Goal: Task Accomplishment & Management: Manage account settings

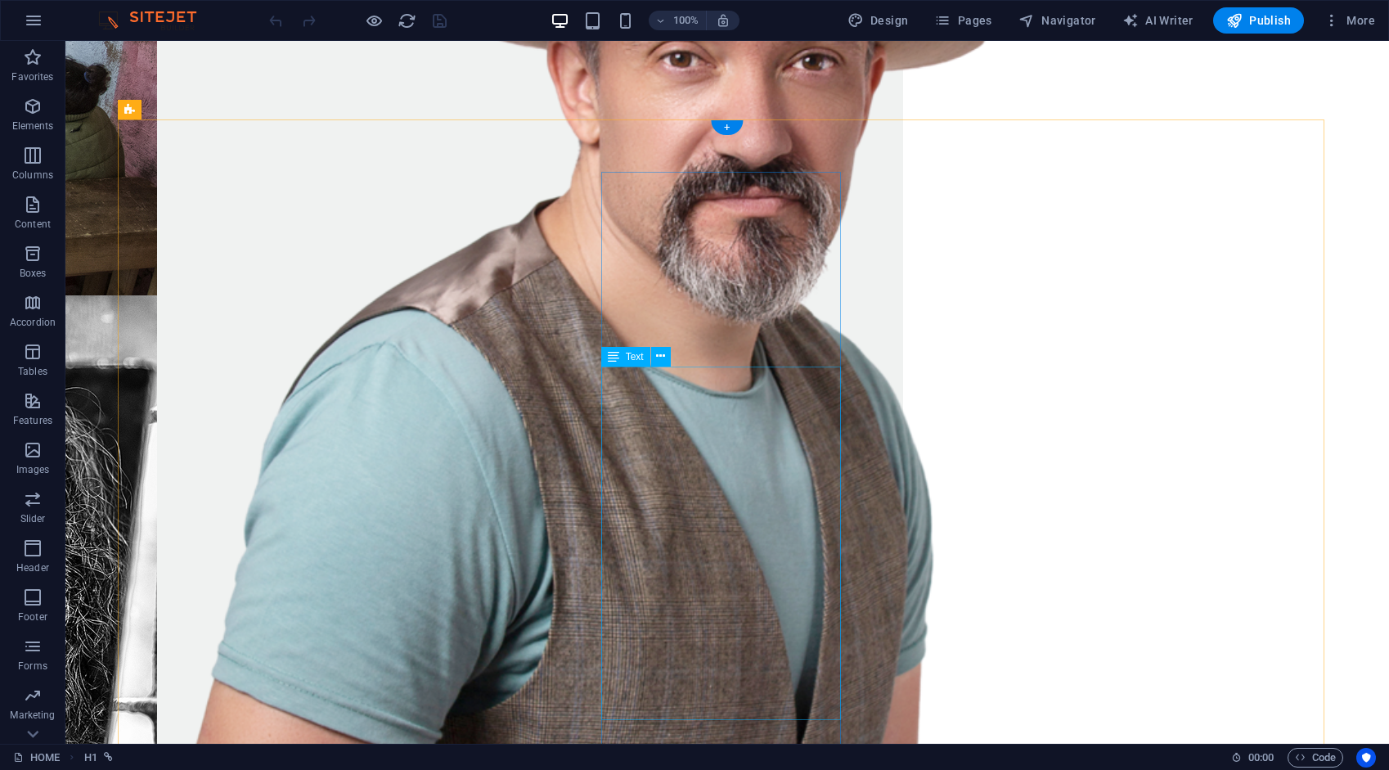
scroll to position [2379, 0]
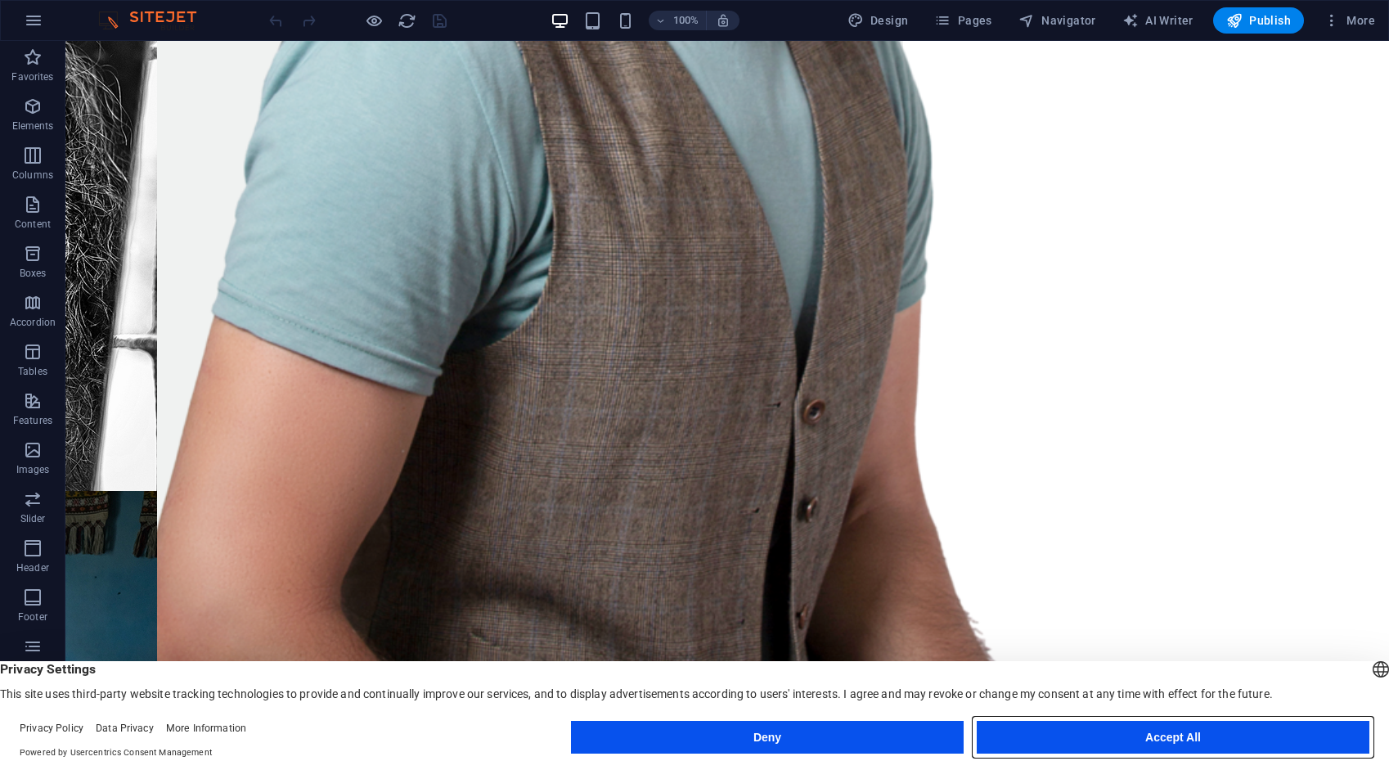
click at [1203, 739] on button "Accept All" at bounding box center [1173, 737] width 393 height 33
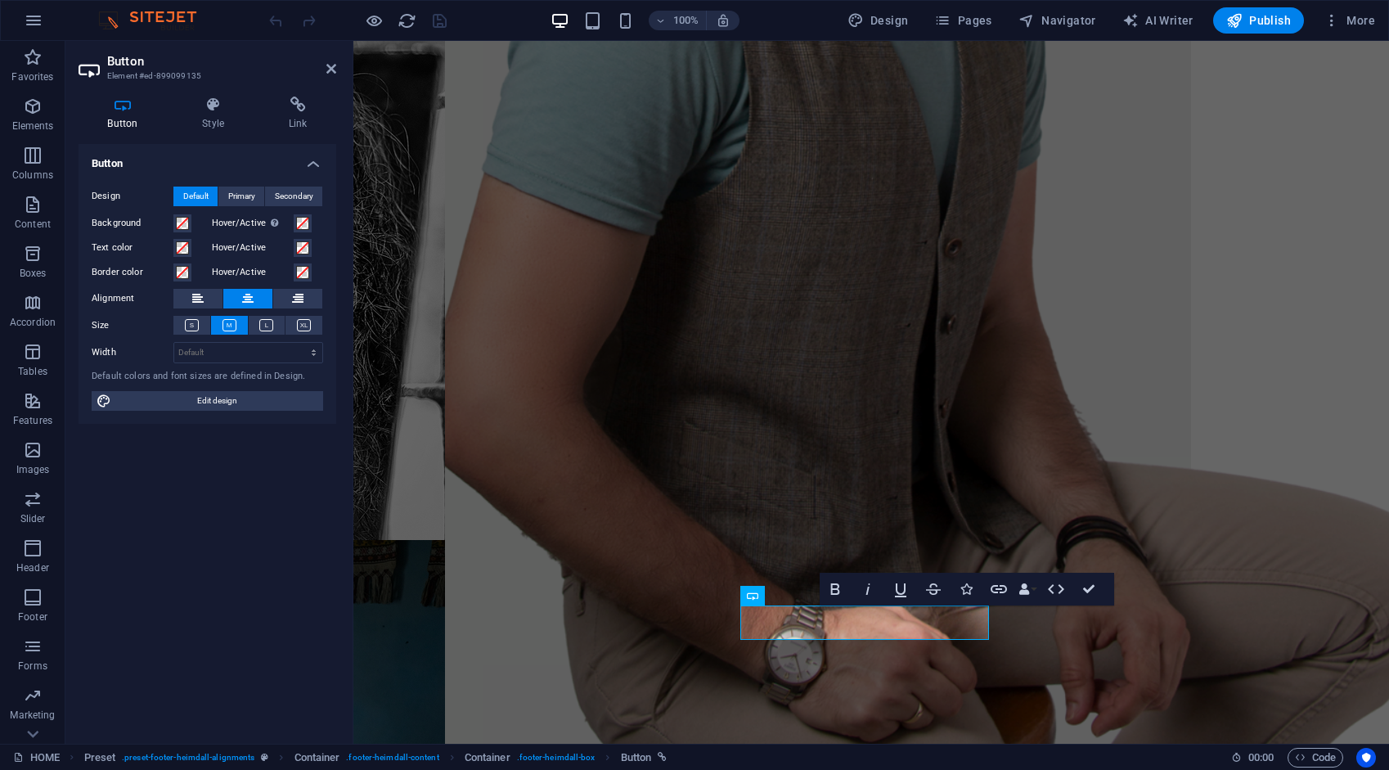
scroll to position [2473, 0]
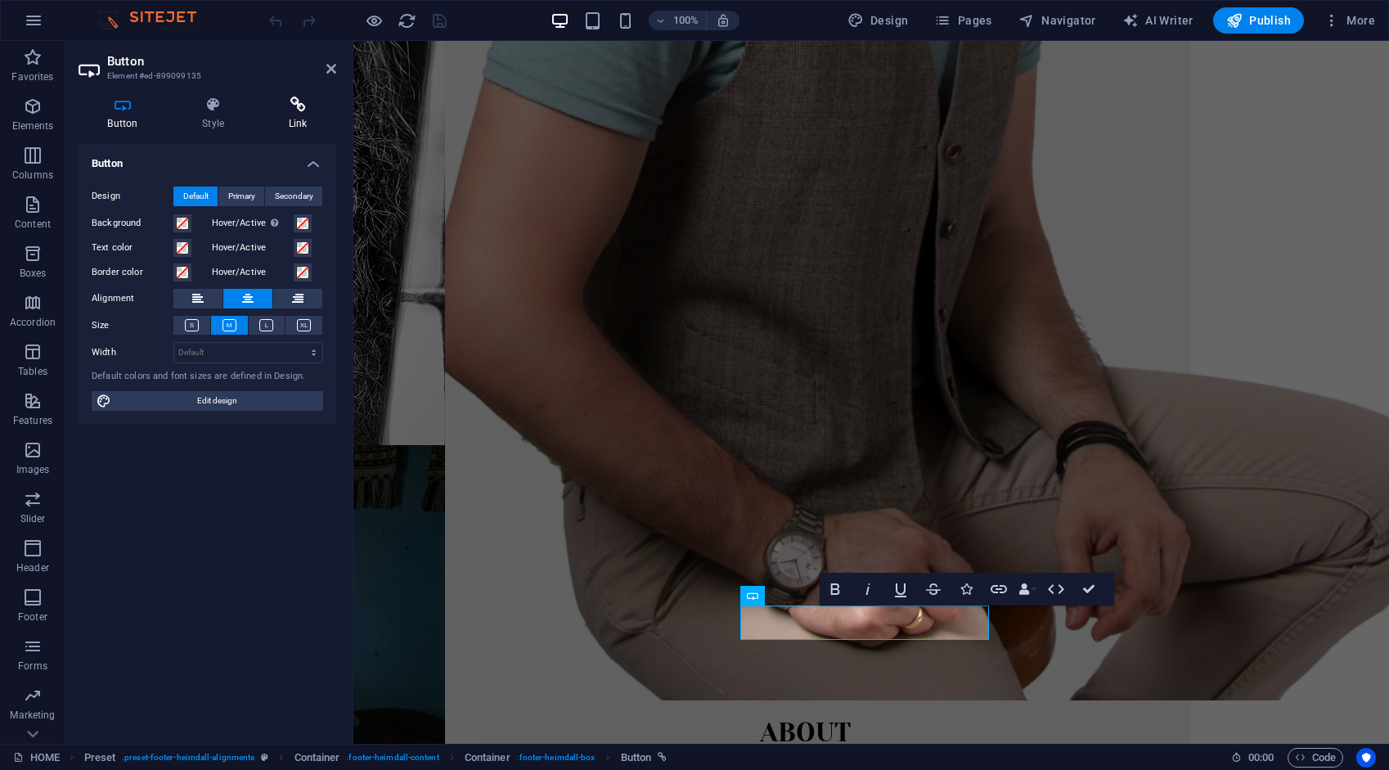
click at [295, 113] on h4 "Link" at bounding box center [297, 114] width 77 height 34
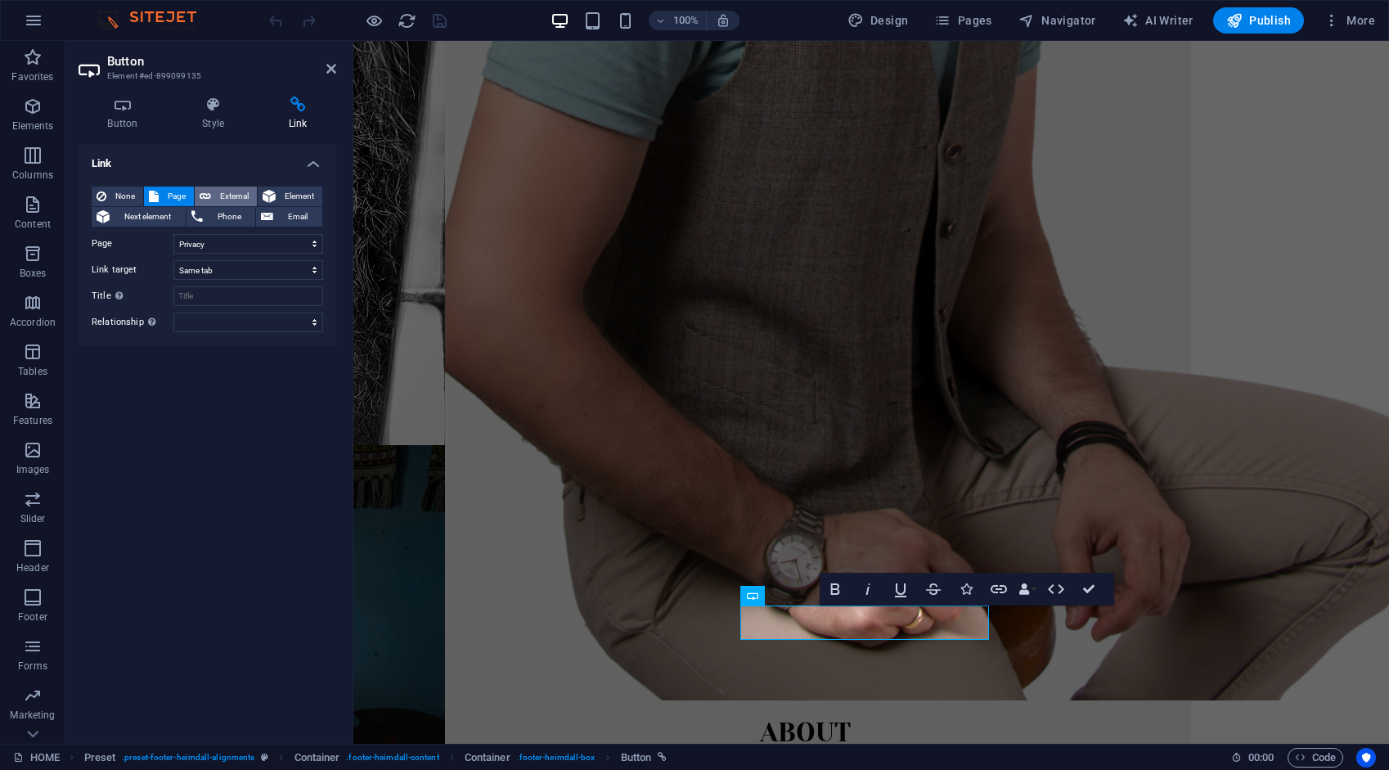
click at [239, 191] on span "External" at bounding box center [234, 196] width 36 height 20
select select "blank"
drag, startPoint x: 239, startPoint y: 241, endPoint x: 129, endPoint y: 254, distance: 110.4
click at [129, 254] on div "None Page External Element Next element Phone Email Page HOME ABOUT WORK DIGITA…" at bounding box center [207, 259] width 231 height 146
type input "/privacy"
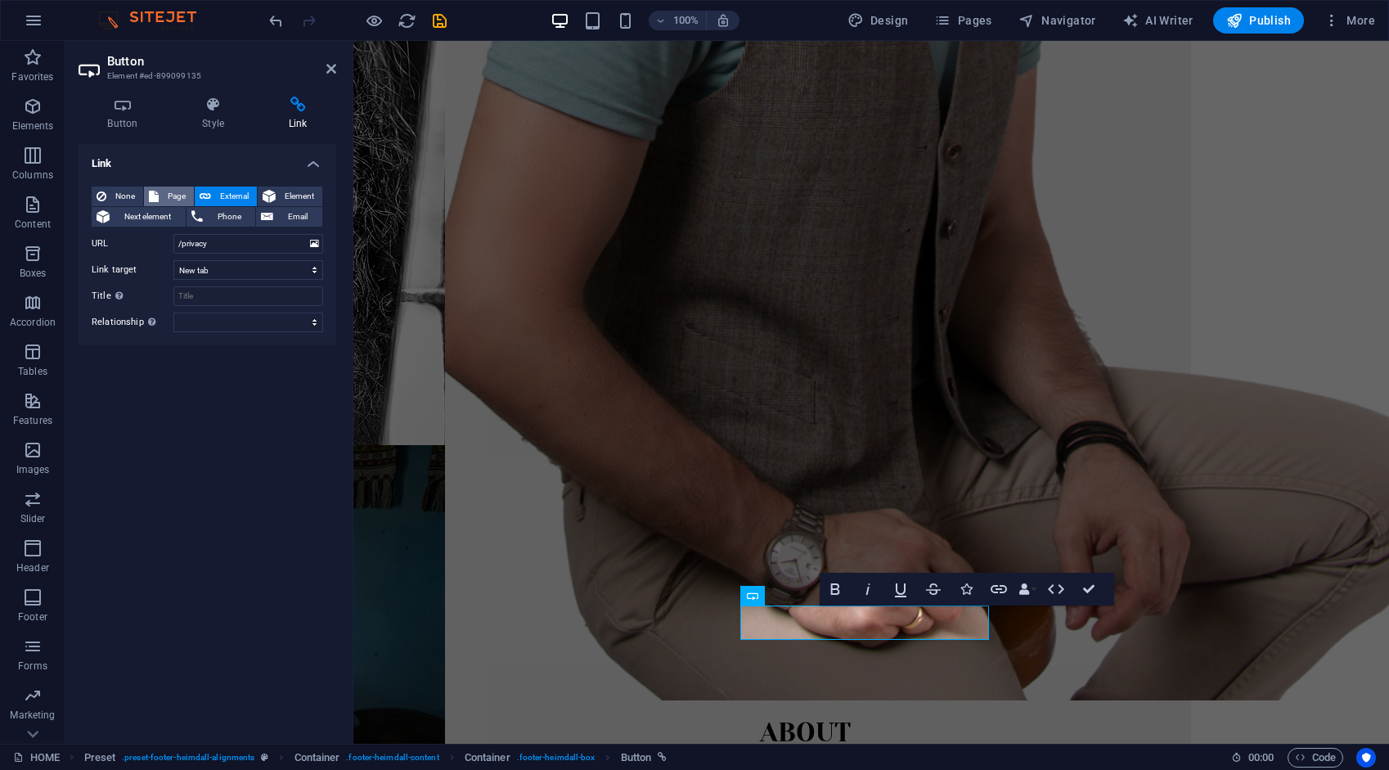
click at [176, 191] on span "Page" at bounding box center [176, 196] width 25 height 20
select select
click at [438, 21] on icon "save" at bounding box center [439, 20] width 19 height 19
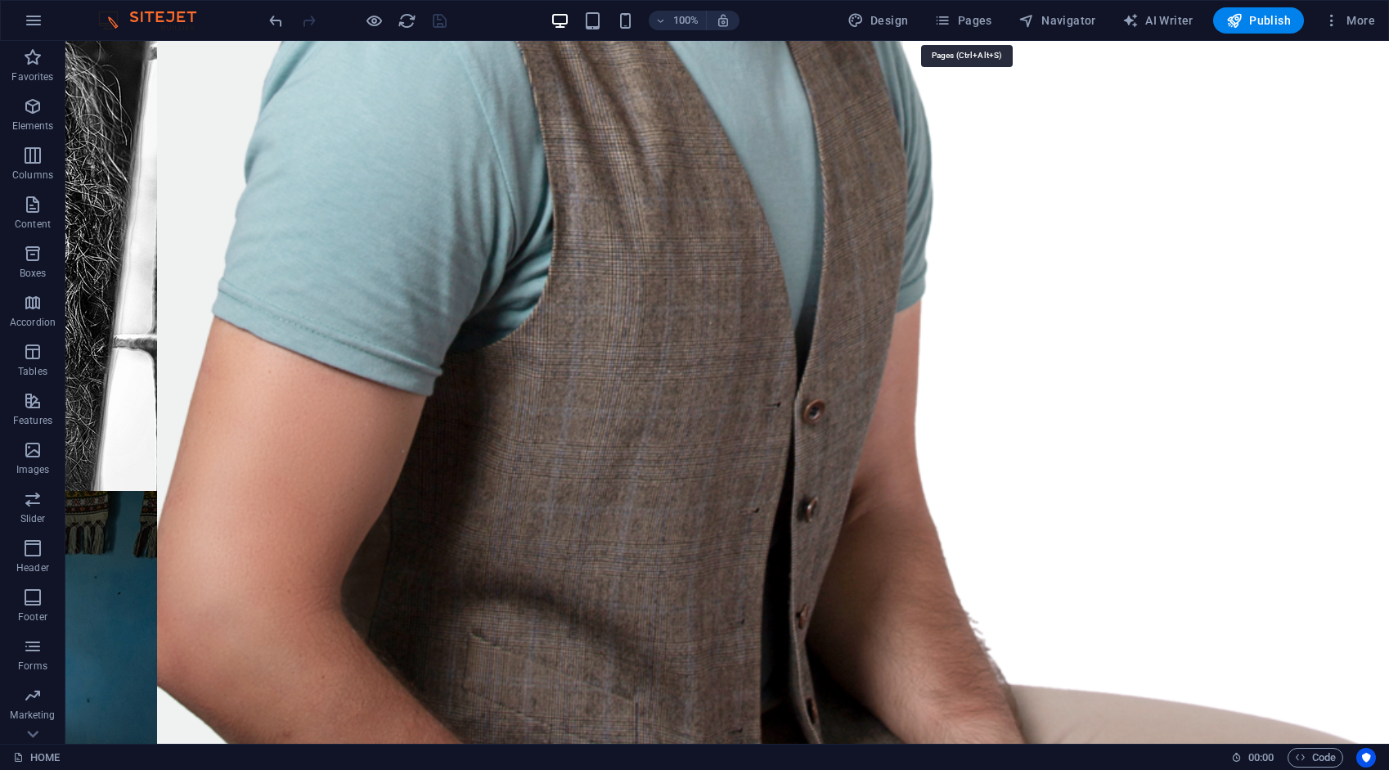
drag, startPoint x: 964, startPoint y: 29, endPoint x: 968, endPoint y: 38, distance: 10.2
click at [964, 29] on button "Pages" at bounding box center [963, 20] width 70 height 26
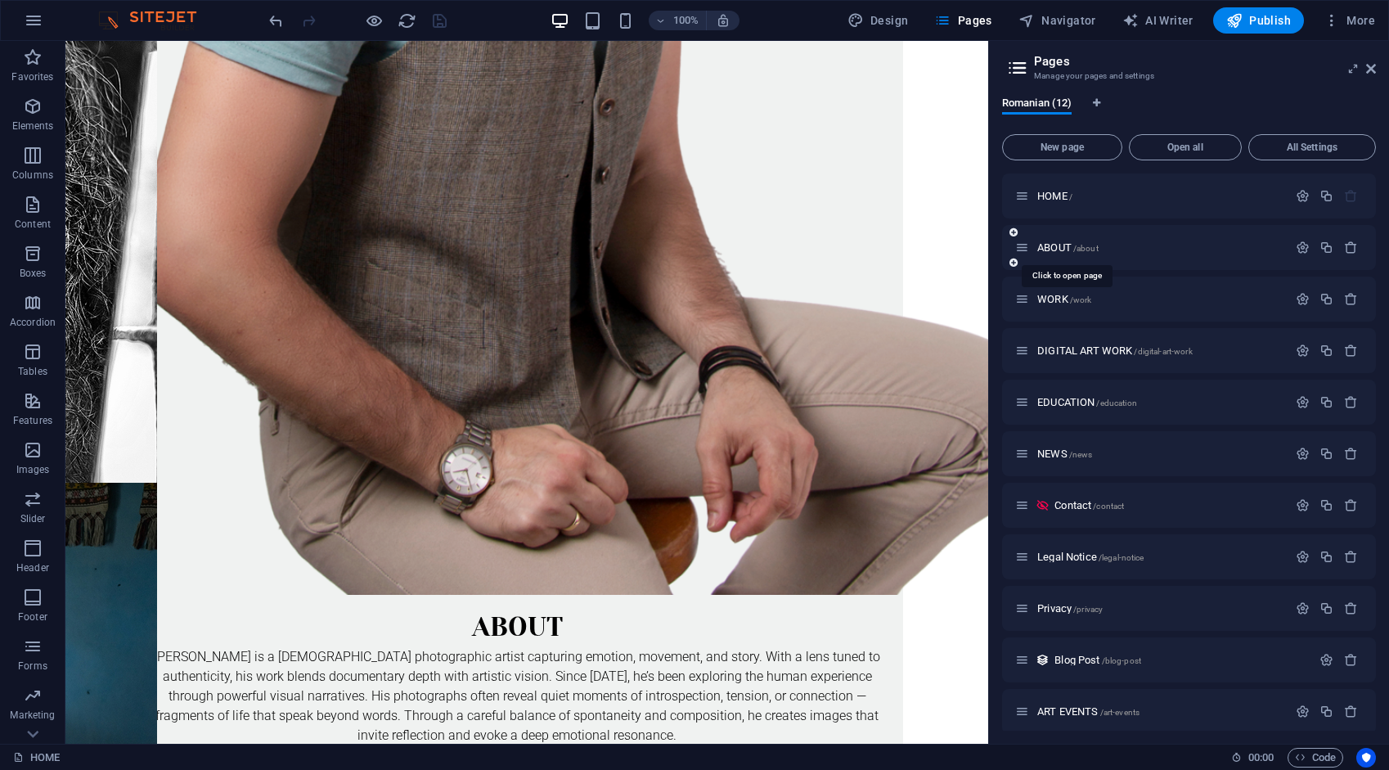
click at [1054, 242] on span "ABOUT /about" at bounding box center [1067, 247] width 61 height 12
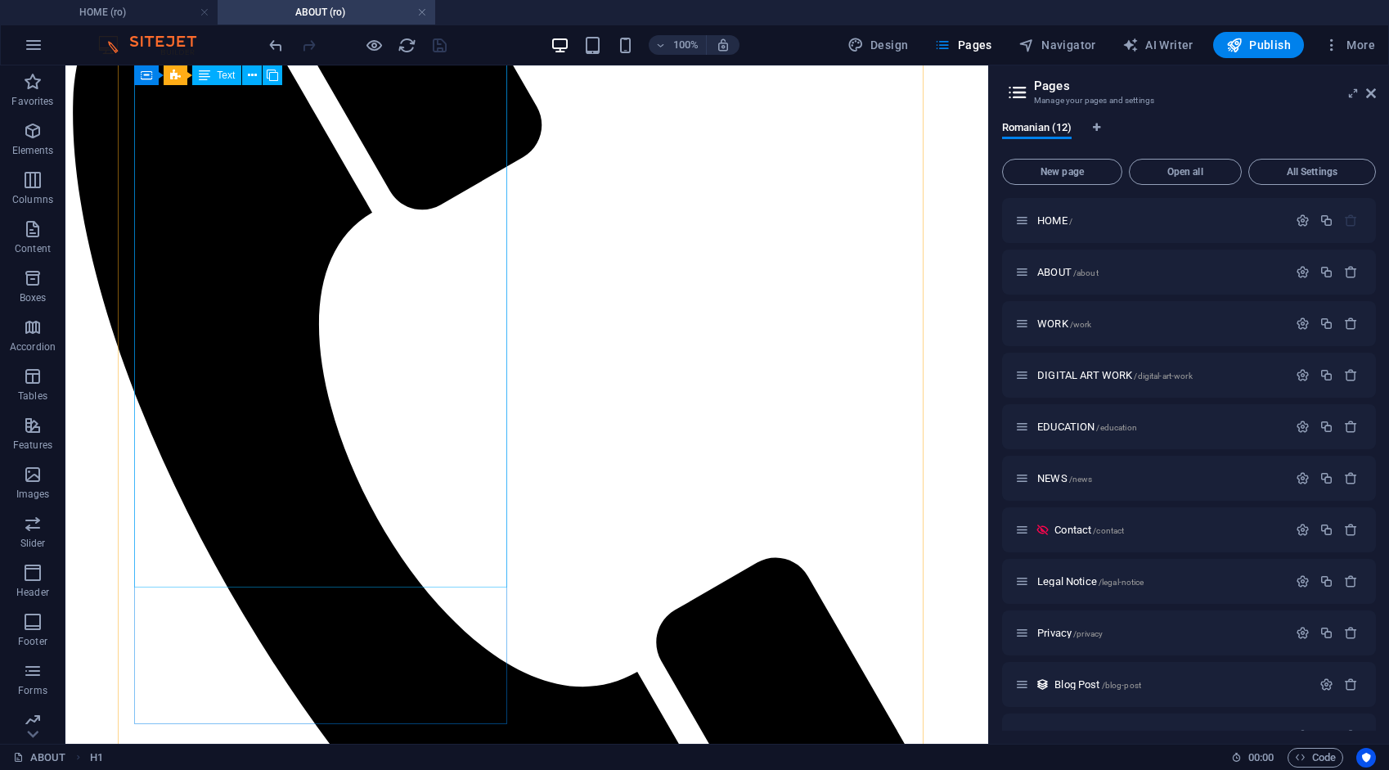
scroll to position [836, 0]
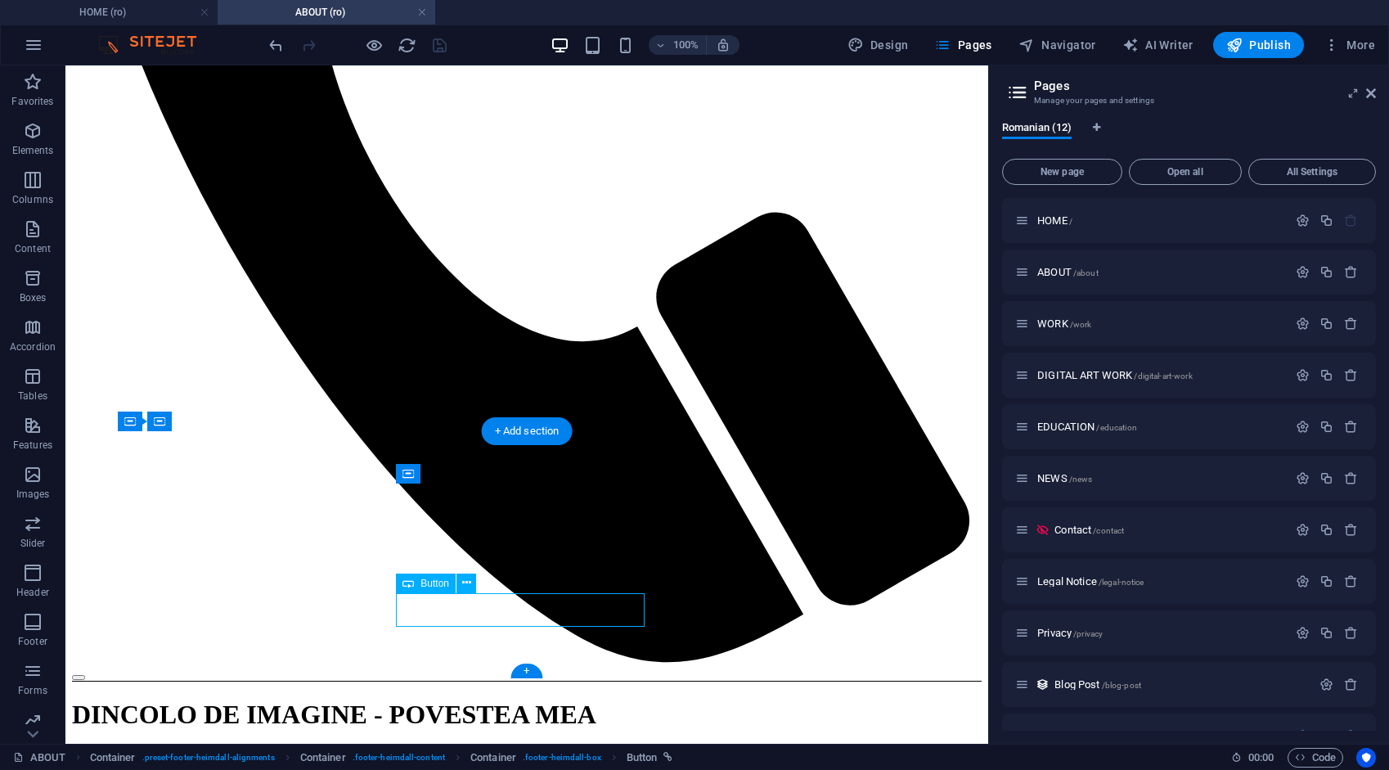
drag, startPoint x: 514, startPoint y: 609, endPoint x: 281, endPoint y: 789, distance: 295.6
select select "8"
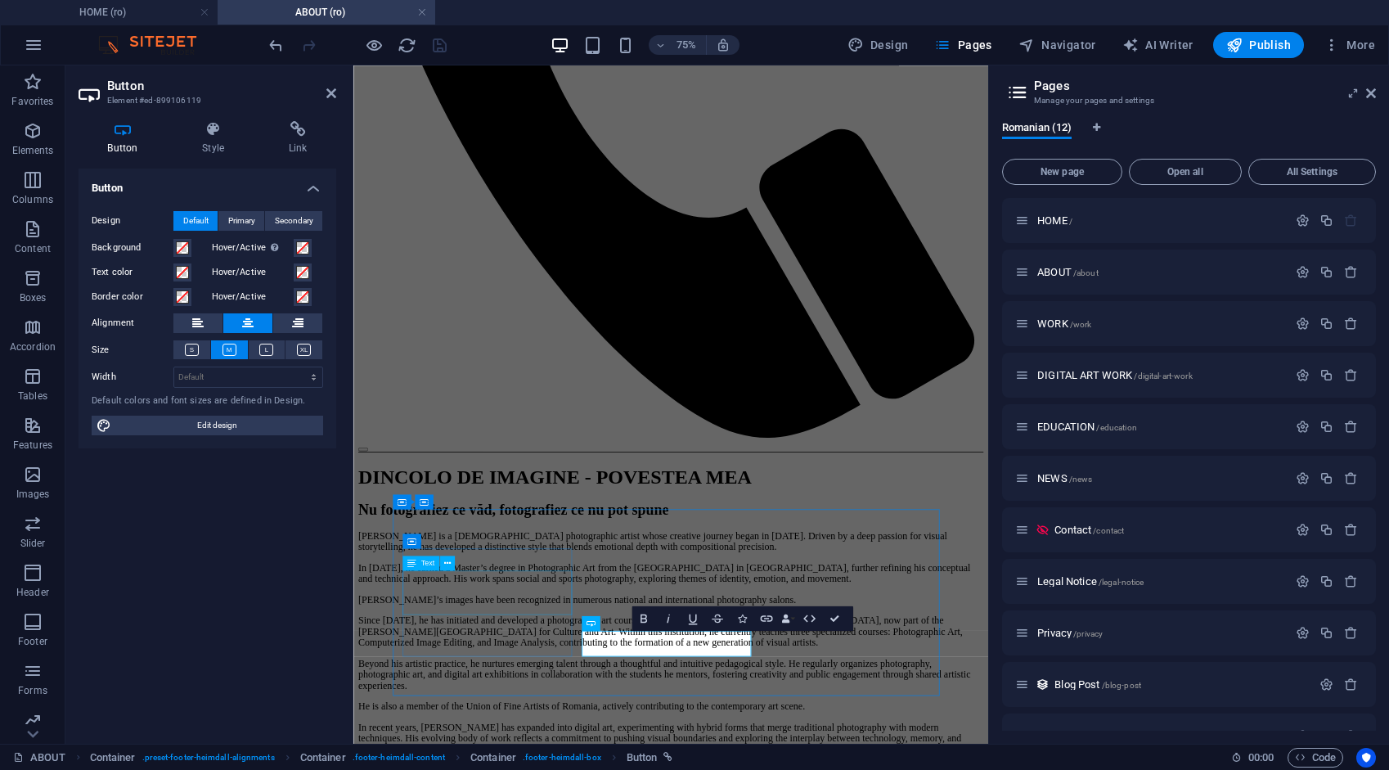
scroll to position [649, 0]
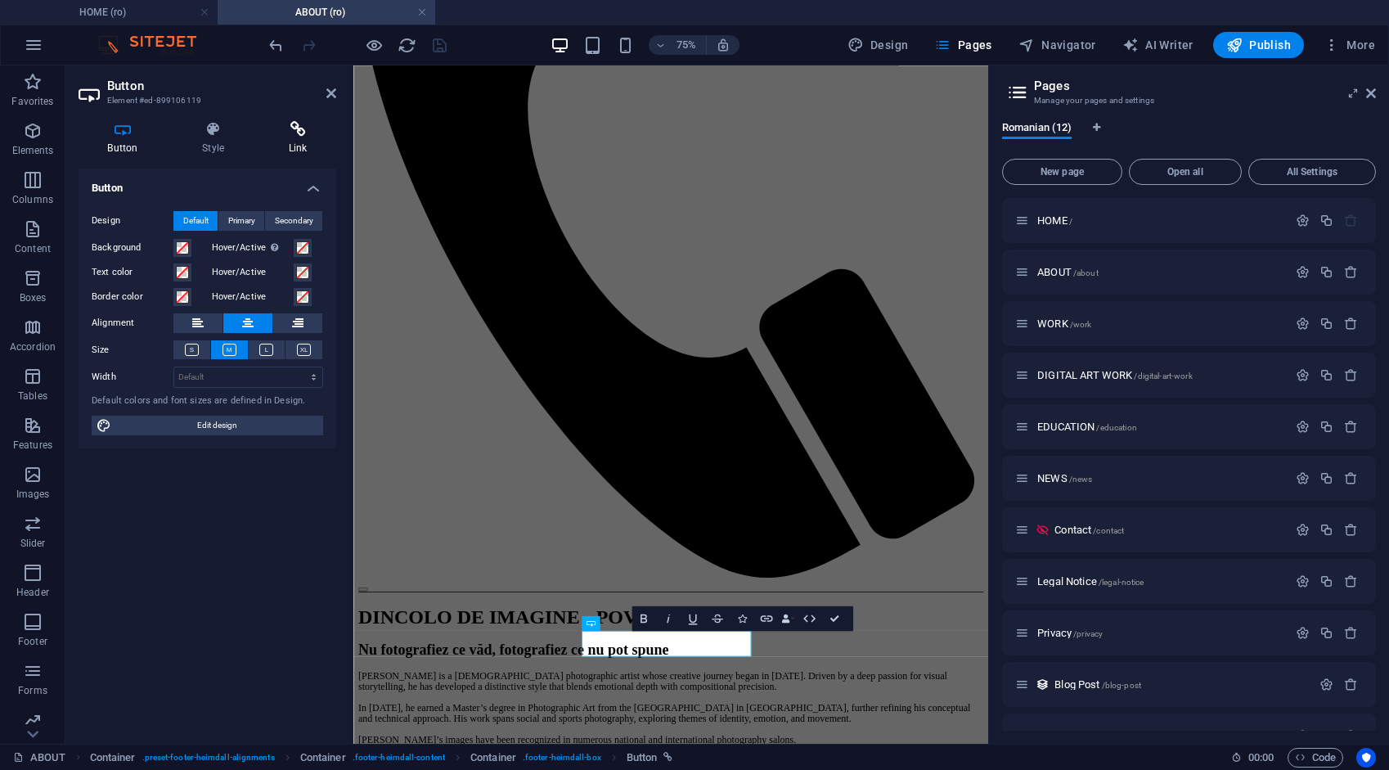
click at [309, 137] on h4 "Link" at bounding box center [297, 138] width 77 height 34
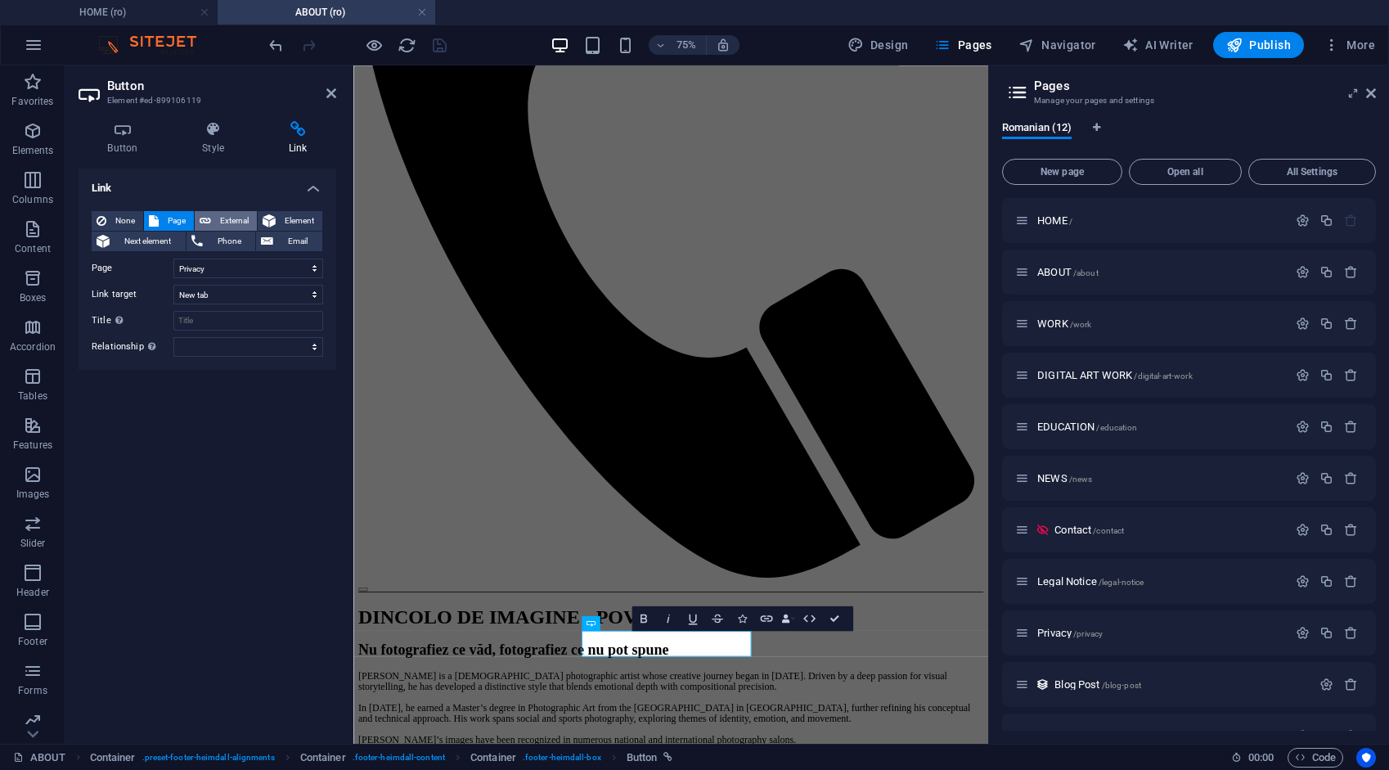
click at [236, 218] on span "External" at bounding box center [234, 221] width 36 height 20
click at [177, 212] on span "Page" at bounding box center [176, 221] width 25 height 20
select select
click at [438, 47] on icon "save" at bounding box center [439, 45] width 19 height 19
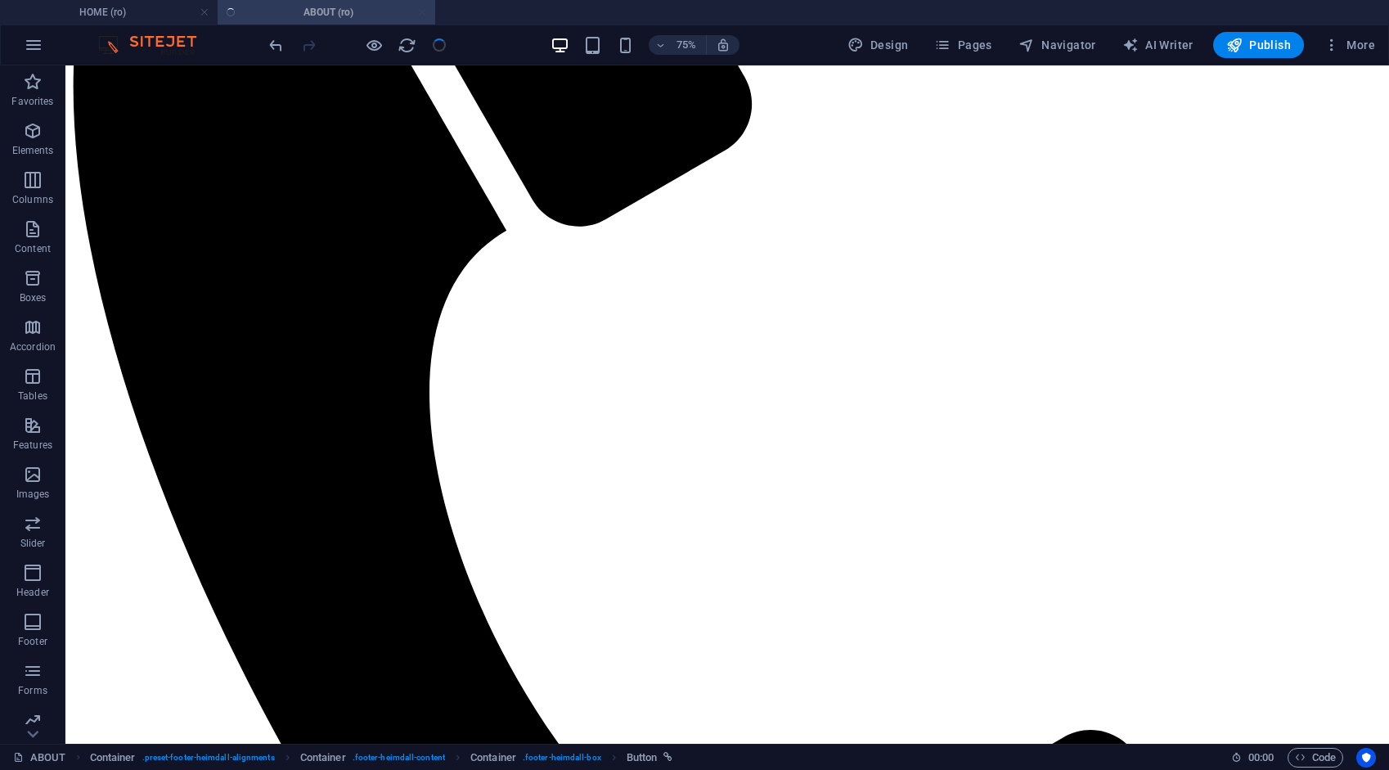
scroll to position [778, 0]
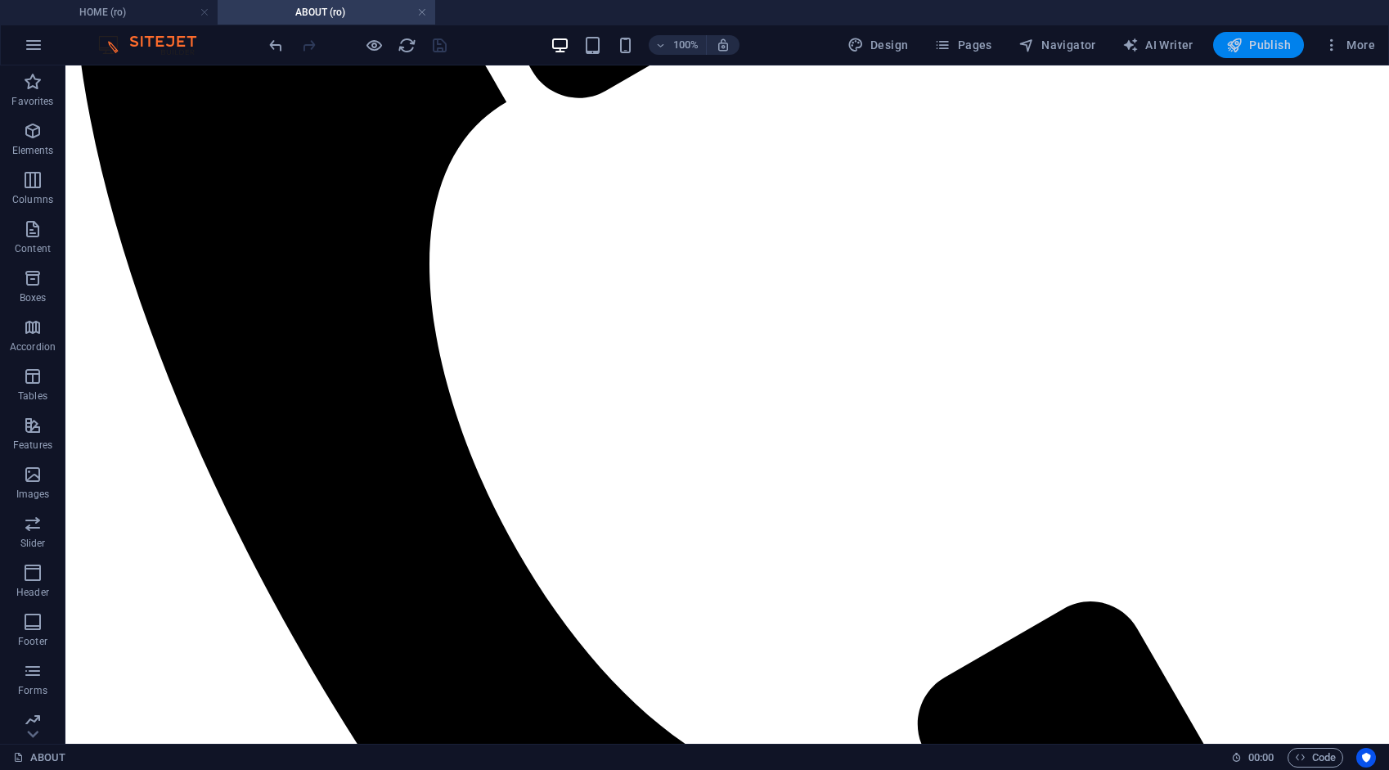
click at [1255, 42] on span "Publish" at bounding box center [1258, 45] width 65 height 16
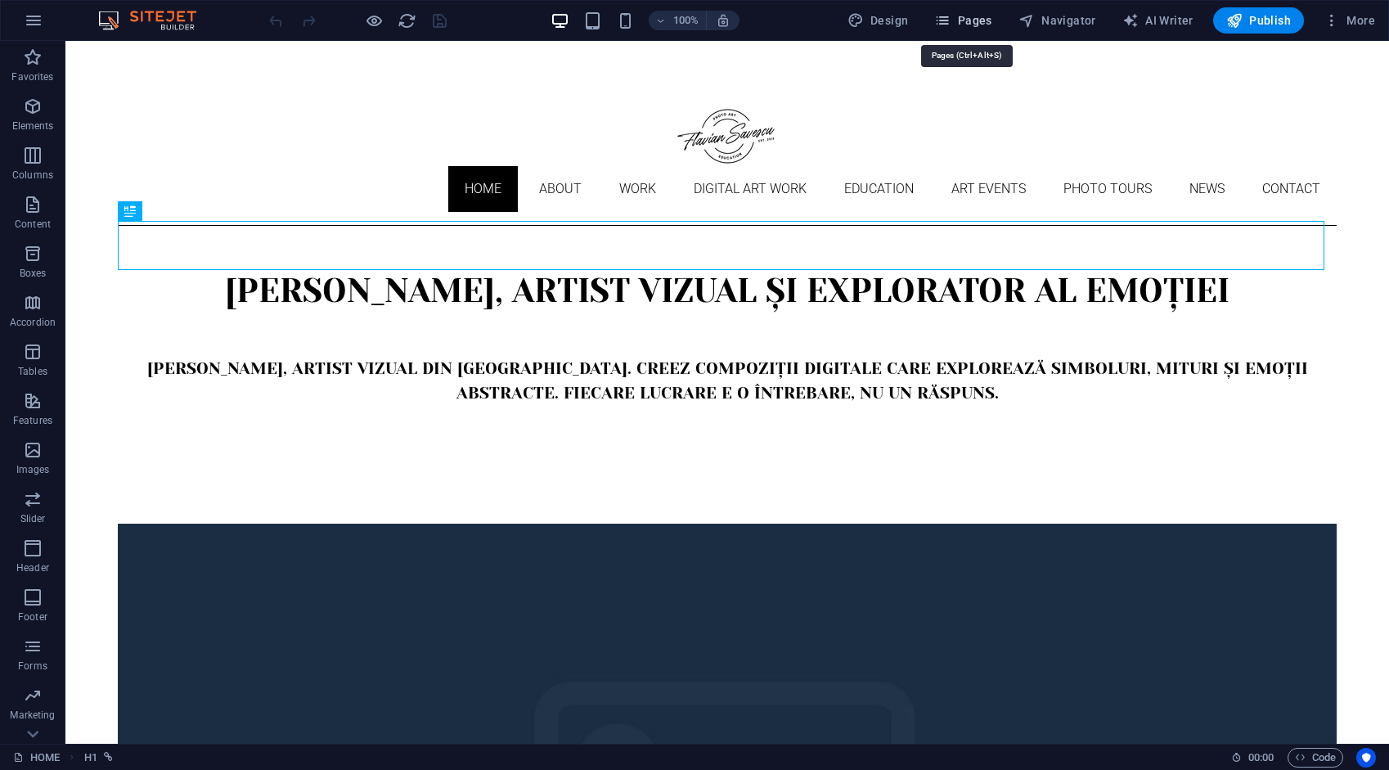
click at [982, 23] on span "Pages" at bounding box center [962, 20] width 57 height 16
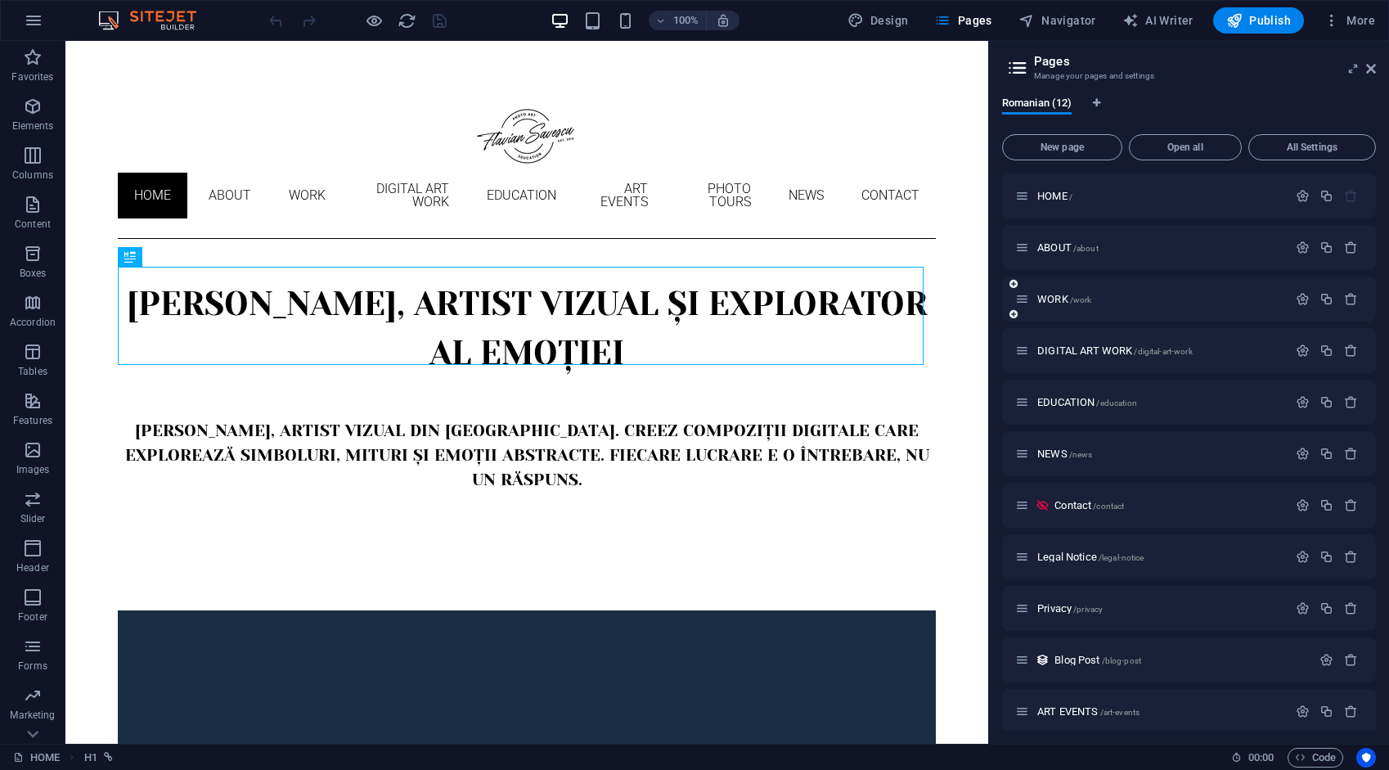
click at [1054, 298] on span "WORK /work" at bounding box center [1064, 299] width 54 height 12
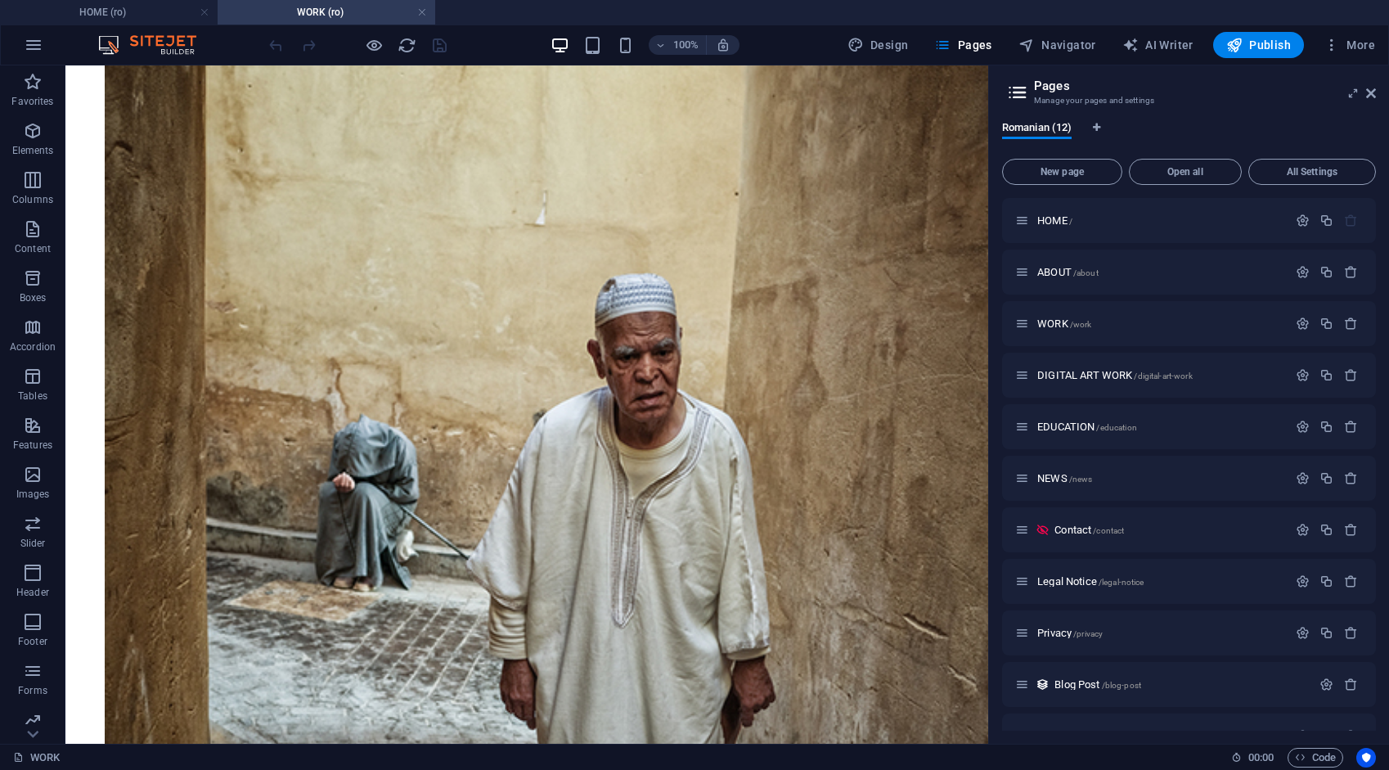
scroll to position [7609, 0]
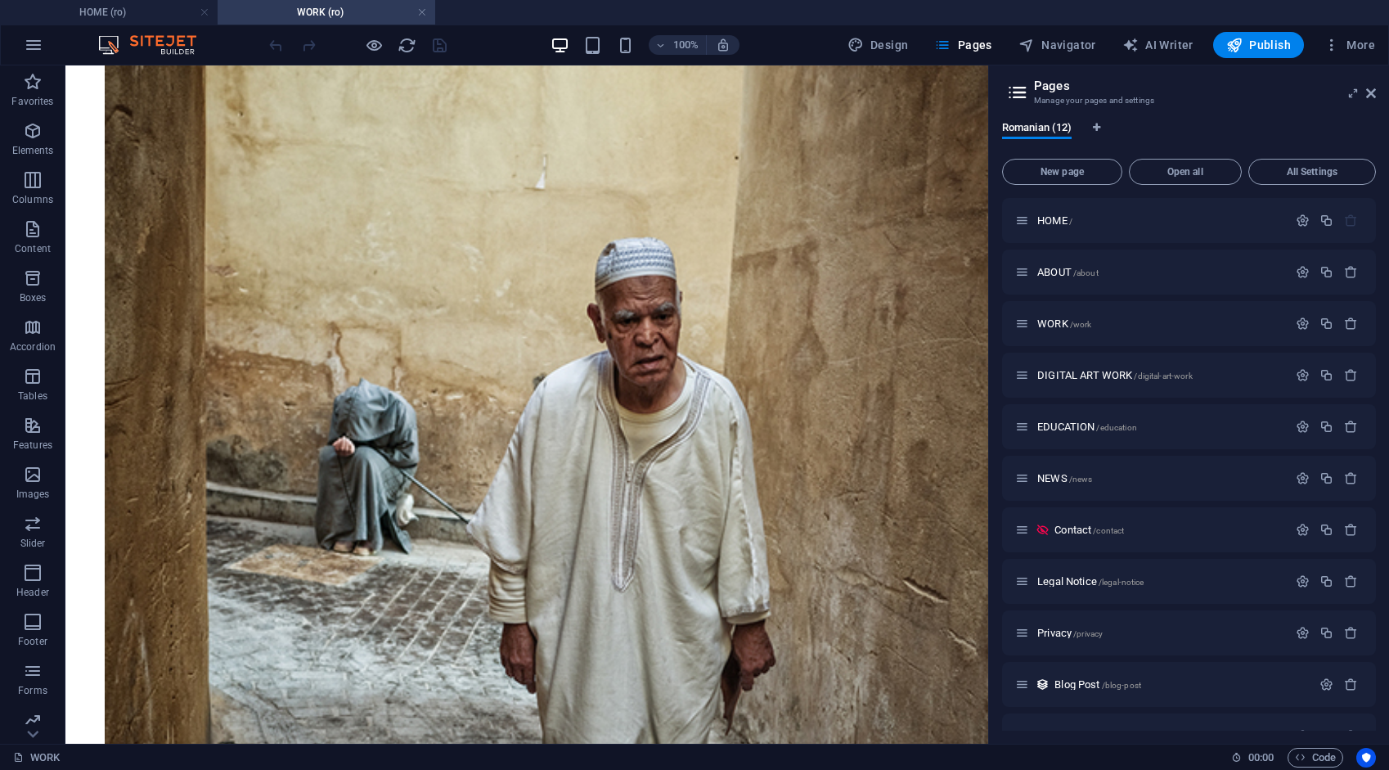
drag, startPoint x: 980, startPoint y: 320, endPoint x: 1108, endPoint y: 782, distance: 479.4
click at [453, 537] on icon at bounding box center [456, 538] width 9 height 17
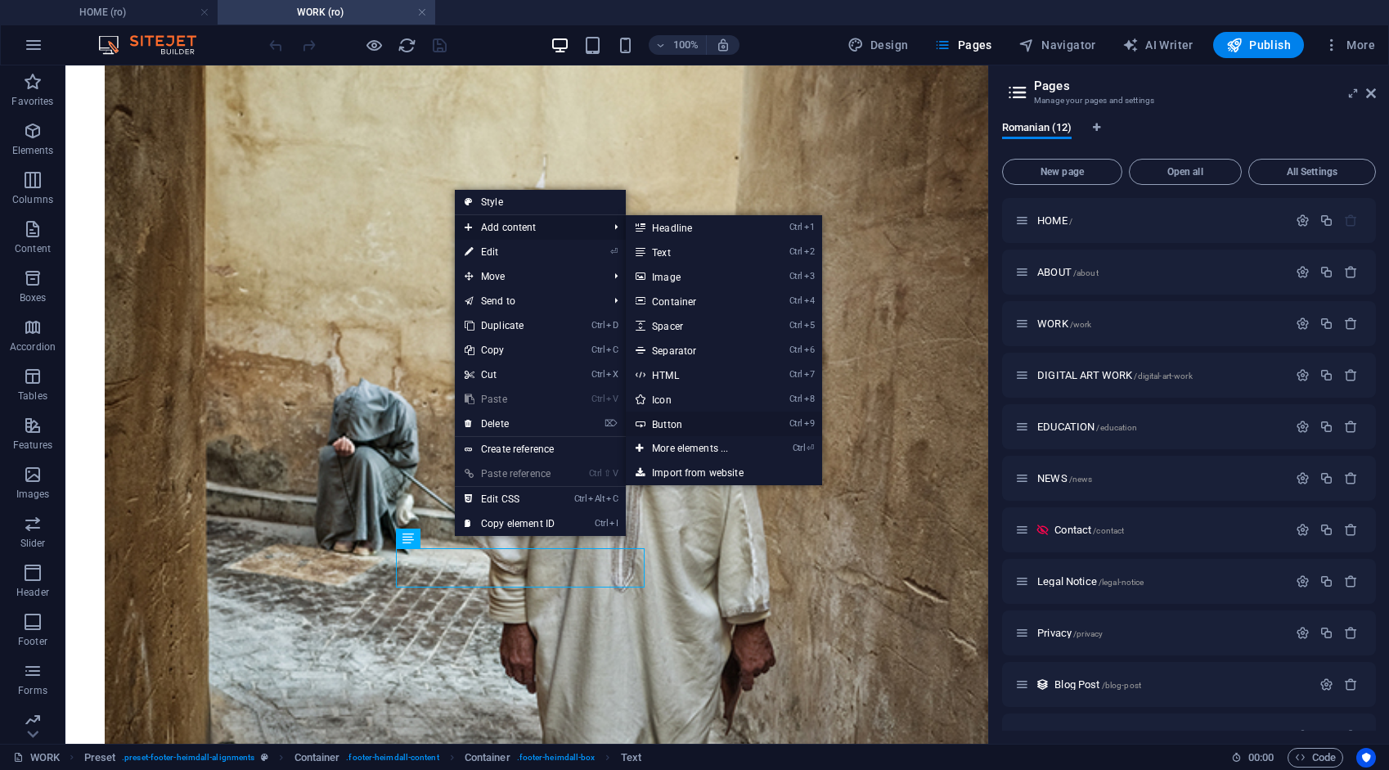
click at [685, 422] on link "Ctrl 9 Button" at bounding box center [693, 423] width 135 height 25
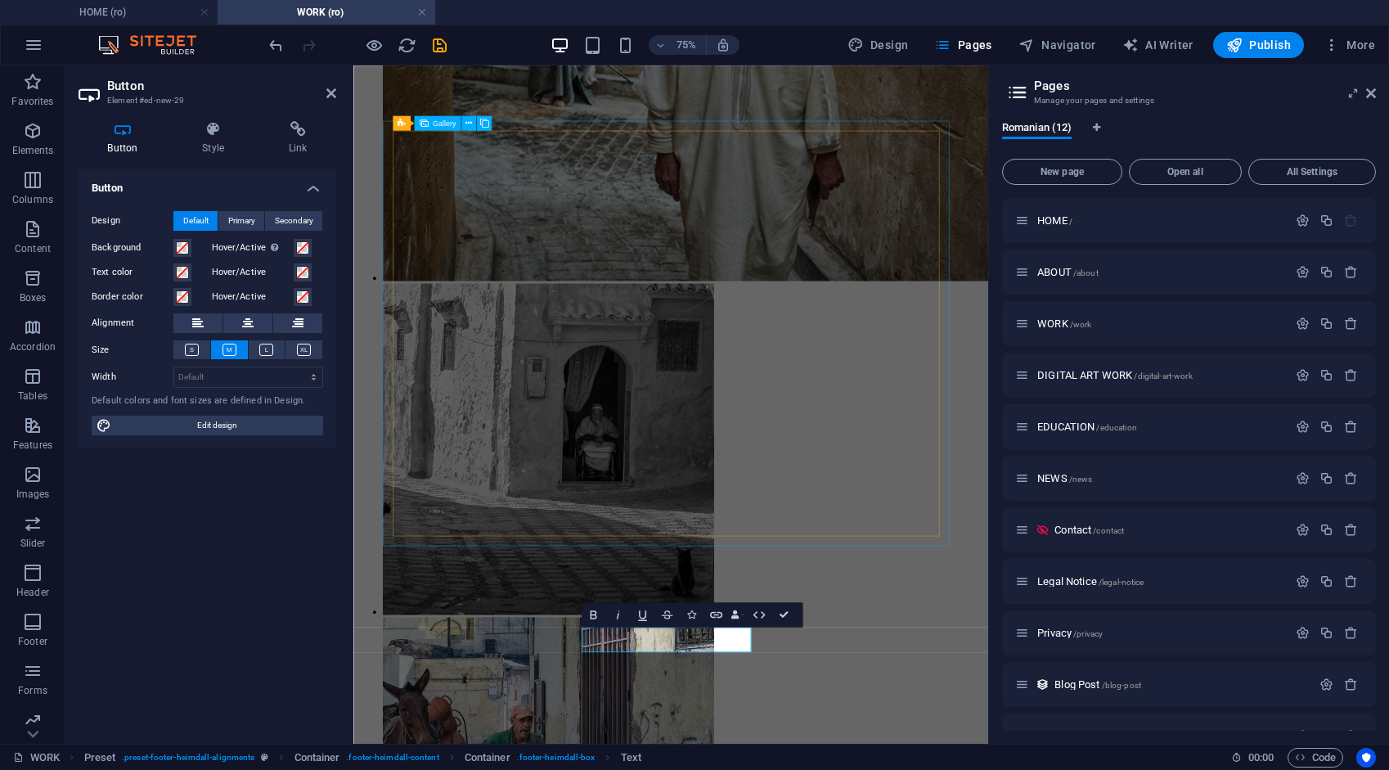
scroll to position [6856, 0]
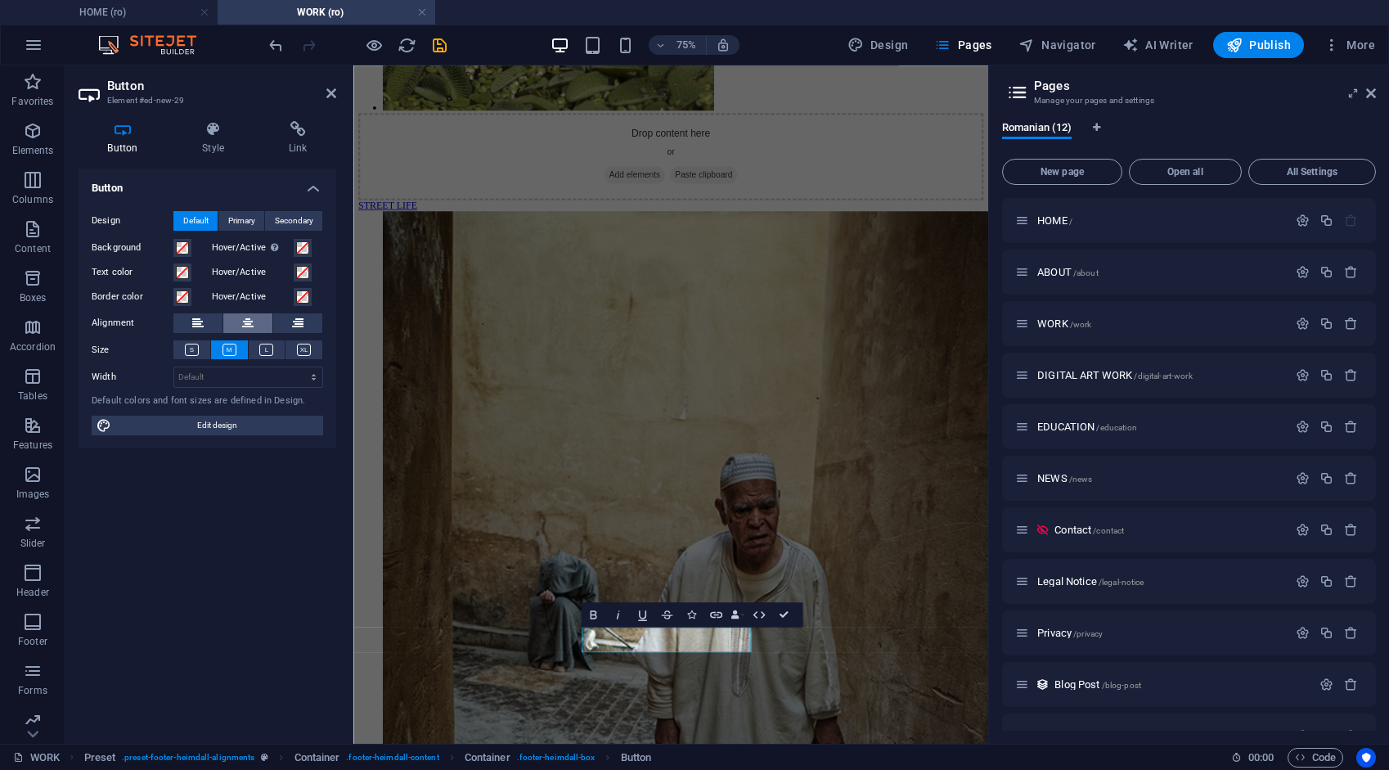
click at [252, 326] on icon at bounding box center [247, 323] width 11 height 20
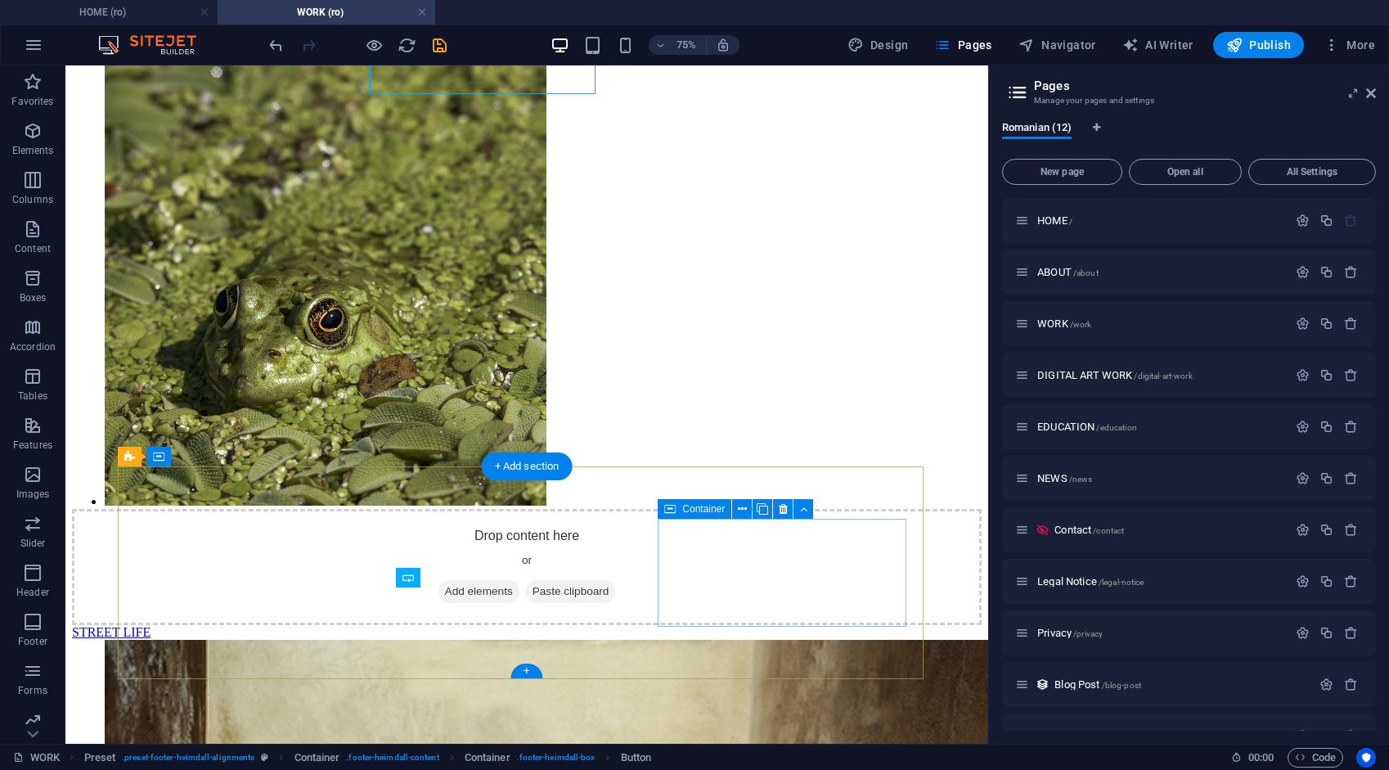
scroll to position [7609, 0]
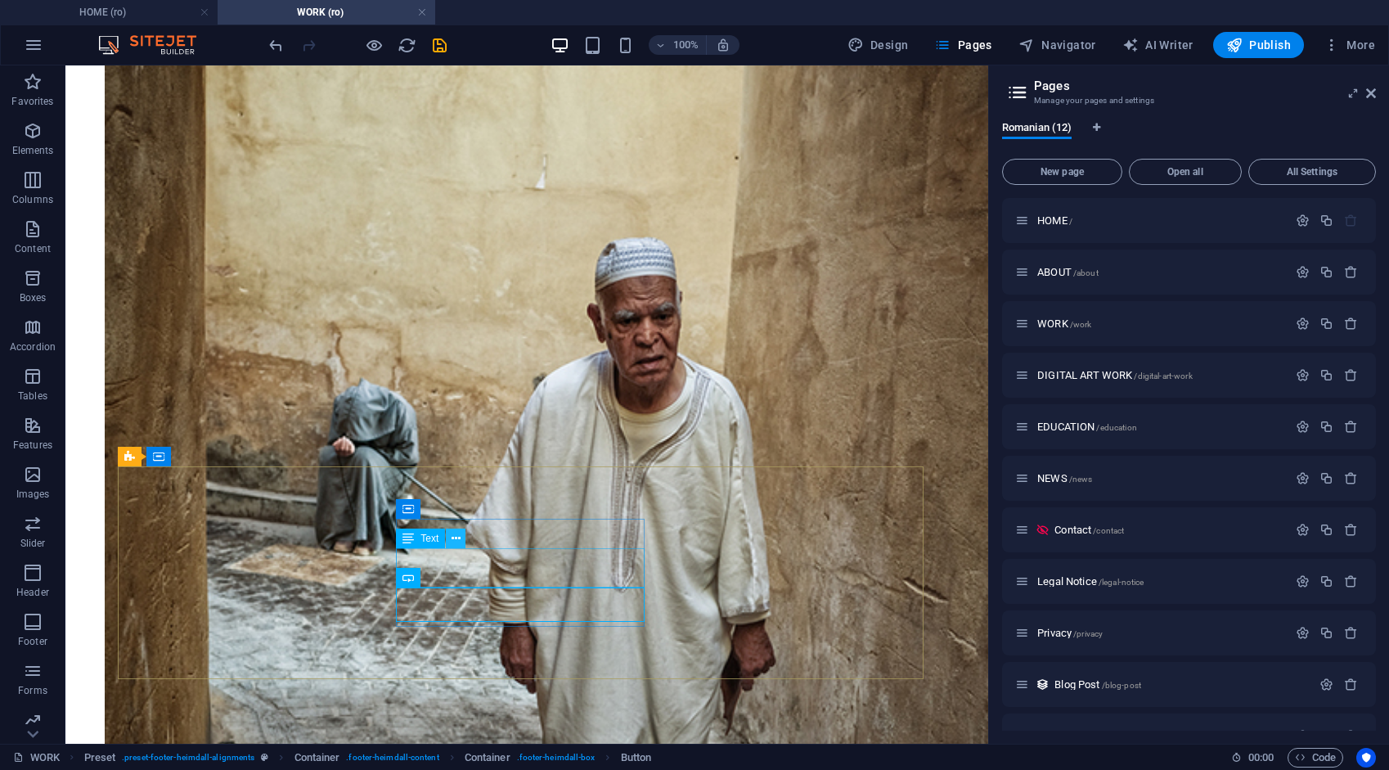
click at [461, 541] on button at bounding box center [456, 538] width 20 height 20
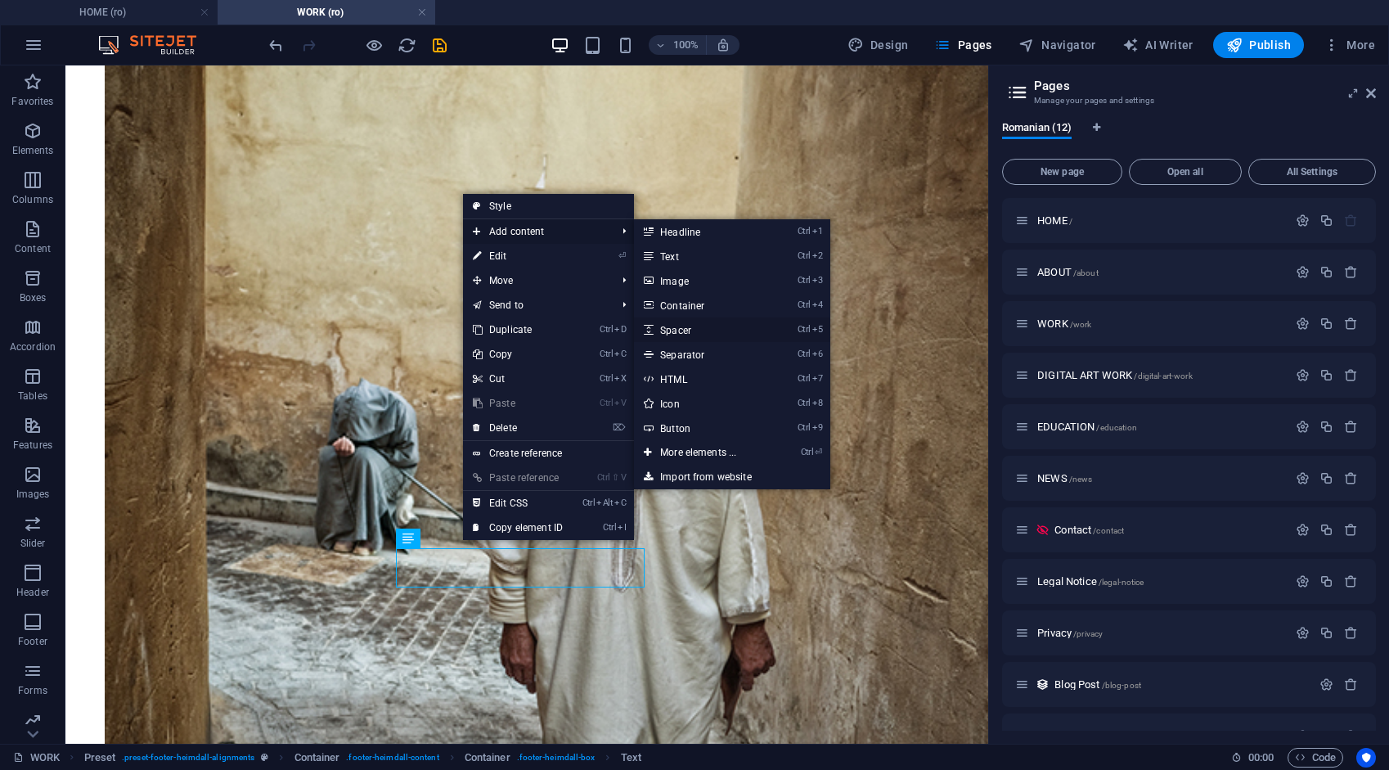
click at [687, 329] on link "Ctrl 5 Spacer" at bounding box center [701, 329] width 135 height 25
select select "px"
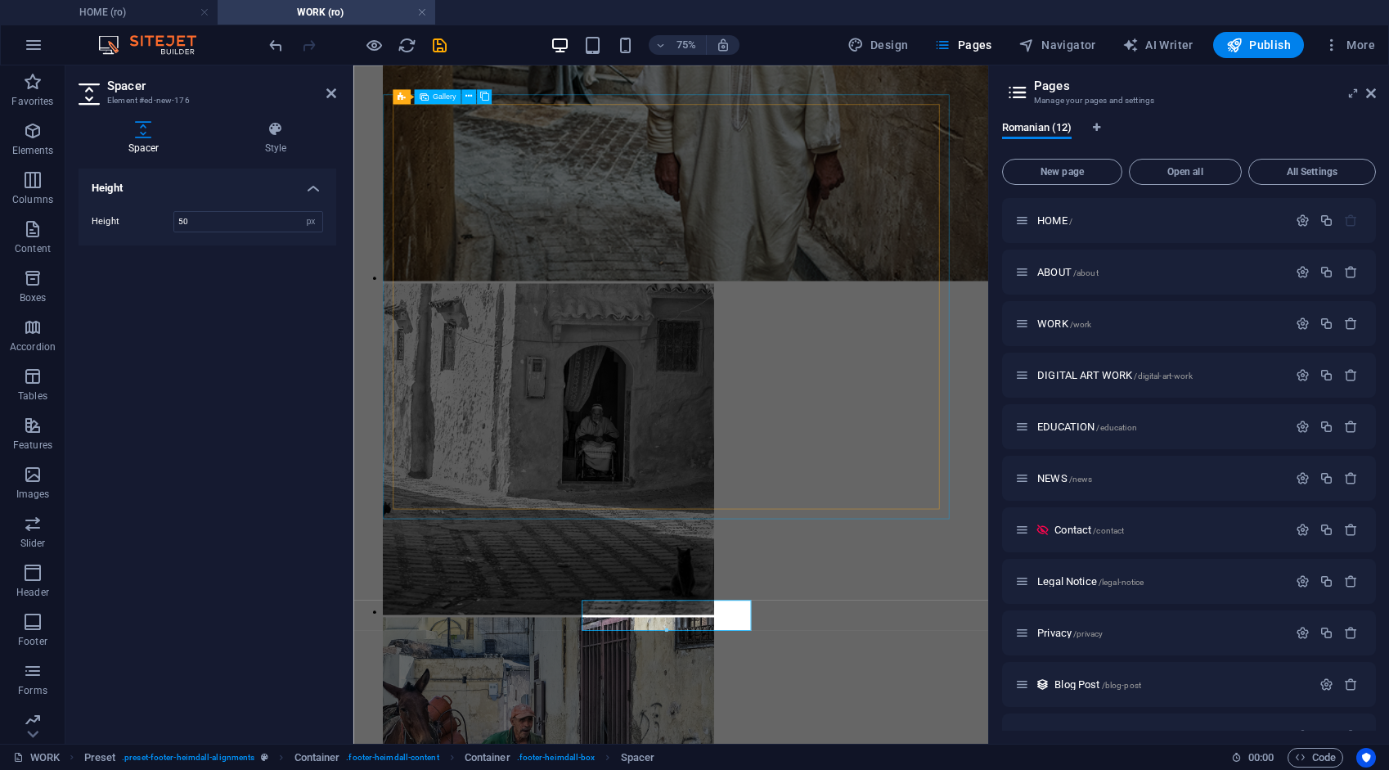
scroll to position [6892, 0]
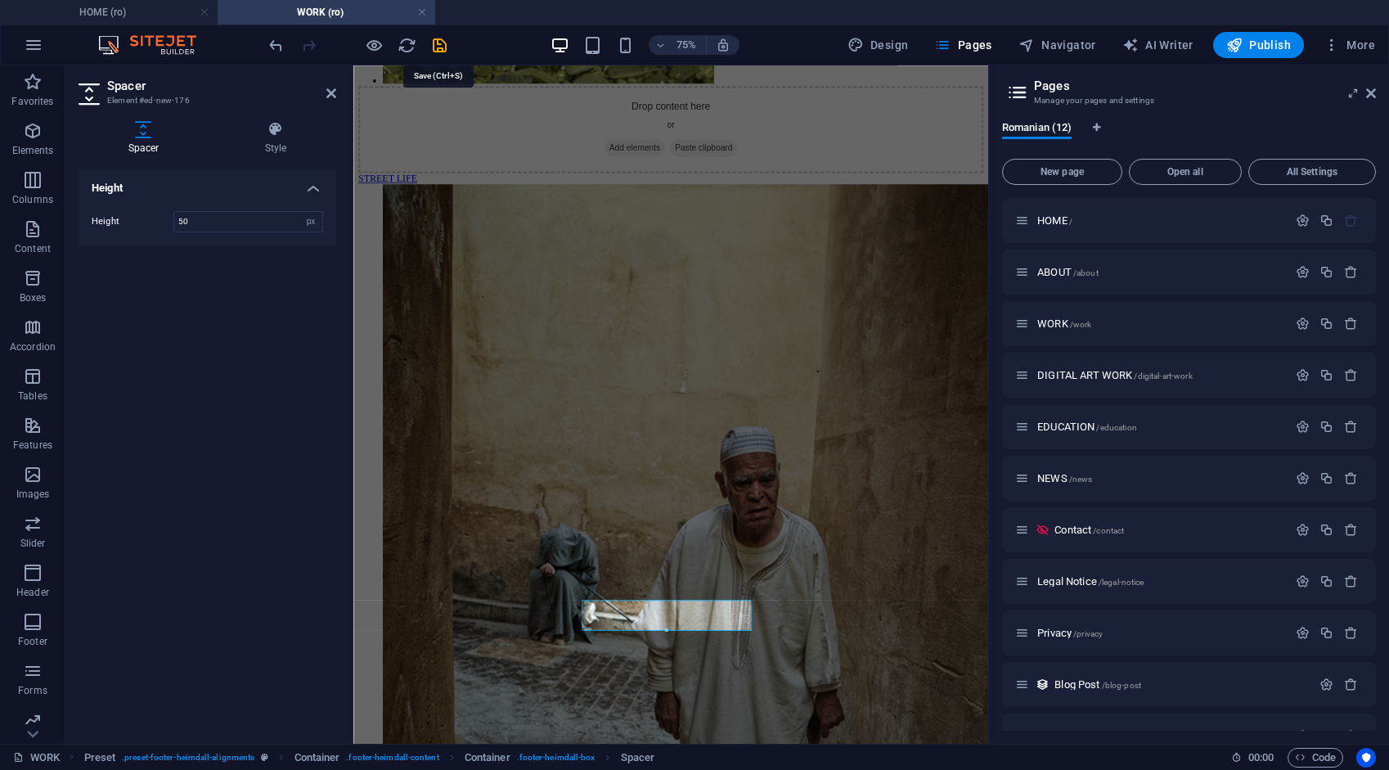
click at [434, 44] on icon "save" at bounding box center [439, 45] width 19 height 19
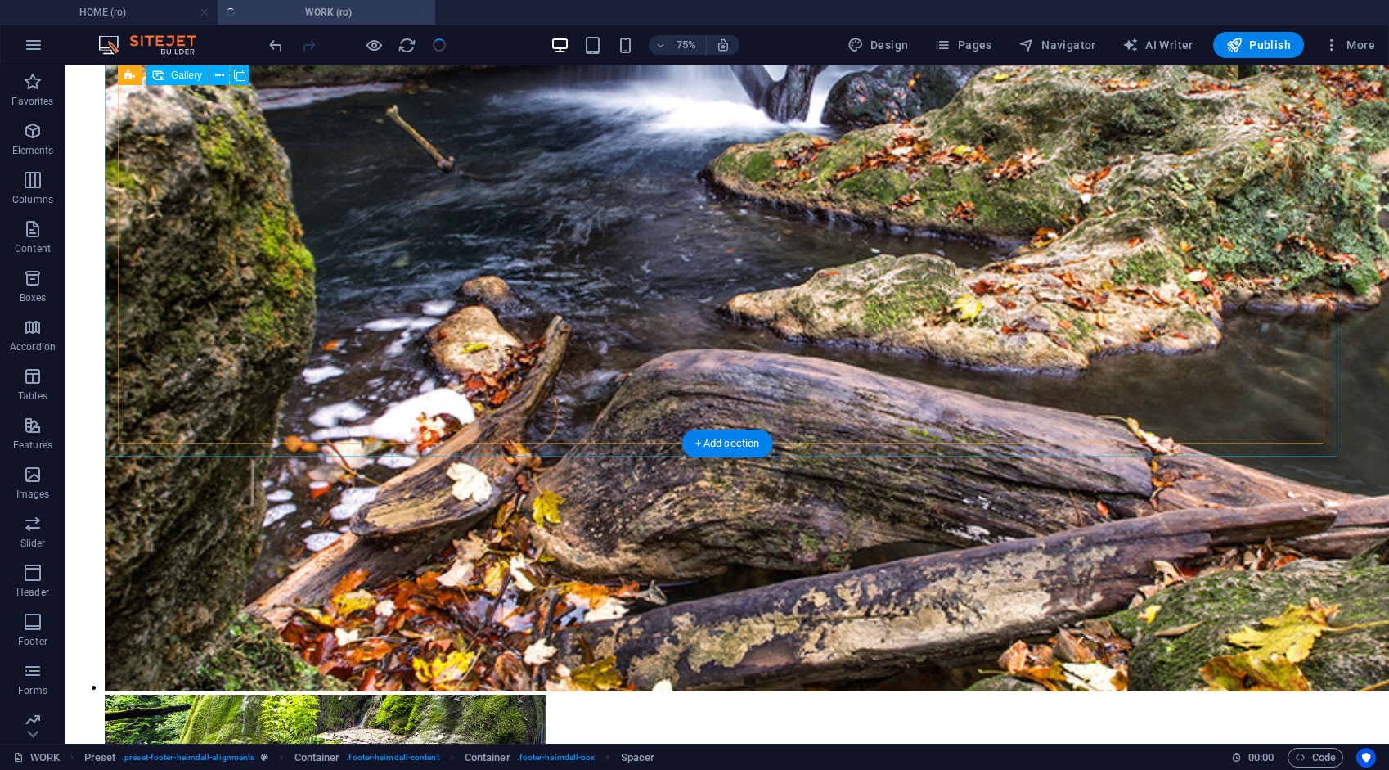
scroll to position [10253, 0]
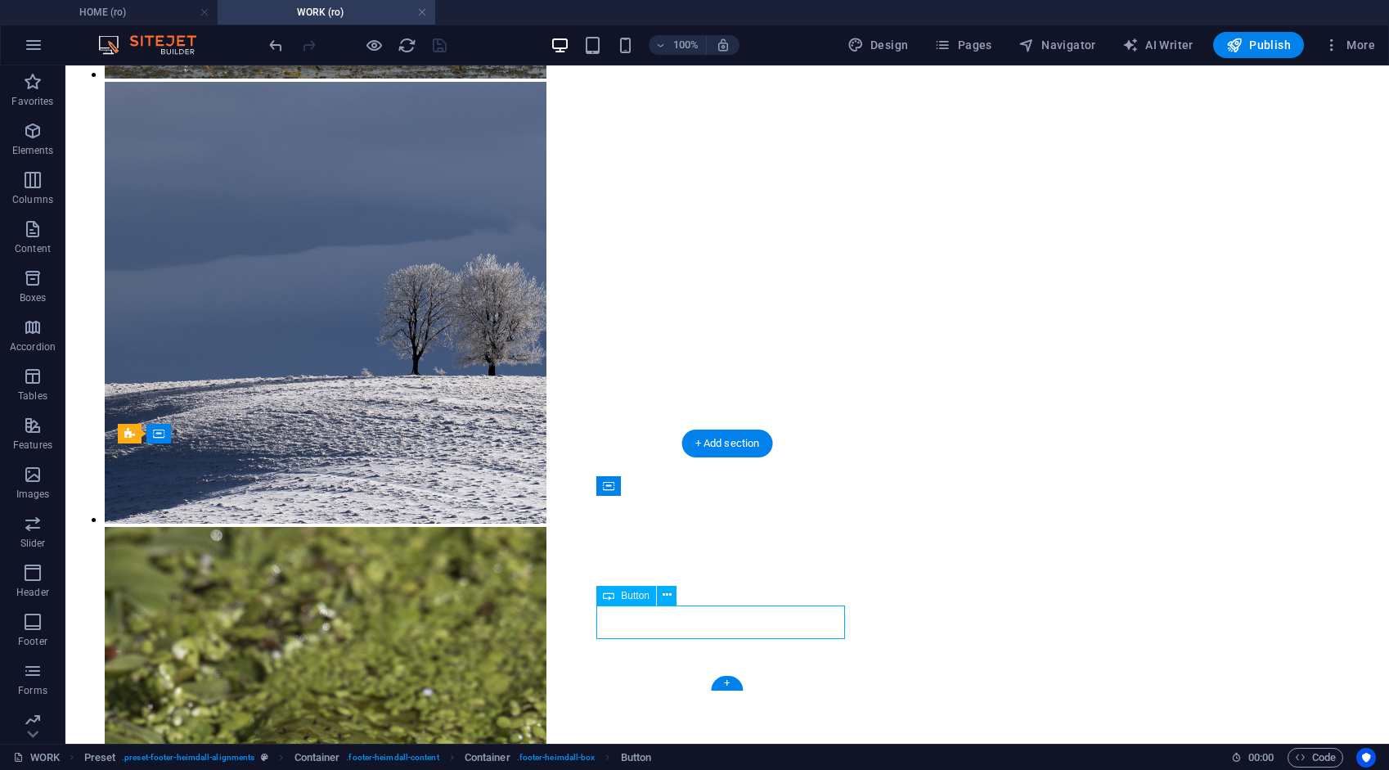
select select
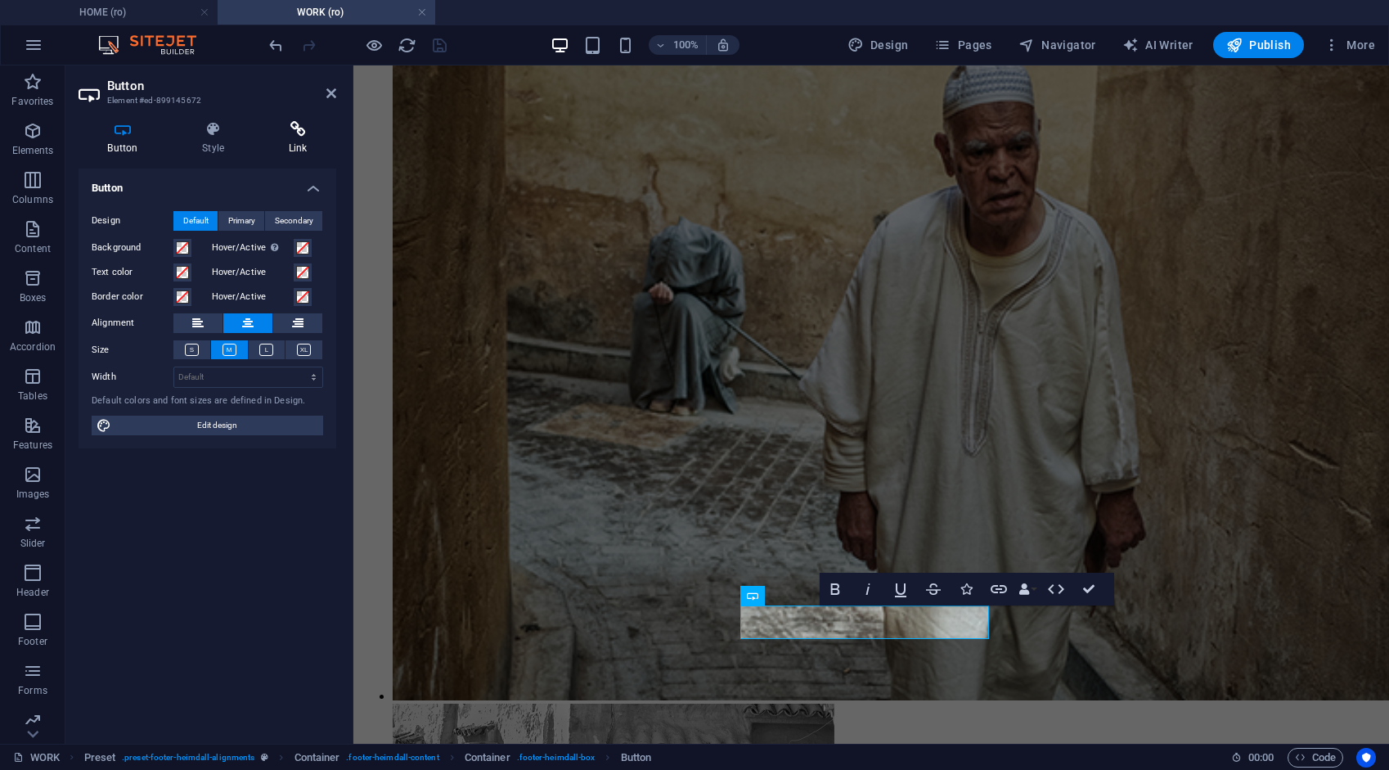
click at [288, 140] on h4 "Link" at bounding box center [297, 138] width 77 height 34
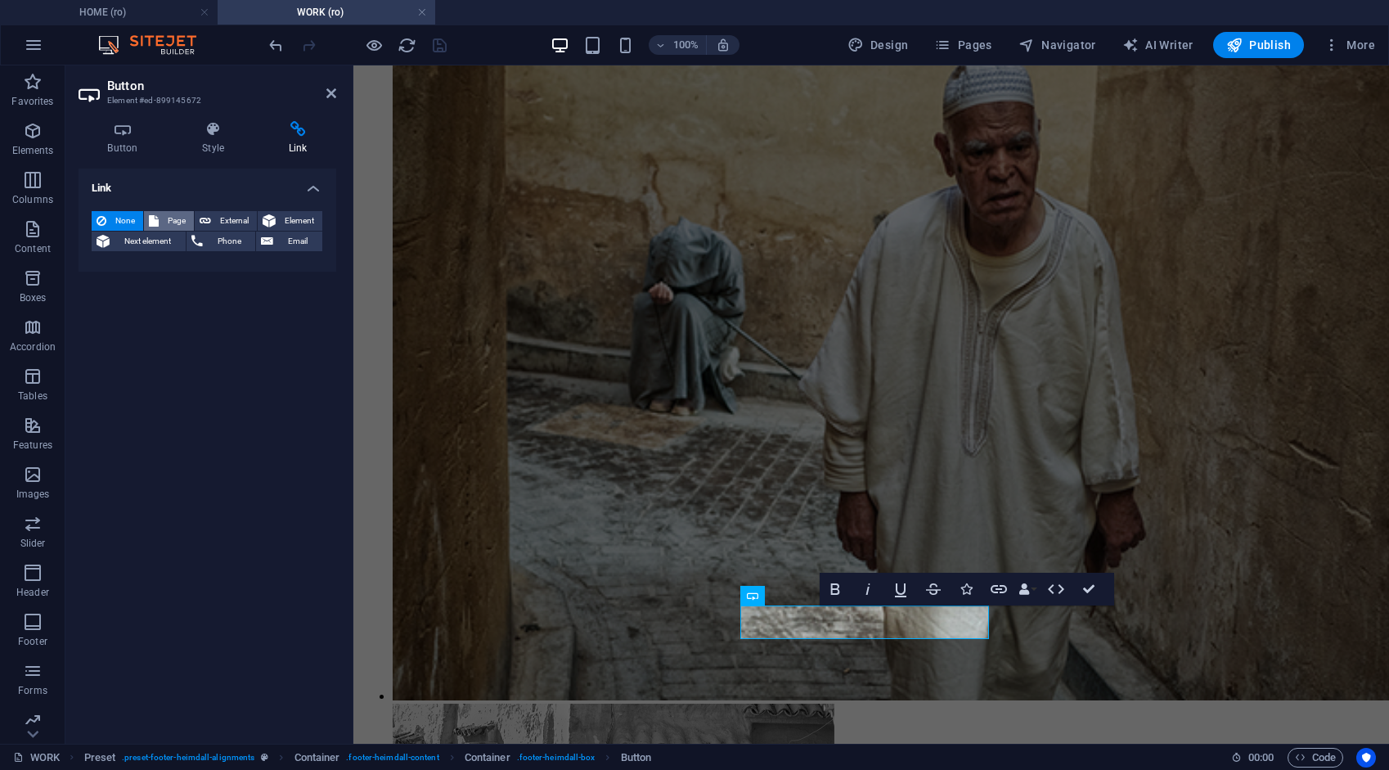
click at [176, 219] on span "Page" at bounding box center [176, 221] width 25 height 20
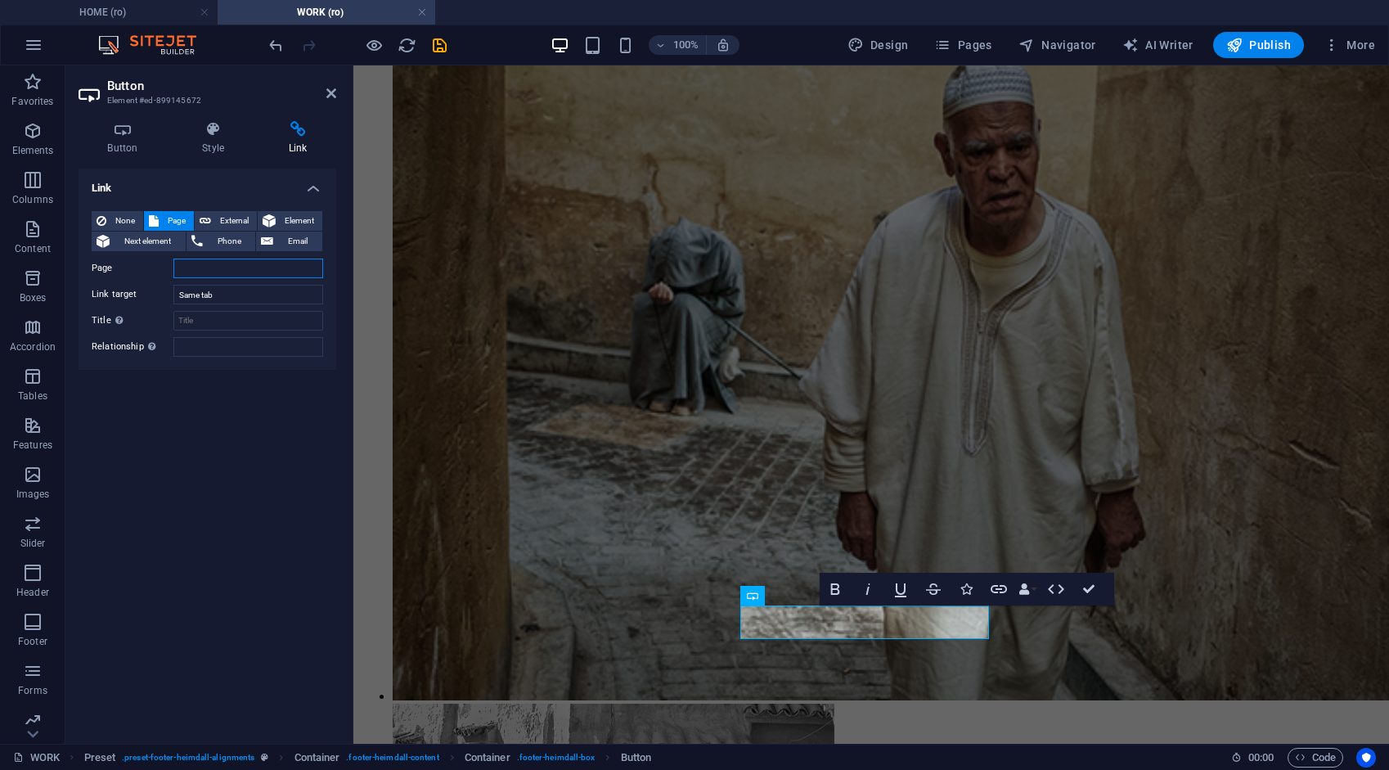
click at [209, 267] on select "HOME ABOUT WORK DIGITAL ART WORK EDUCATION NEWS Contact Legal Notice Privacy AR…" at bounding box center [248, 268] width 150 height 20
select select "8"
click at [173, 258] on select "HOME ABOUT WORK DIGITAL ART WORK EDUCATION NEWS Contact Legal Notice Privacy AR…" at bounding box center [248, 268] width 150 height 20
click at [239, 218] on span "External" at bounding box center [234, 221] width 36 height 20
select select "blank"
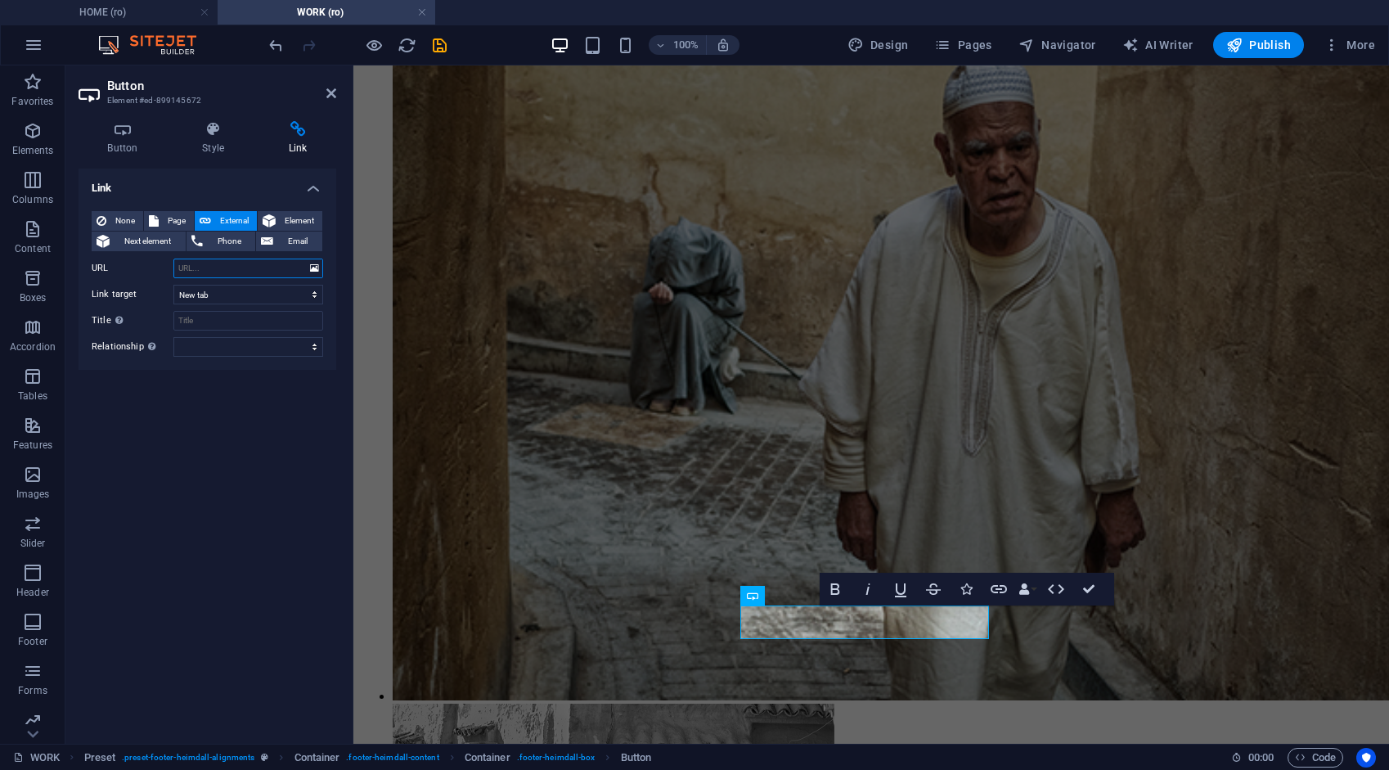
click at [214, 273] on input "URL" at bounding box center [248, 268] width 150 height 20
click at [214, 268] on input "URL" at bounding box center [248, 268] width 150 height 20
type input "/privacy"
click at [179, 221] on span "Page" at bounding box center [176, 221] width 25 height 20
click at [221, 214] on span "External" at bounding box center [234, 221] width 36 height 20
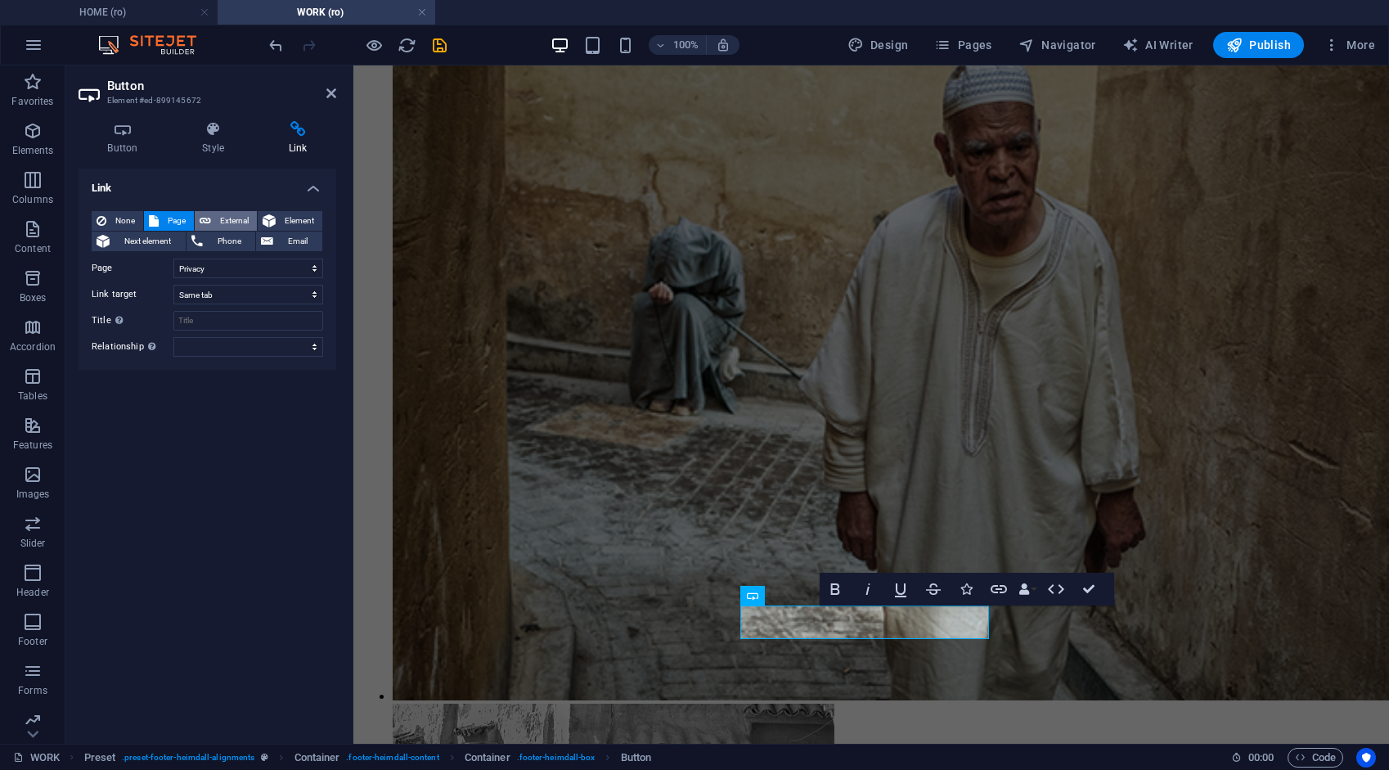
select select "blank"
click at [437, 43] on icon "save" at bounding box center [439, 45] width 19 height 19
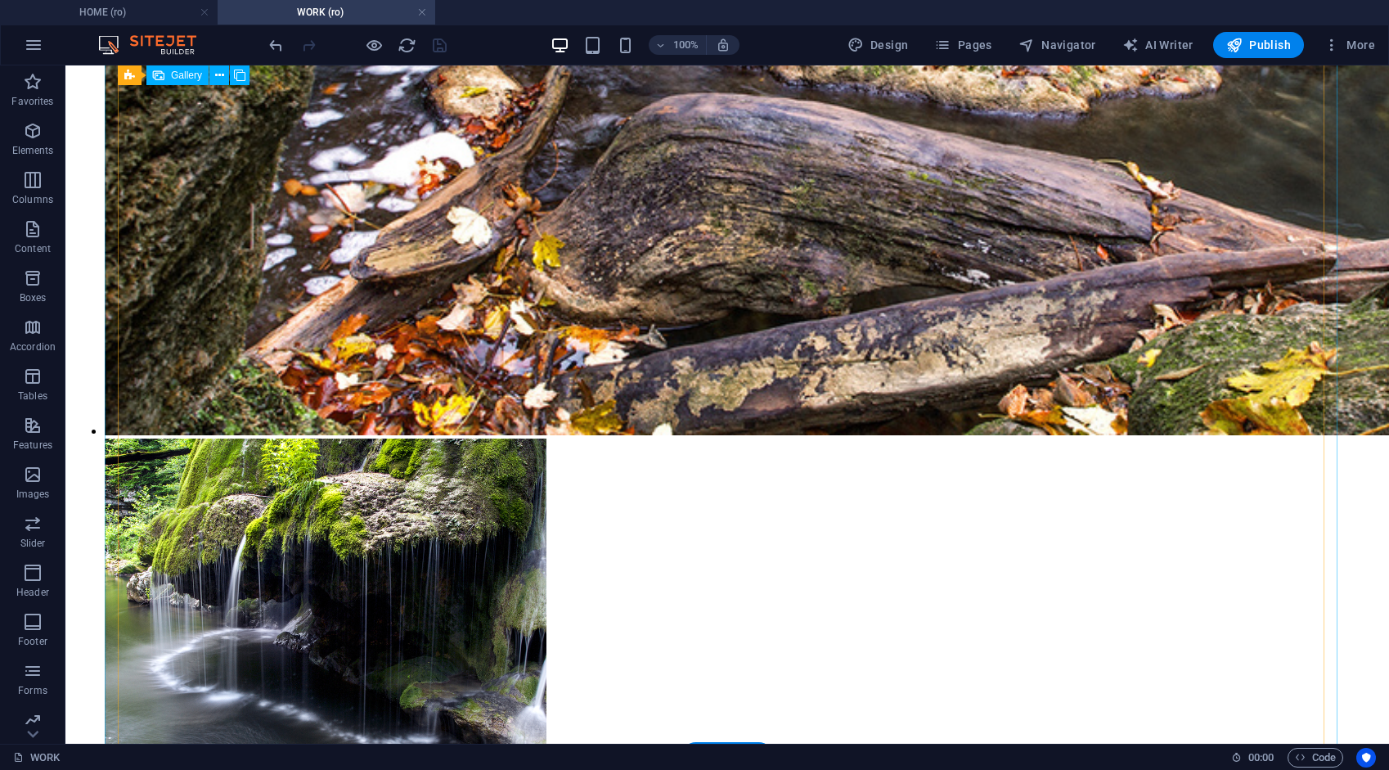
scroll to position [7145, 0]
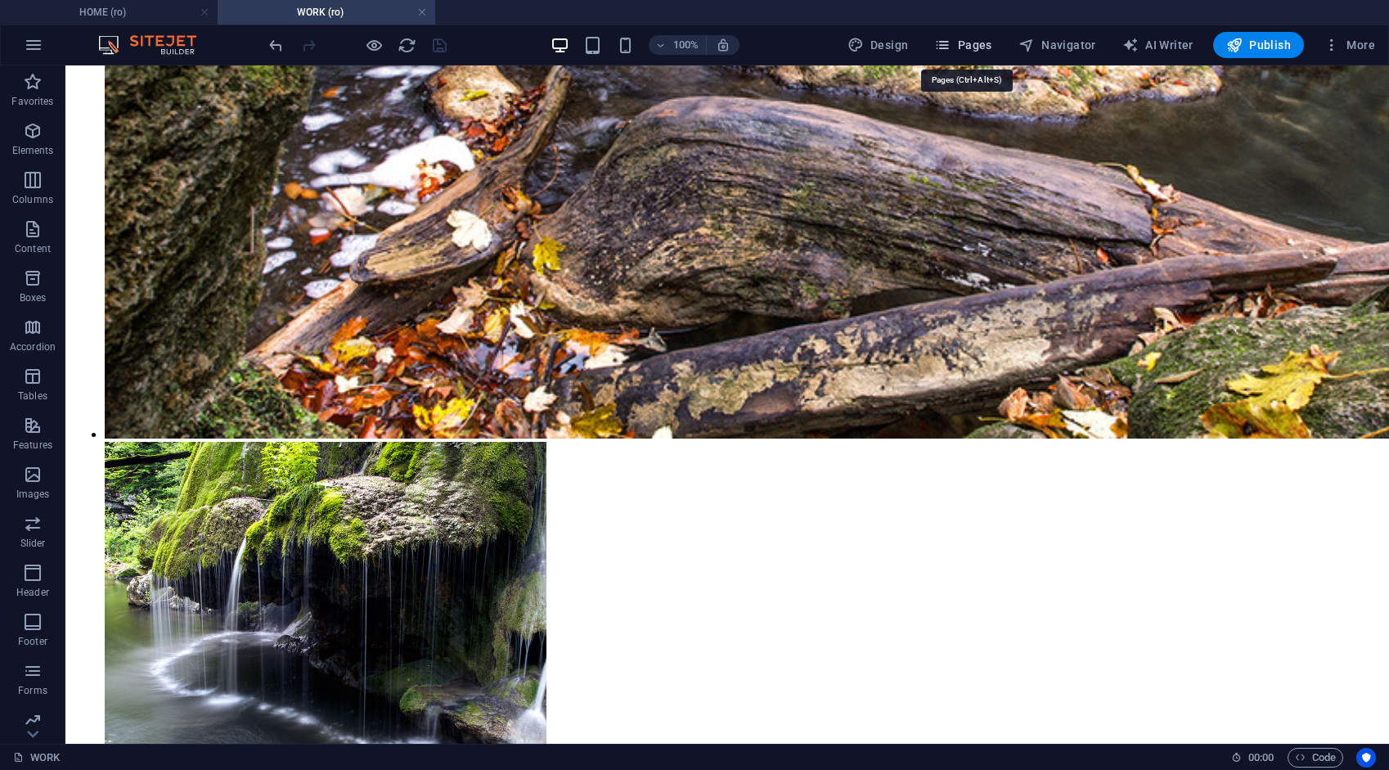
click at [988, 39] on span "Pages" at bounding box center [962, 45] width 57 height 16
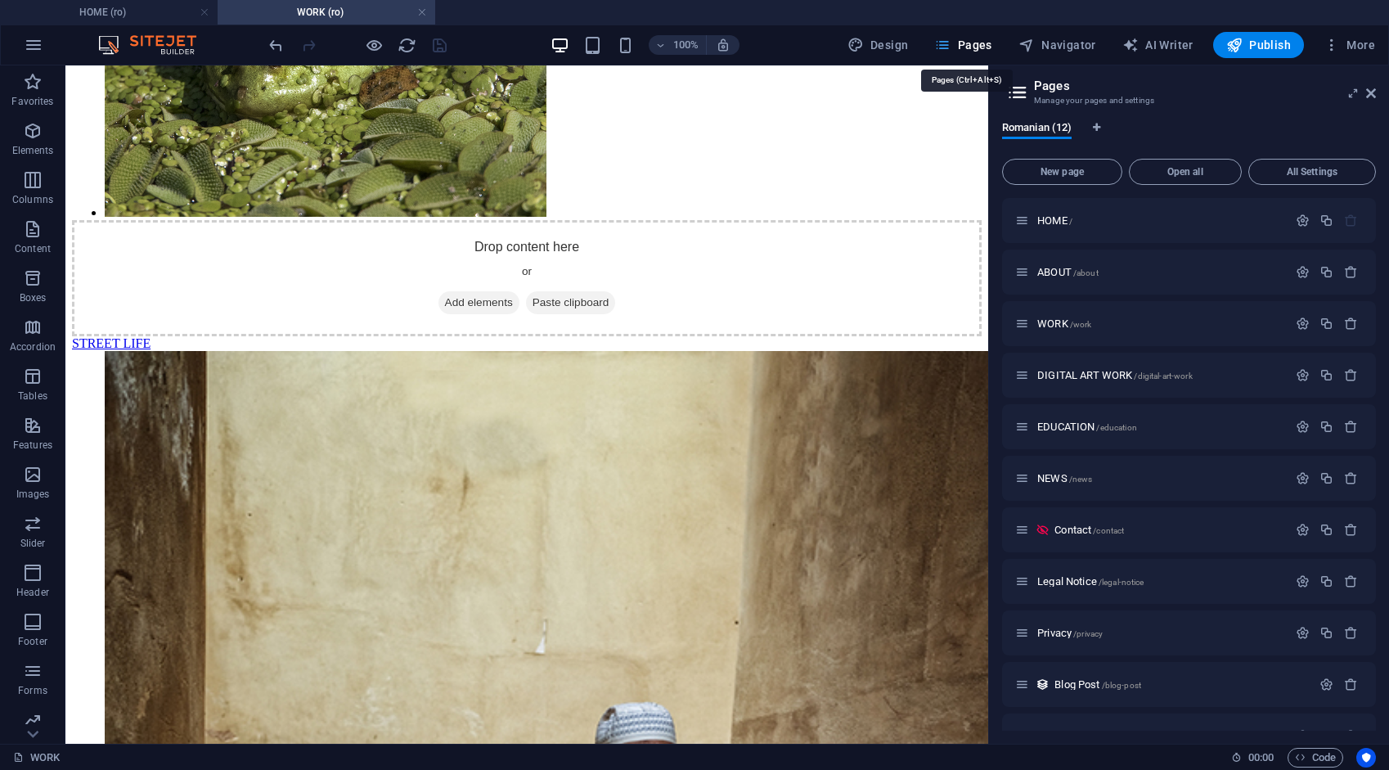
scroll to position [5627, 0]
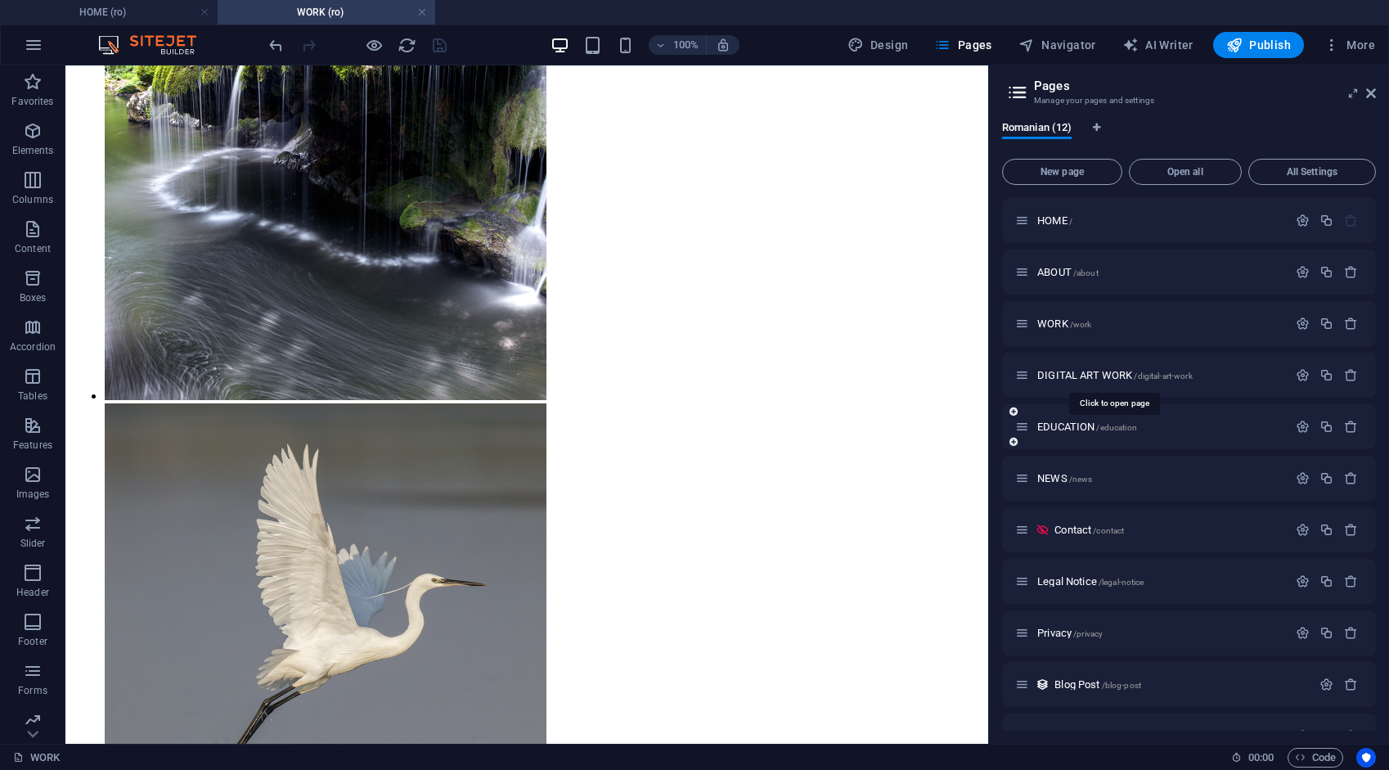
click at [1086, 372] on span "DIGITAL ART WORK /digital-art-work" at bounding box center [1114, 375] width 155 height 12
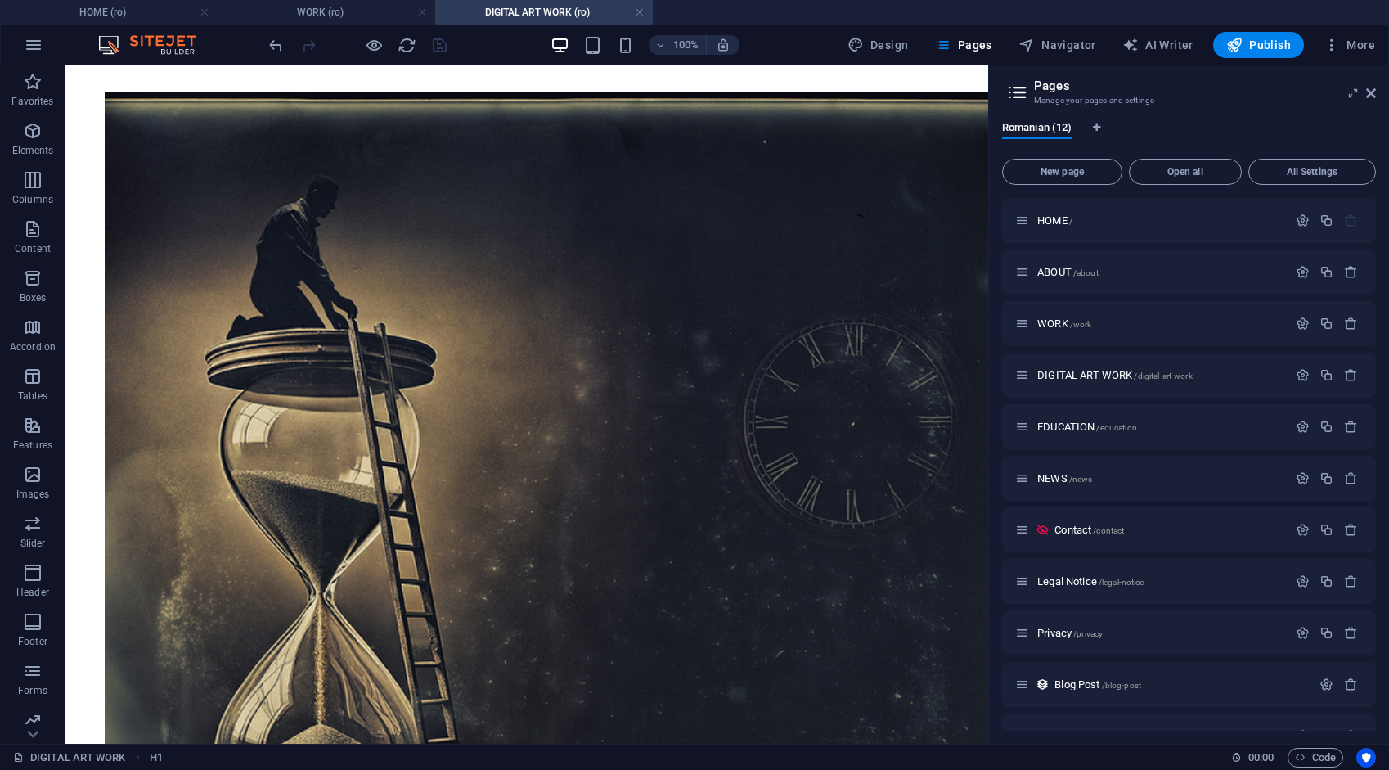
scroll to position [1917, 0]
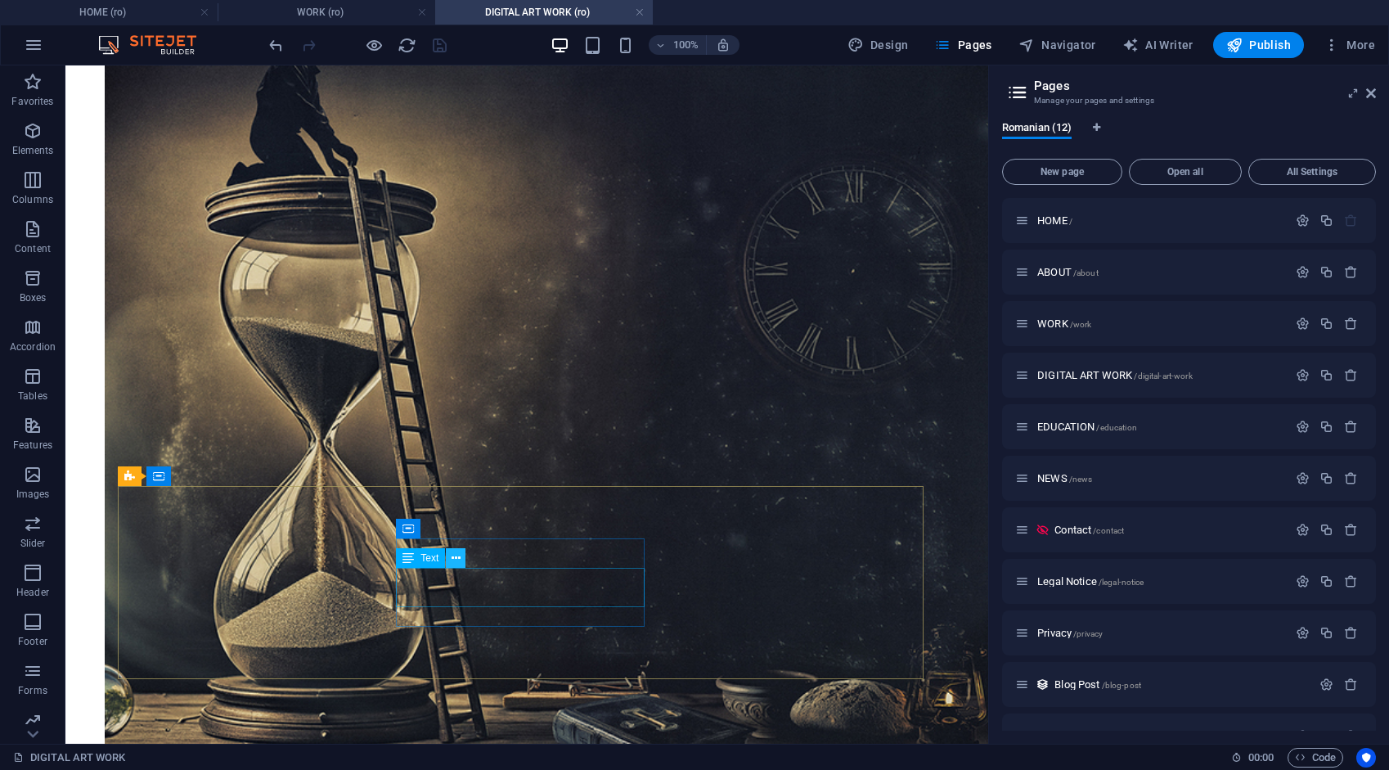
click at [456, 556] on icon at bounding box center [456, 558] width 9 height 17
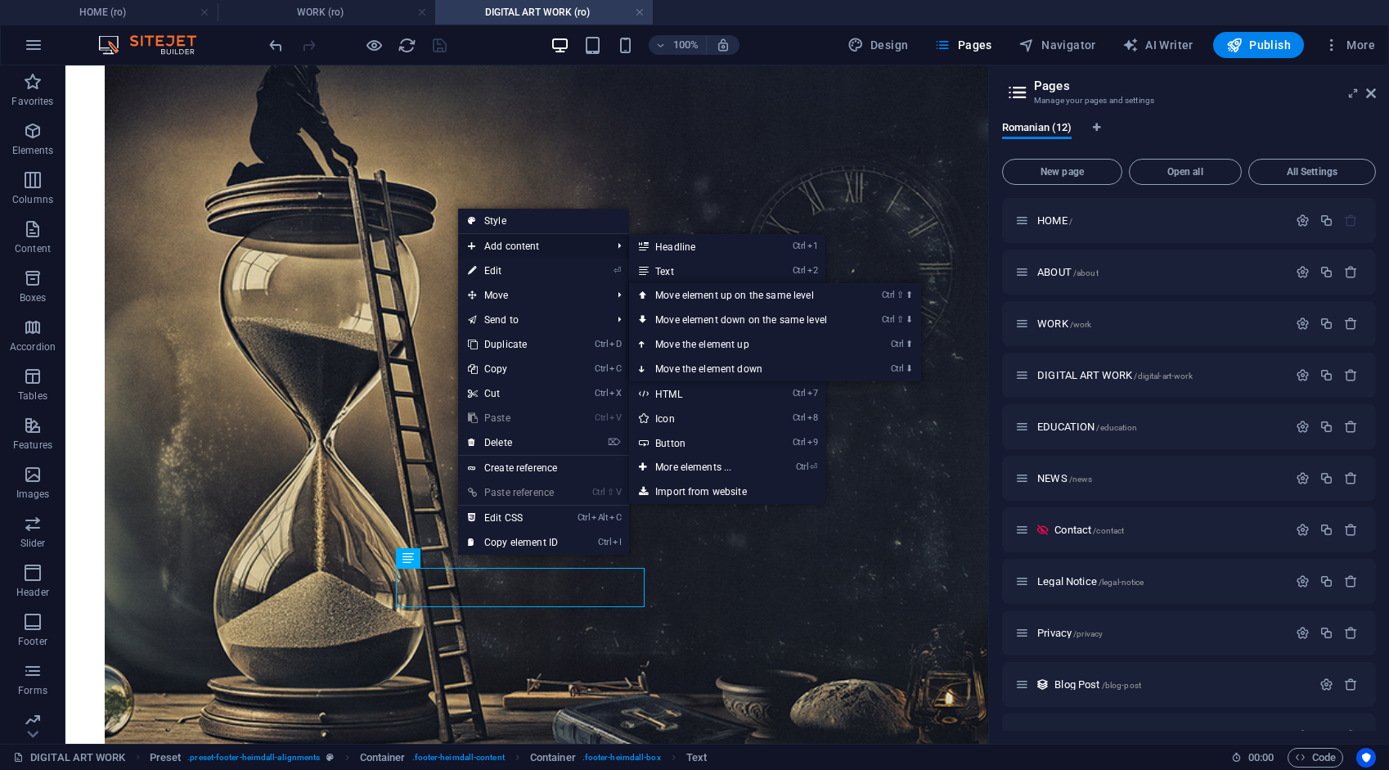
click at [550, 240] on span "Add content" at bounding box center [531, 246] width 146 height 25
click at [681, 442] on link "Ctrl 9 Button" at bounding box center [696, 442] width 135 height 25
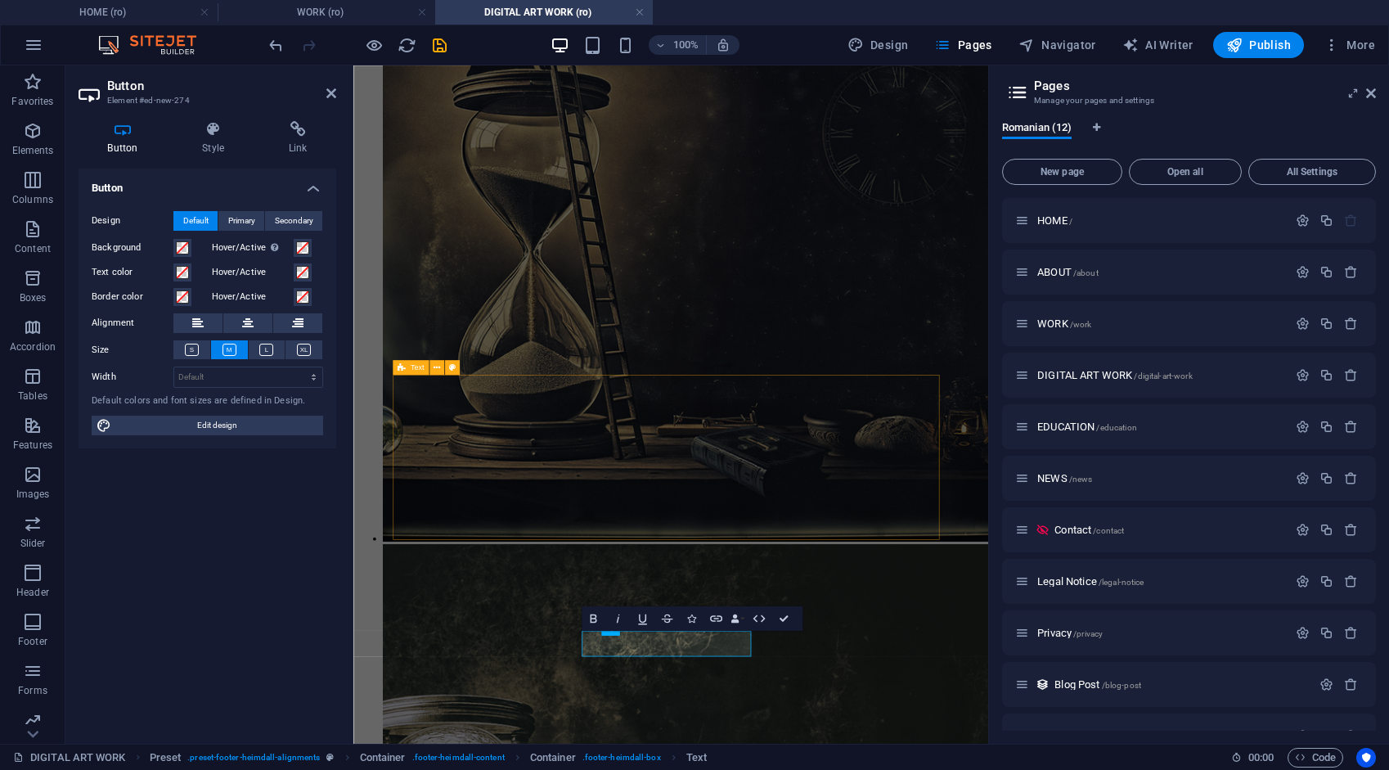
scroll to position [1629, 0]
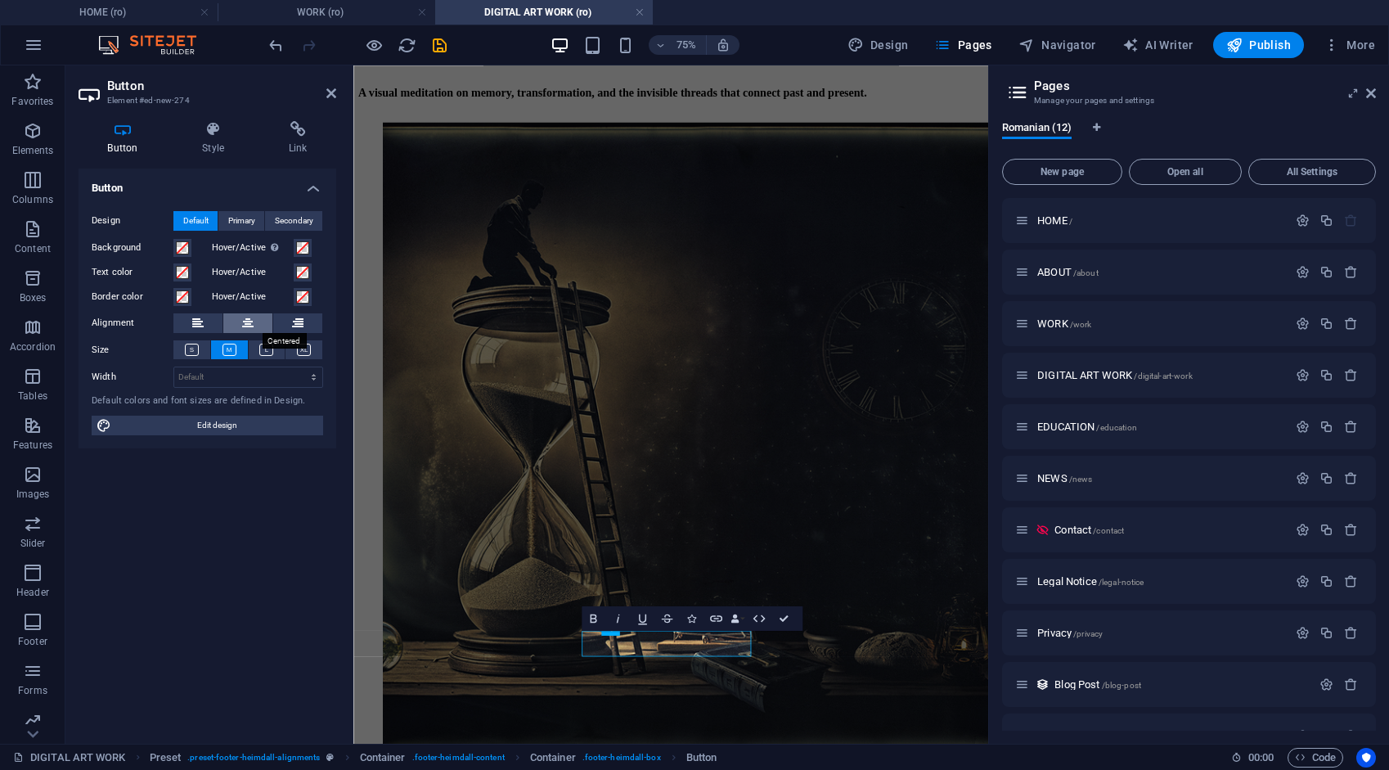
click at [255, 324] on button at bounding box center [247, 323] width 49 height 20
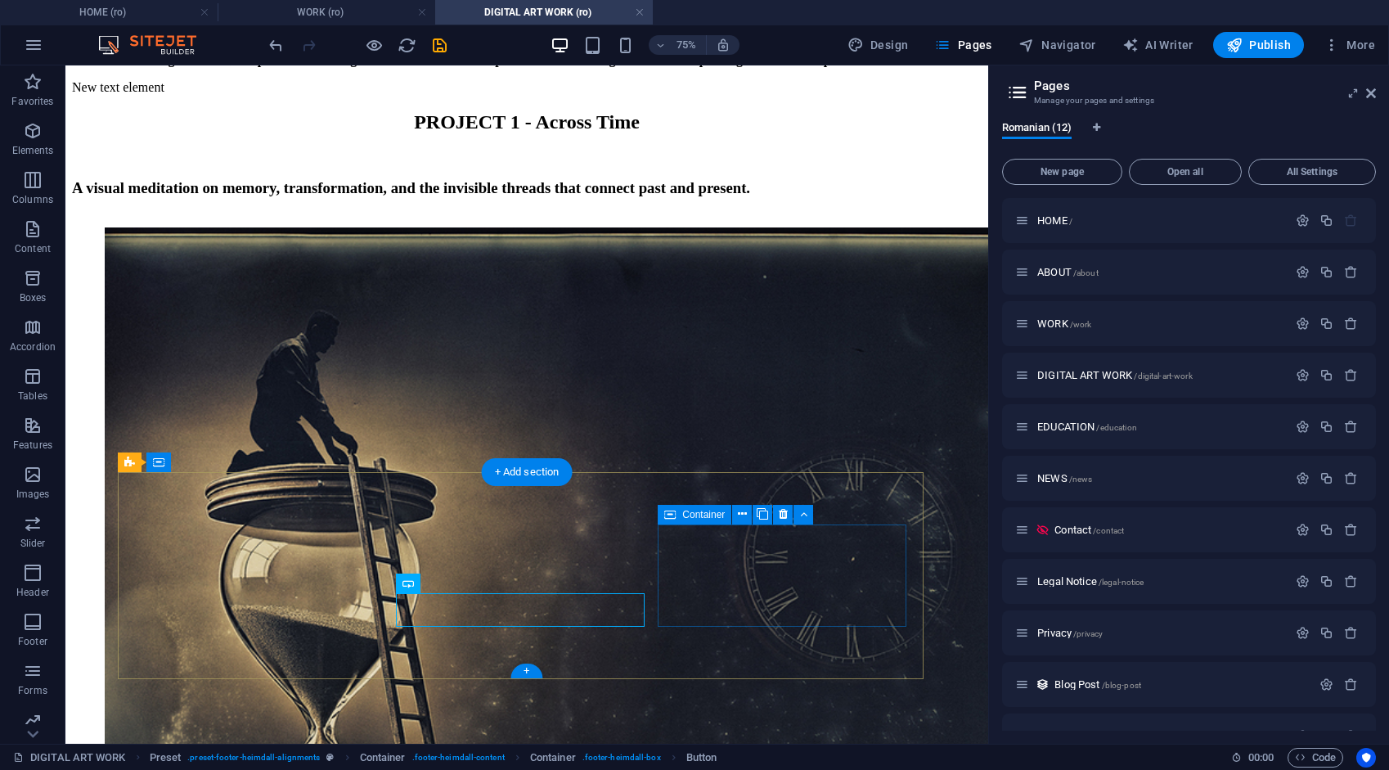
scroll to position [1931, 0]
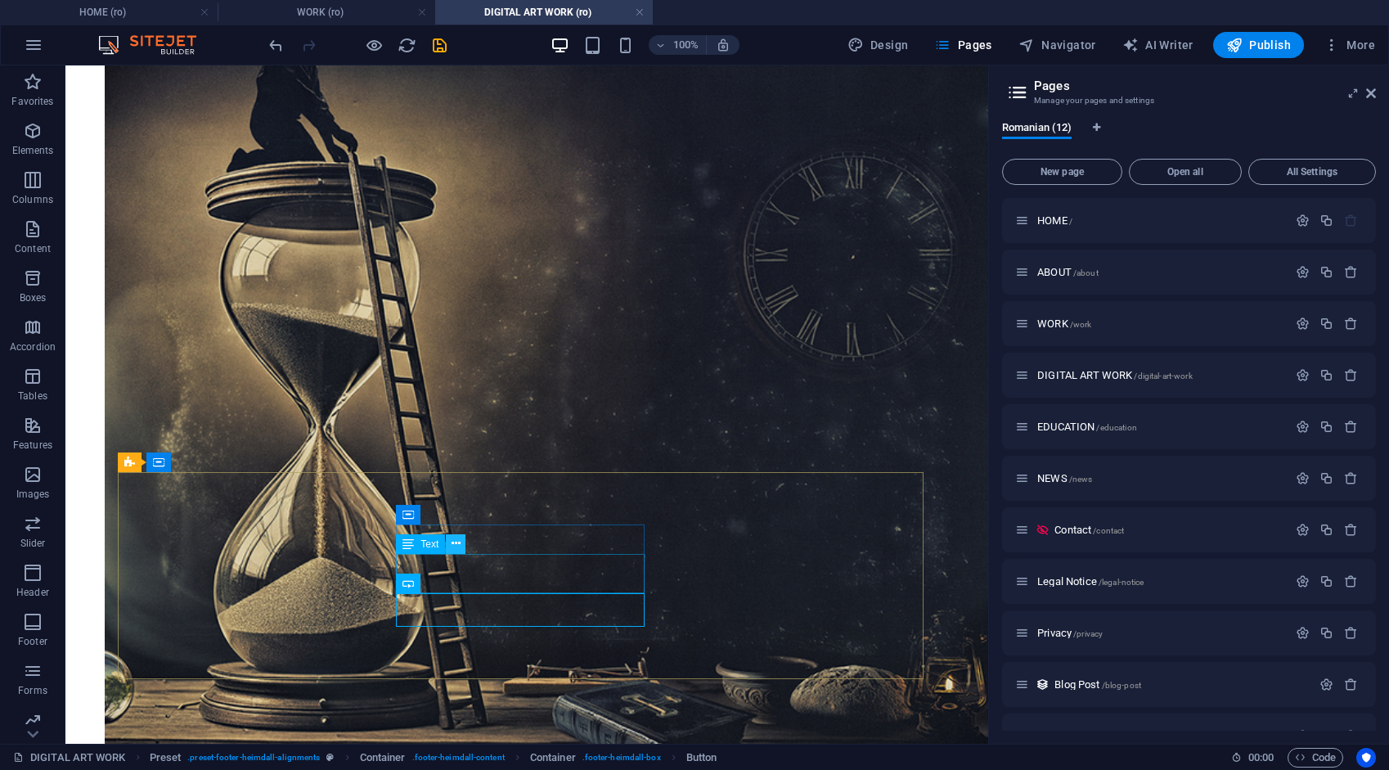
click at [460, 543] on icon at bounding box center [456, 543] width 9 height 17
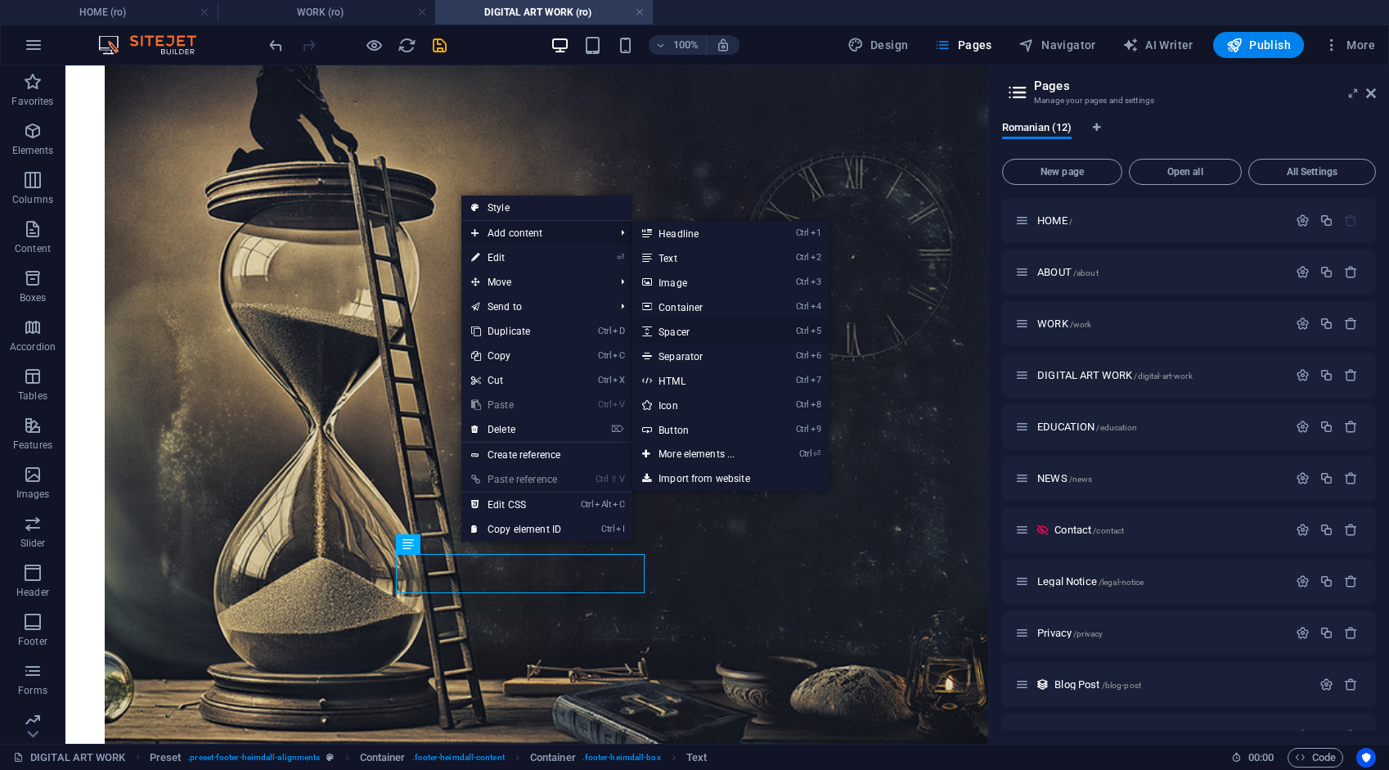
click at [690, 330] on link "Ctrl 5 Spacer" at bounding box center [699, 331] width 135 height 25
select select "px"
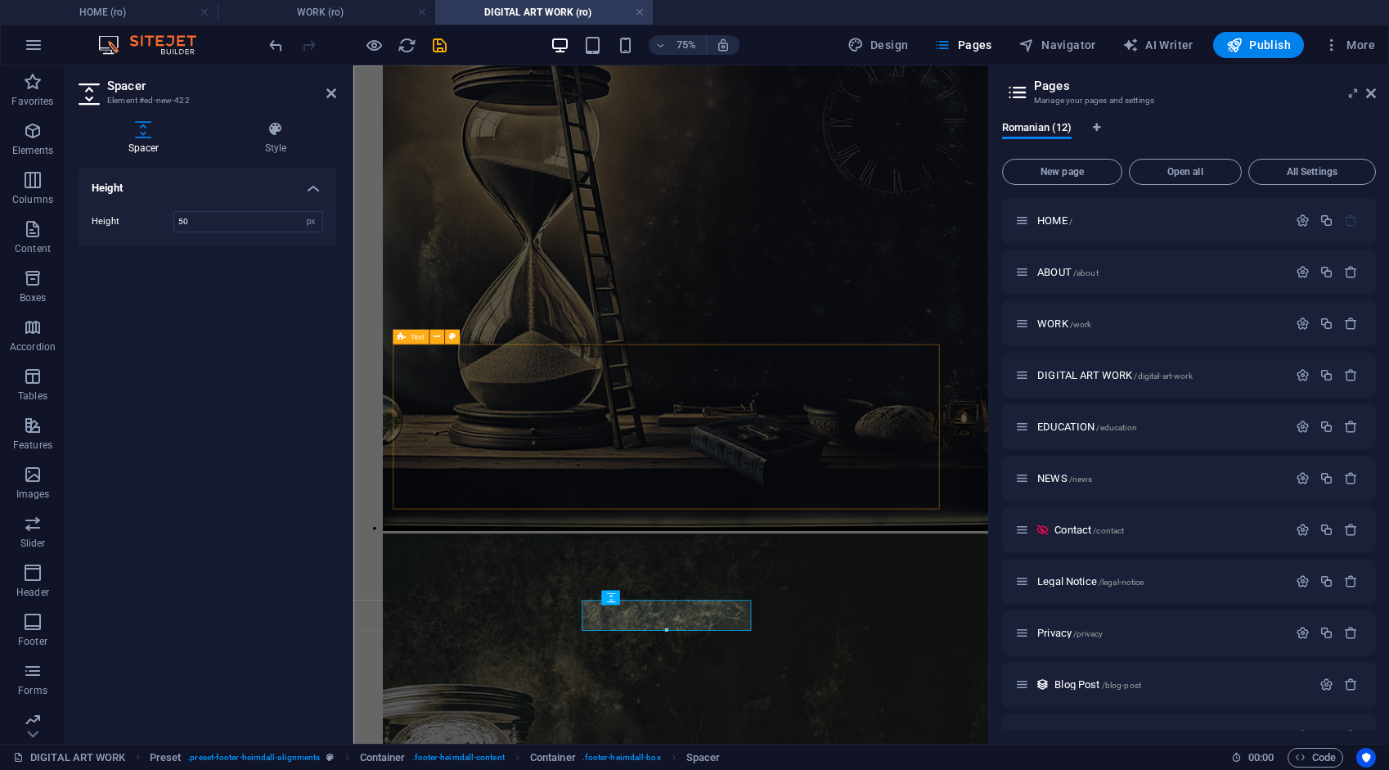
scroll to position [1670, 0]
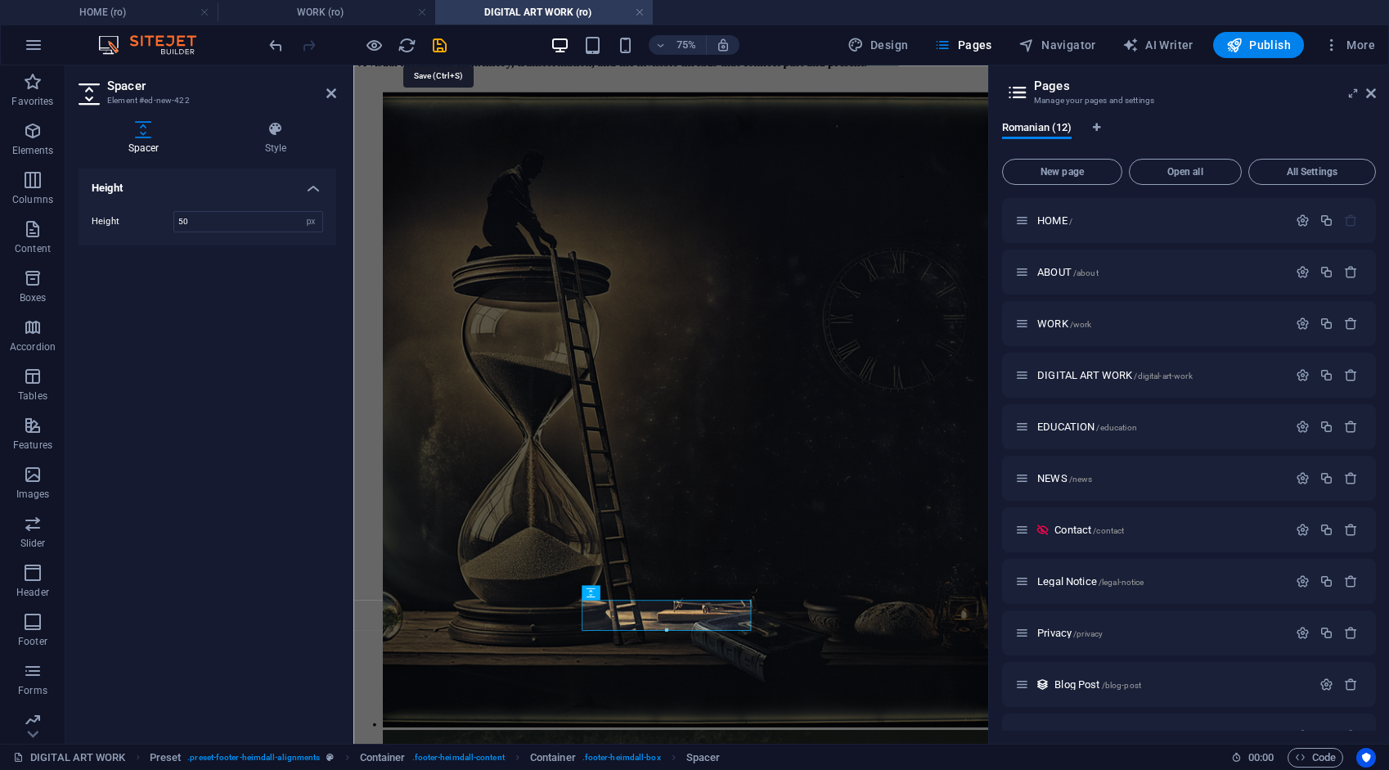
drag, startPoint x: 437, startPoint y: 44, endPoint x: 441, endPoint y: 59, distance: 15.3
click at [437, 43] on icon "save" at bounding box center [439, 45] width 19 height 19
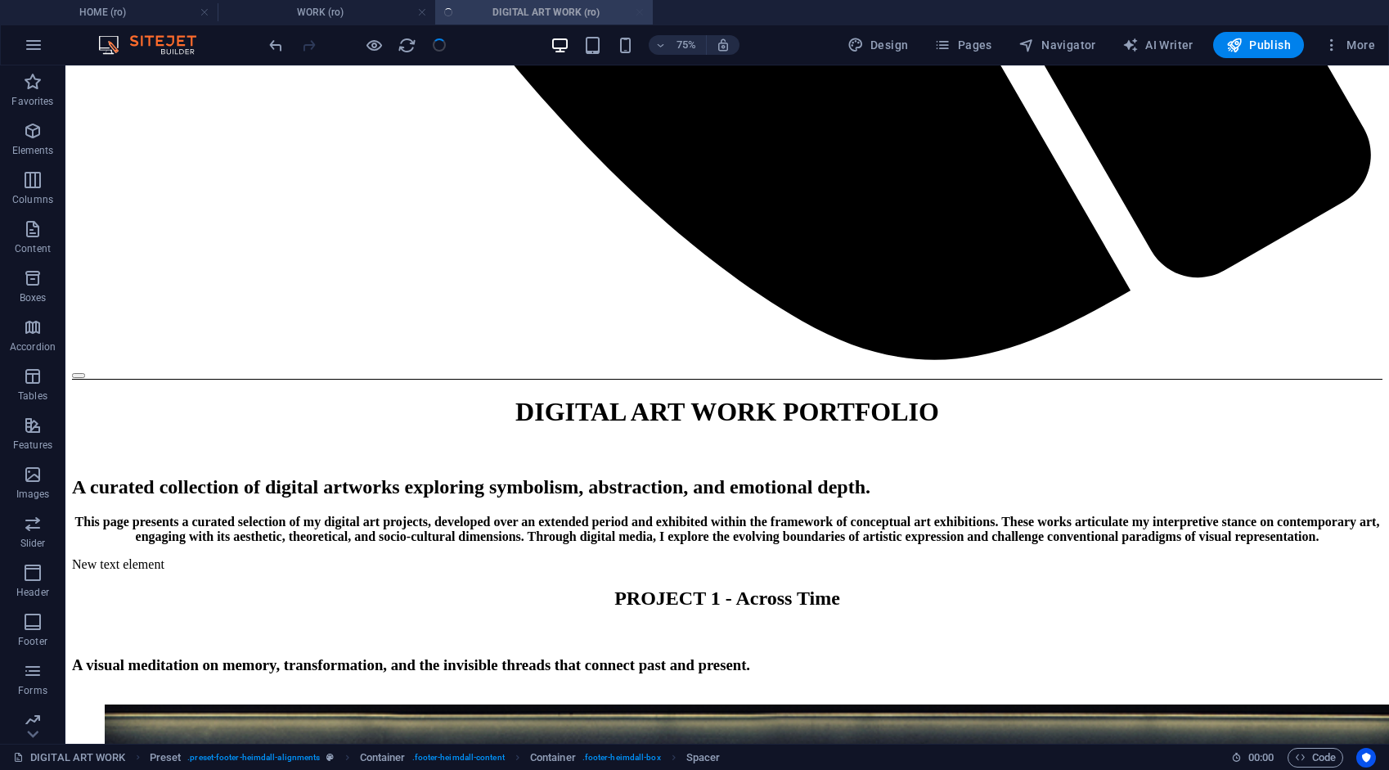
scroll to position [2515, 0]
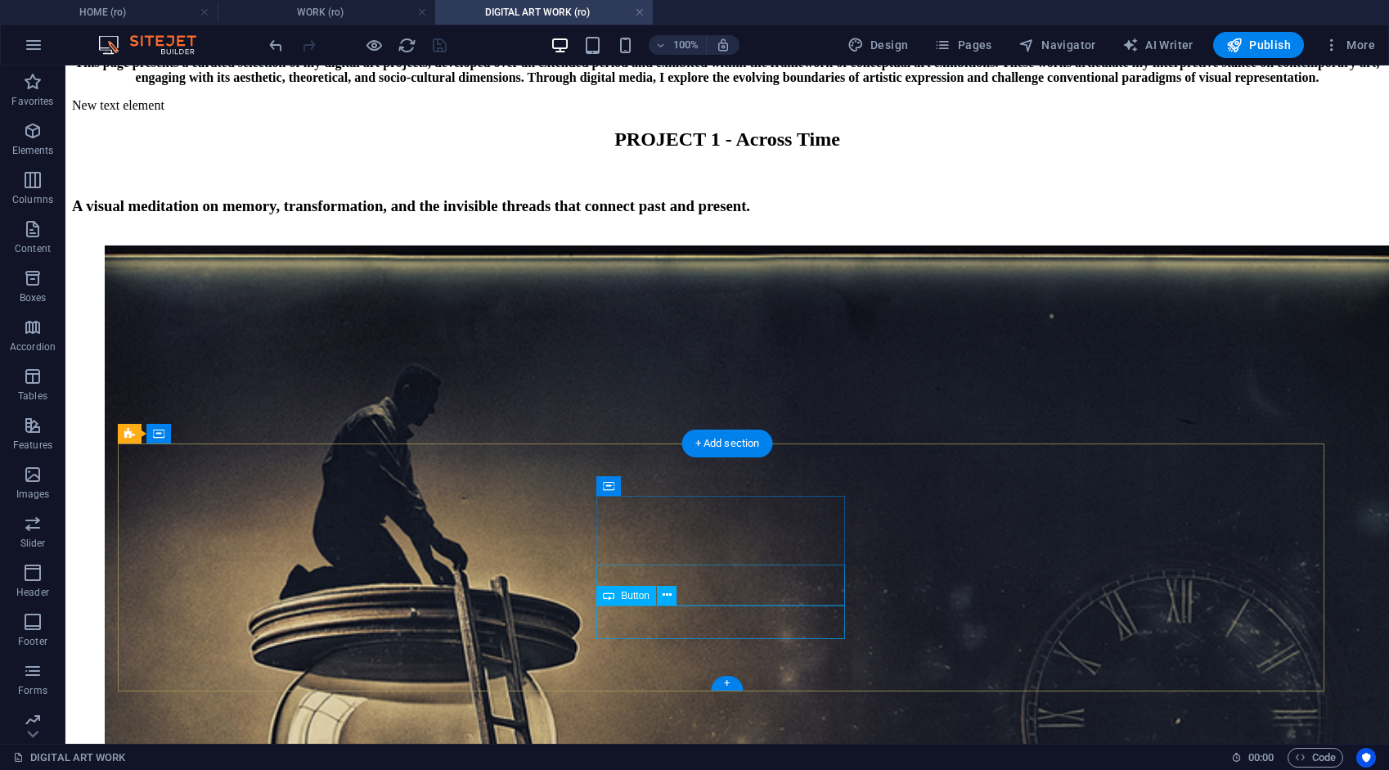
select select
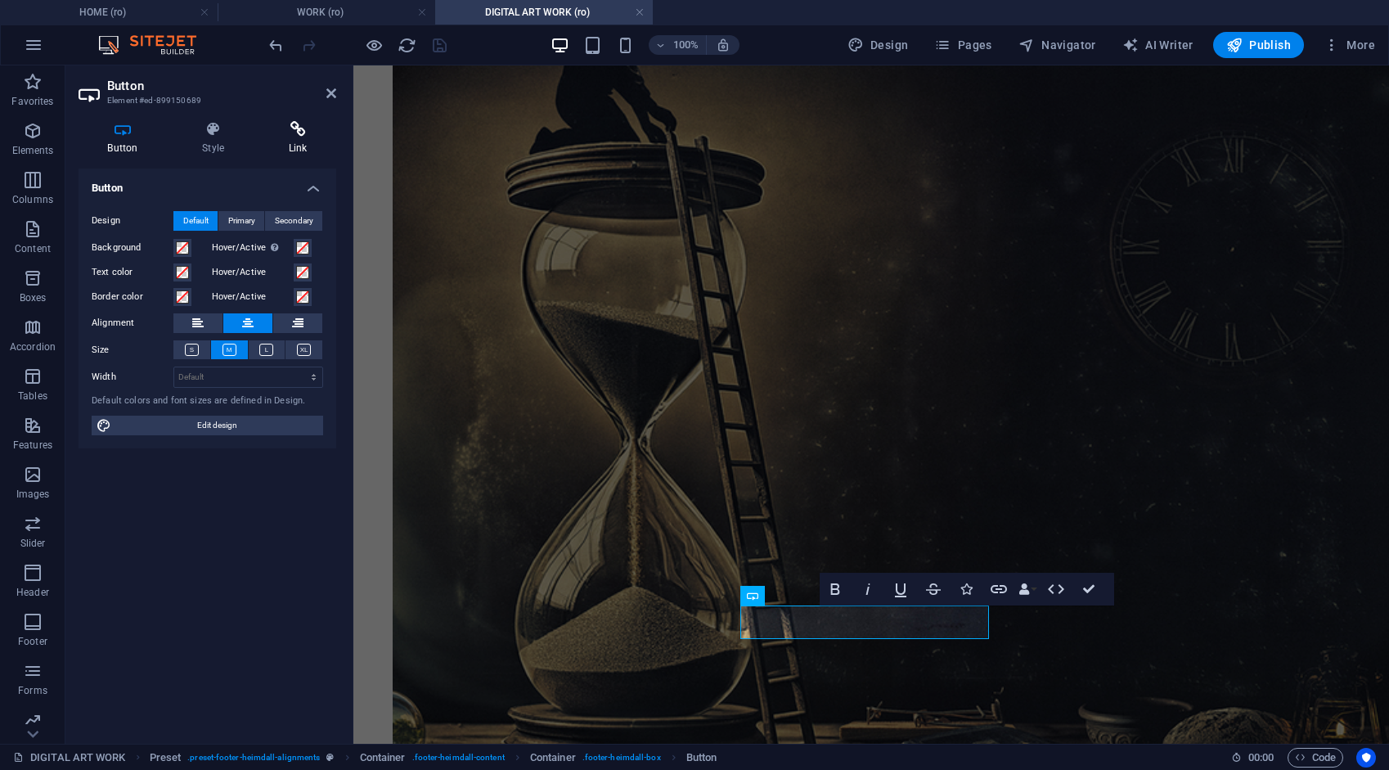
click at [296, 129] on icon at bounding box center [297, 129] width 77 height 16
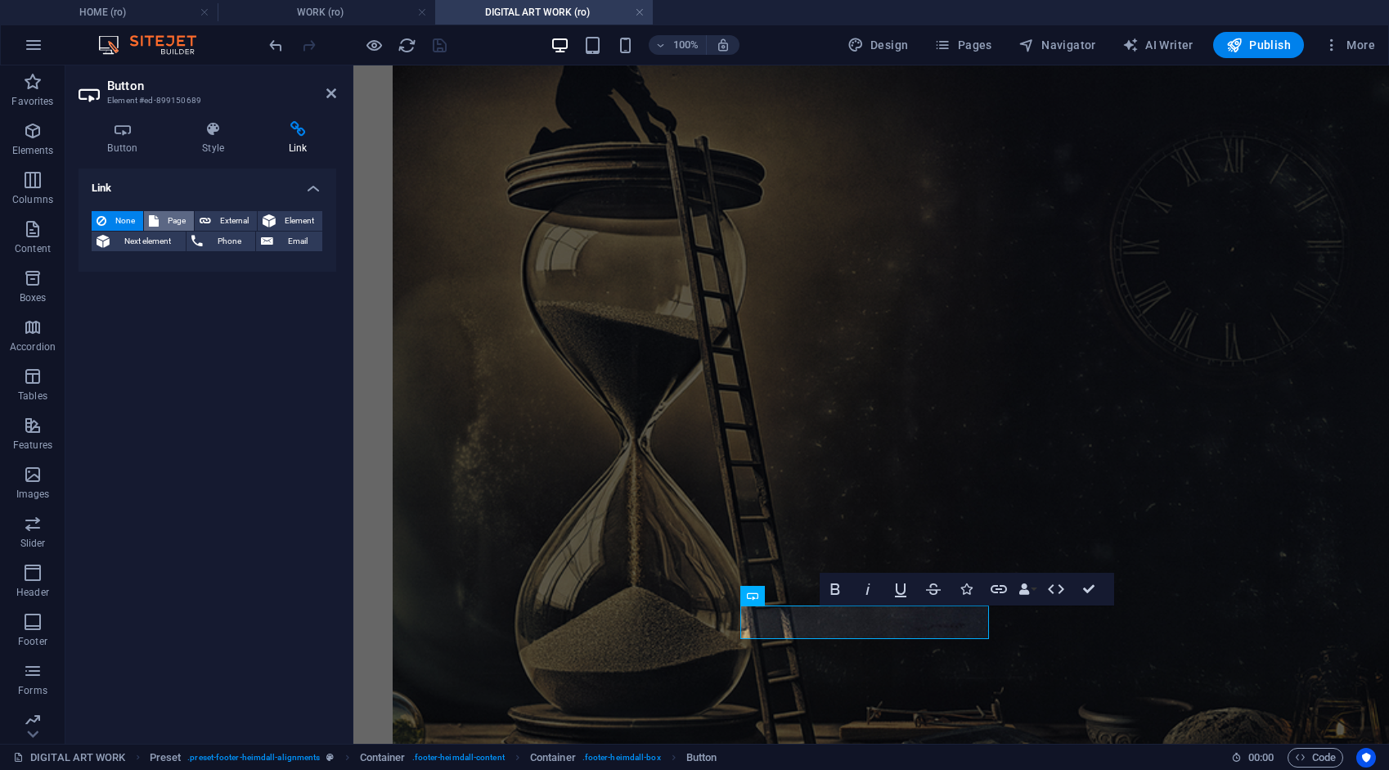
click at [175, 214] on span "Page" at bounding box center [176, 221] width 25 height 20
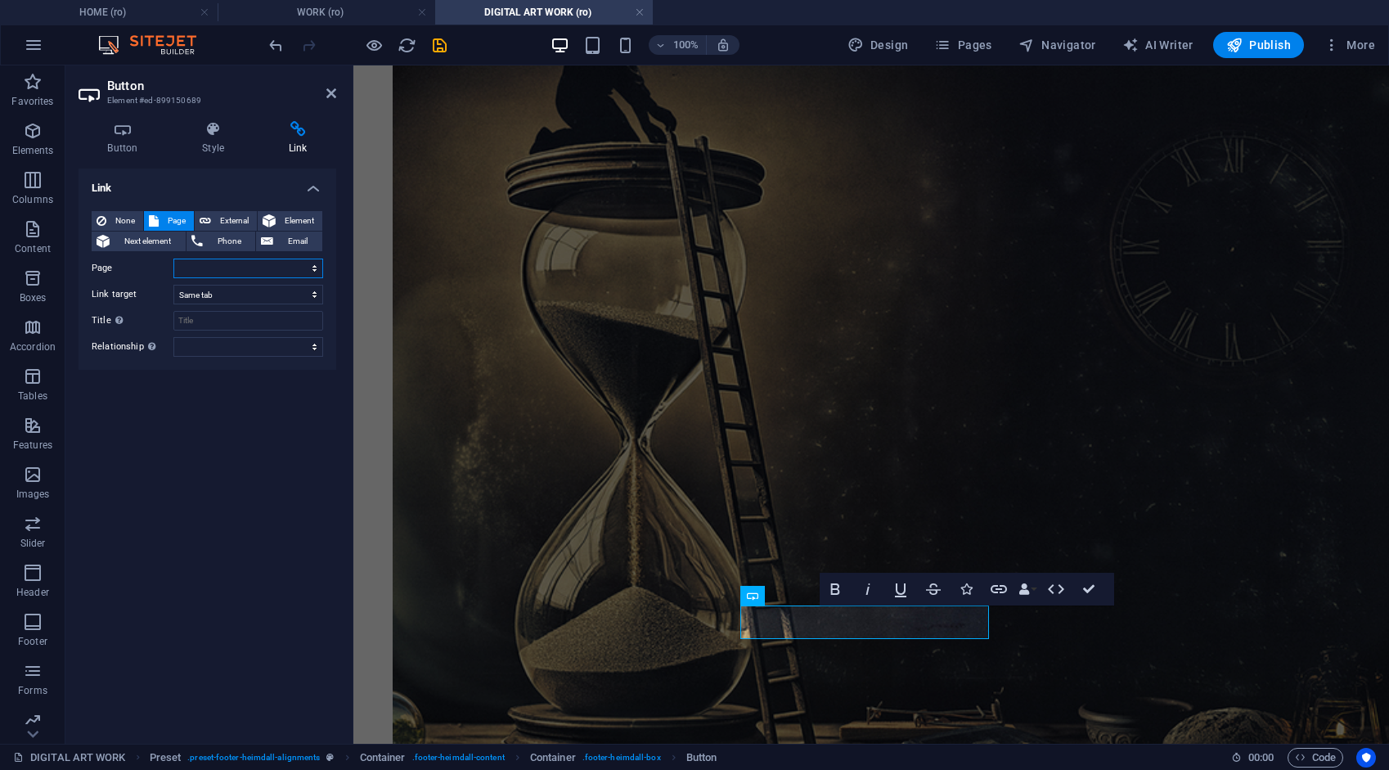
click at [197, 270] on select "HOME ABOUT WORK DIGITAL ART WORK EDUCATION NEWS Contact Legal Notice Privacy AR…" at bounding box center [248, 268] width 150 height 20
select select "8"
click at [173, 258] on select "HOME ABOUT WORK DIGITAL ART WORK EDUCATION NEWS Contact Legal Notice Privacy AR…" at bounding box center [248, 268] width 150 height 20
click at [235, 214] on span "External" at bounding box center [234, 221] width 36 height 20
select select "blank"
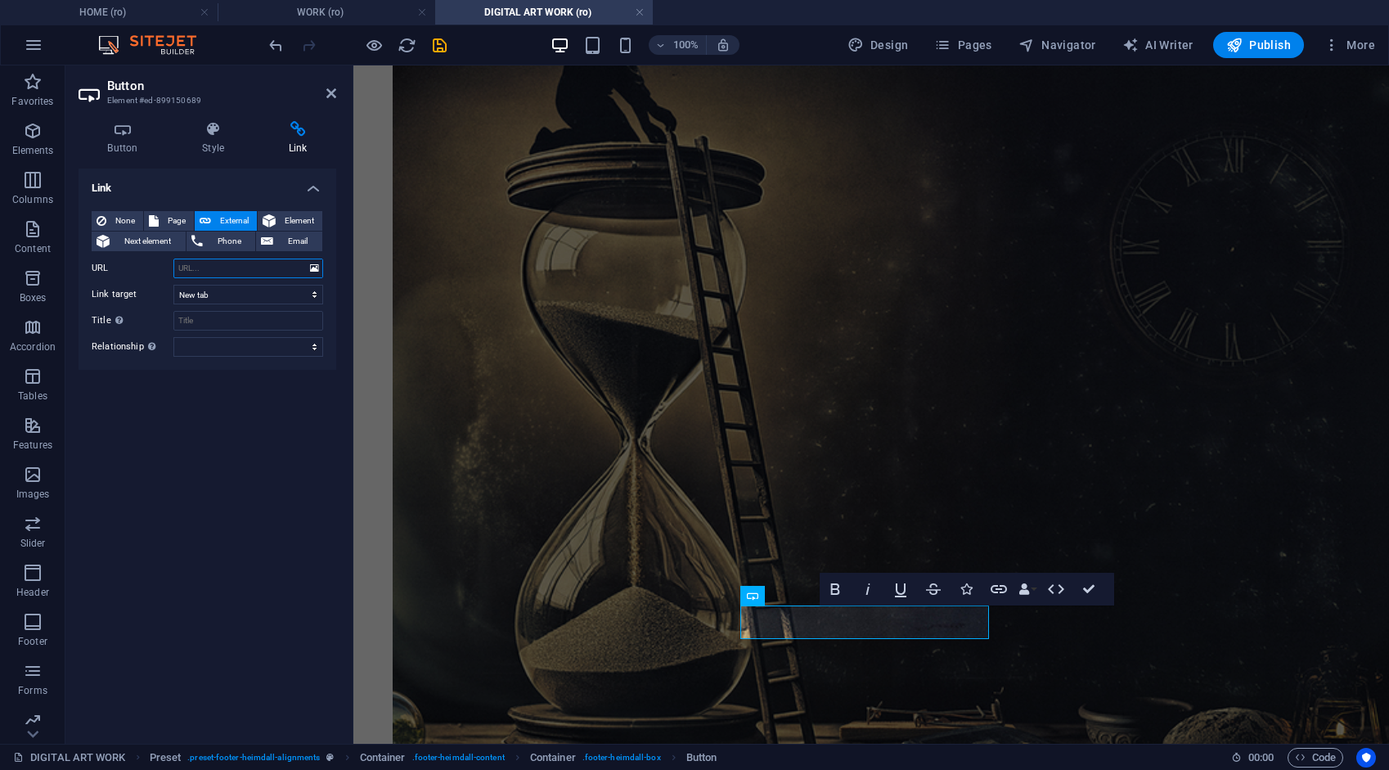
click at [214, 265] on input "URL" at bounding box center [248, 268] width 150 height 20
type input "/privacy"
click at [168, 219] on span "Page" at bounding box center [176, 221] width 25 height 20
select select
click at [442, 44] on icon "save" at bounding box center [439, 45] width 19 height 19
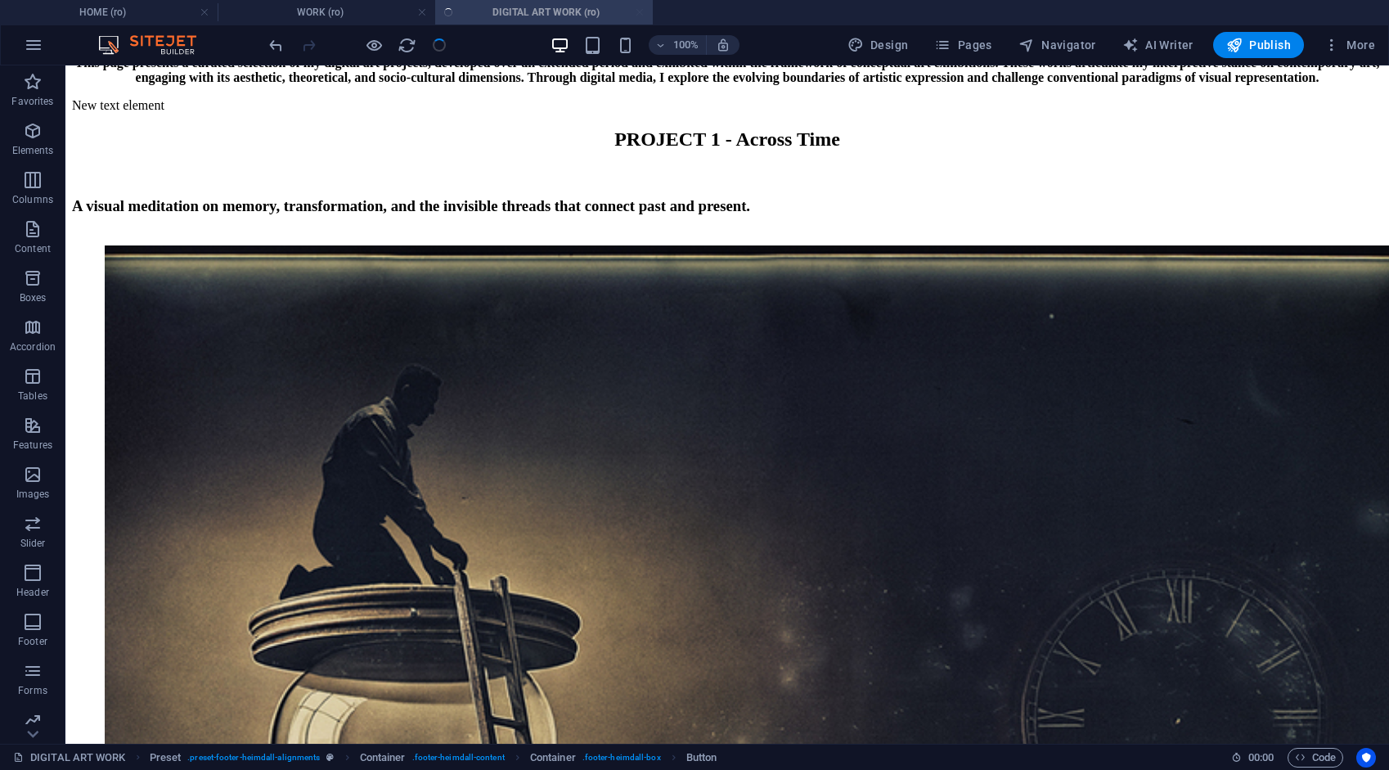
scroll to position [2515, 0]
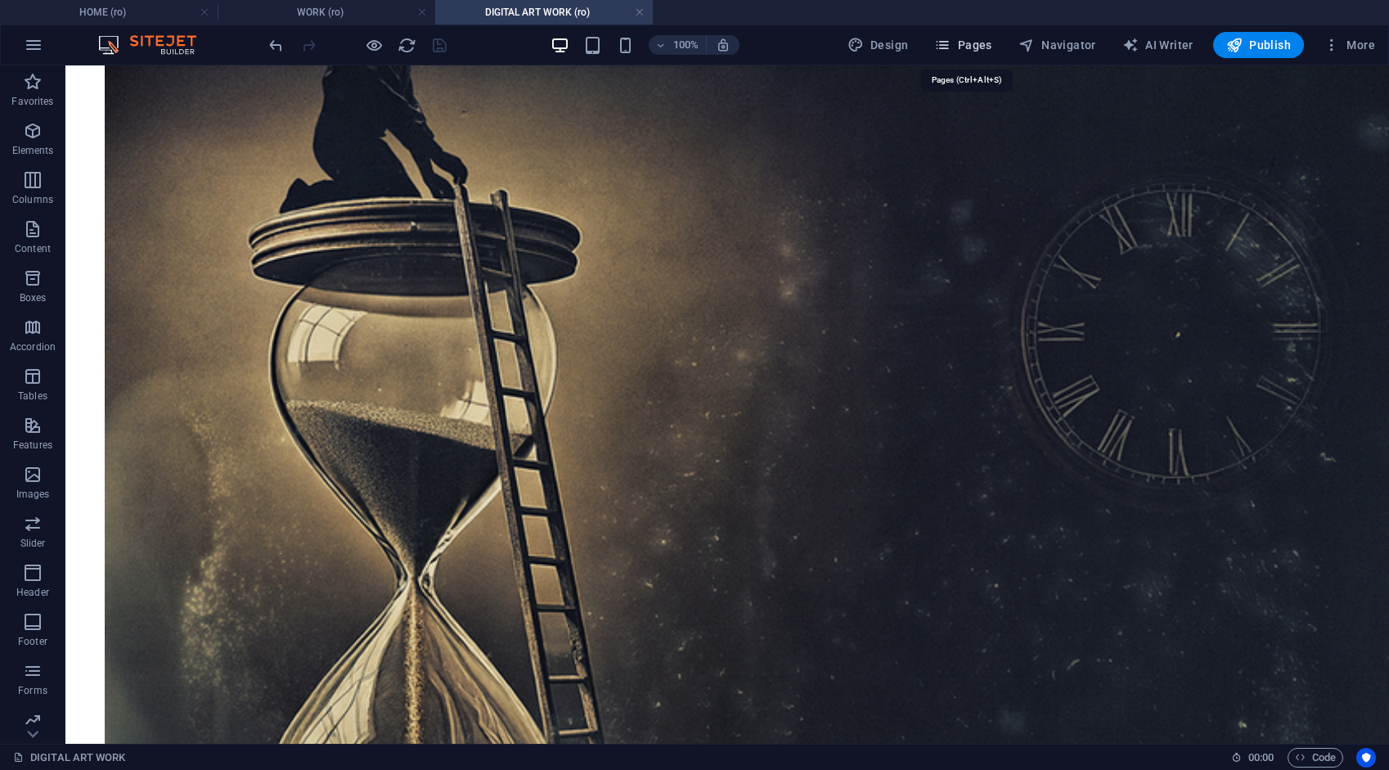
click at [984, 41] on span "Pages" at bounding box center [962, 45] width 57 height 16
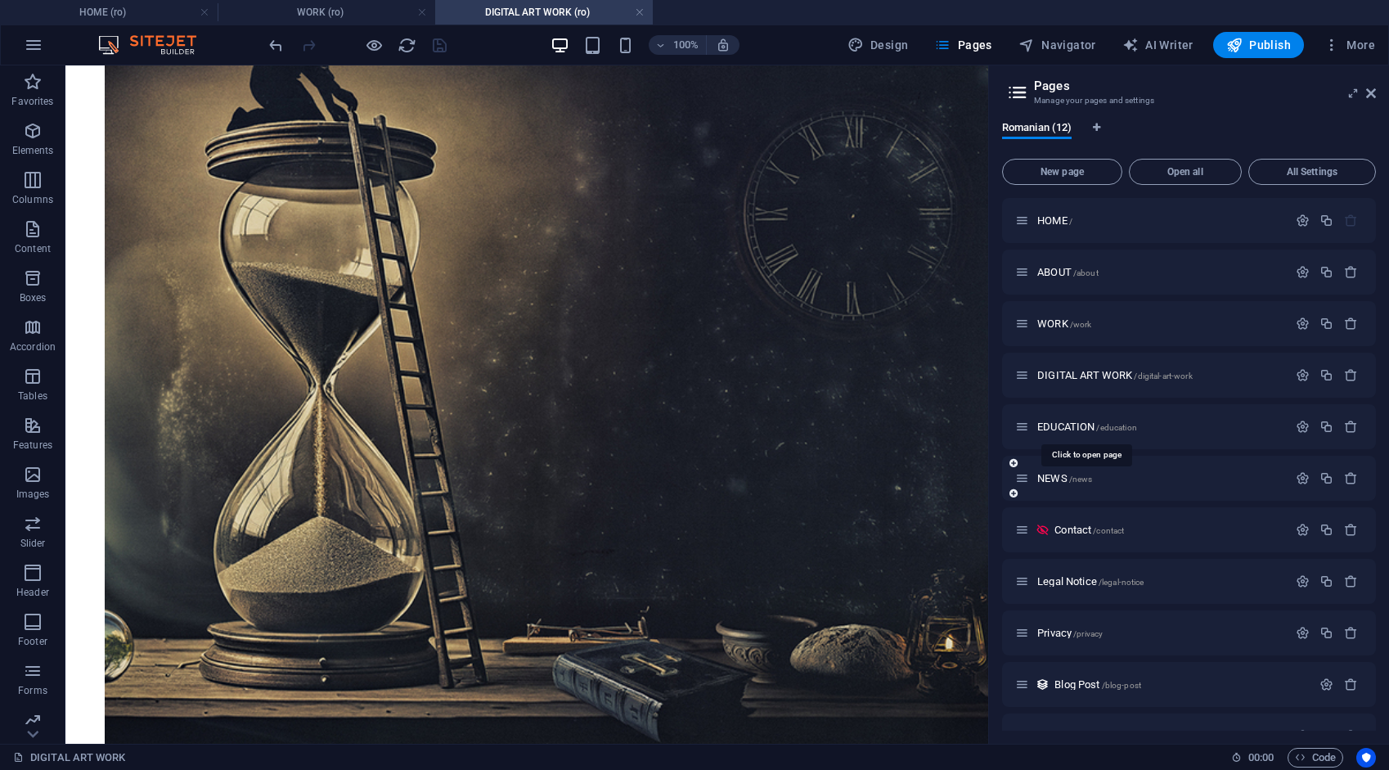
click at [1074, 424] on span "EDUCATION /education" at bounding box center [1087, 426] width 100 height 12
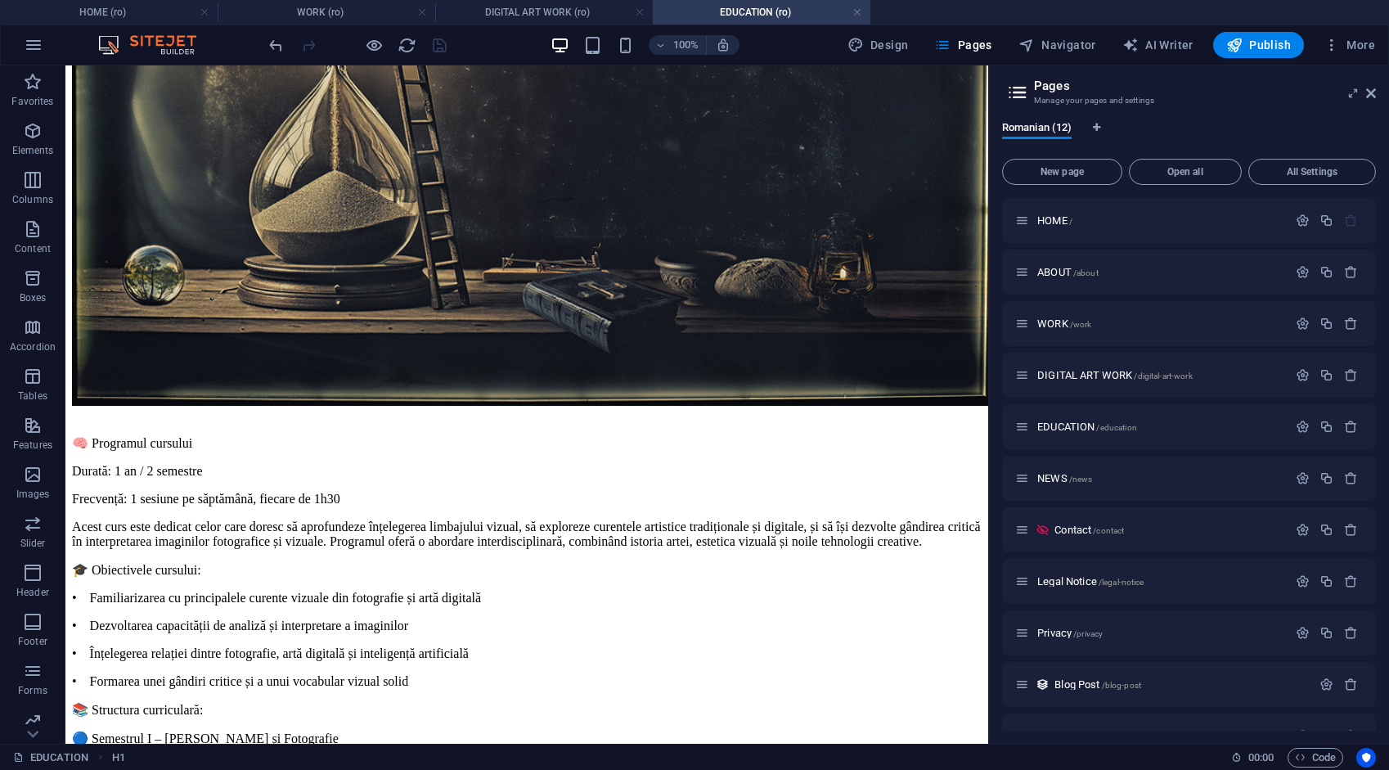
scroll to position [4674, 0]
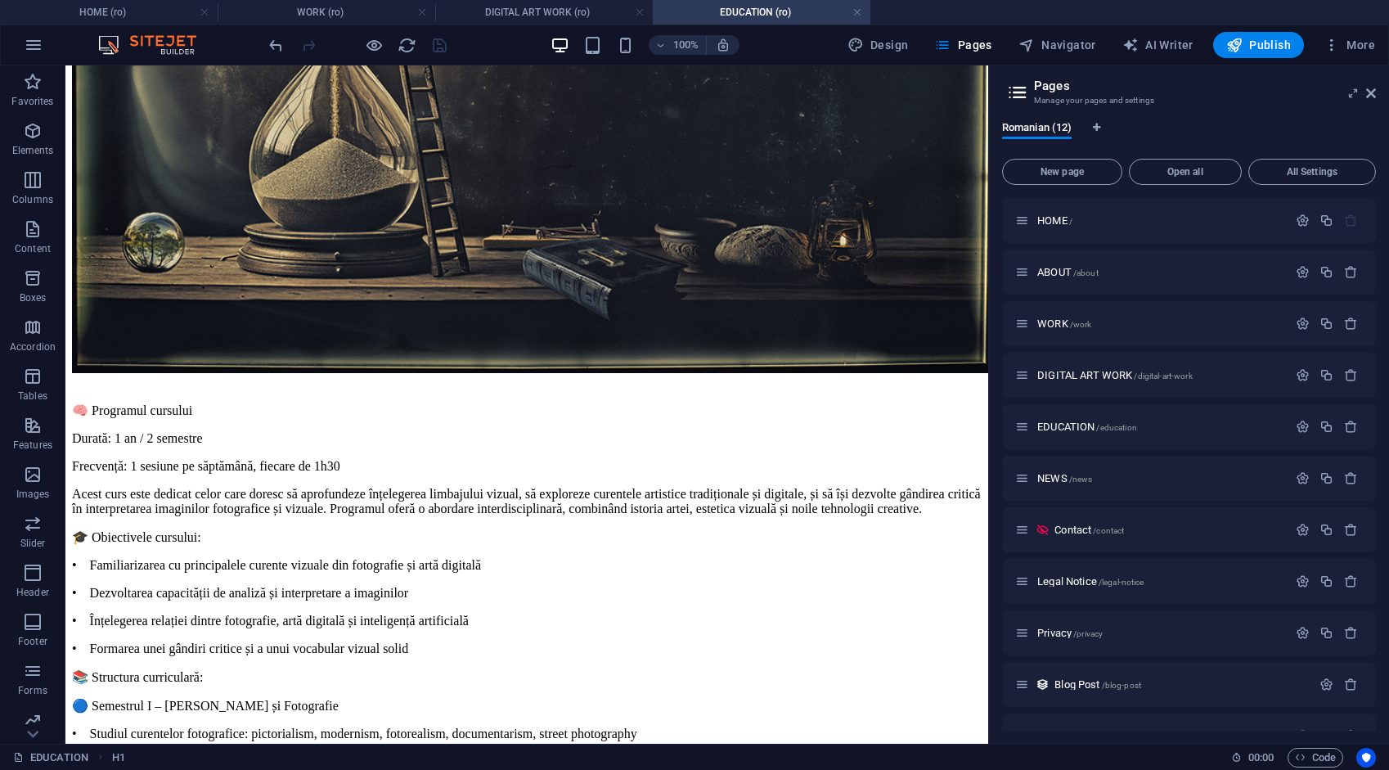
drag, startPoint x: 984, startPoint y: 123, endPoint x: 1056, endPoint y: 746, distance: 627.4
click at [452, 558] on icon at bounding box center [456, 558] width 9 height 17
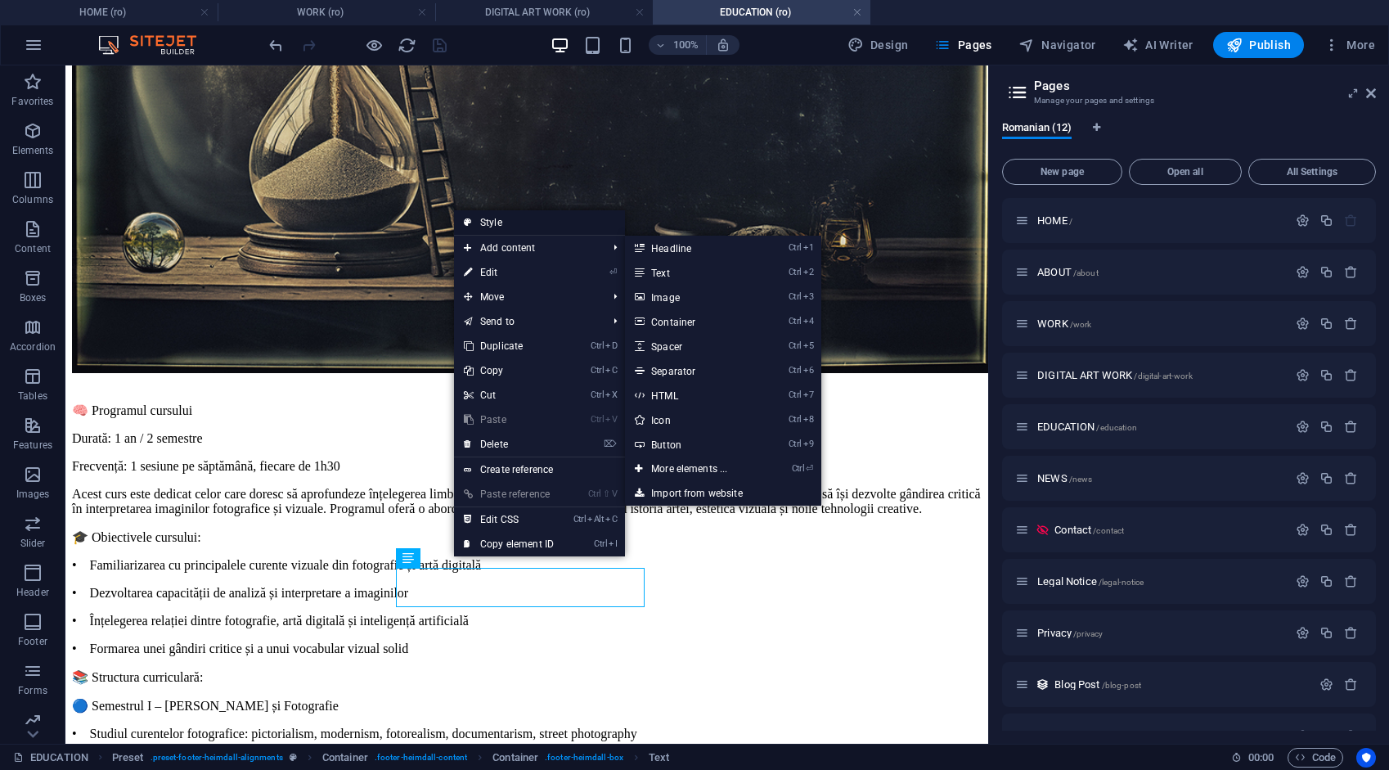
drag, startPoint x: 524, startPoint y: 242, endPoint x: 548, endPoint y: 231, distance: 26.0
click at [525, 240] on span "Add content" at bounding box center [527, 248] width 146 height 25
click at [671, 446] on link "Ctrl 9 Button" at bounding box center [692, 444] width 135 height 25
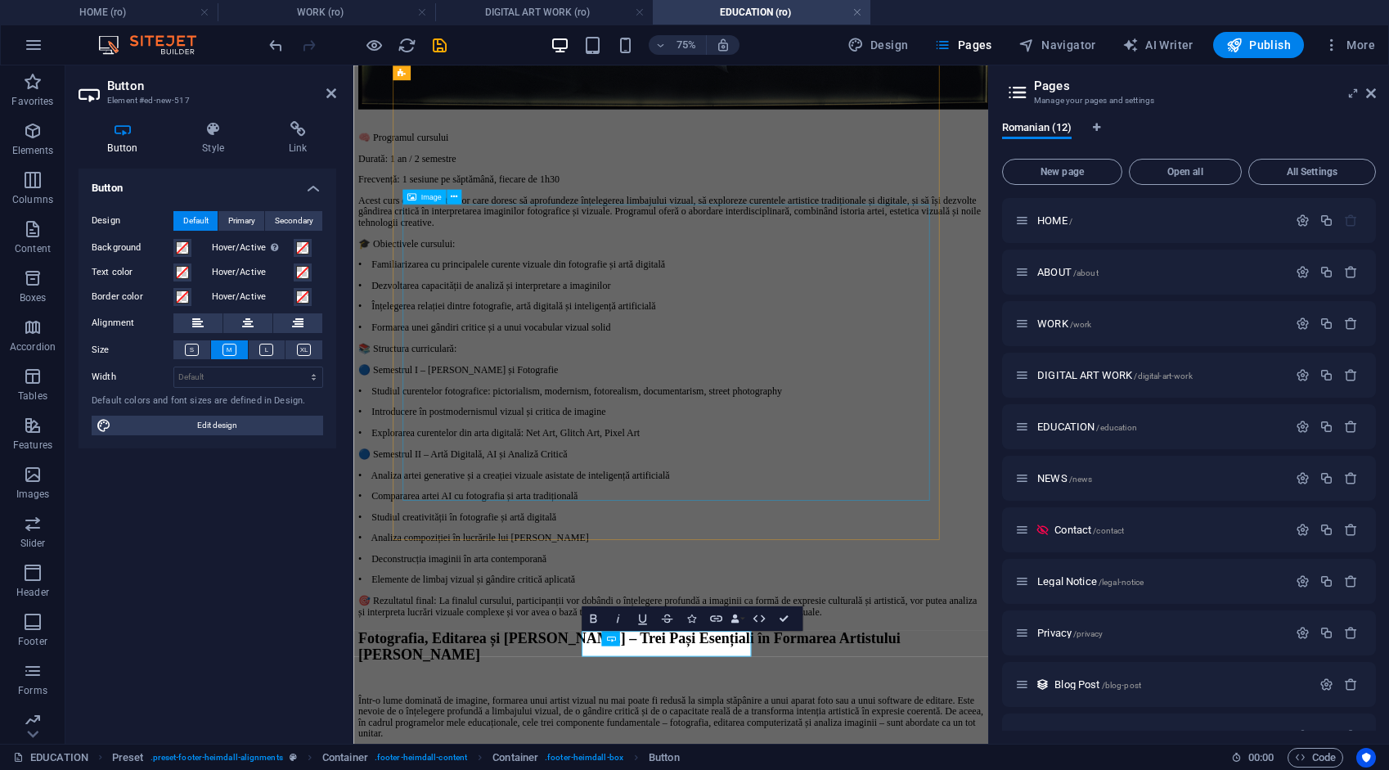
scroll to position [4373, 0]
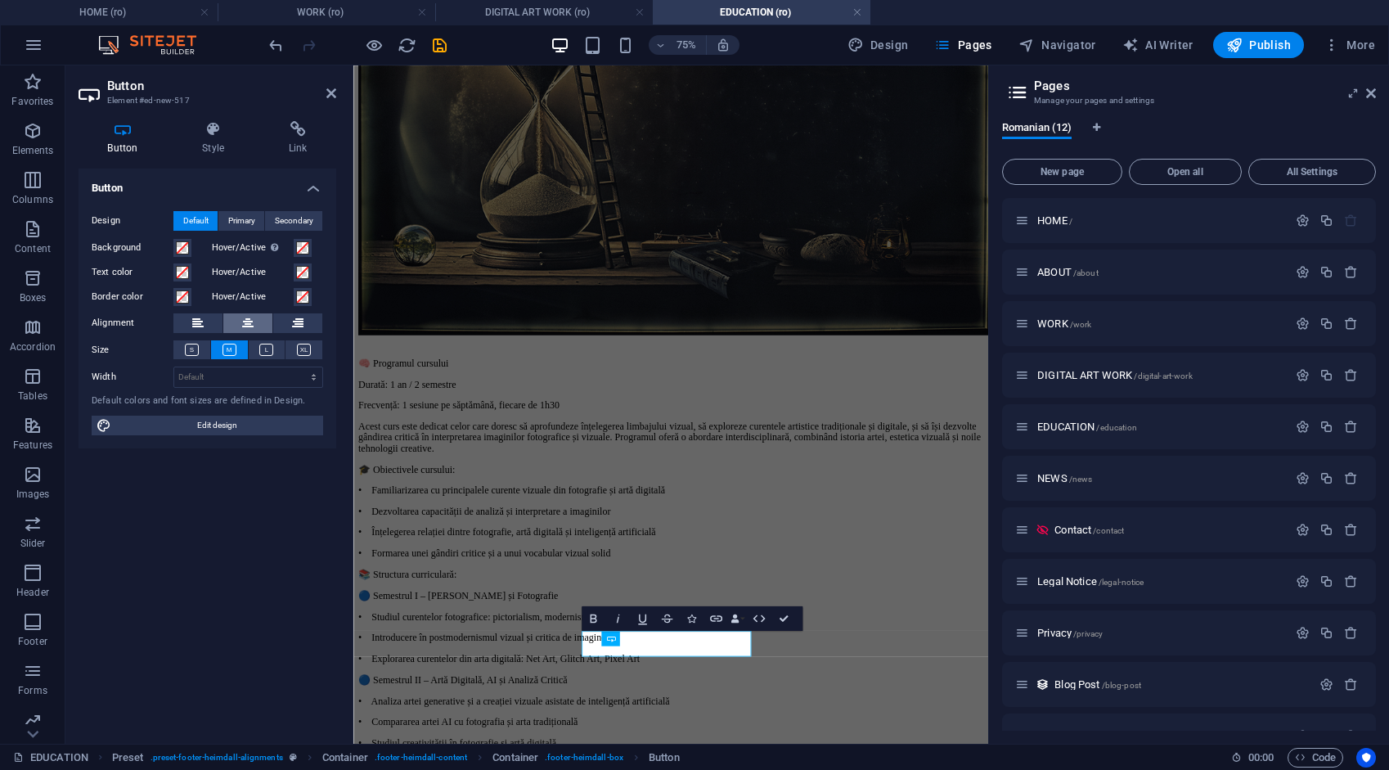
click at [252, 320] on icon at bounding box center [247, 323] width 11 height 20
drag, startPoint x: 835, startPoint y: 616, endPoint x: 676, endPoint y: 558, distance: 169.7
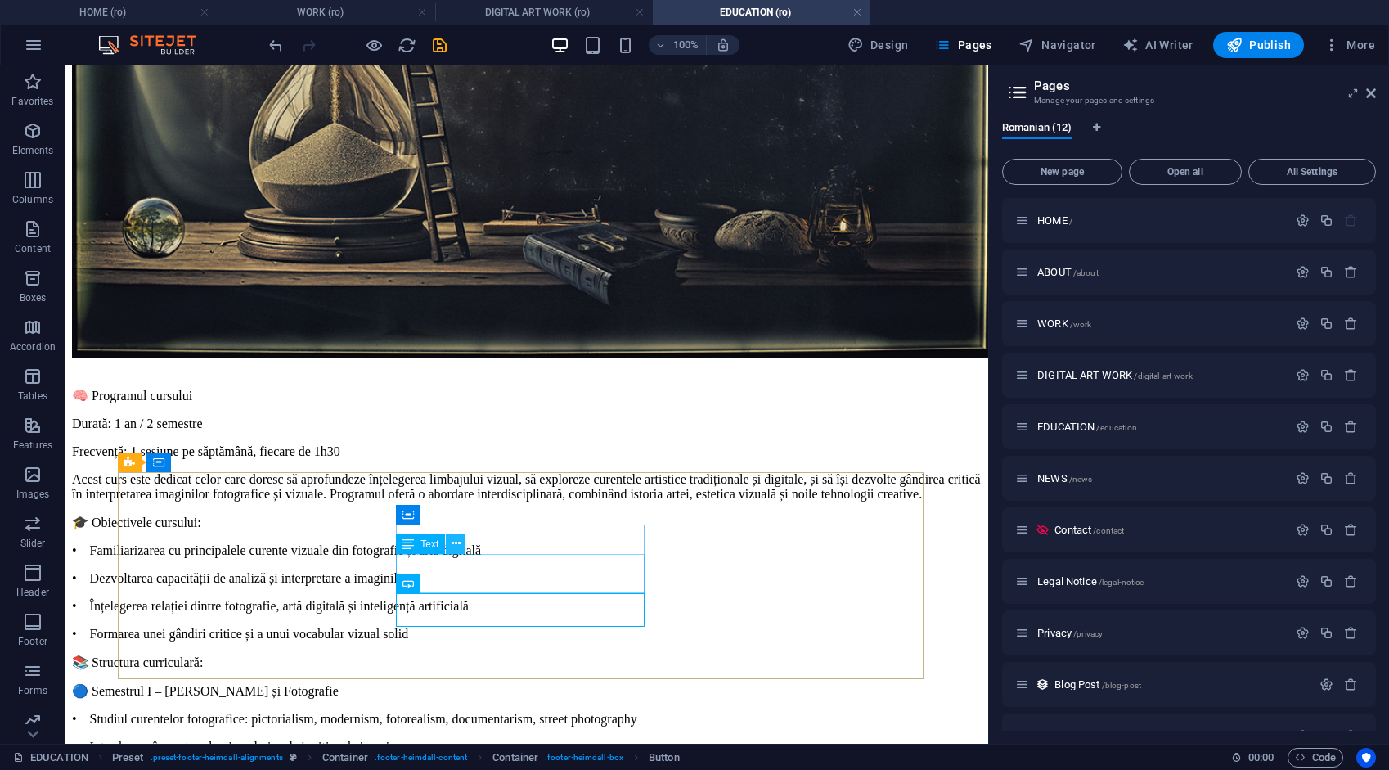
click at [461, 543] on button at bounding box center [456, 544] width 20 height 20
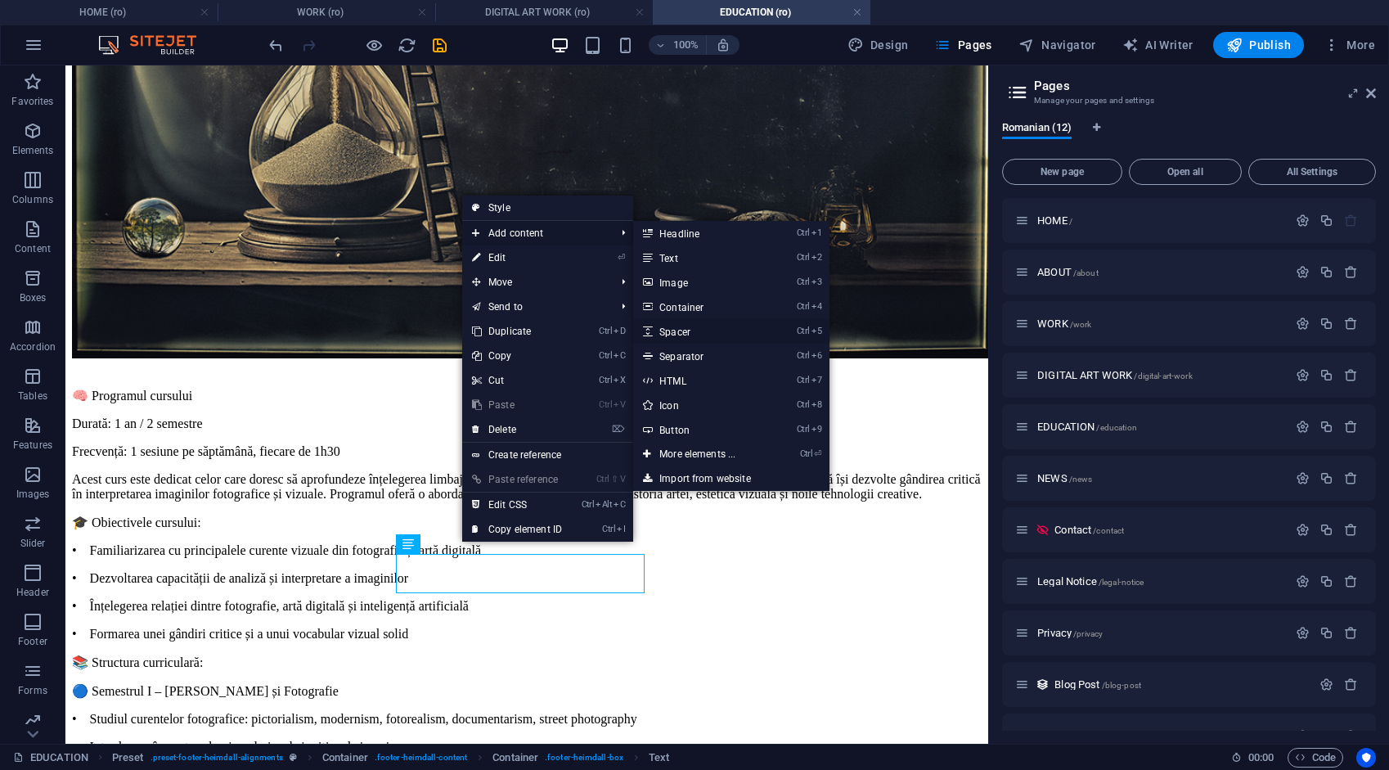
click at [690, 330] on link "Ctrl 5 Spacer" at bounding box center [700, 331] width 135 height 25
select select "px"
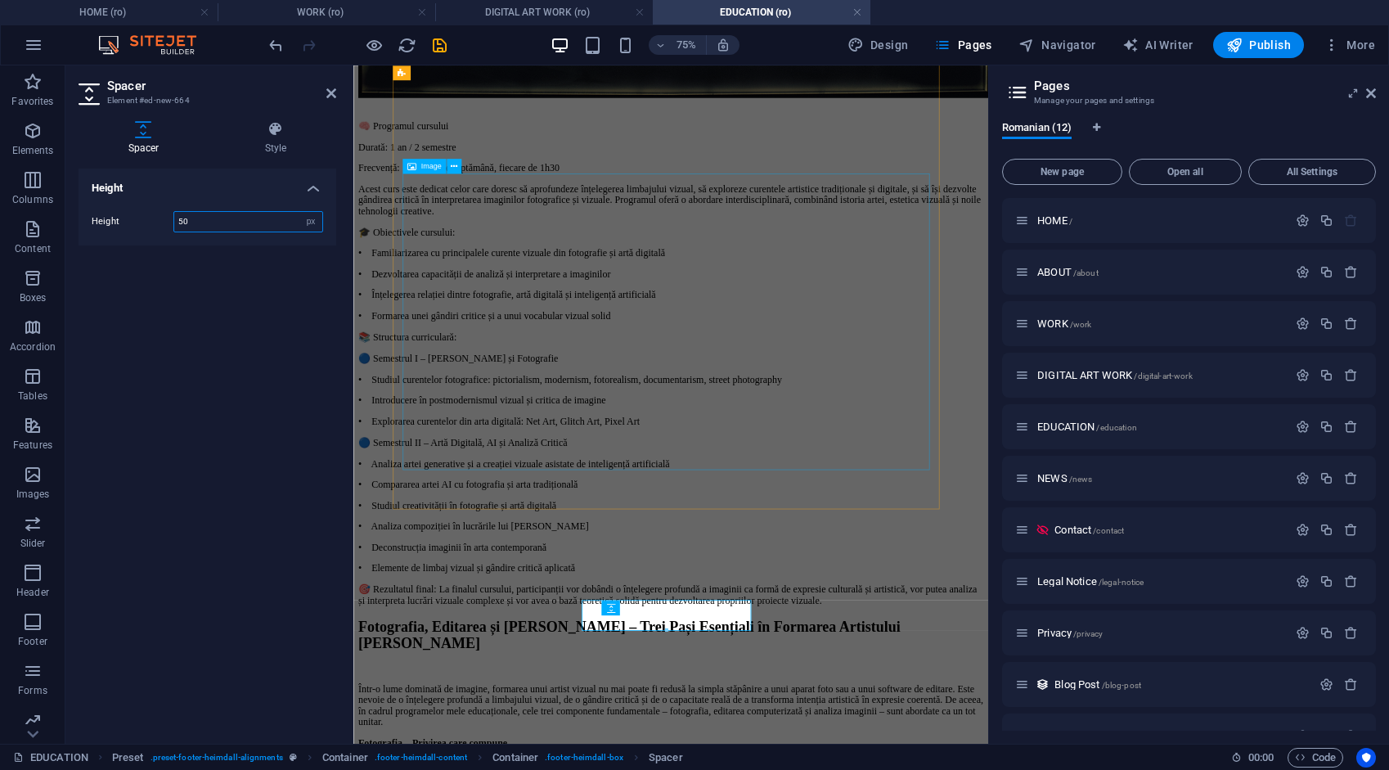
scroll to position [4414, 0]
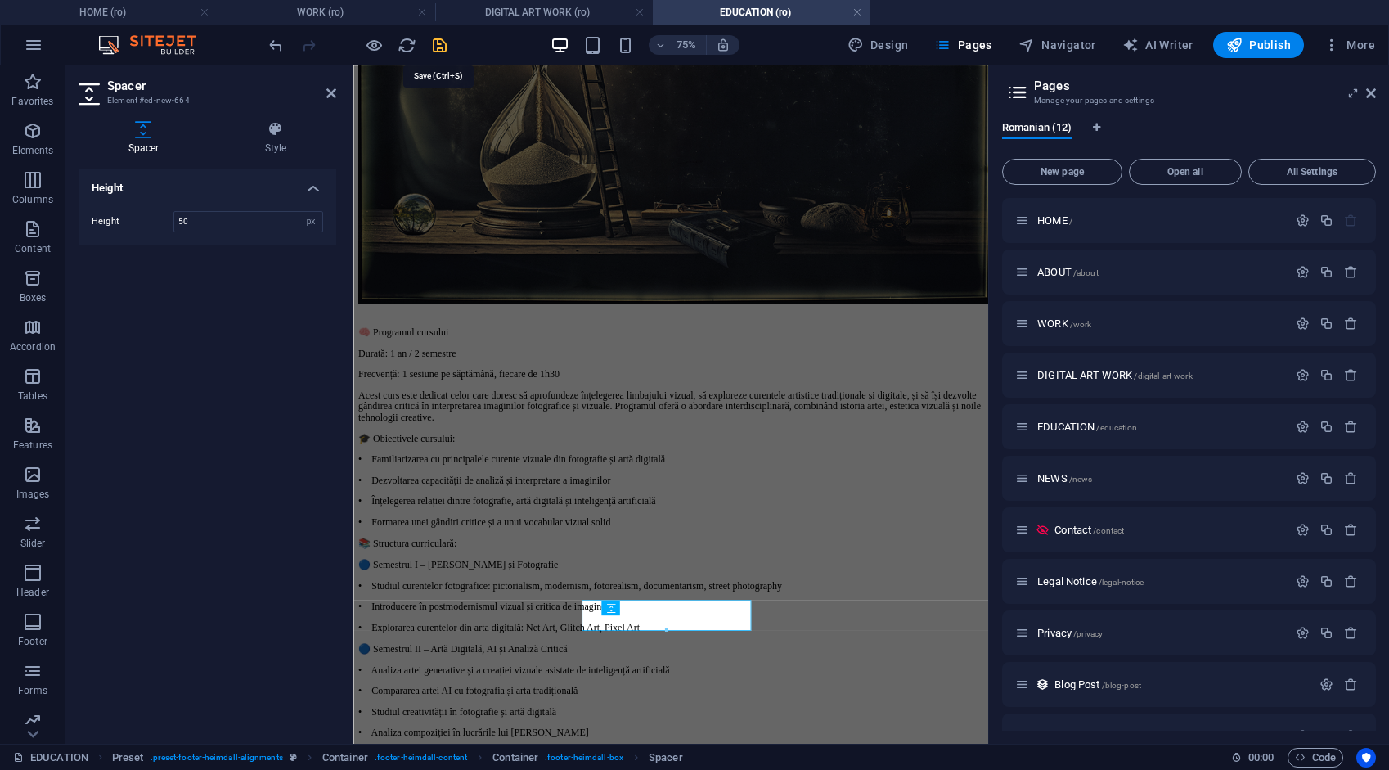
click at [443, 44] on icon "save" at bounding box center [439, 45] width 19 height 19
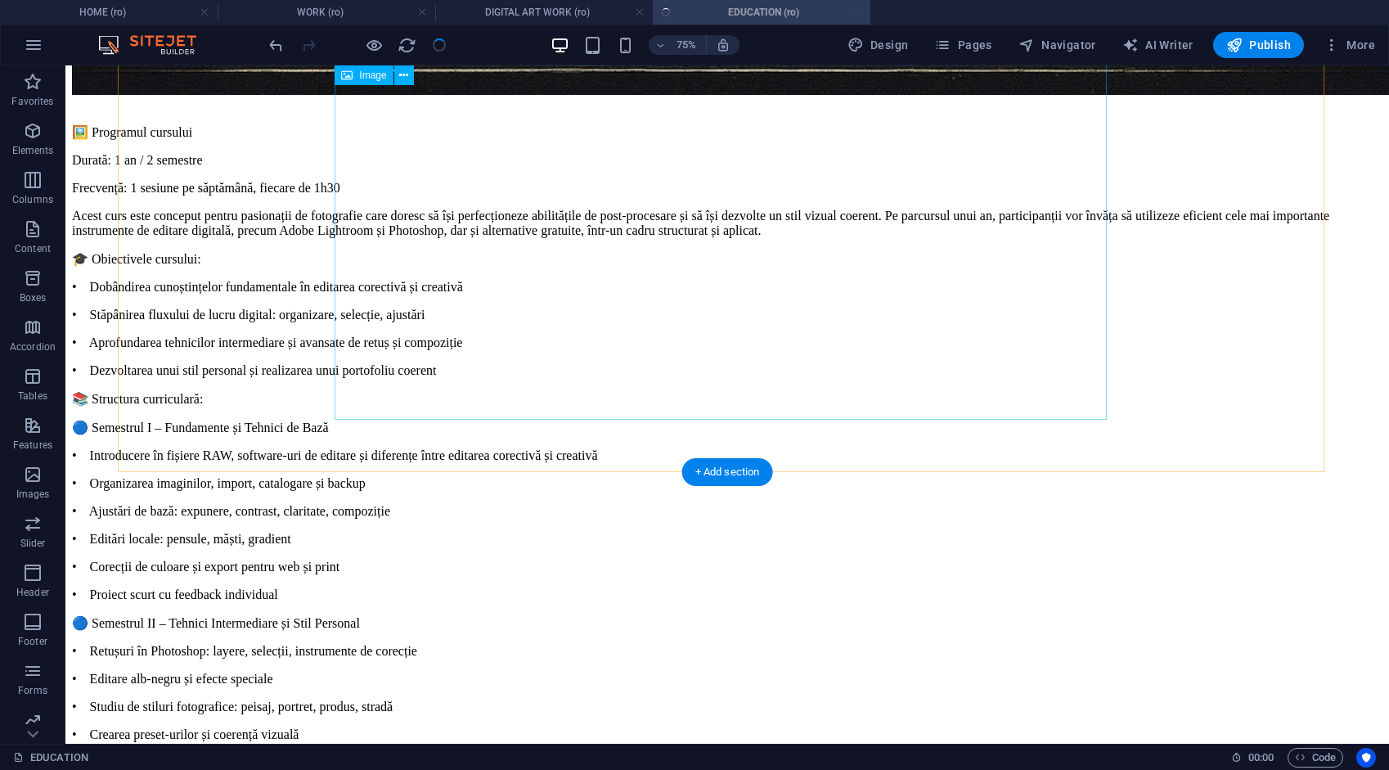
scroll to position [4643, 0]
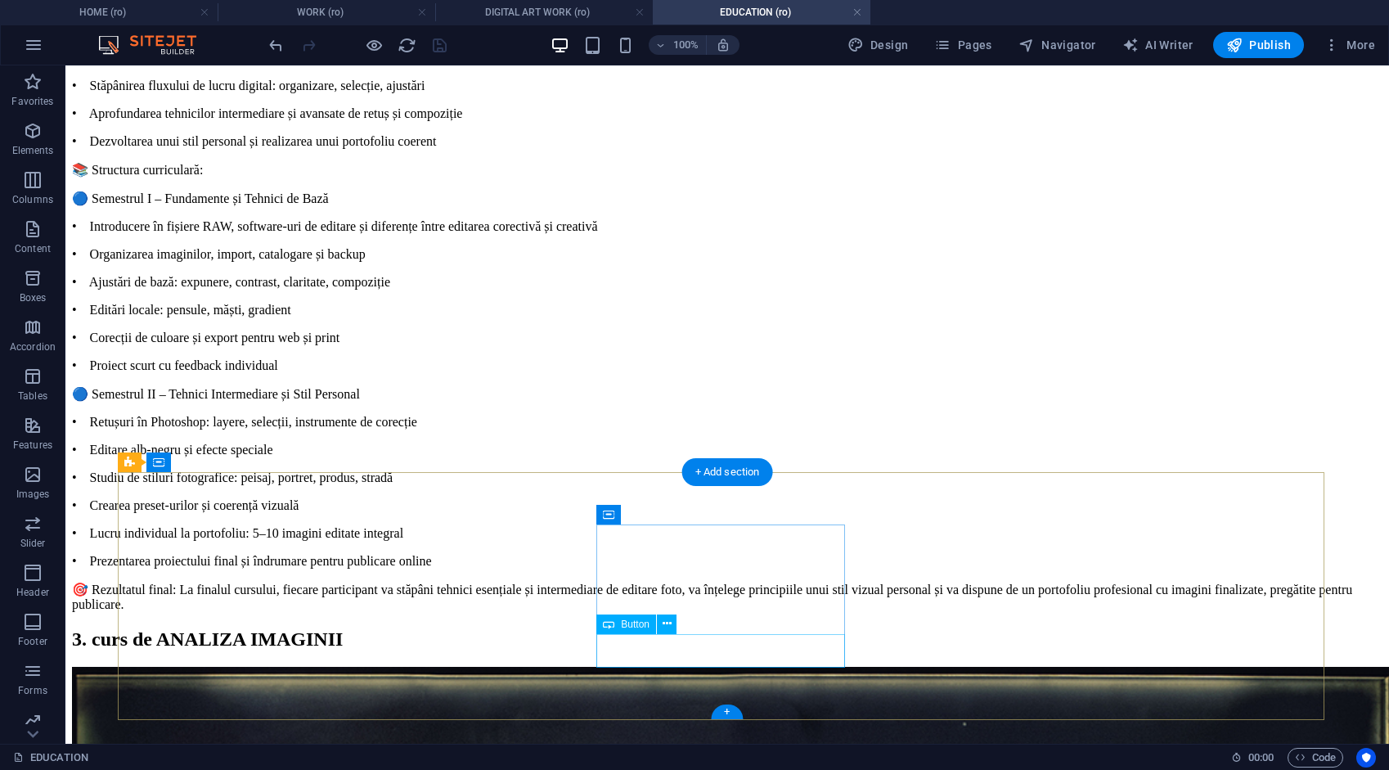
select select
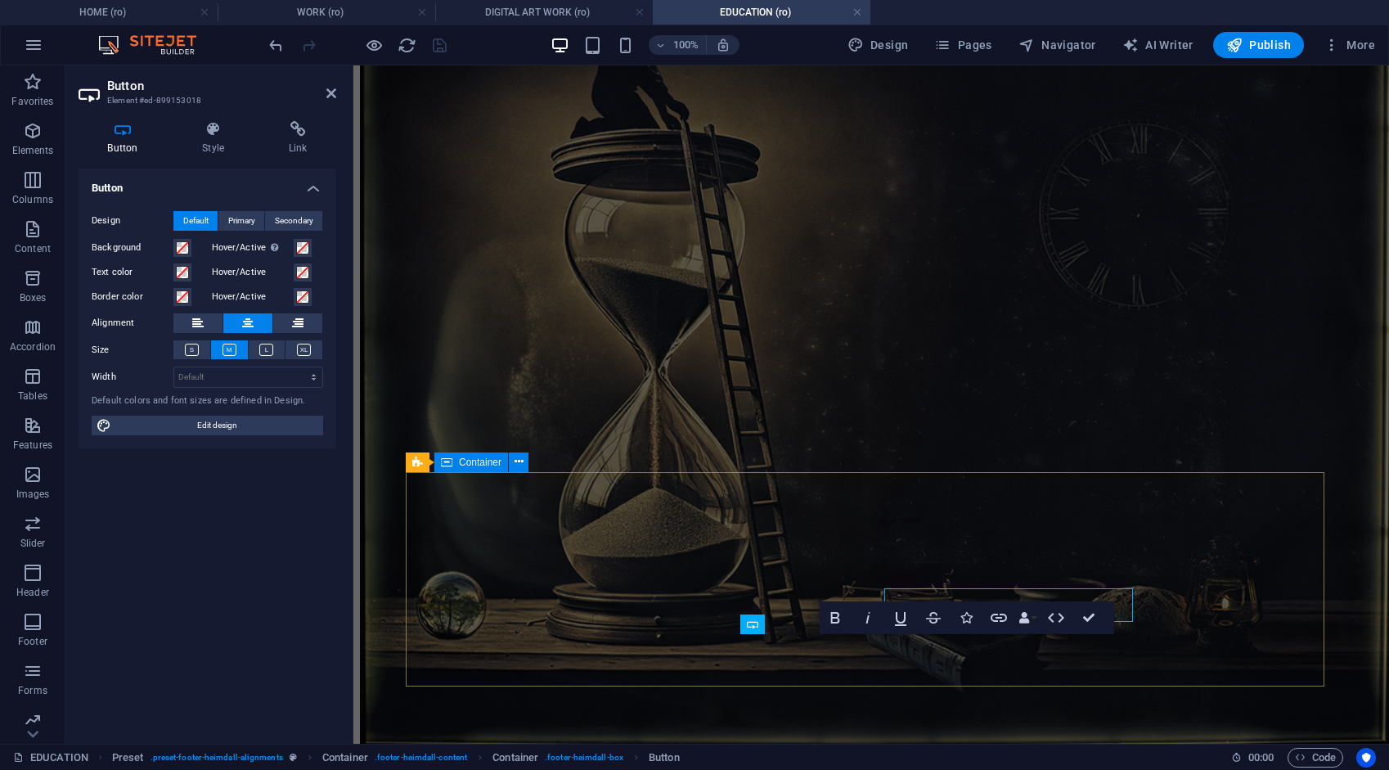
scroll to position [4688, 0]
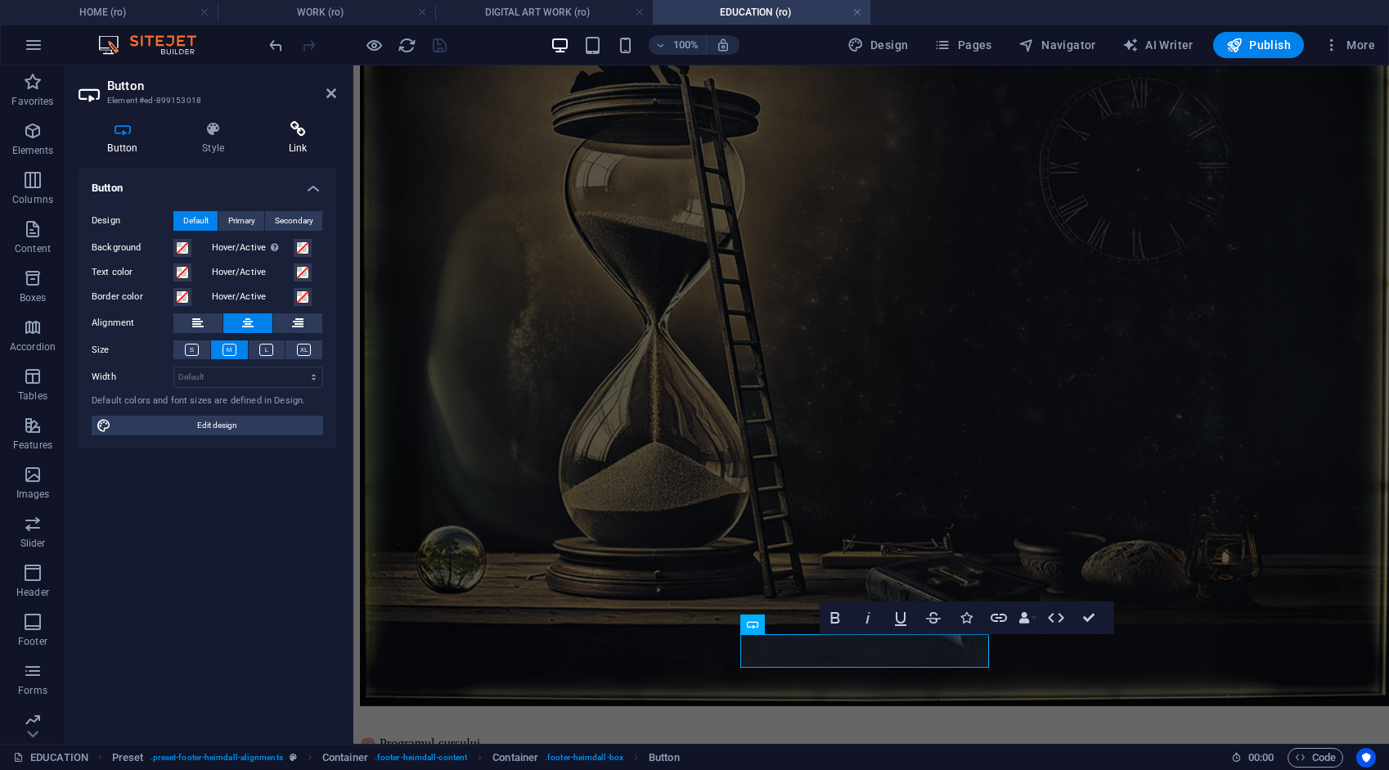
click at [298, 137] on h4 "Link" at bounding box center [297, 138] width 77 height 34
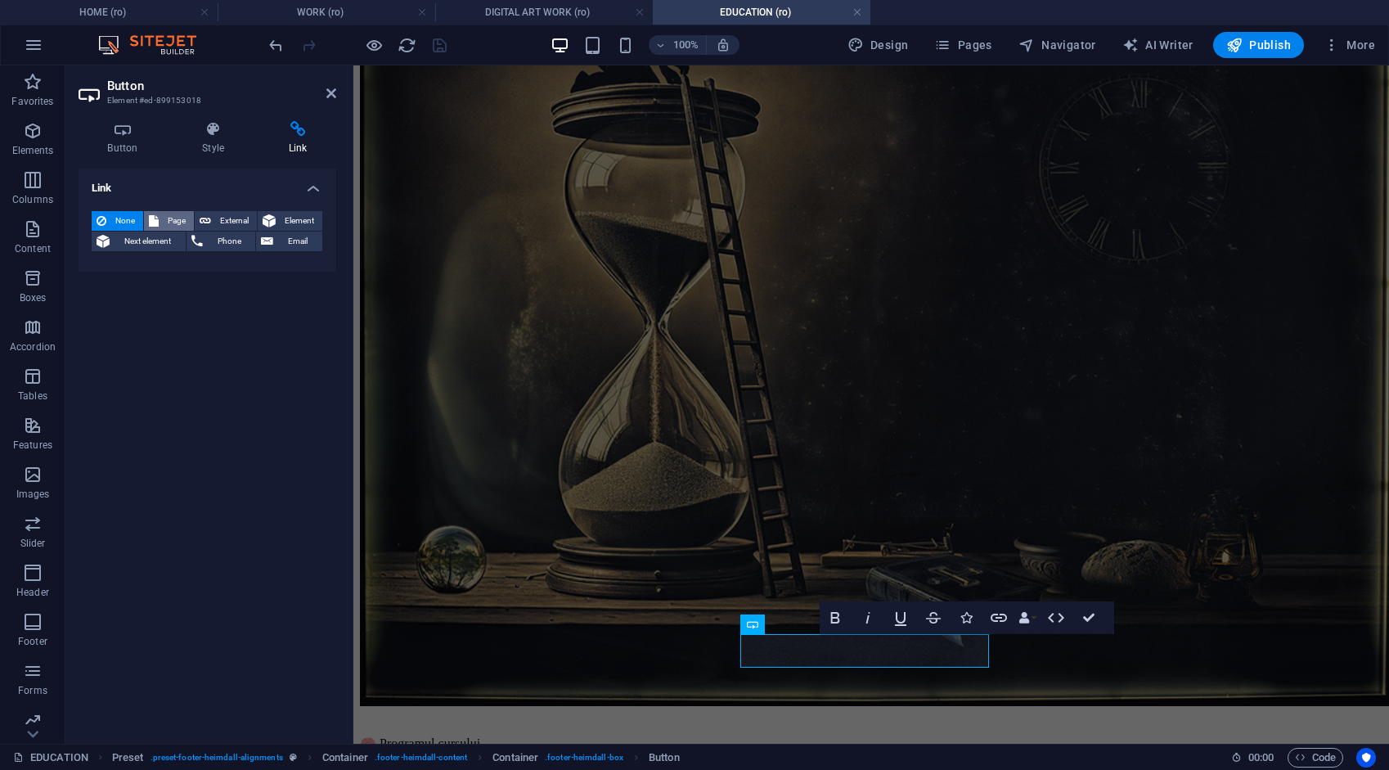
click at [185, 214] on span "Page" at bounding box center [176, 221] width 25 height 20
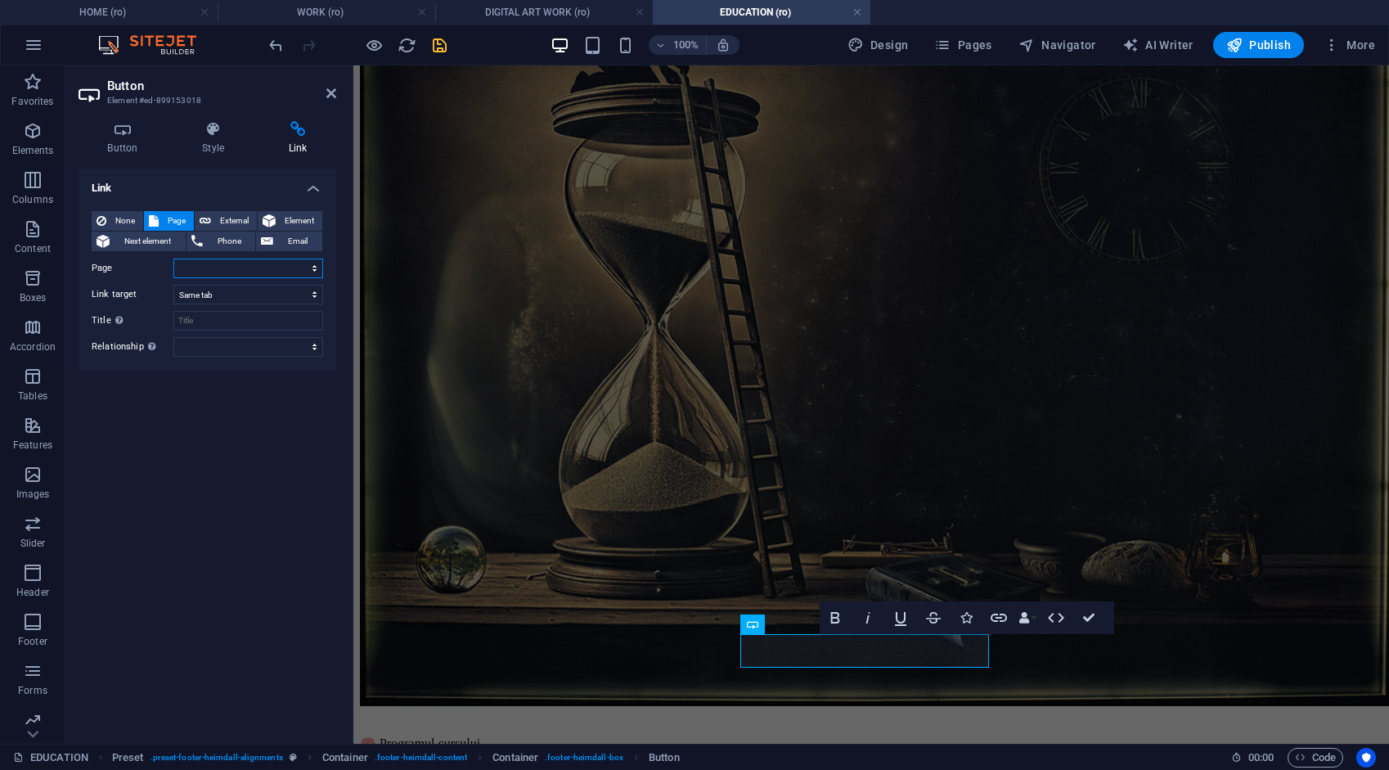
click at [209, 268] on select "HOME ABOUT WORK DIGITAL ART WORK EDUCATION NEWS Contact Legal Notice Privacy AR…" at bounding box center [248, 268] width 150 height 20
select select "8"
click at [173, 258] on select "HOME ABOUT WORK DIGITAL ART WORK EDUCATION NEWS Contact Legal Notice Privacy AR…" at bounding box center [248, 268] width 150 height 20
click at [223, 219] on span "External" at bounding box center [234, 221] width 36 height 20
select select "blank"
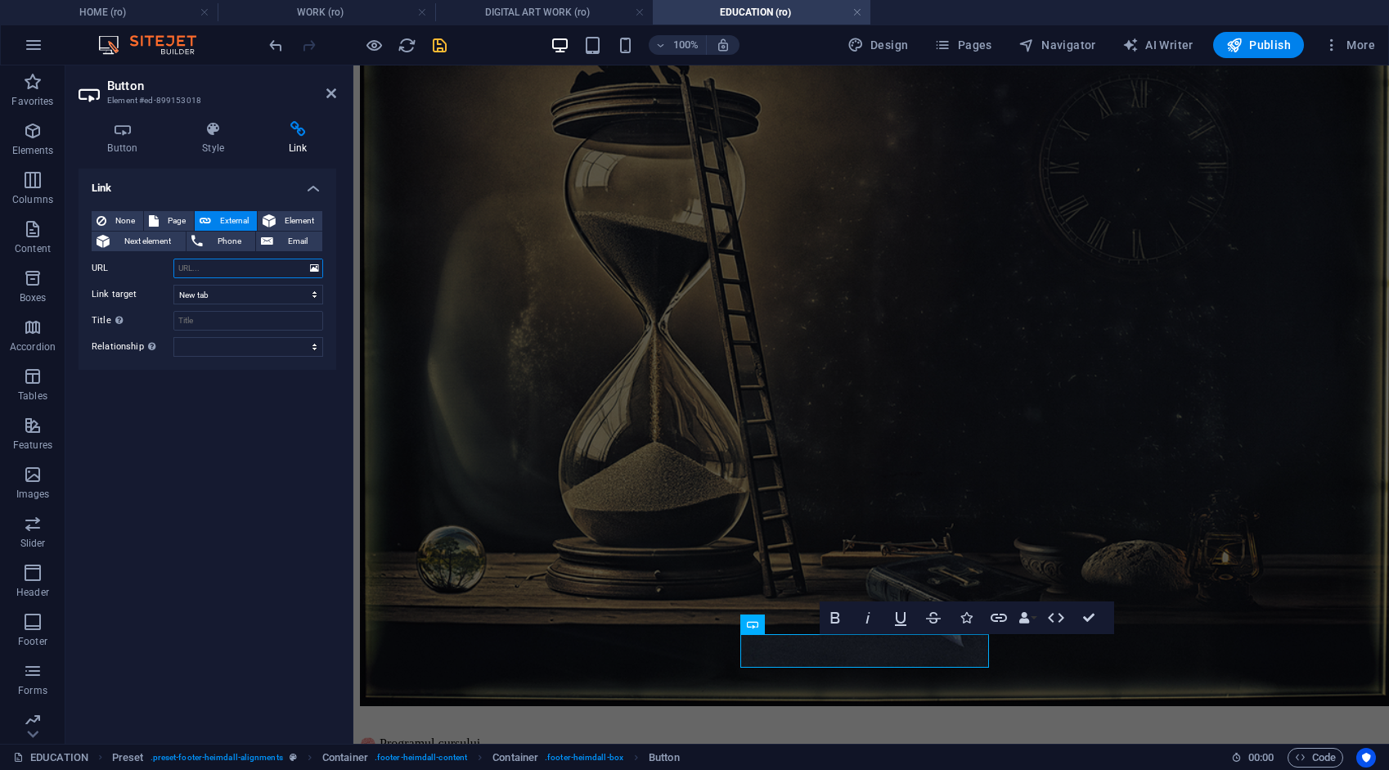
click at [240, 268] on input "URL" at bounding box center [248, 268] width 150 height 20
type input "/privacy"
click at [437, 43] on icon "save" at bounding box center [439, 45] width 19 height 19
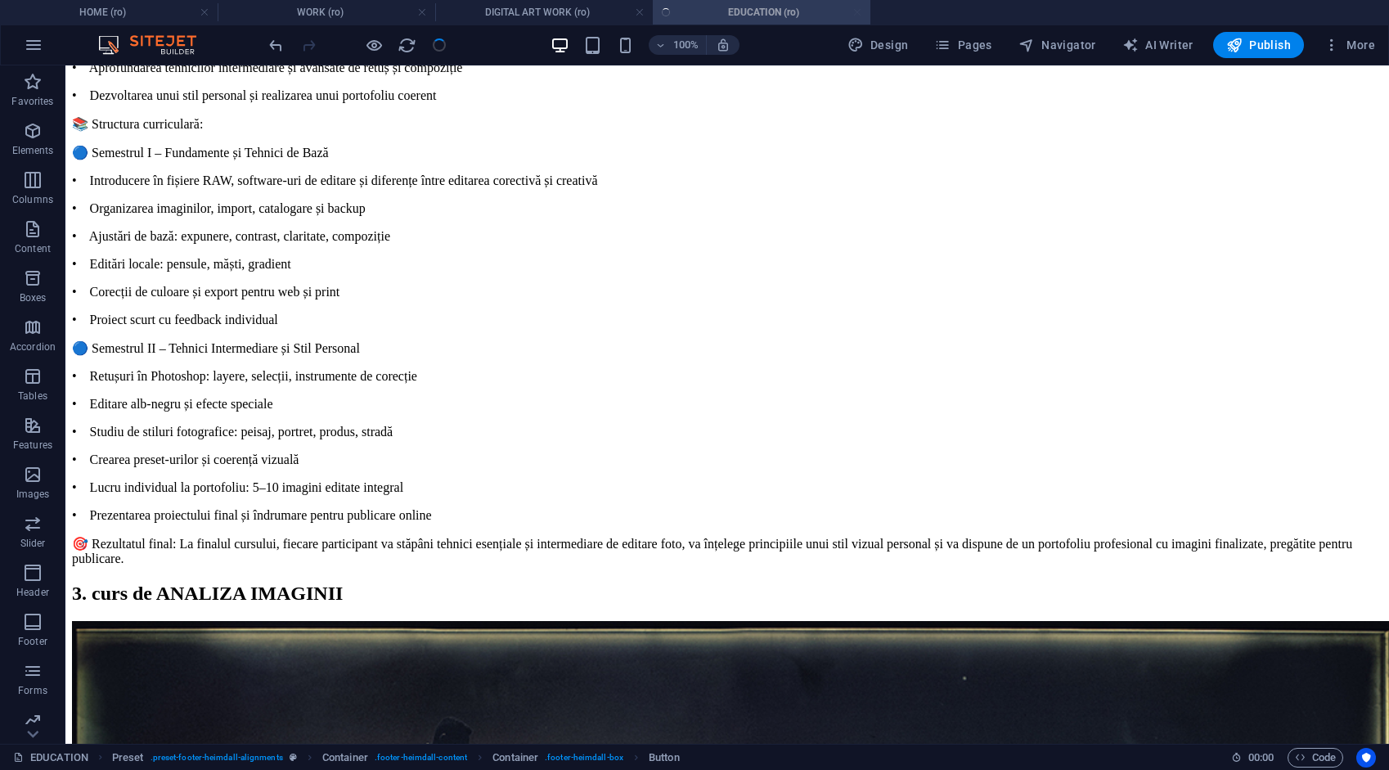
scroll to position [4643, 0]
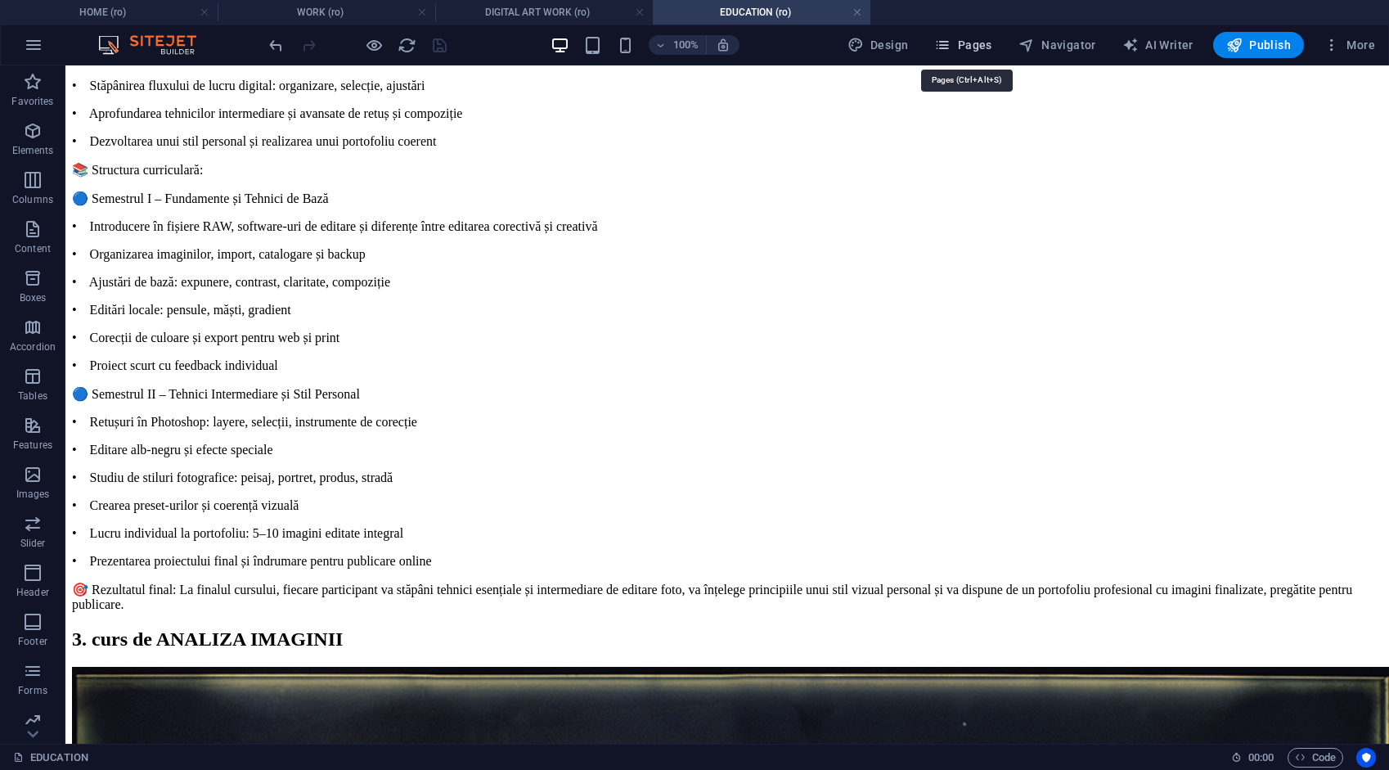
click at [982, 49] on span "Pages" at bounding box center [962, 45] width 57 height 16
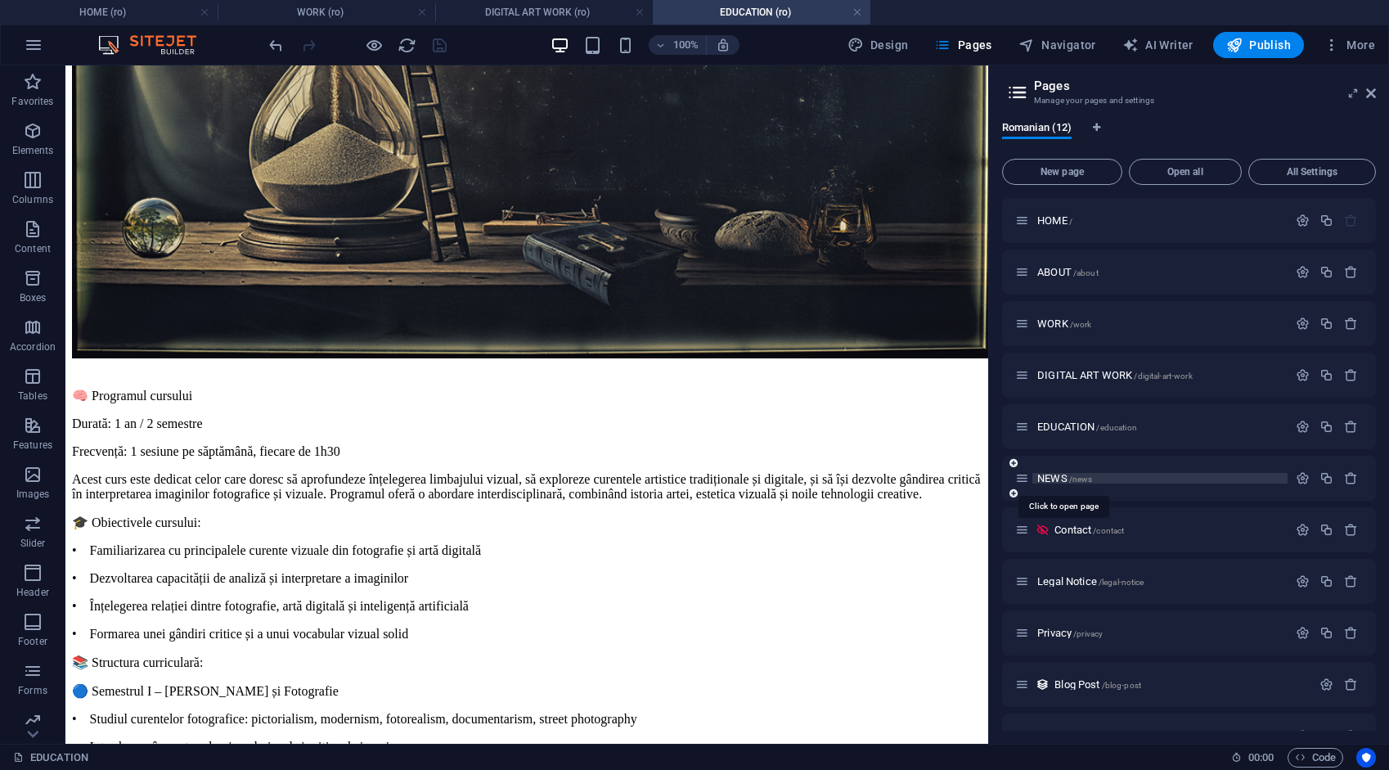
click at [1057, 474] on span "NEWS /news" at bounding box center [1064, 478] width 55 height 12
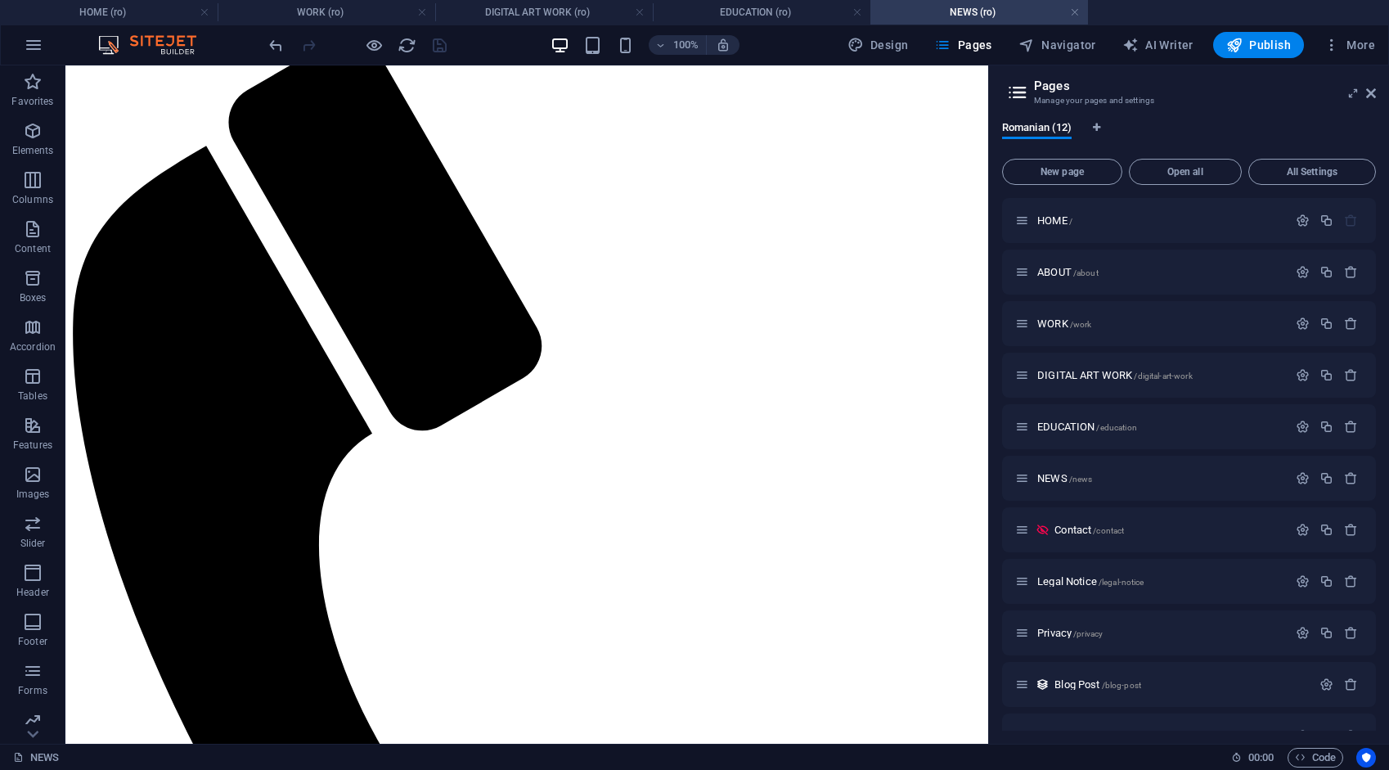
scroll to position [0, 0]
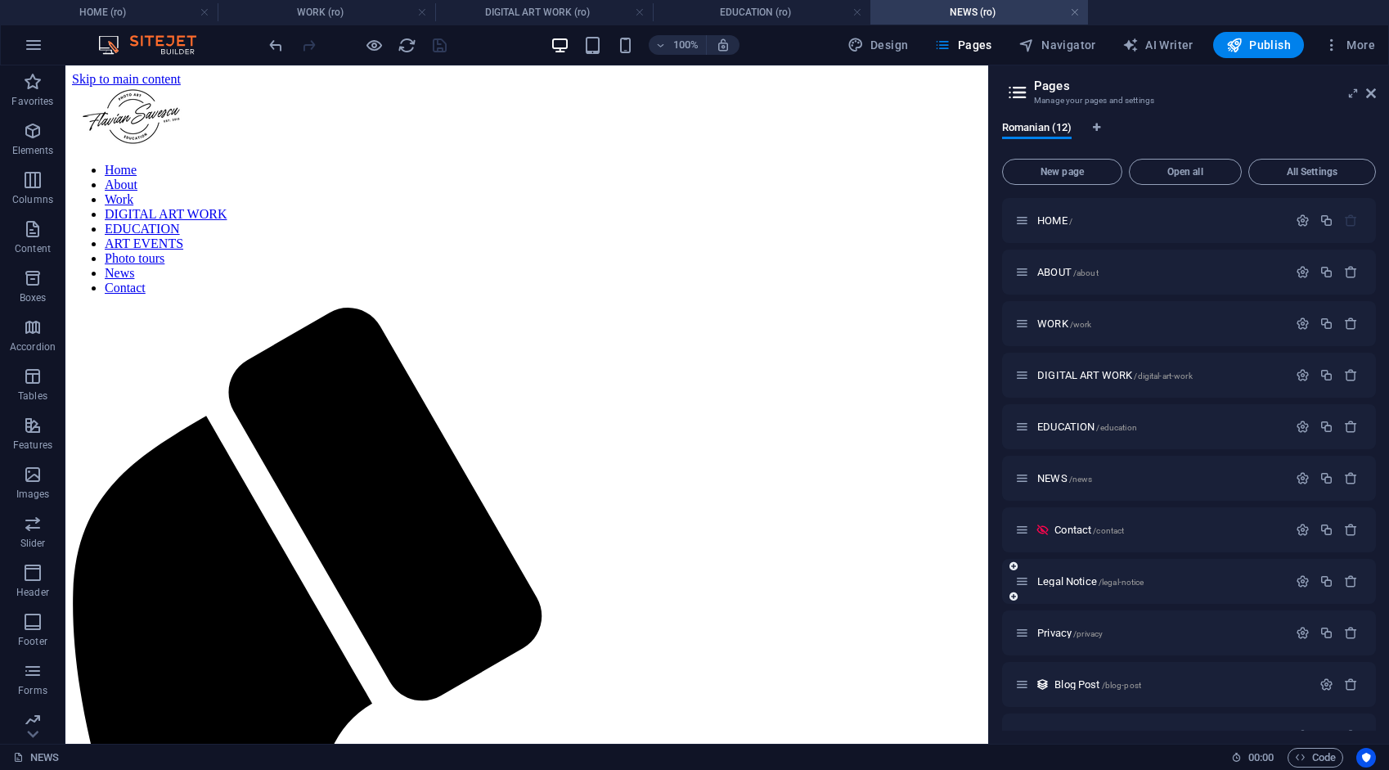
click at [1070, 530] on span "Contact /contact" at bounding box center [1089, 529] width 70 height 12
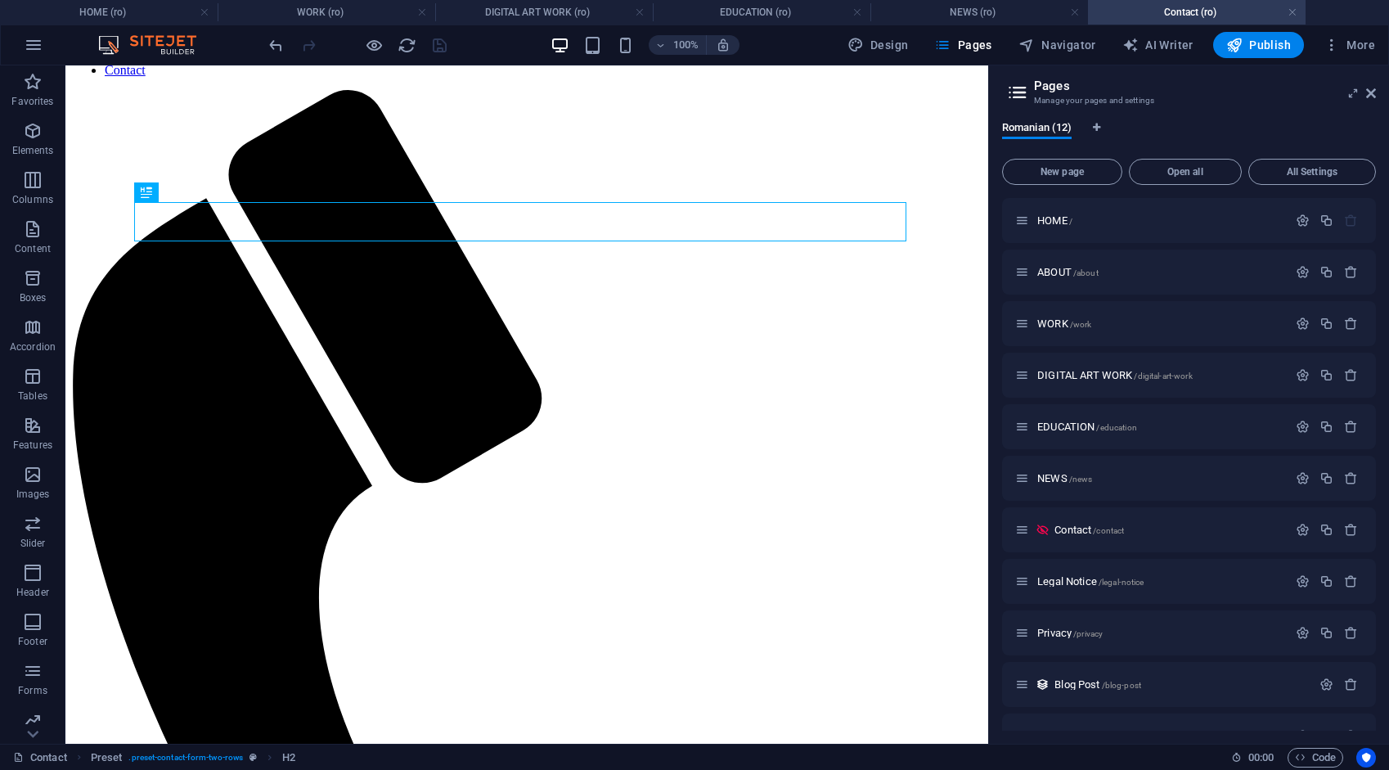
scroll to position [227, 0]
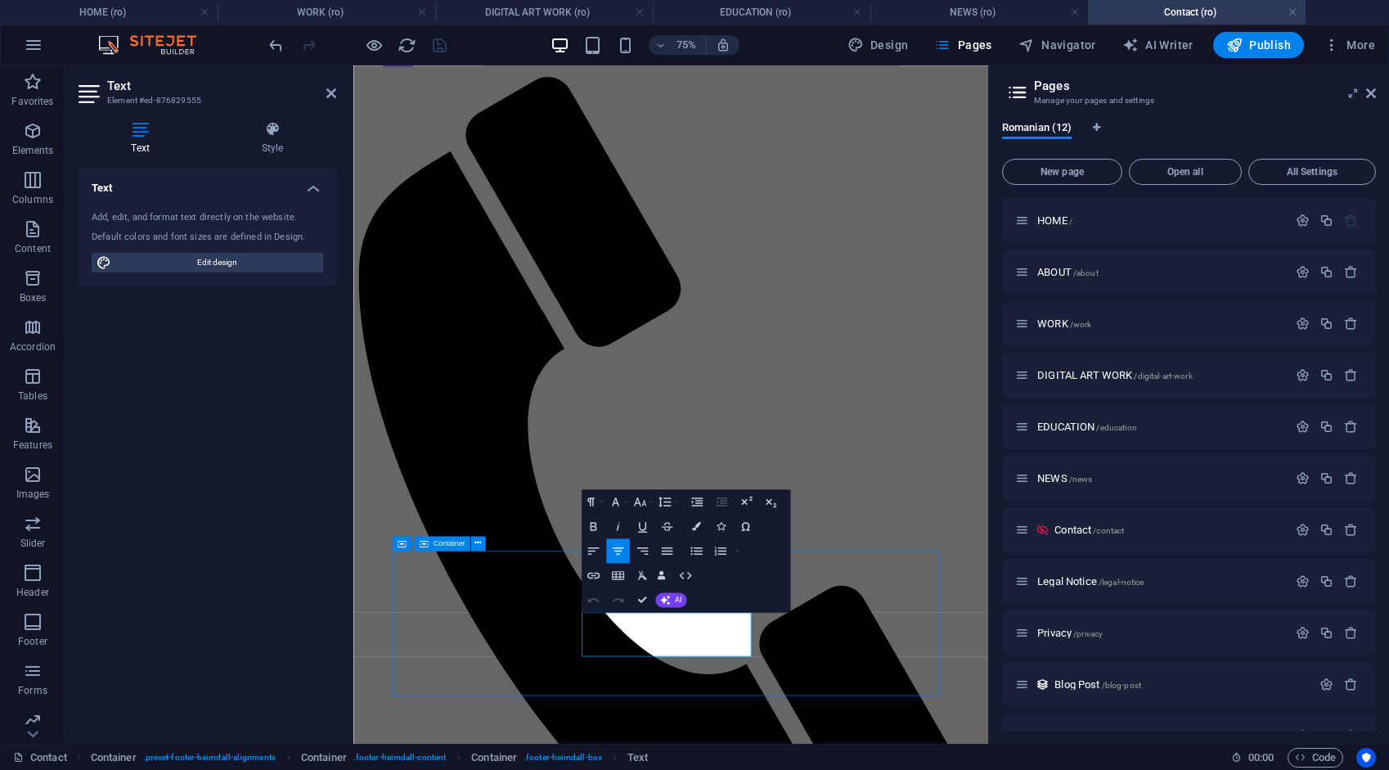
scroll to position [2, 0]
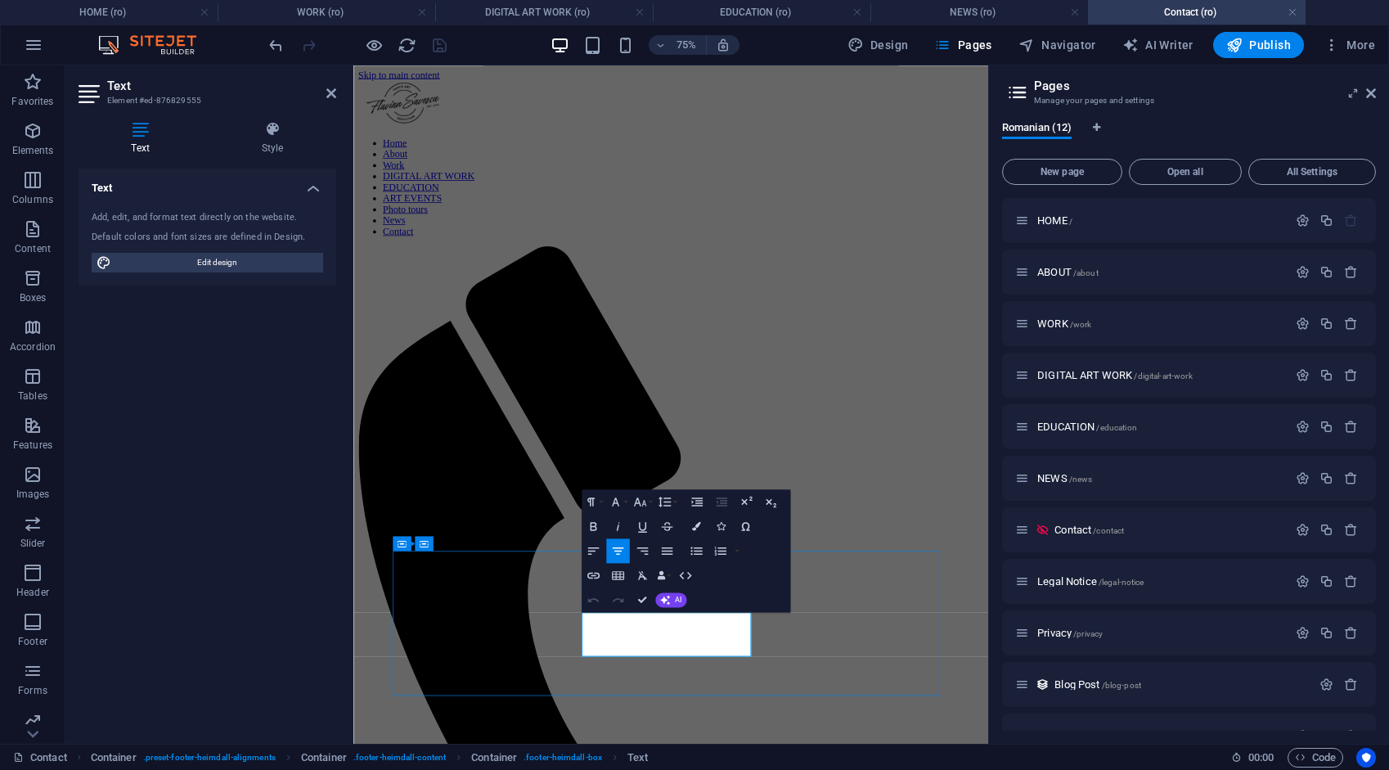
drag, startPoint x: 795, startPoint y: 843, endPoint x: 748, endPoint y: 843, distance: 46.6
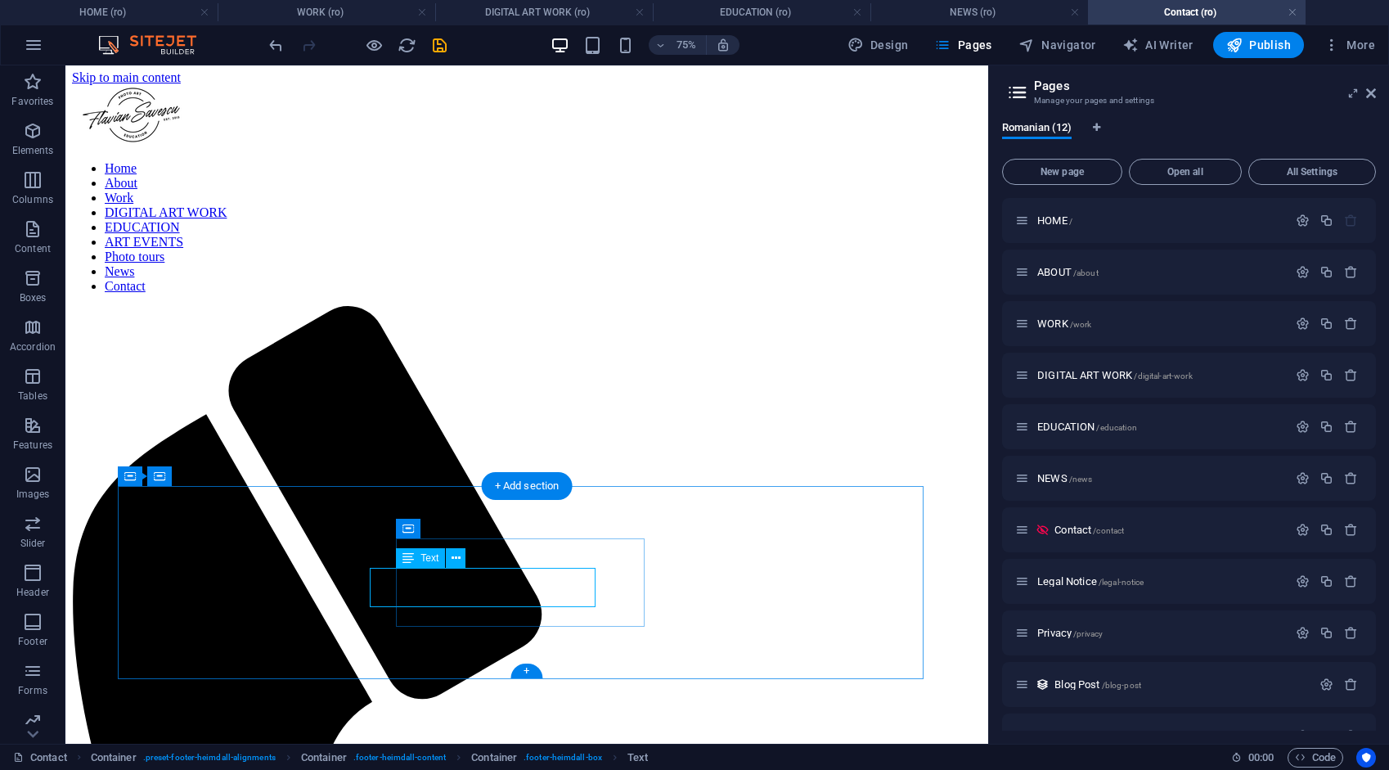
scroll to position [227, 0]
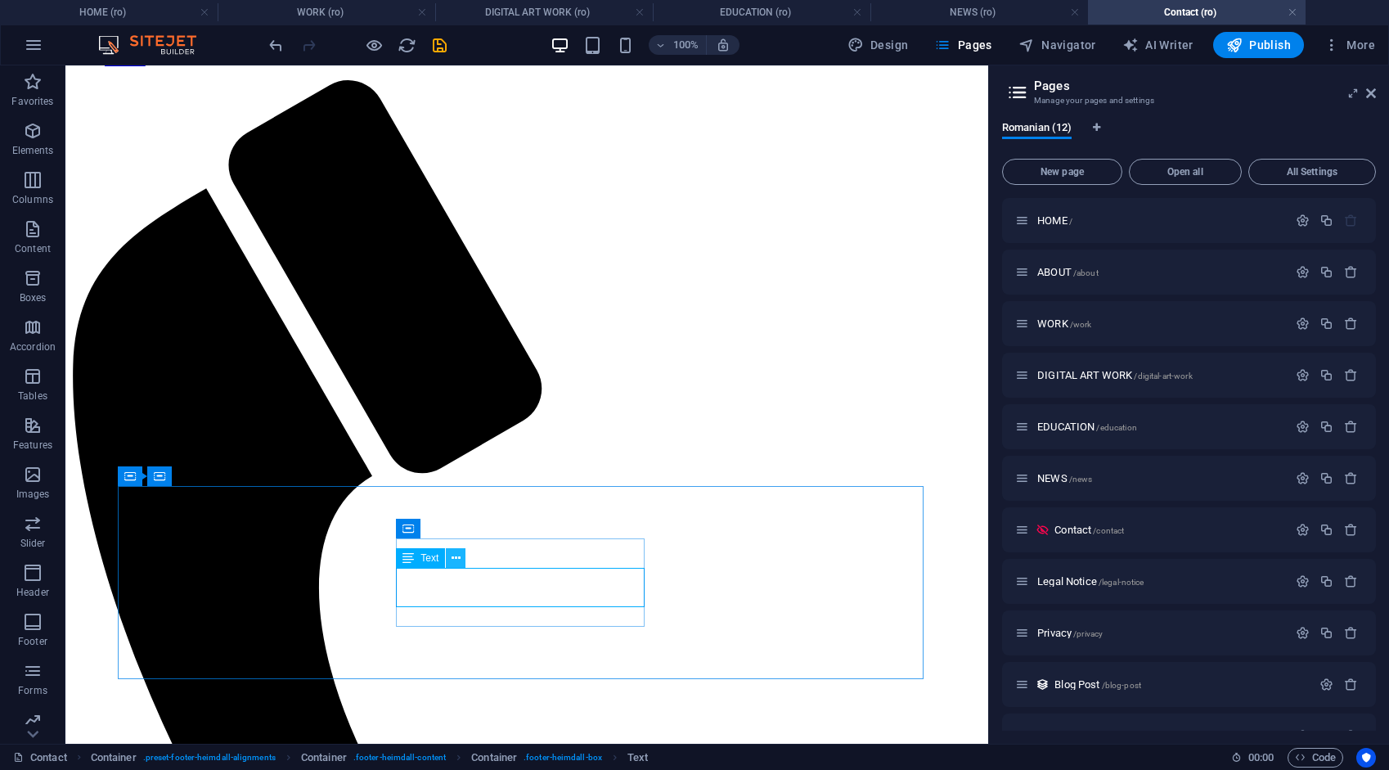
click at [458, 559] on icon at bounding box center [456, 558] width 9 height 17
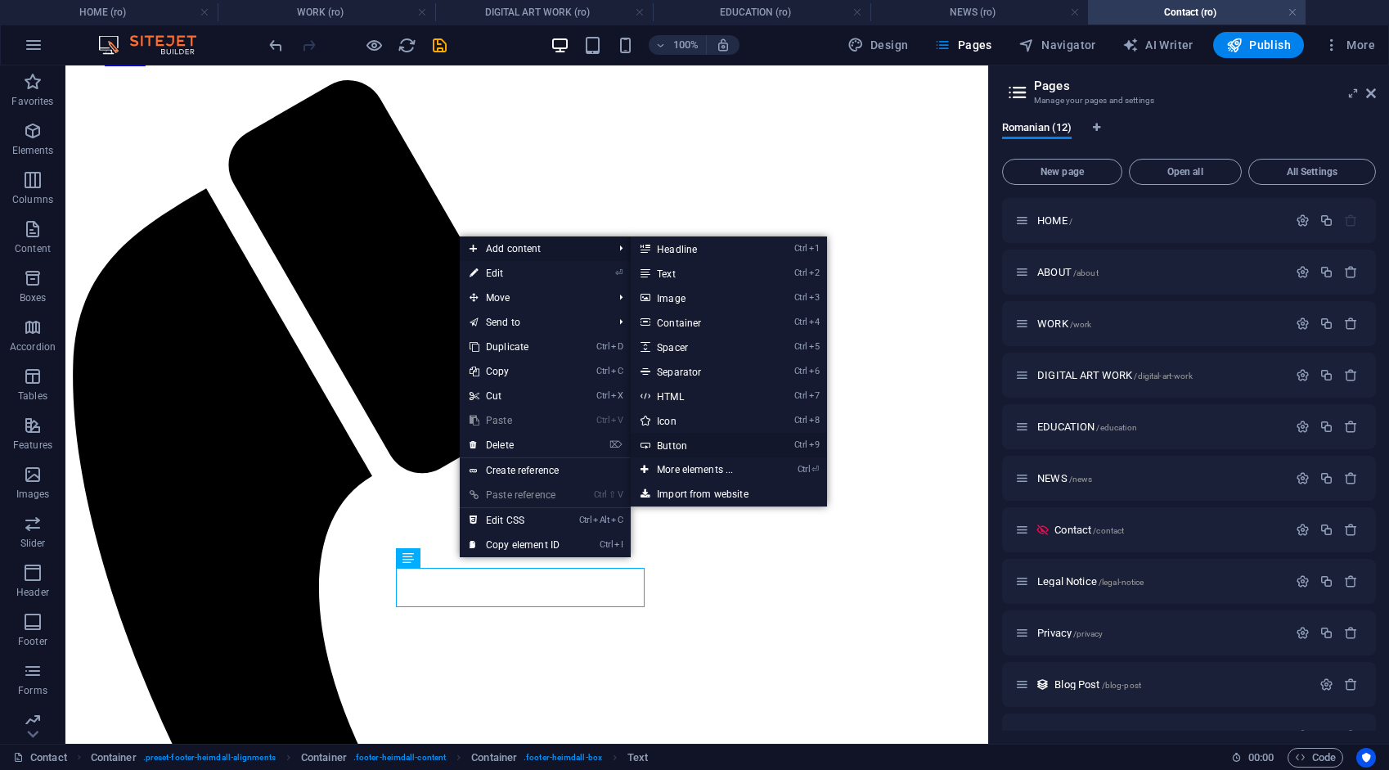
click at [665, 447] on link "Ctrl 9 Button" at bounding box center [698, 445] width 135 height 25
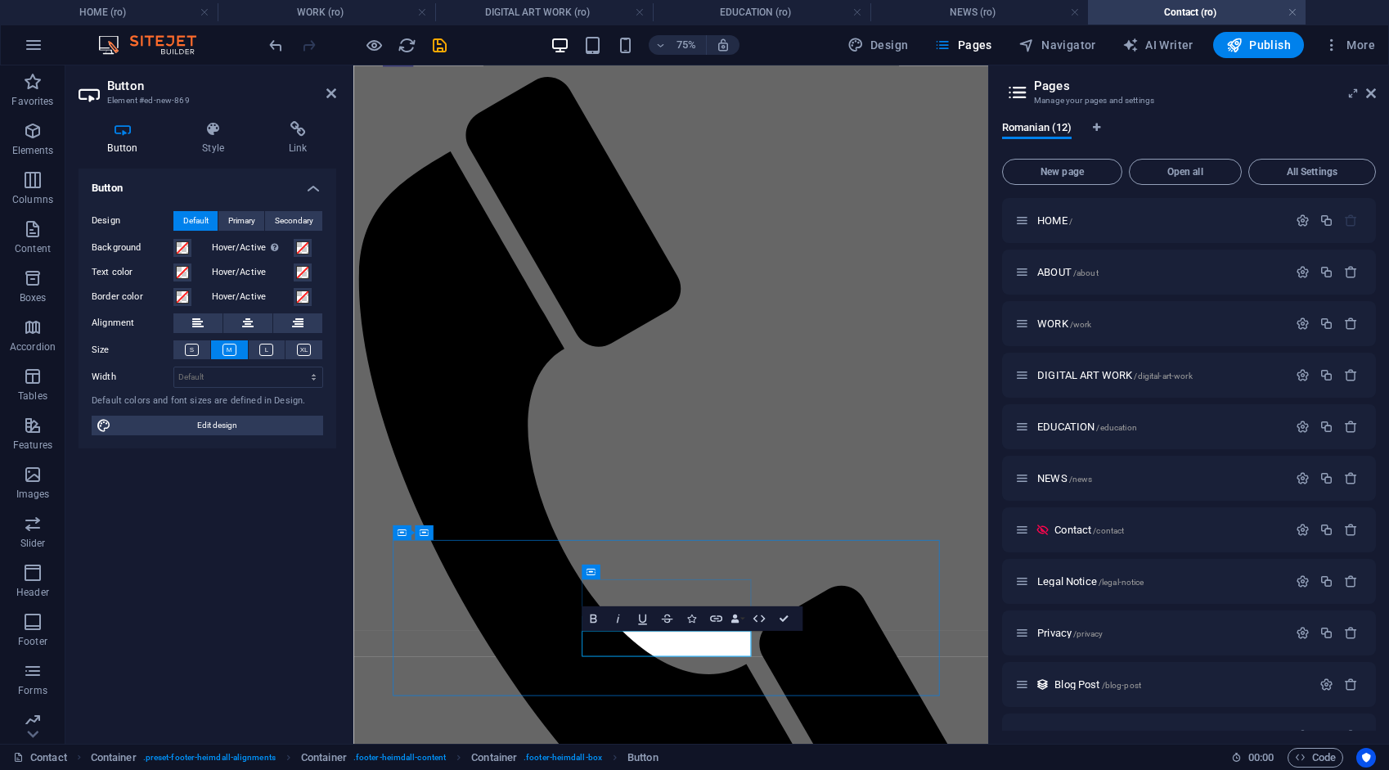
scroll to position [16, 0]
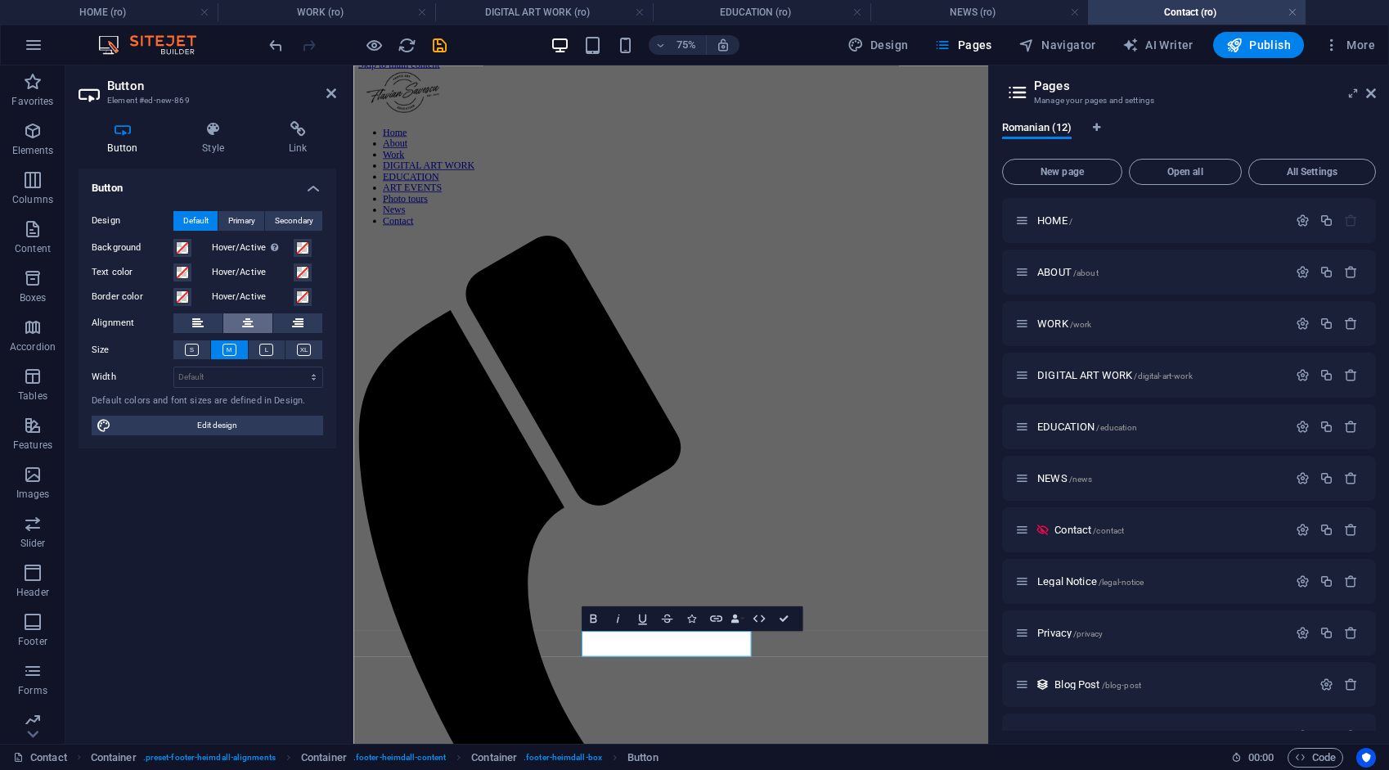
click at [249, 317] on icon at bounding box center [247, 323] width 11 height 20
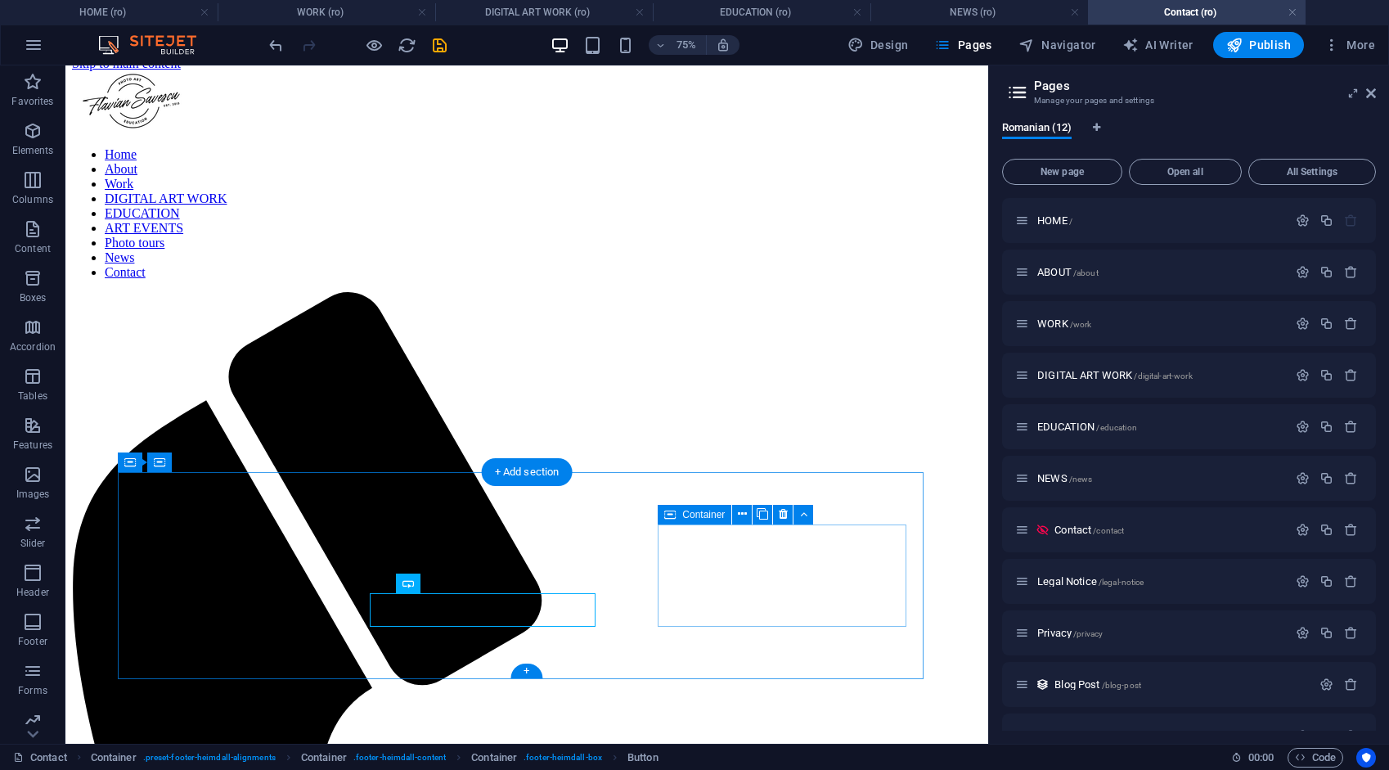
scroll to position [242, 0]
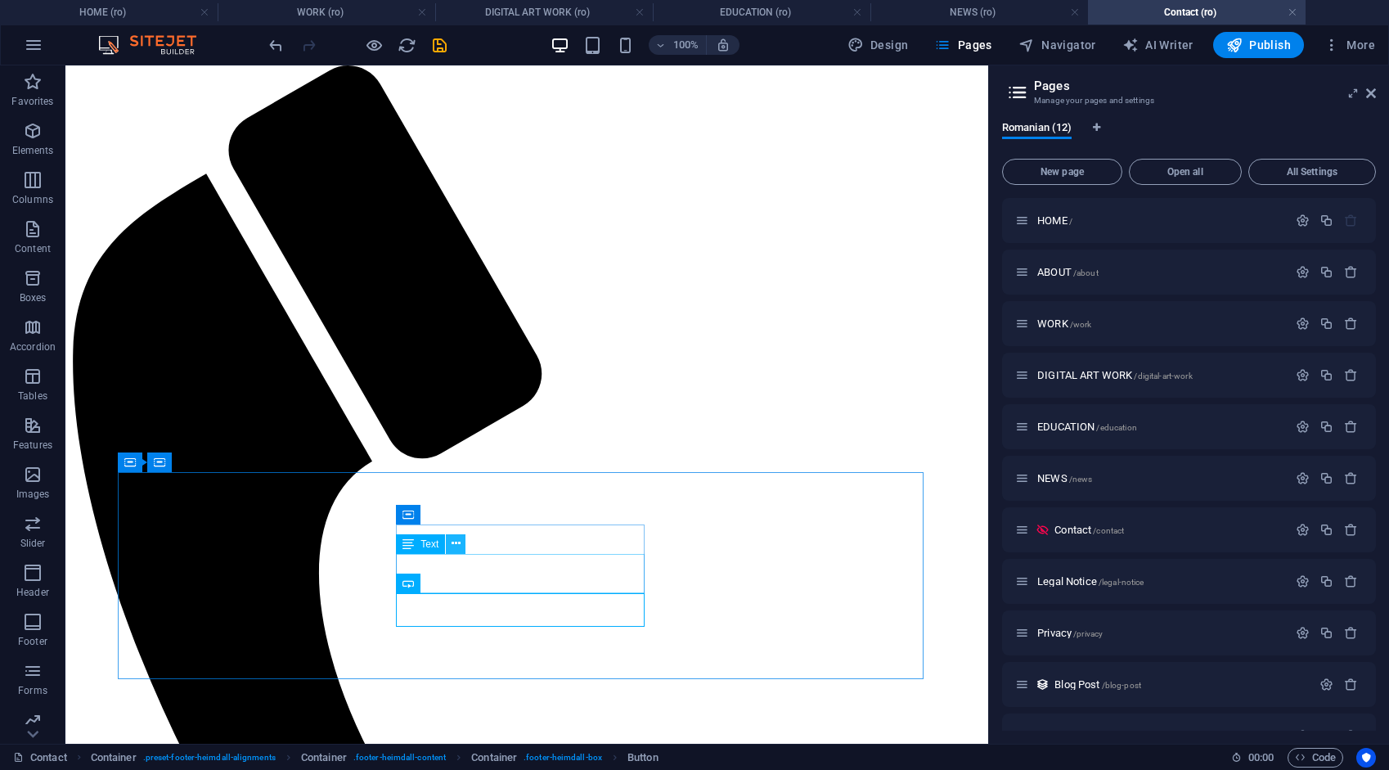
click at [457, 548] on icon at bounding box center [456, 543] width 9 height 17
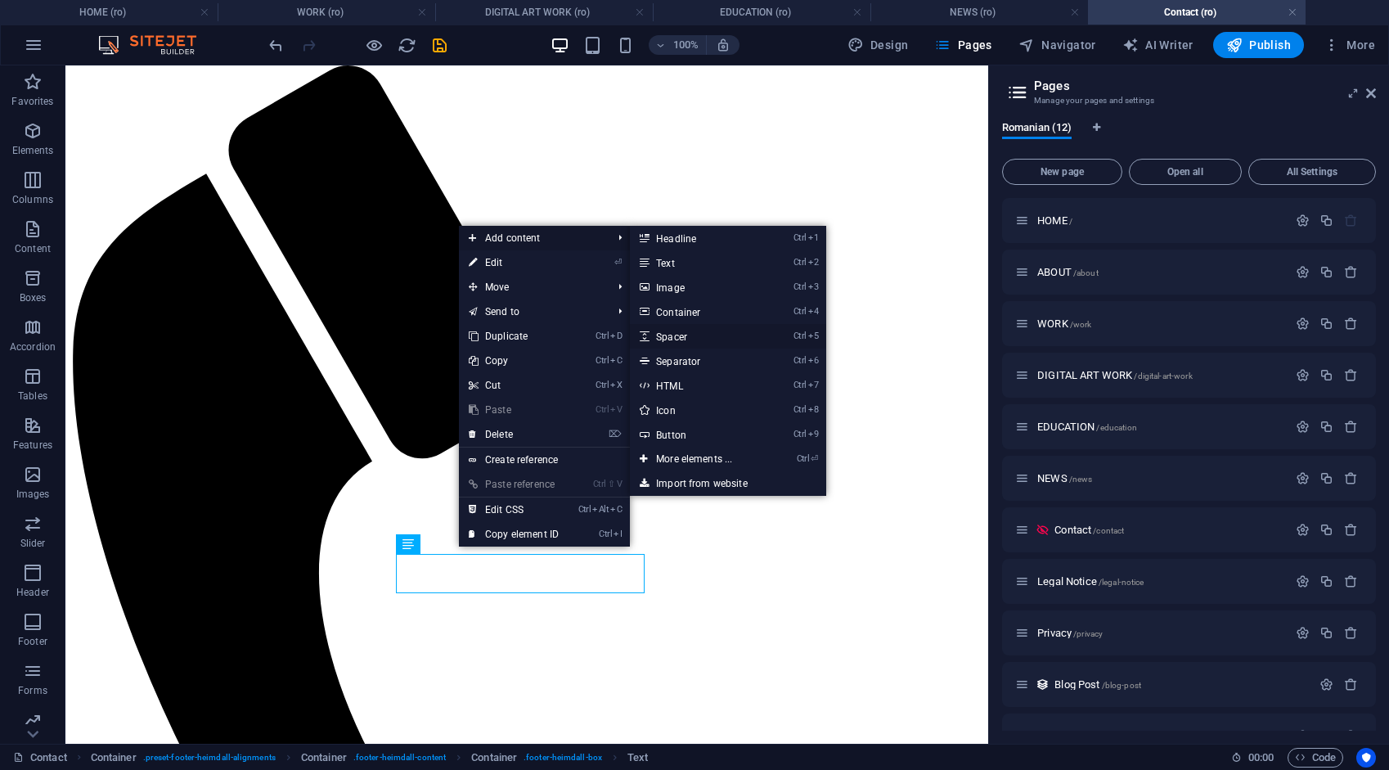
click at [682, 335] on link "Ctrl 5 Spacer" at bounding box center [697, 336] width 135 height 25
select select "px"
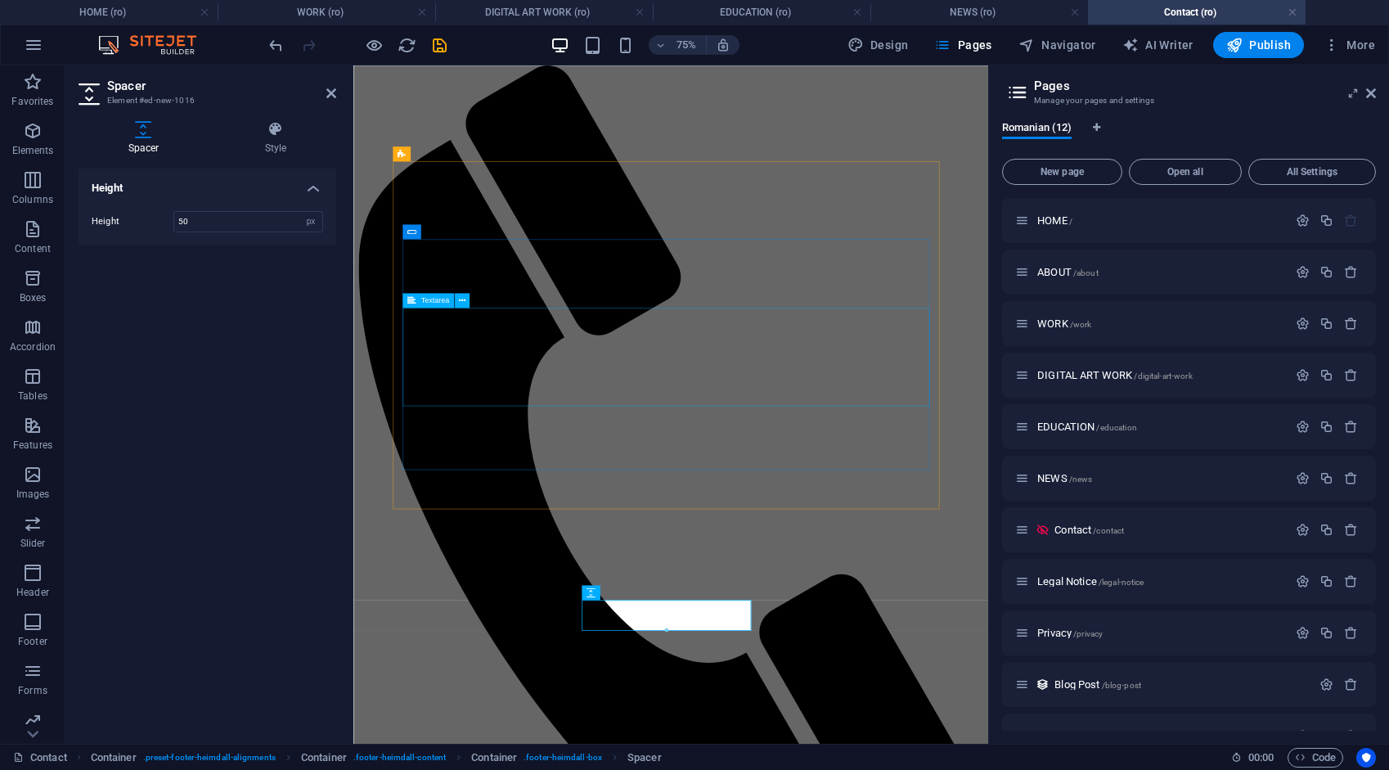
scroll to position [56, 0]
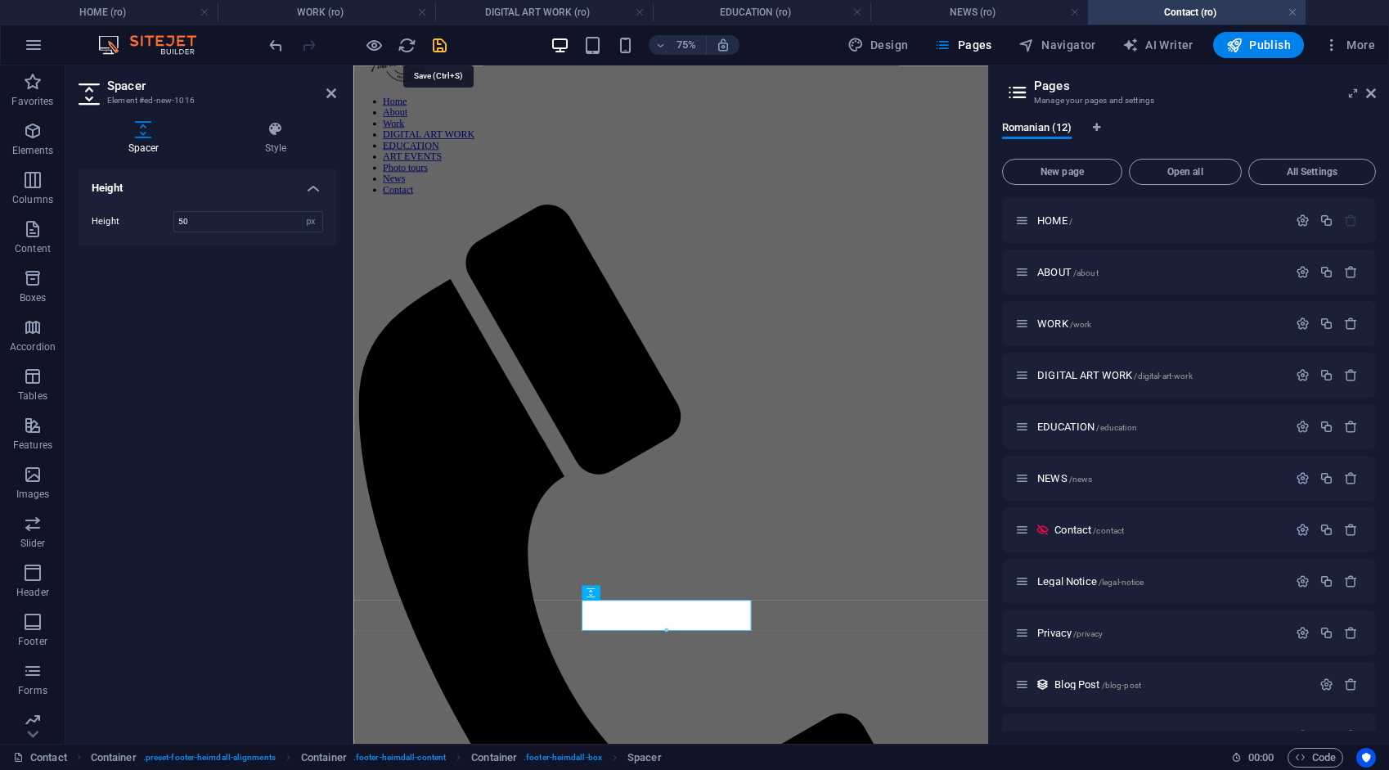
click at [439, 39] on icon "save" at bounding box center [439, 45] width 19 height 19
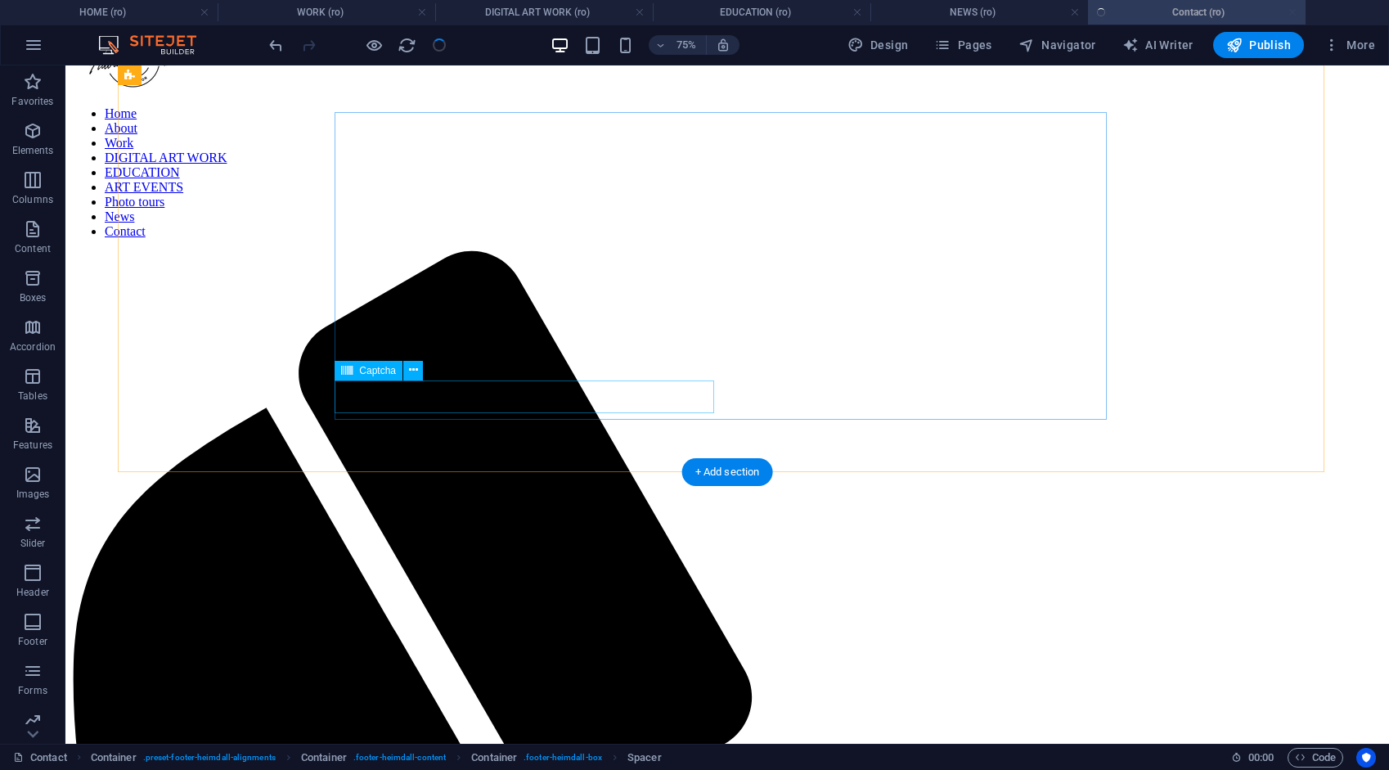
scroll to position [196, 0]
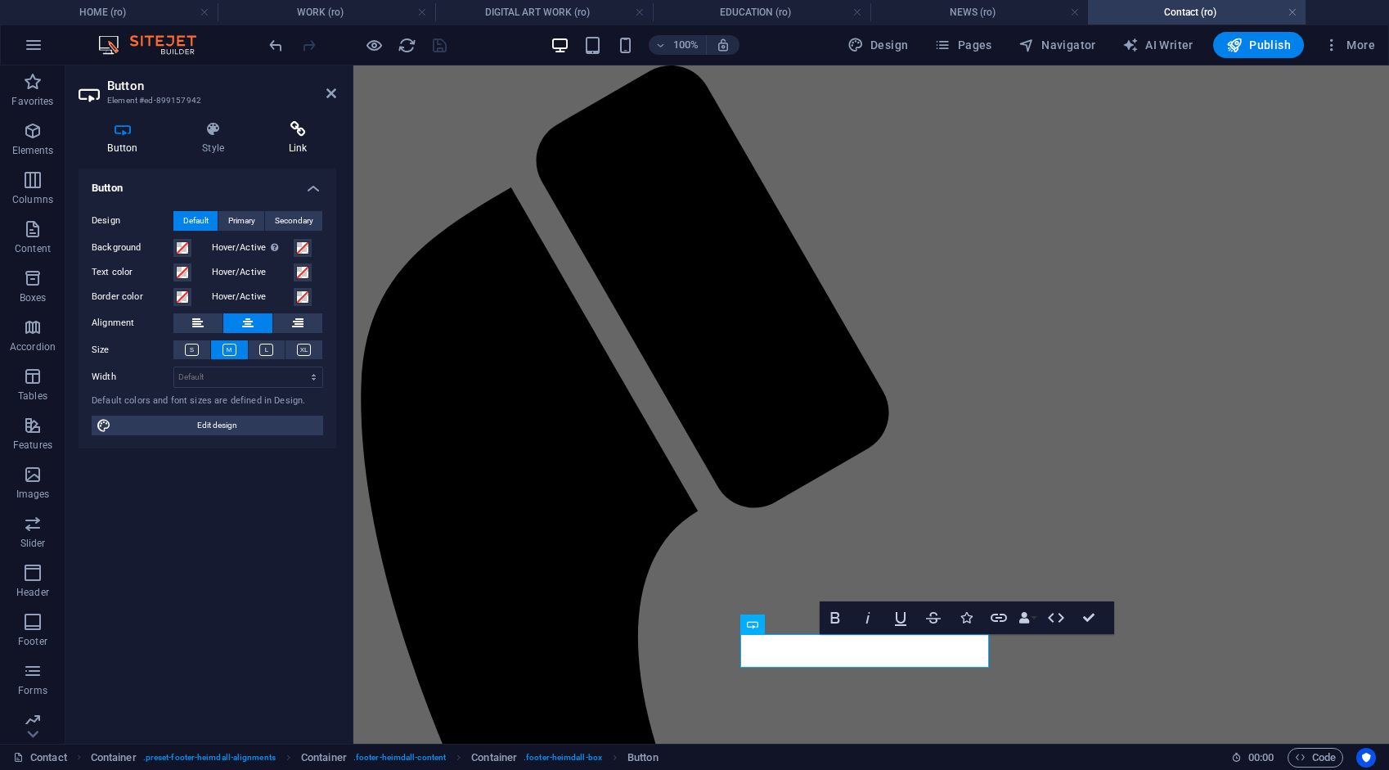
click at [297, 135] on icon at bounding box center [297, 129] width 77 height 16
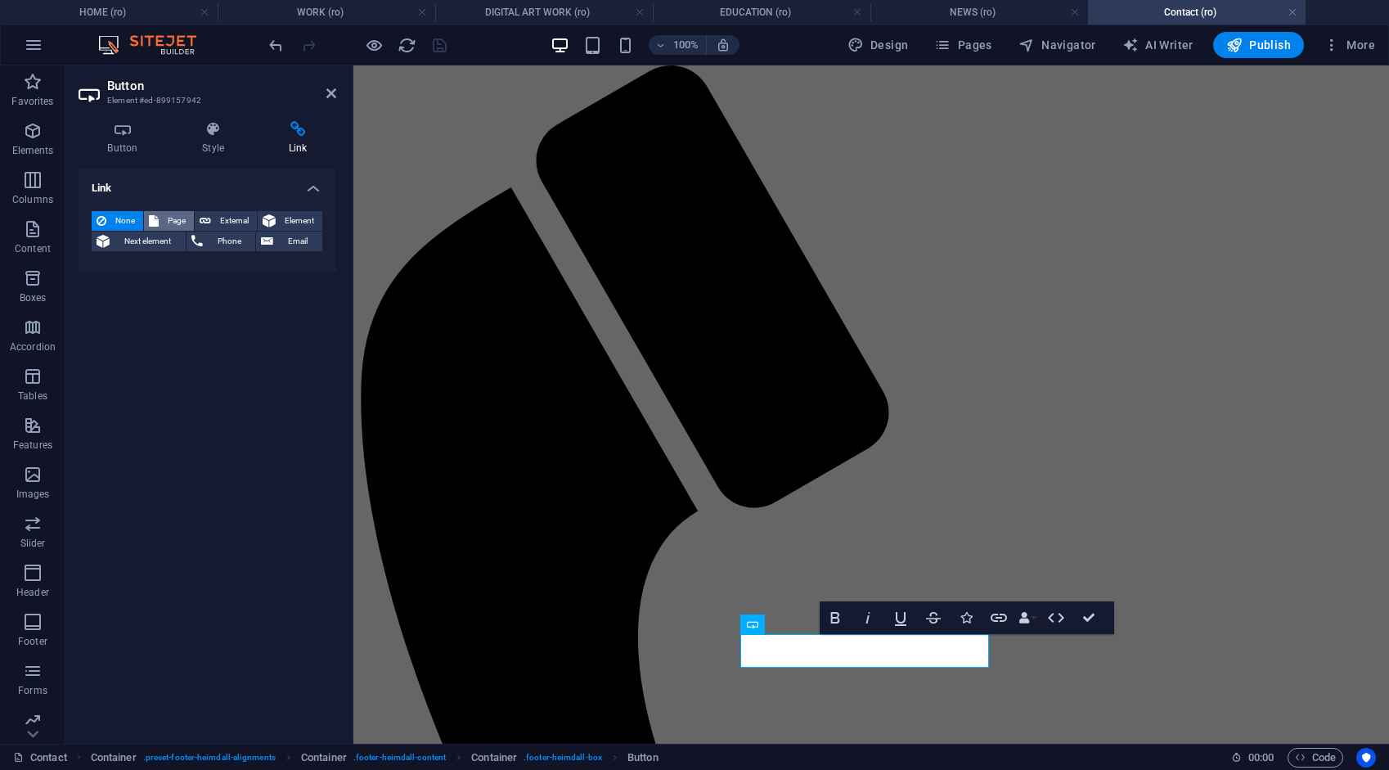
click at [179, 216] on span "Page" at bounding box center [176, 221] width 25 height 20
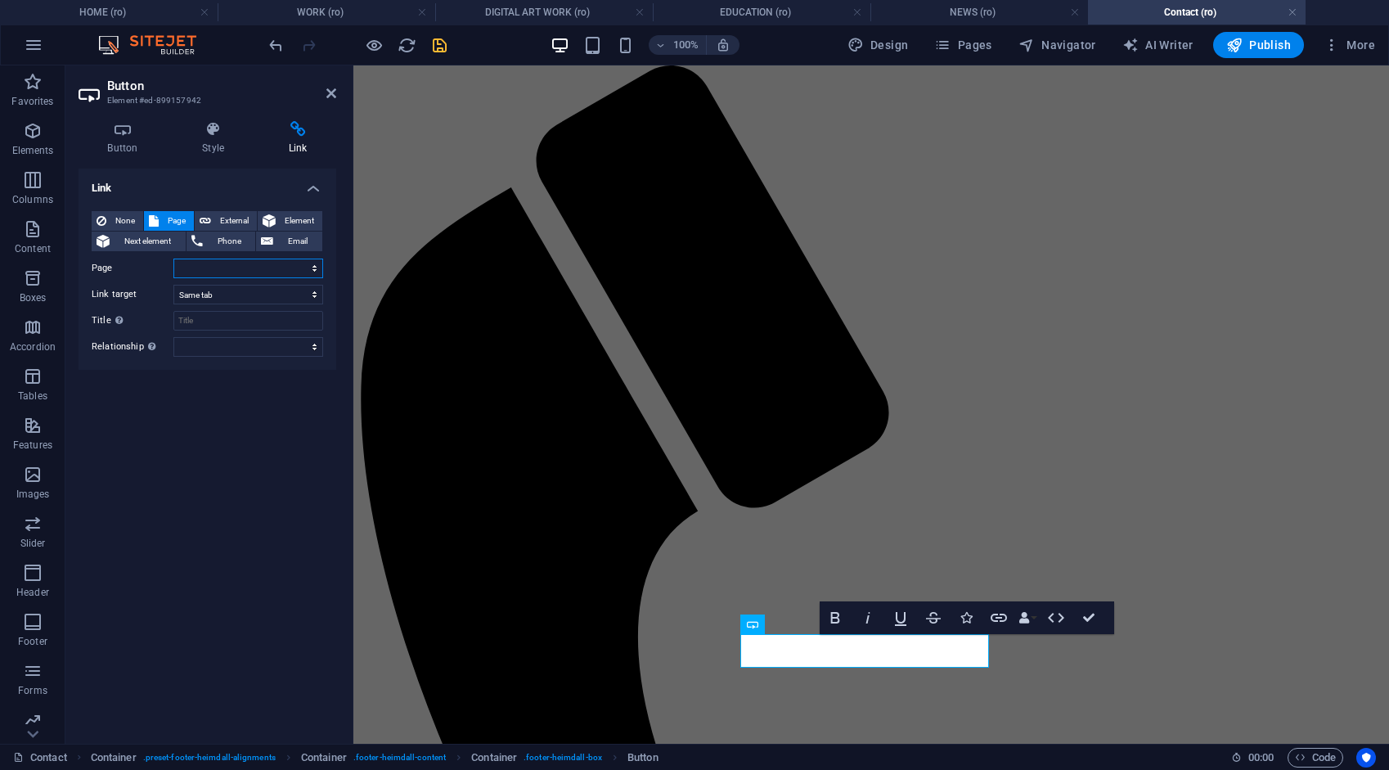
click at [193, 271] on select "HOME ABOUT WORK DIGITAL ART WORK EDUCATION NEWS Contact Legal Notice Privacy AR…" at bounding box center [248, 268] width 150 height 20
select select "8"
click at [173, 258] on select "HOME ABOUT WORK DIGITAL ART WORK EDUCATION NEWS Contact Legal Notice Privacy AR…" at bounding box center [248, 268] width 150 height 20
click at [243, 218] on span "External" at bounding box center [234, 221] width 36 height 20
select select "blank"
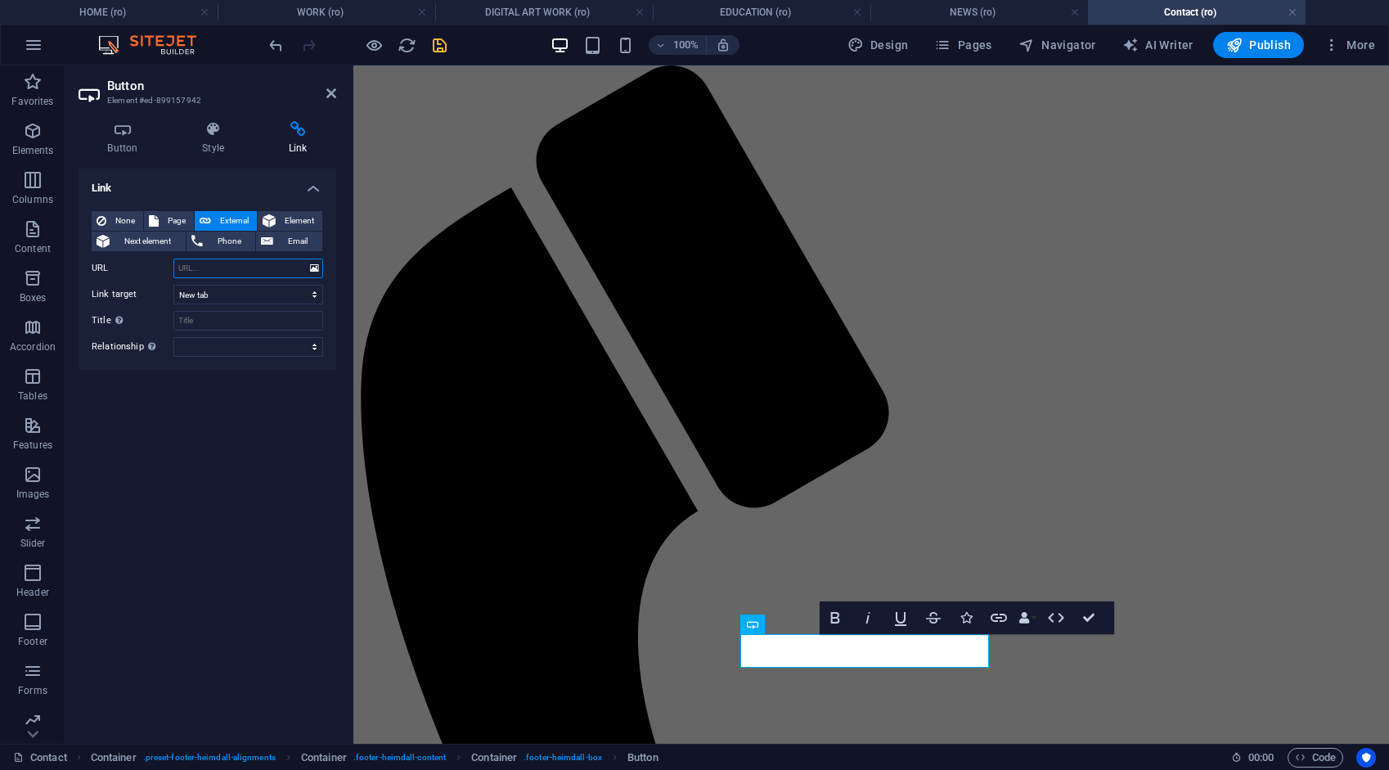
click at [237, 268] on input "URL" at bounding box center [248, 268] width 150 height 20
type input "/privacy"
click at [440, 43] on icon "save" at bounding box center [439, 45] width 19 height 19
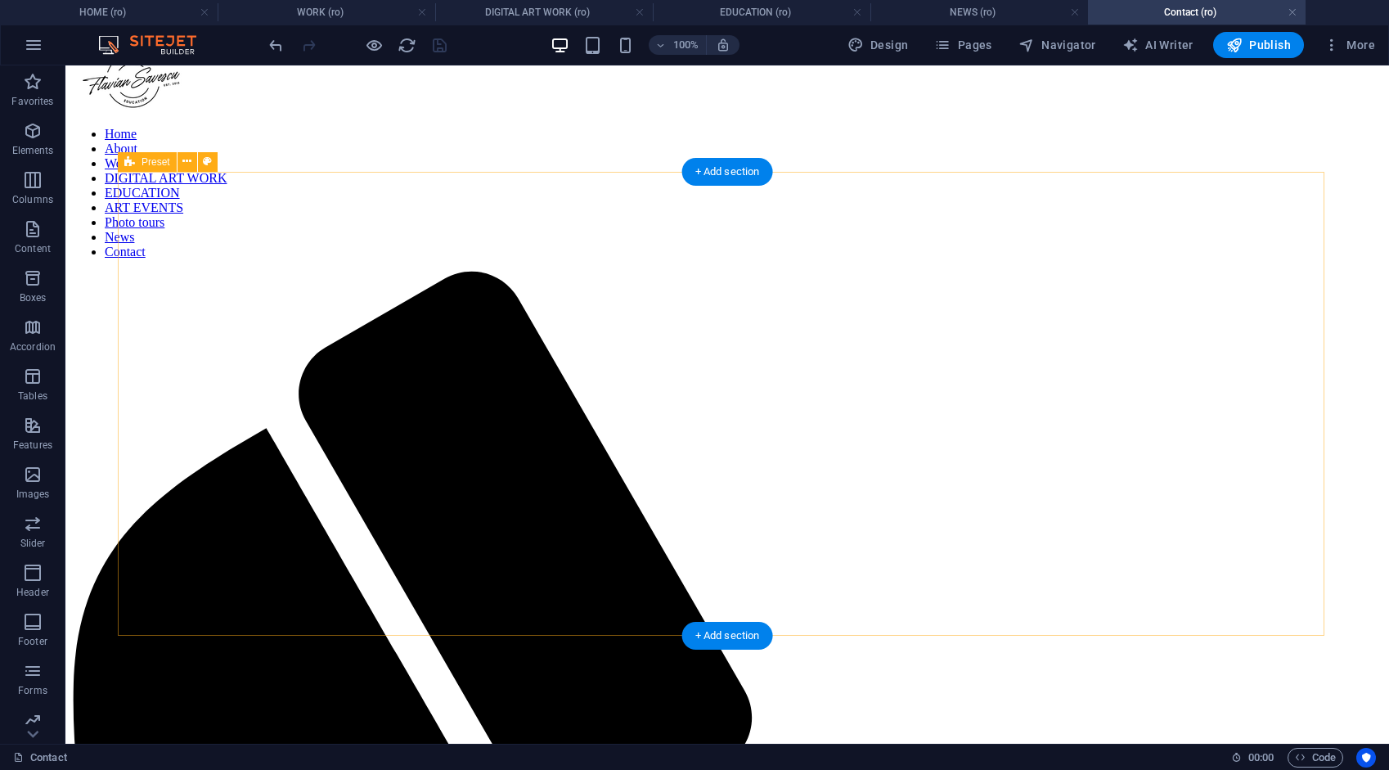
scroll to position [33, 0]
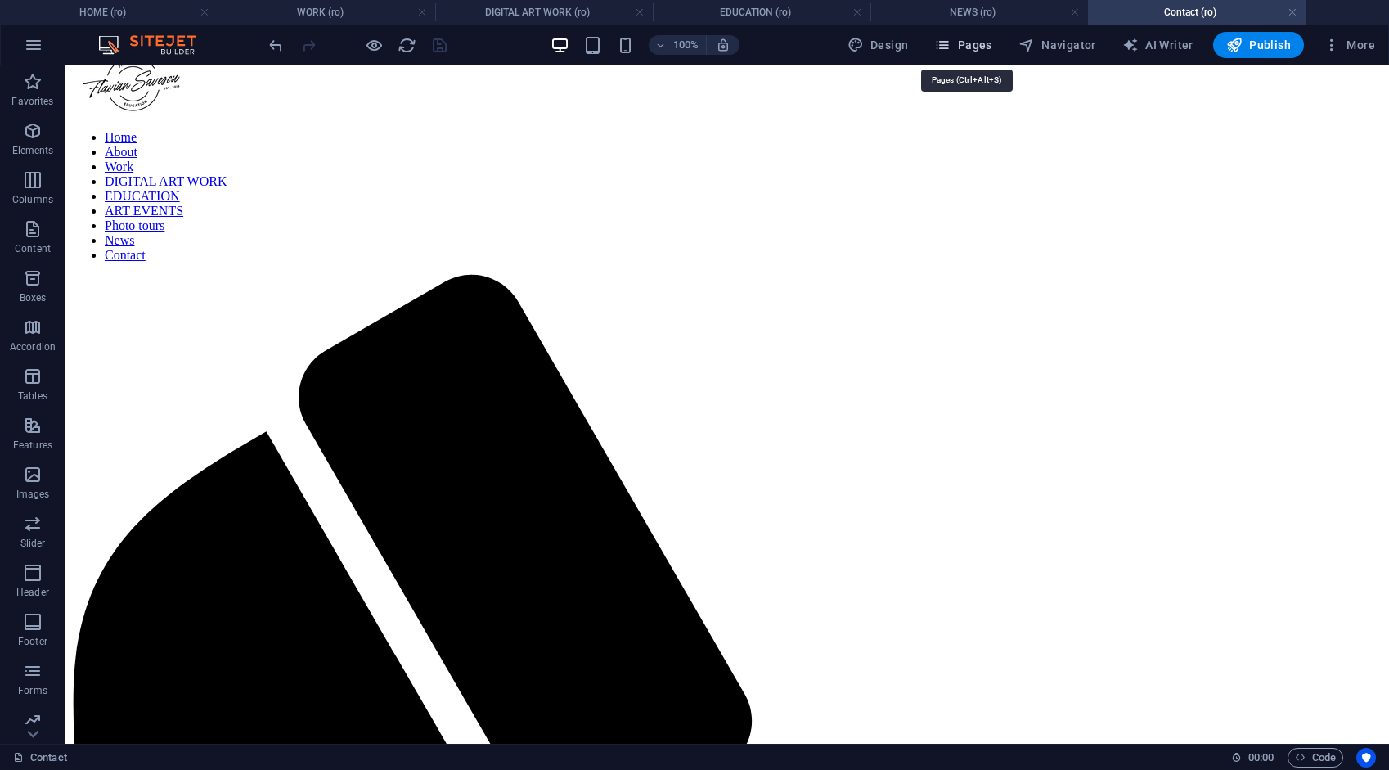
click at [972, 41] on span "Pages" at bounding box center [962, 45] width 57 height 16
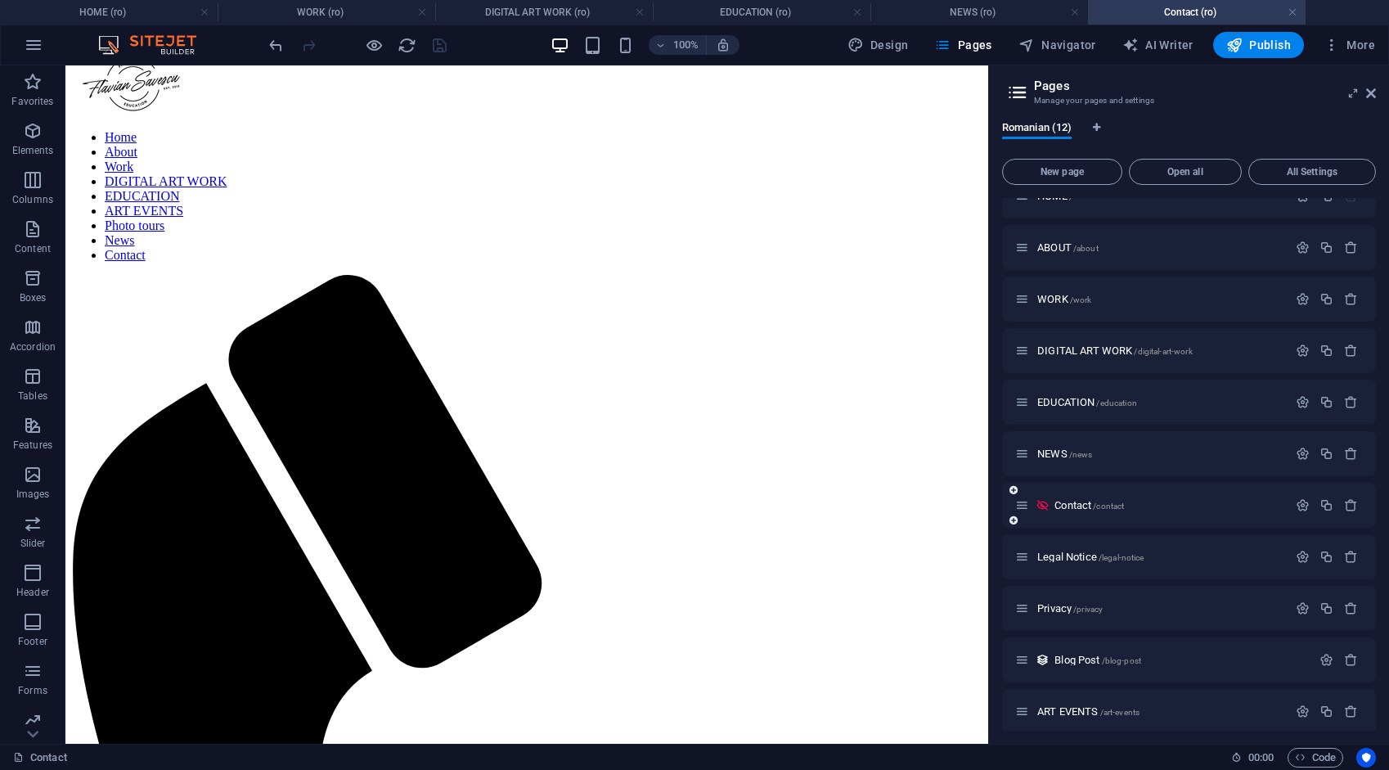
scroll to position [82, 0]
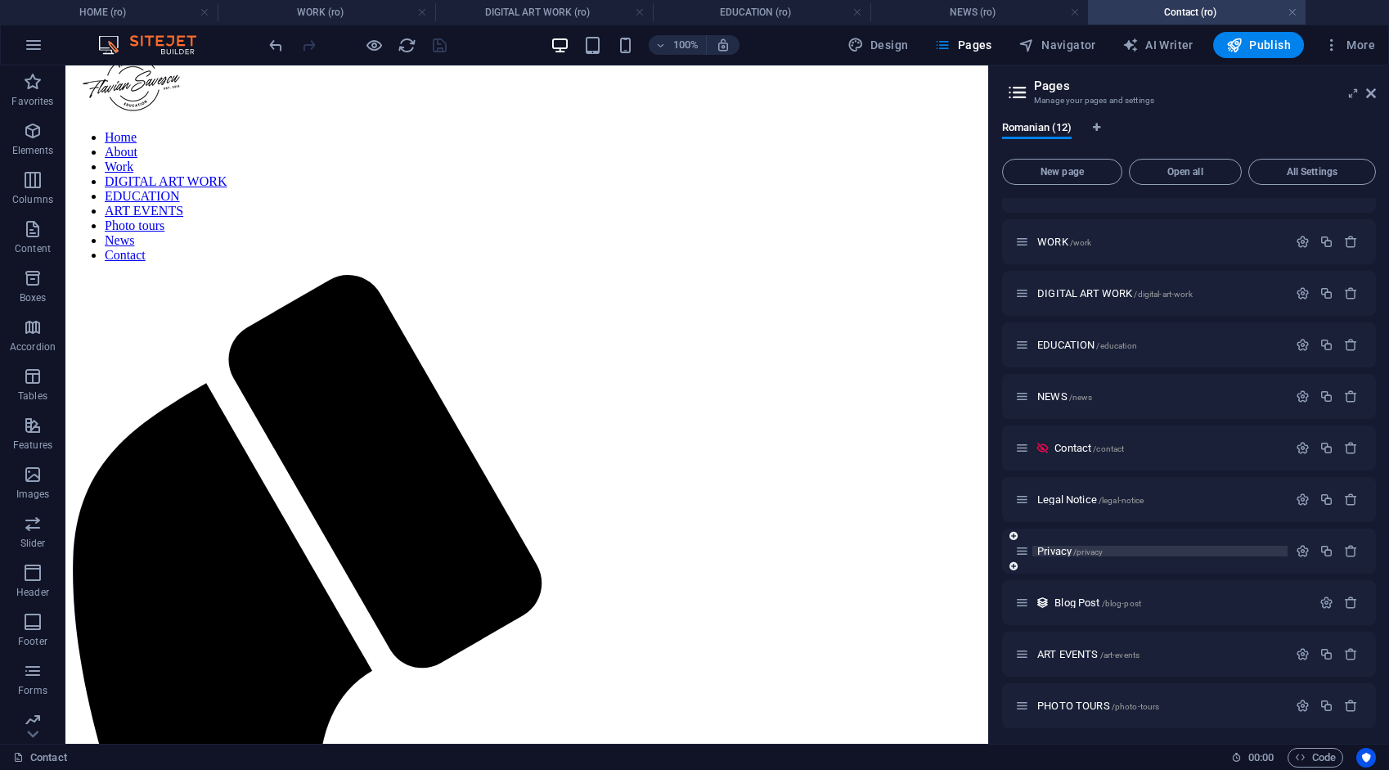
click at [1055, 549] on span "Privacy /privacy" at bounding box center [1069, 551] width 65 height 12
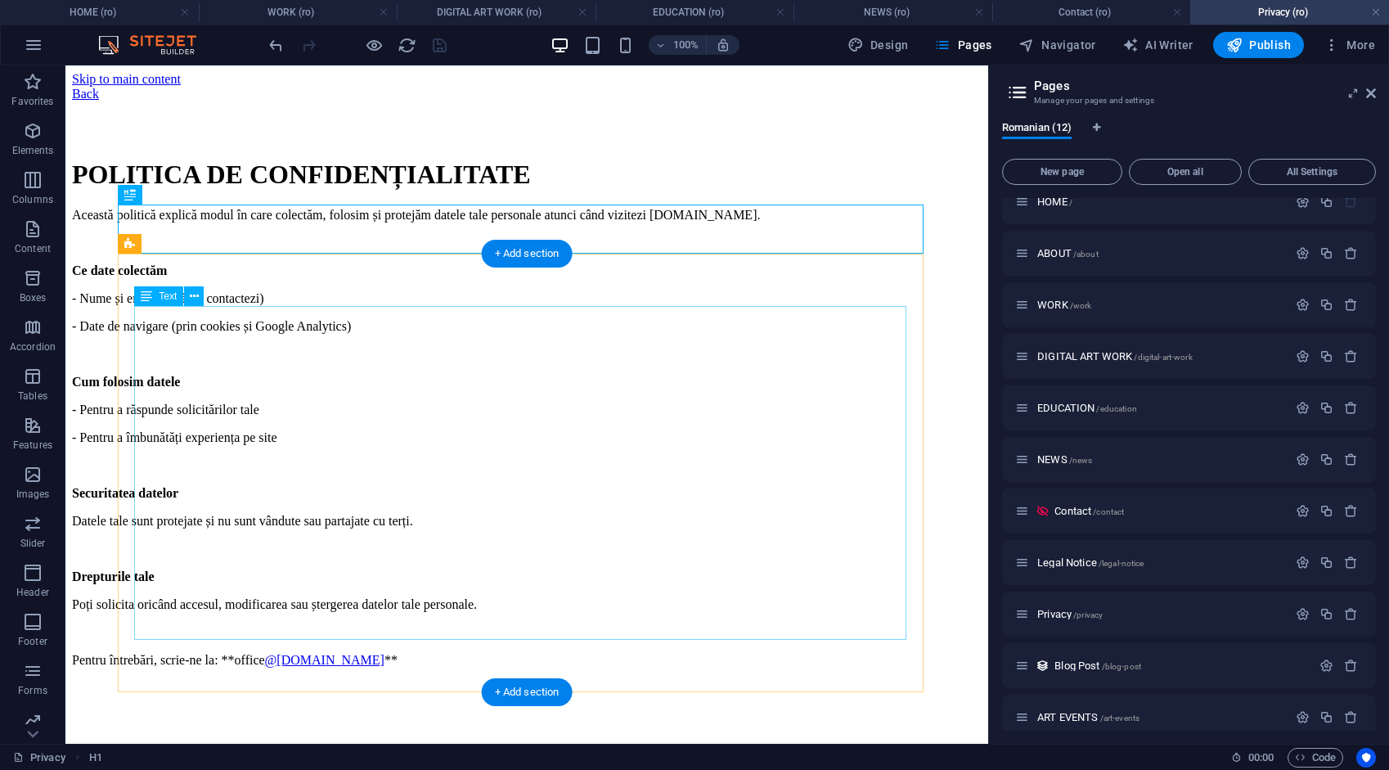
scroll to position [105, 0]
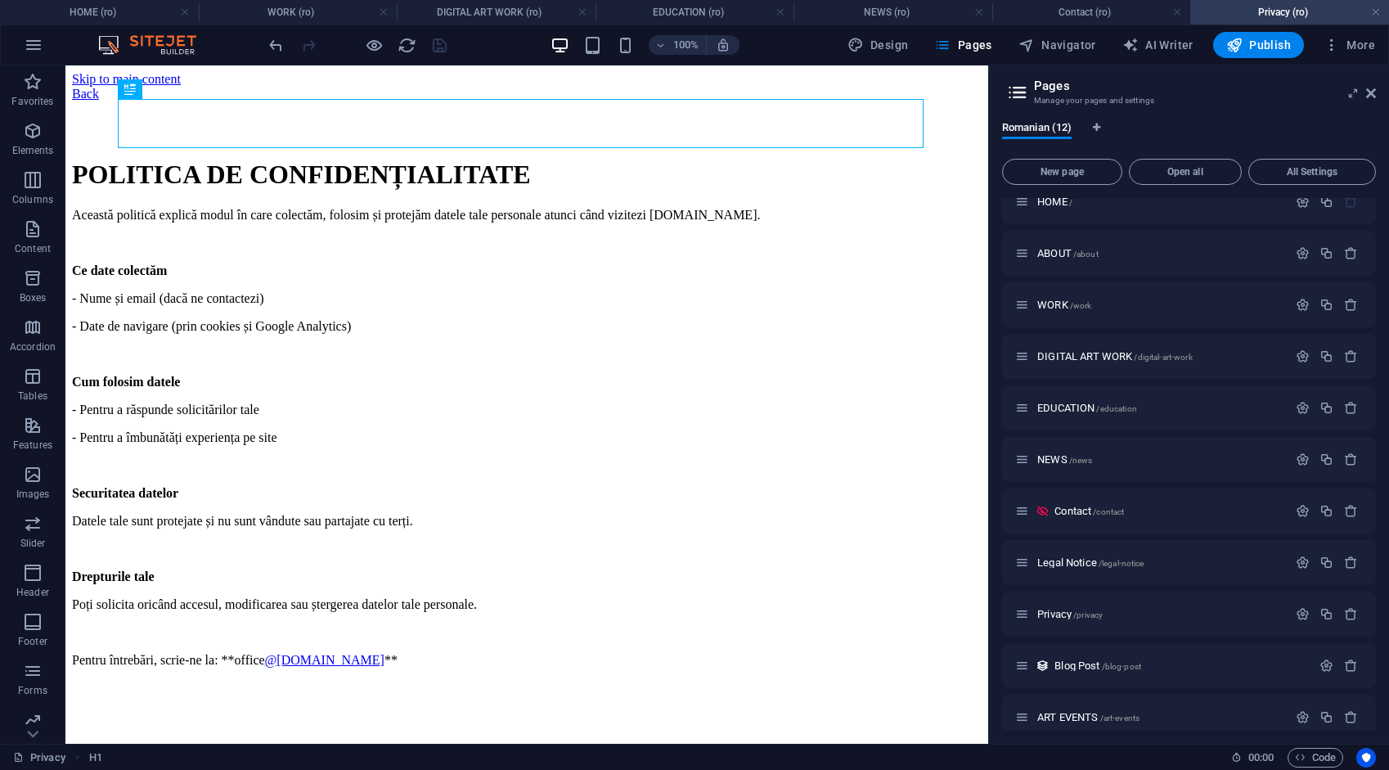
click at [1374, 12] on link at bounding box center [1376, 13] width 10 height 16
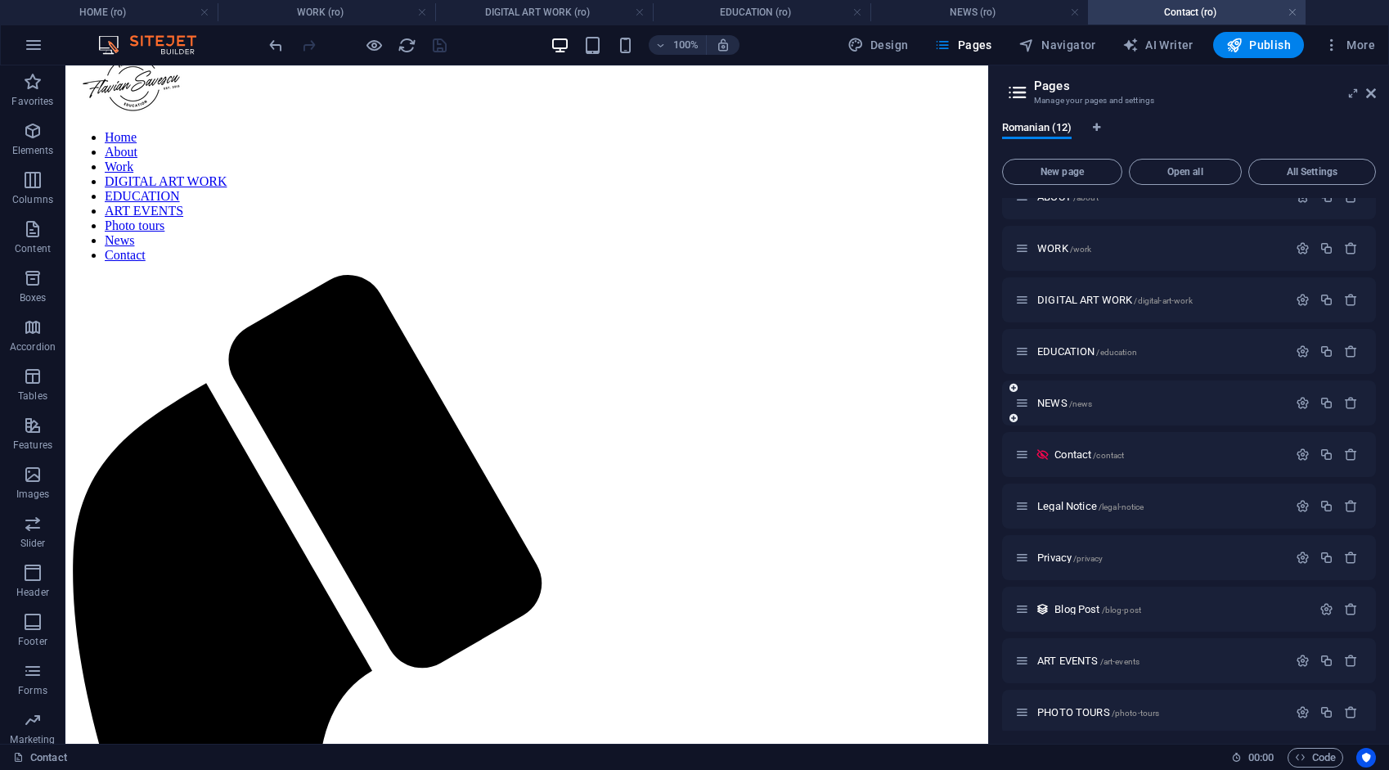
scroll to position [85, 0]
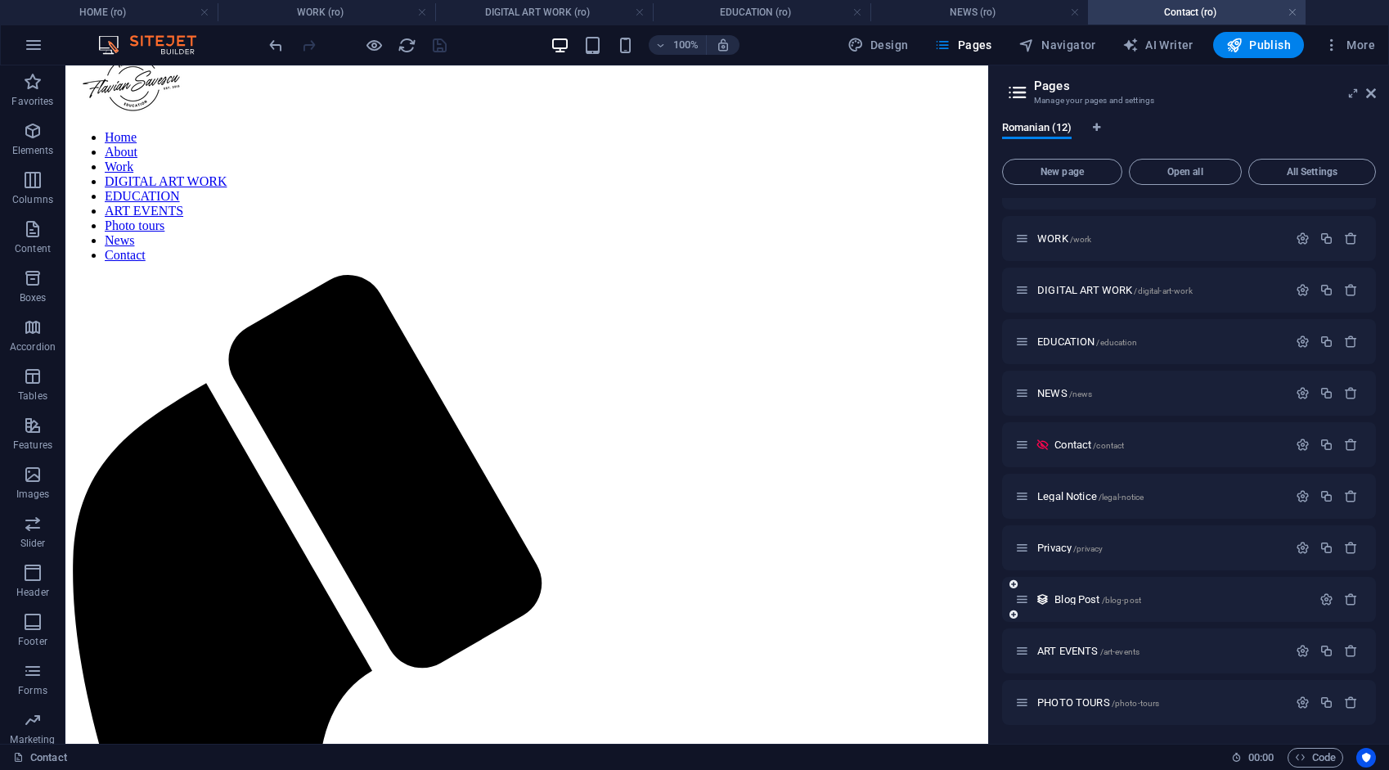
click at [1064, 646] on span "ART EVENTS /art-events" at bounding box center [1088, 651] width 102 height 12
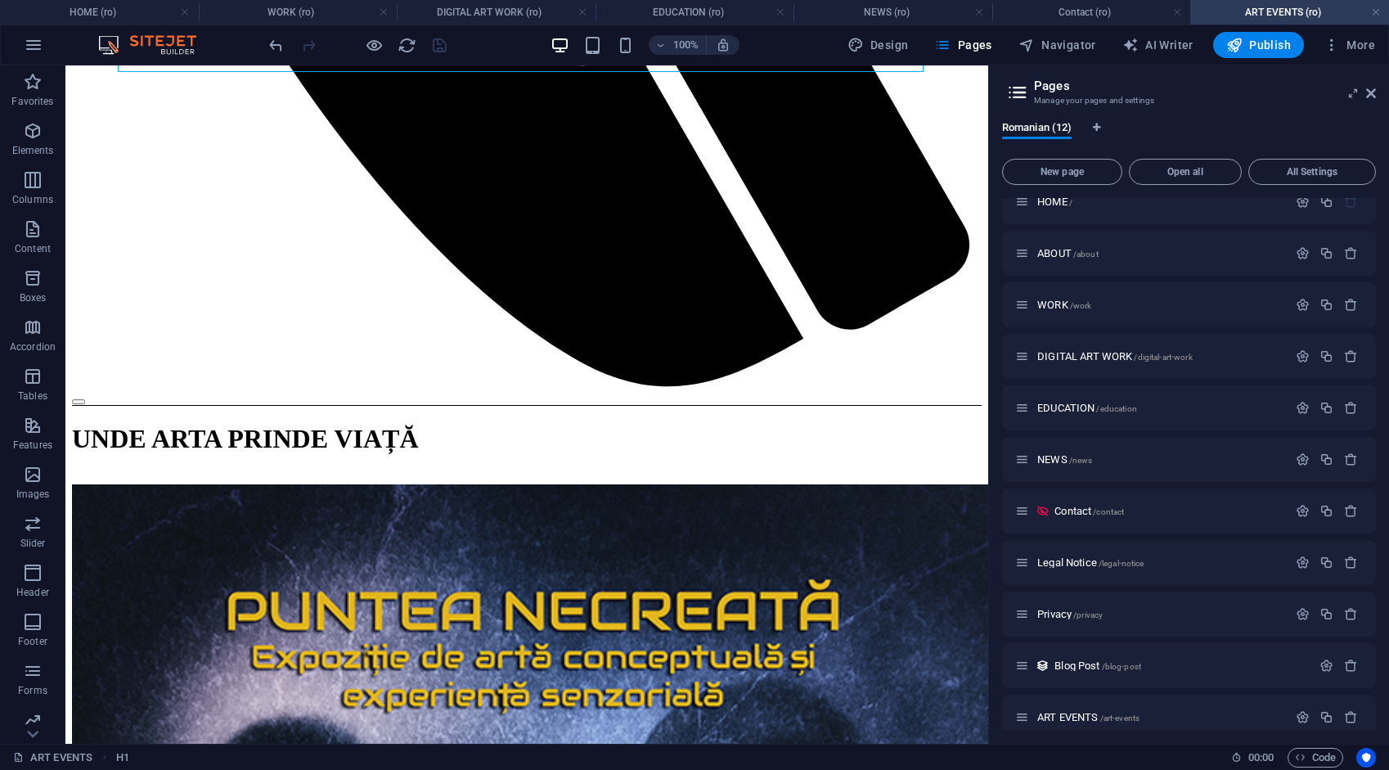
scroll to position [1346, 0]
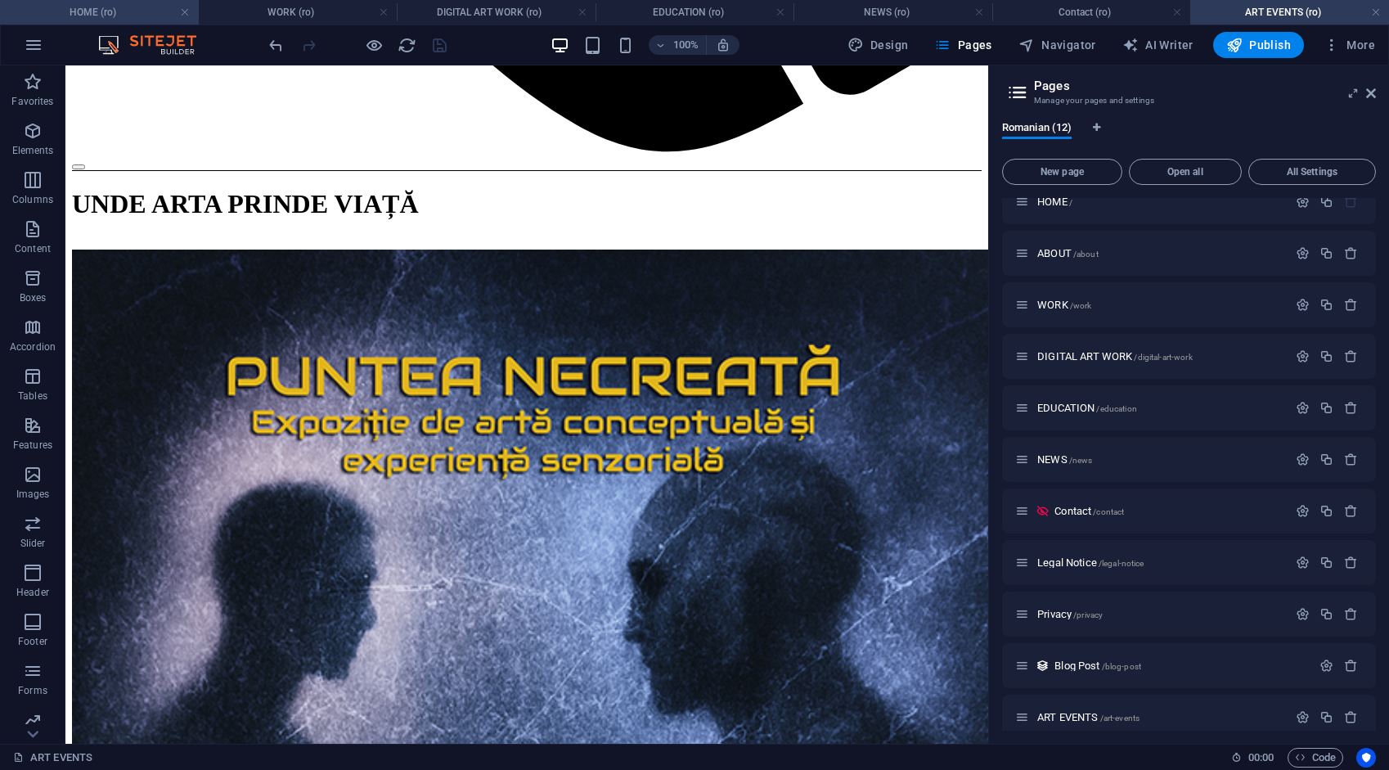
click at [136, 16] on h4 "HOME (ro)" at bounding box center [99, 12] width 199 height 18
click at [136, 15] on h4 "HOME (ro)" at bounding box center [99, 12] width 199 height 18
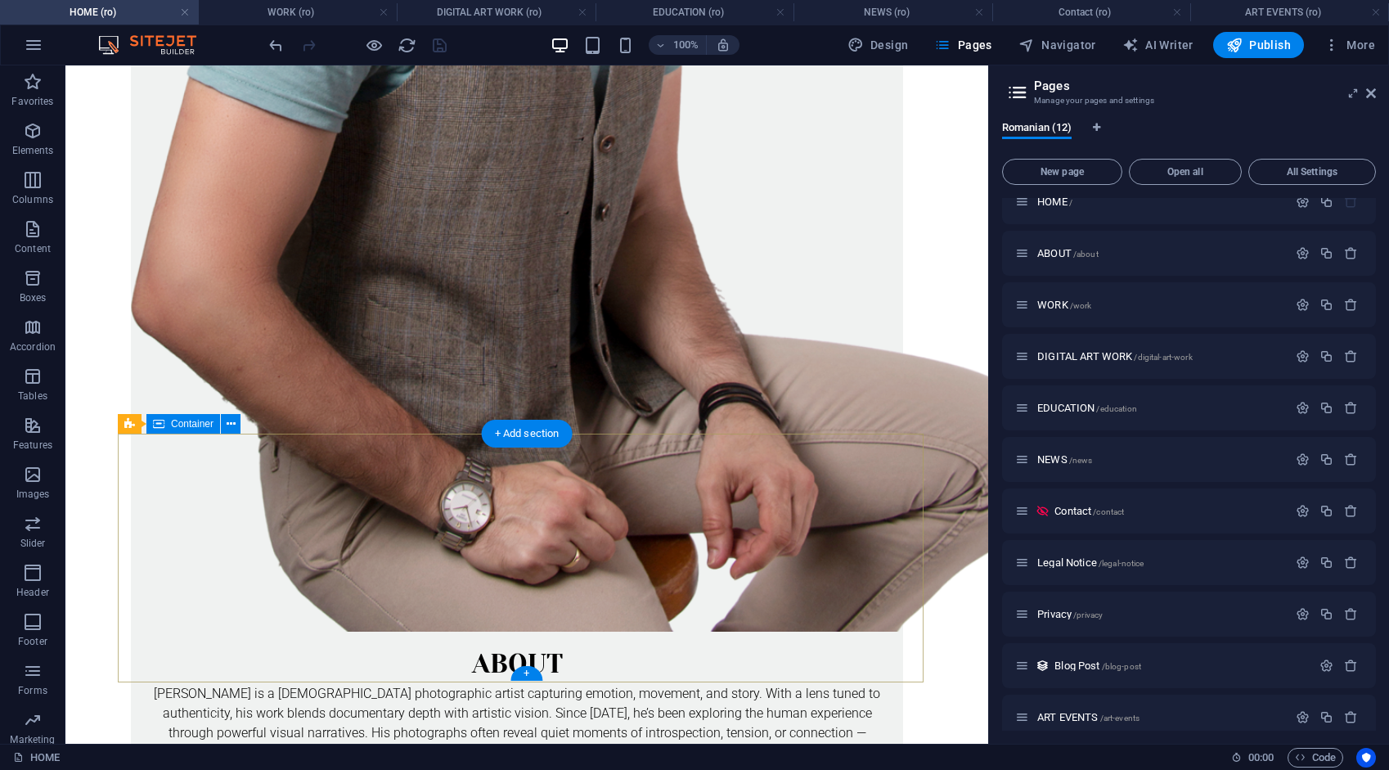
scroll to position [2510, 0]
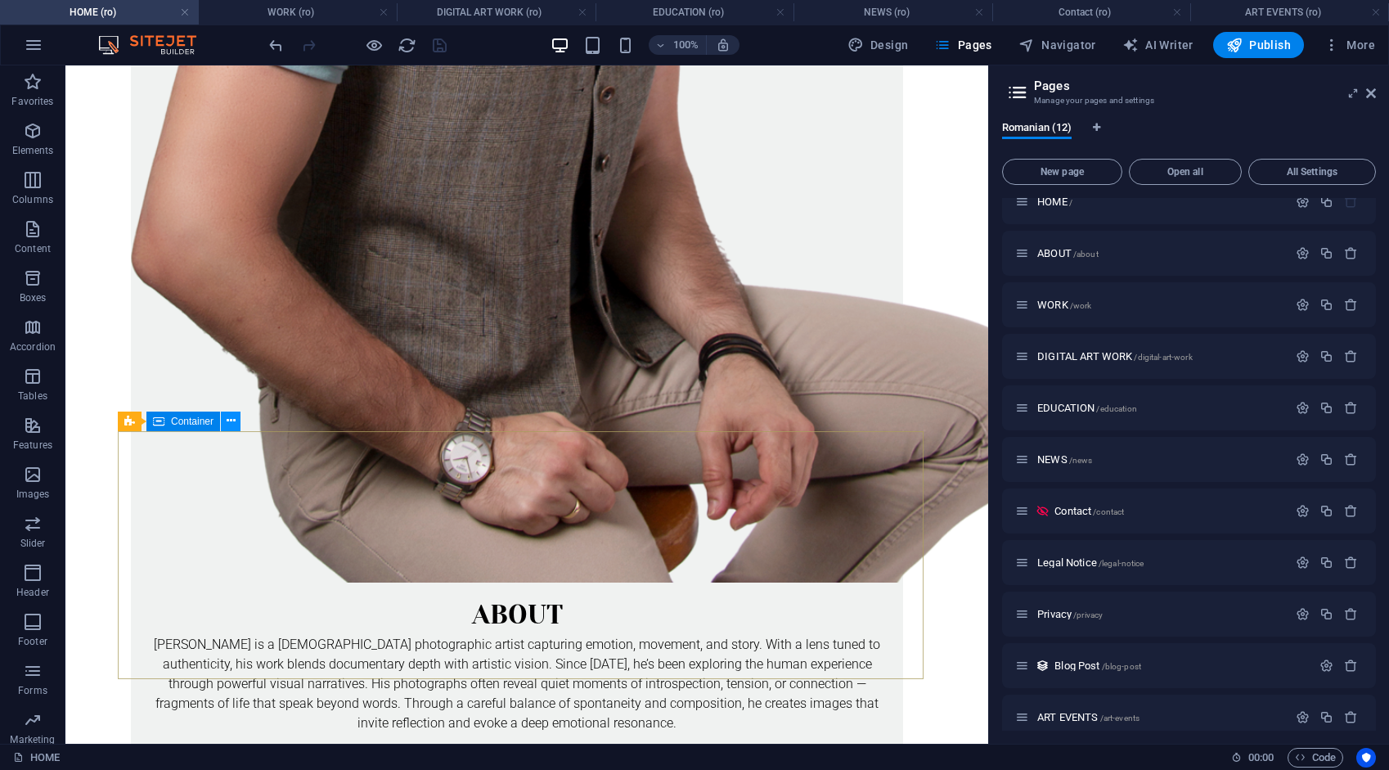
click at [229, 420] on icon at bounding box center [231, 420] width 9 height 17
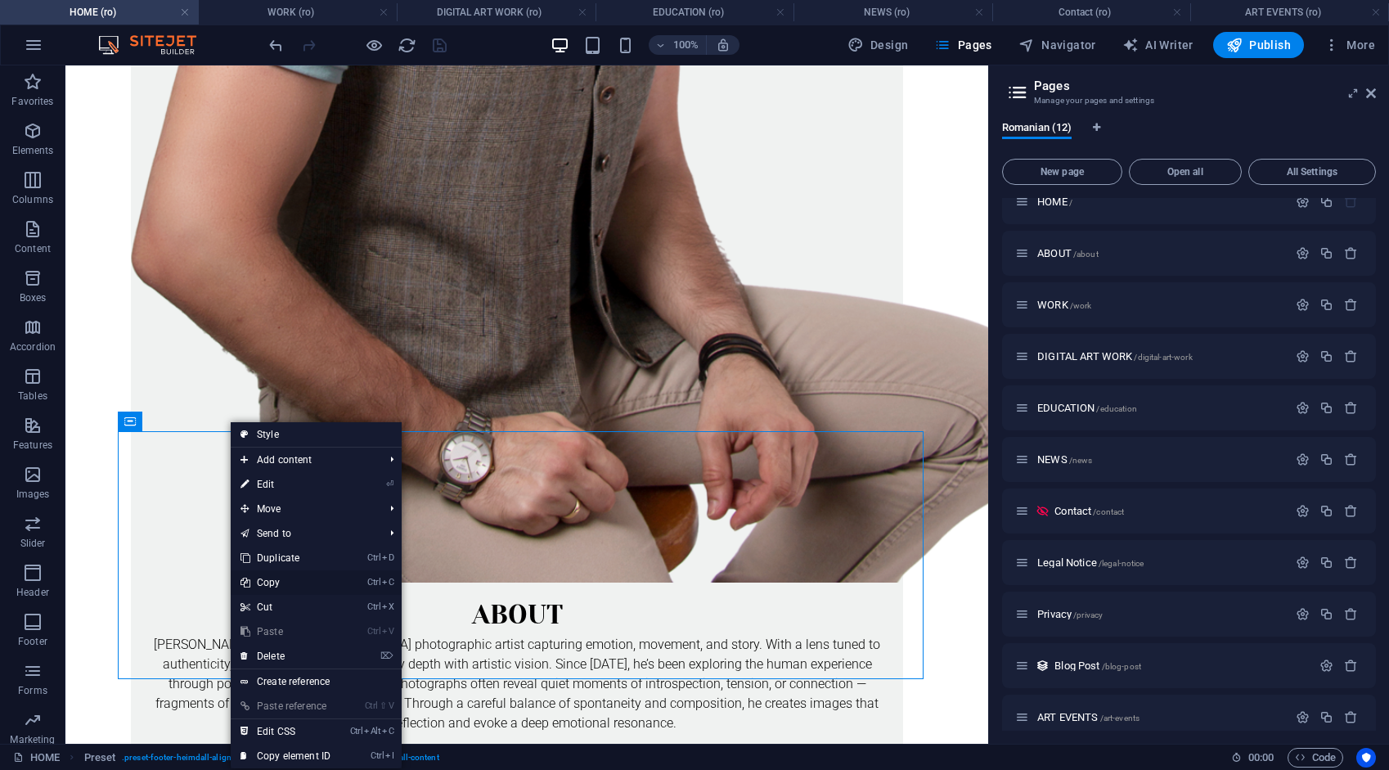
click at [280, 579] on link "Ctrl C Copy" at bounding box center [286, 582] width 110 height 25
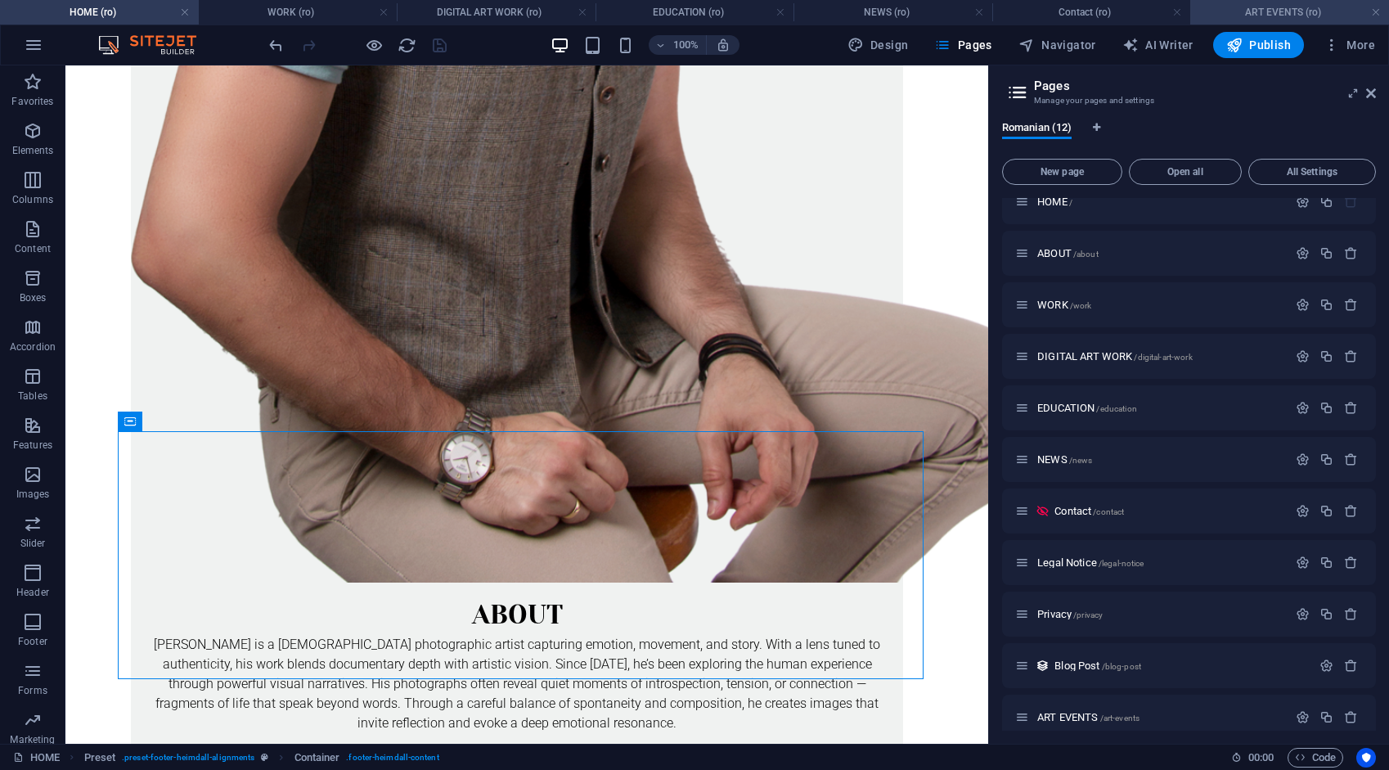
click at [1289, 14] on h4 "ART EVENTS (ro)" at bounding box center [1289, 12] width 199 height 18
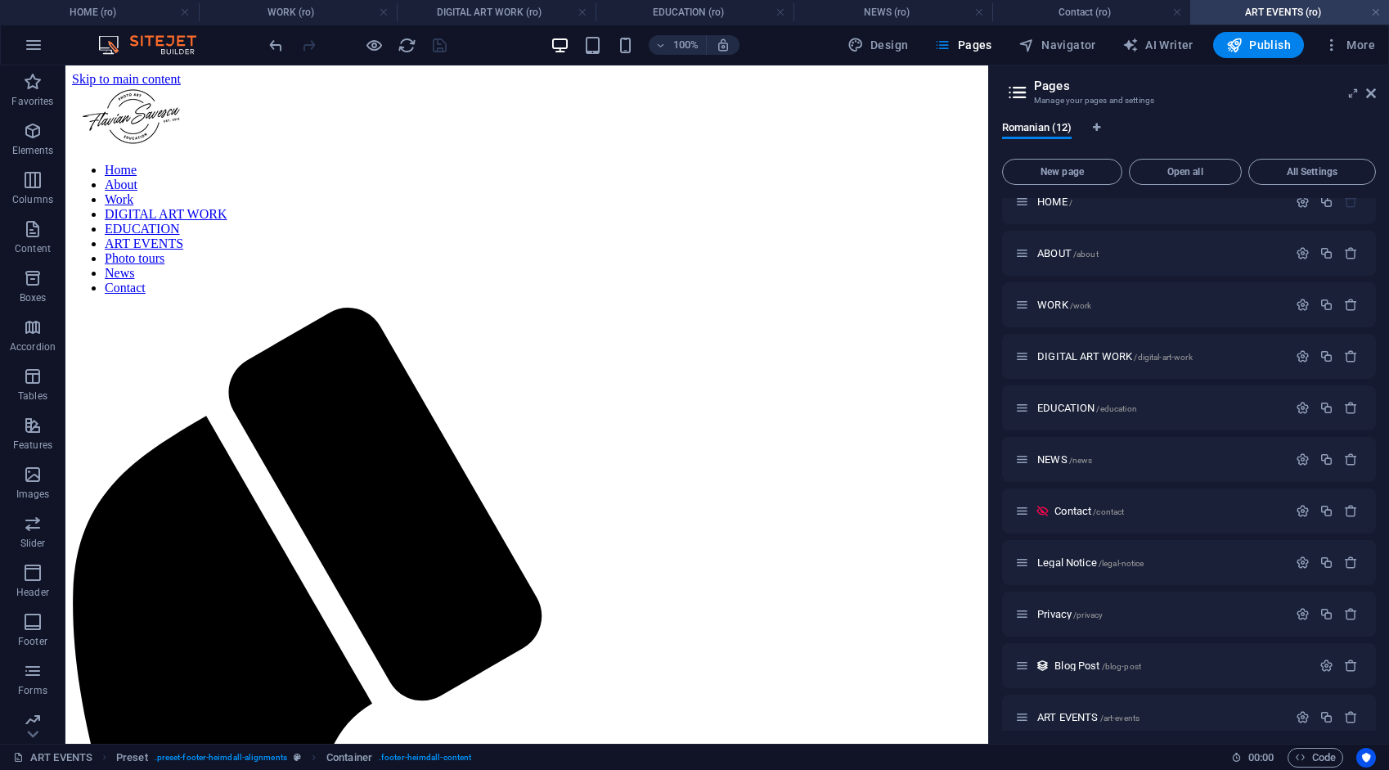
scroll to position [1346, 0]
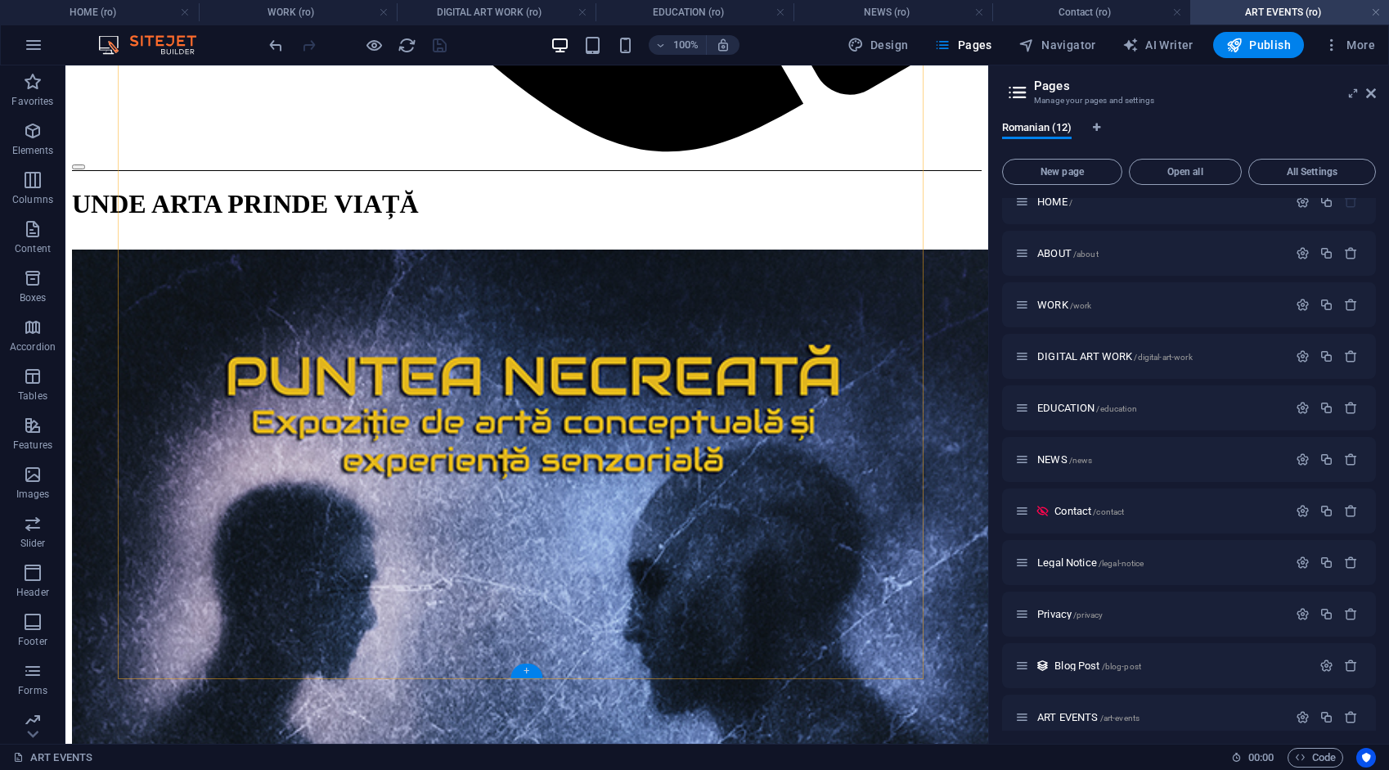
click at [526, 666] on div "+" at bounding box center [526, 670] width 32 height 15
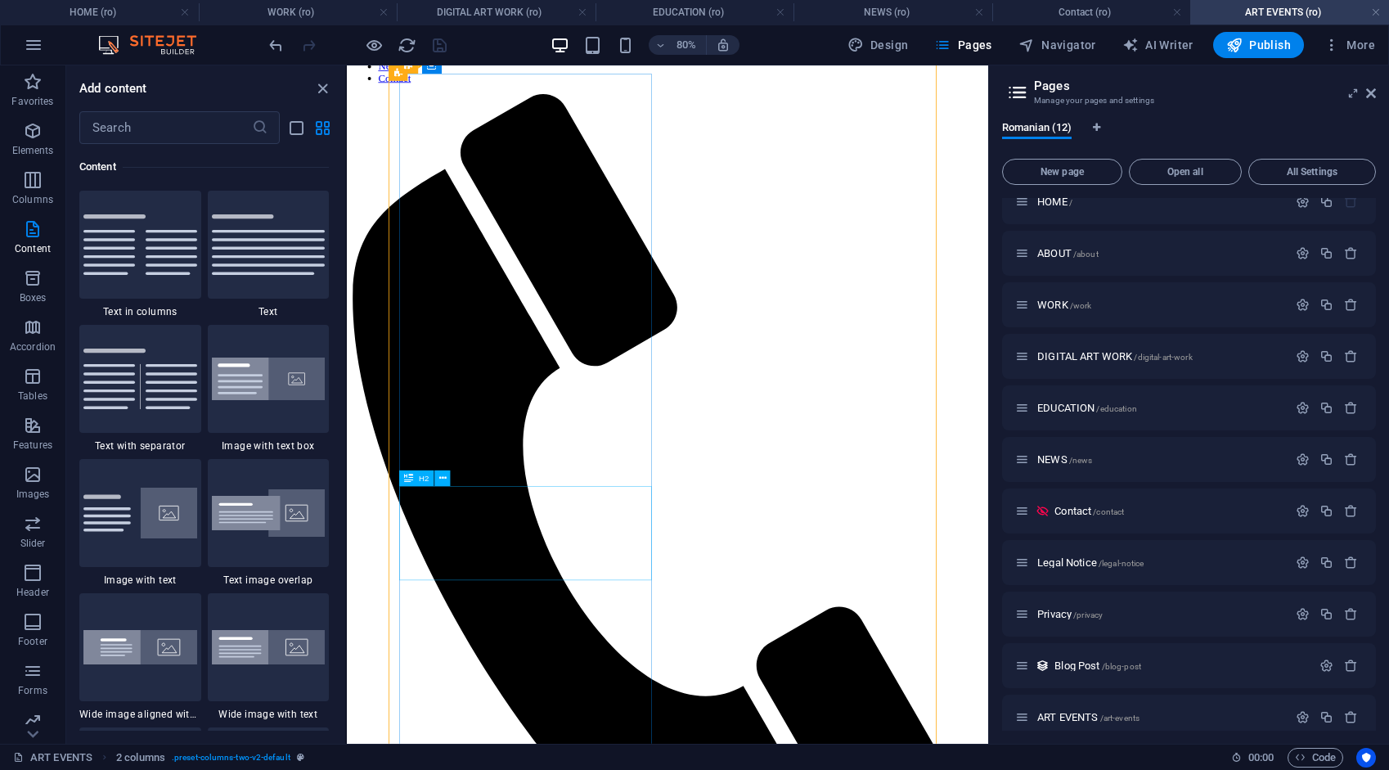
scroll to position [152, 0]
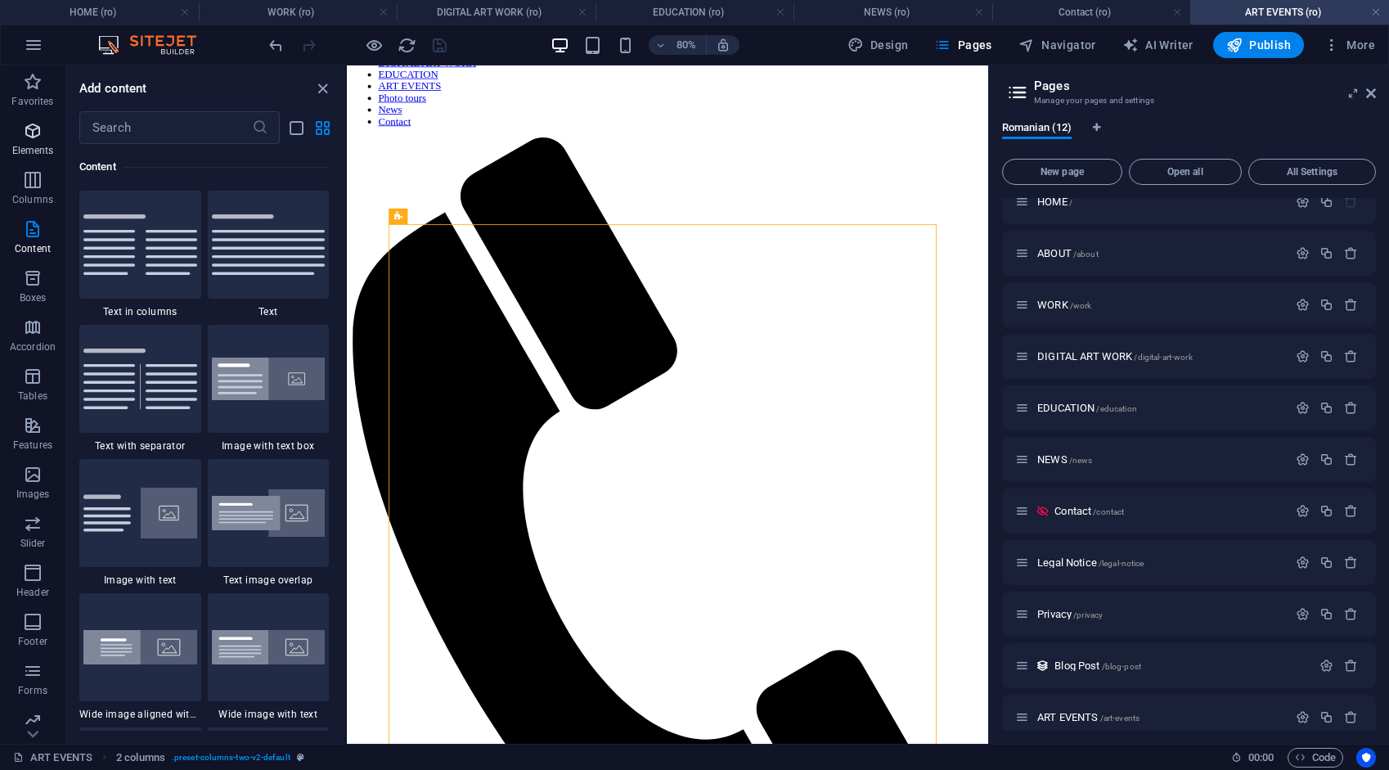
click at [34, 128] on icon "button" at bounding box center [33, 131] width 20 height 20
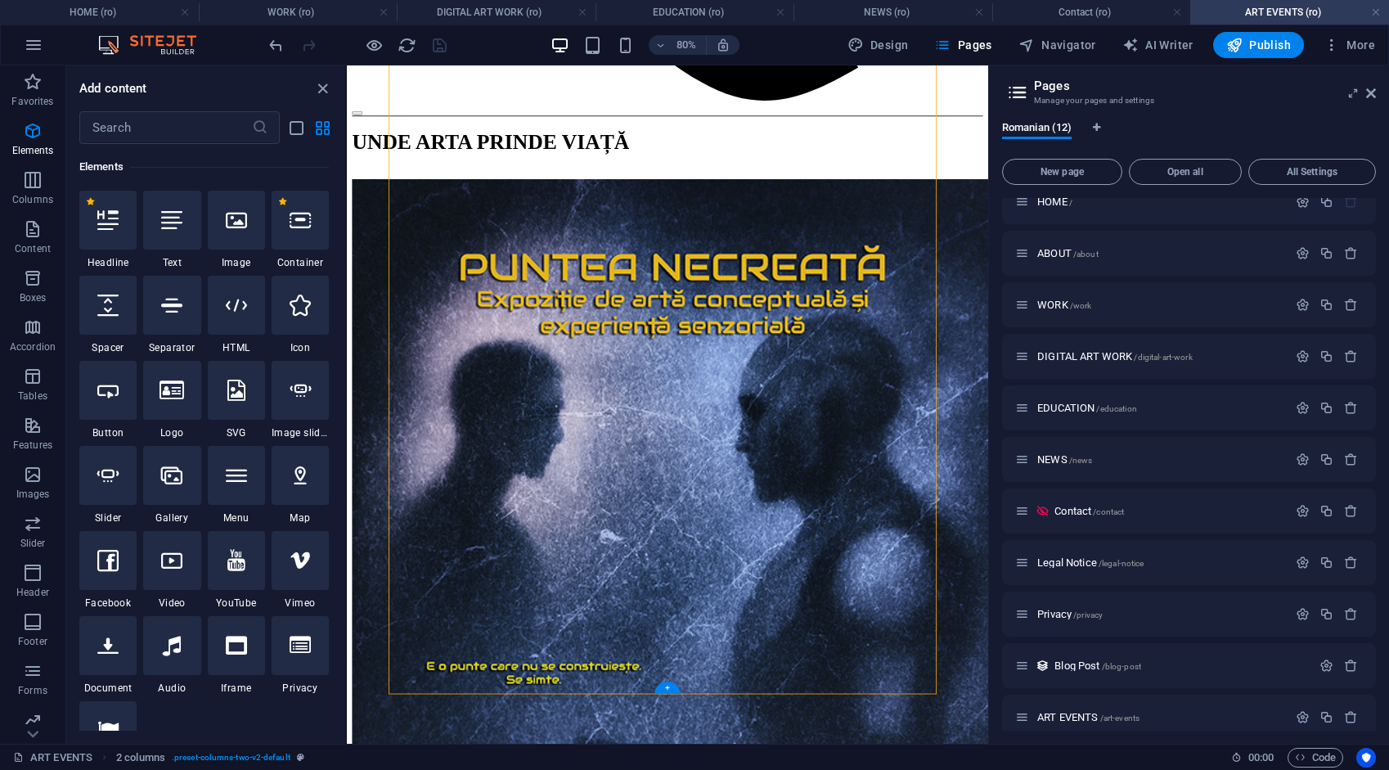
scroll to position [1229, 0]
click at [165, 222] on icon at bounding box center [171, 219] width 21 height 21
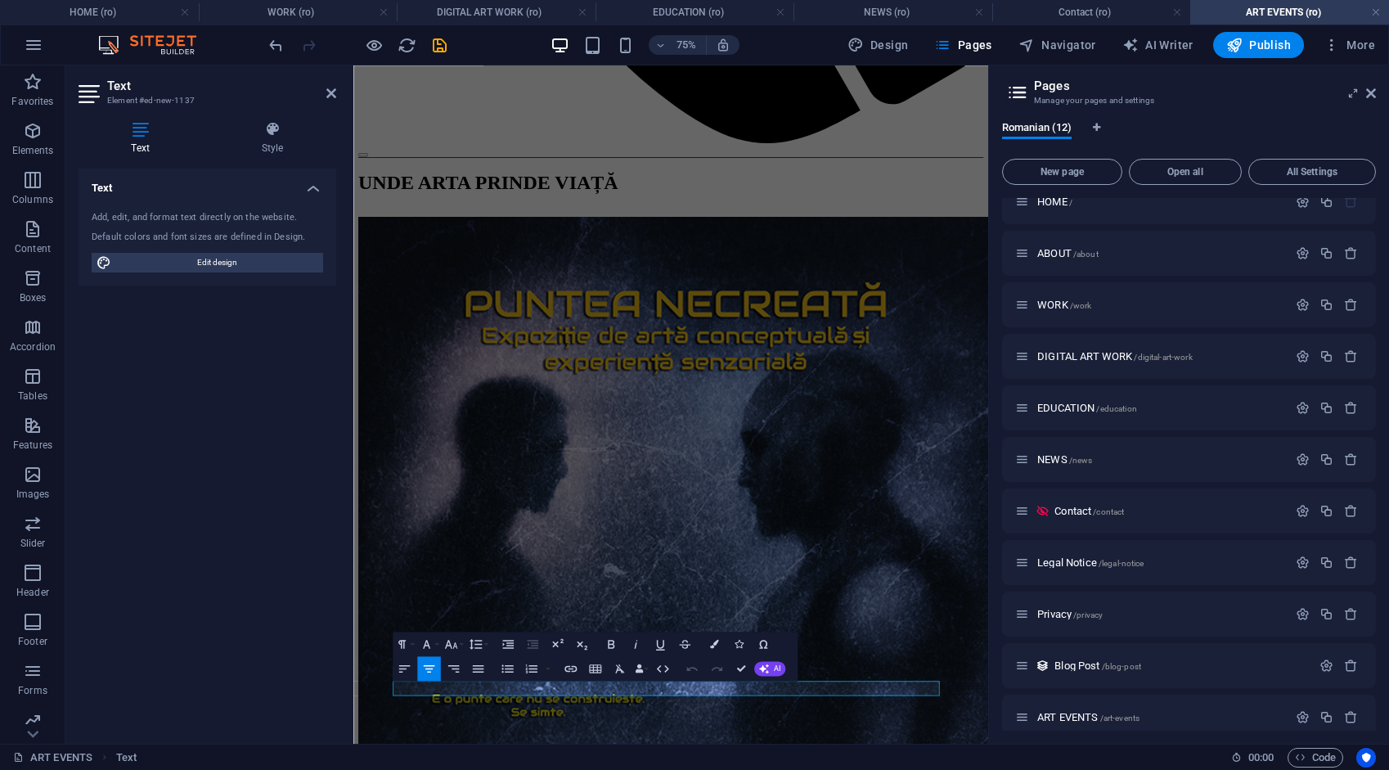
scroll to position [1166, 0]
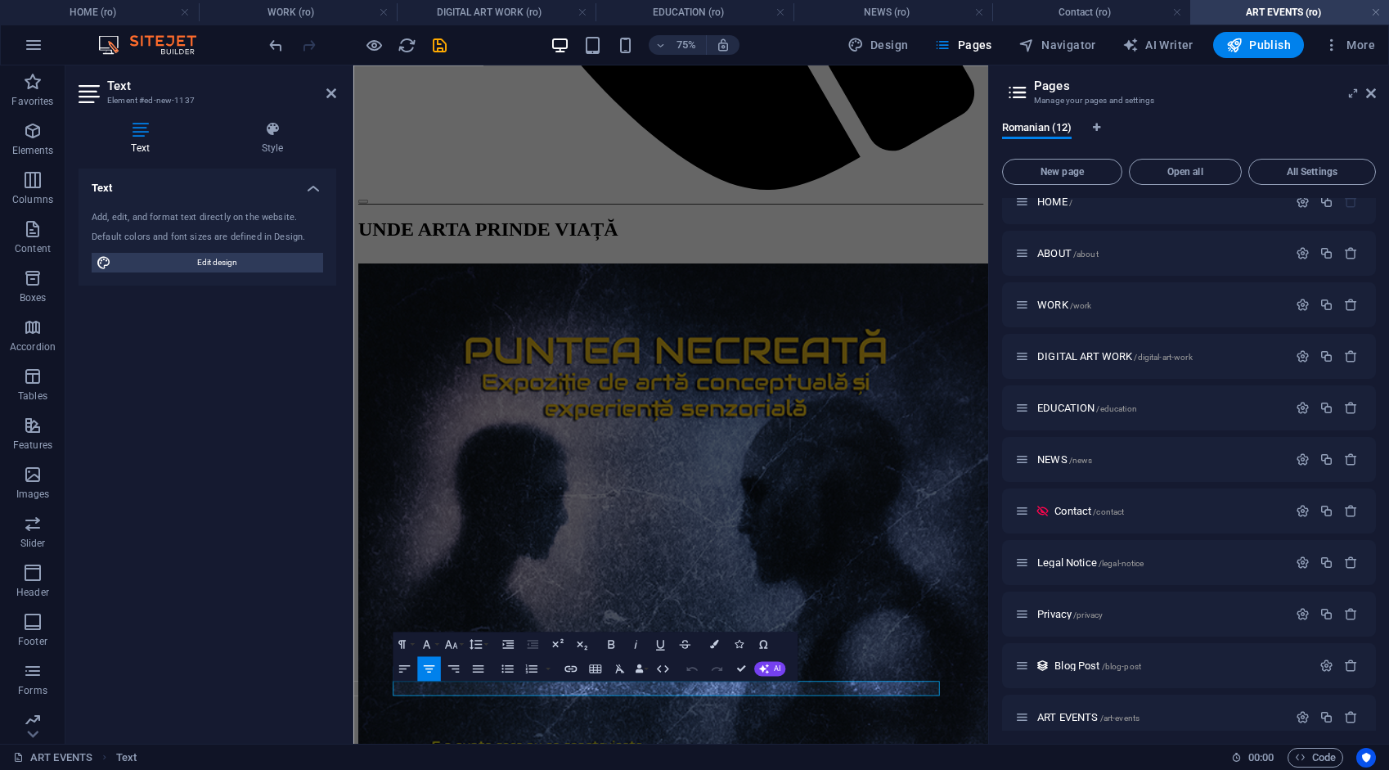
drag, startPoint x: 775, startPoint y: 896, endPoint x: 481, endPoint y: 893, distance: 293.7
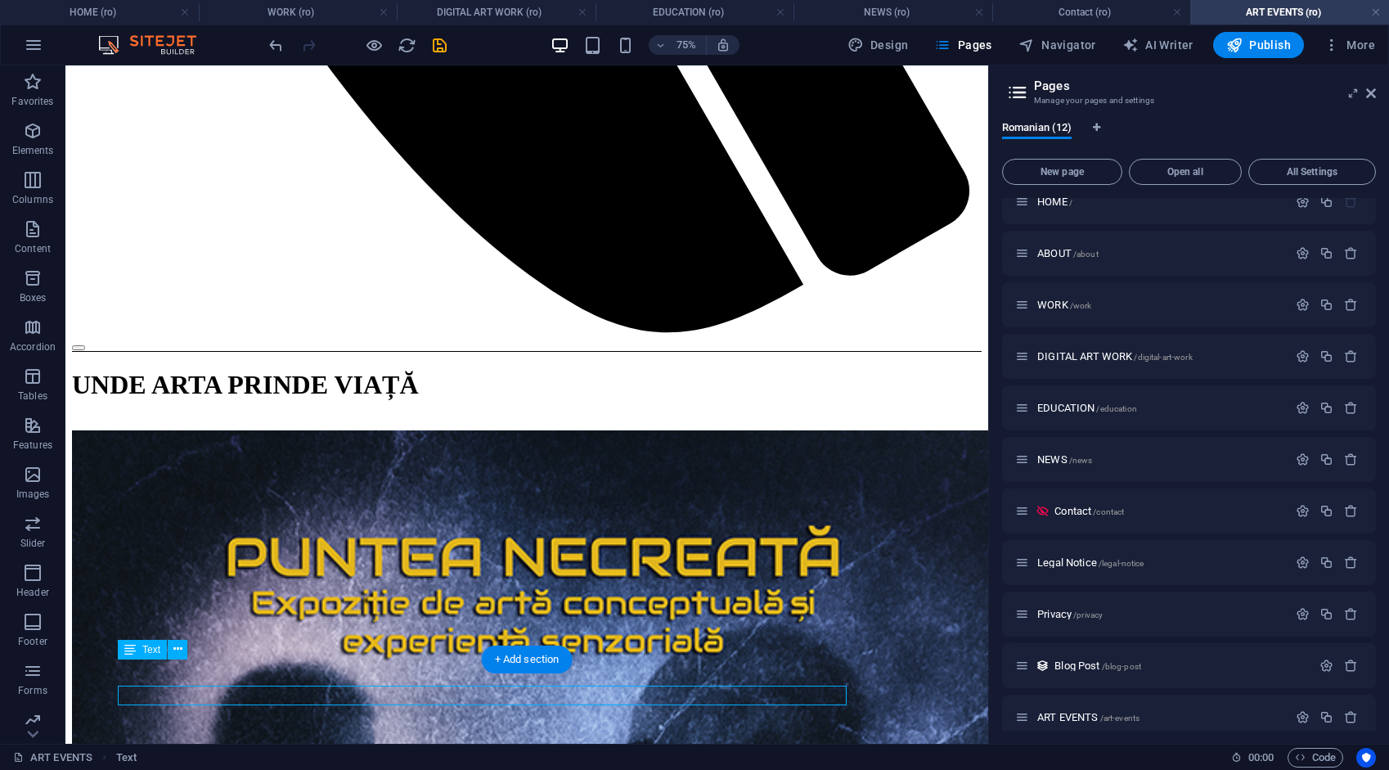
scroll to position [1366, 0]
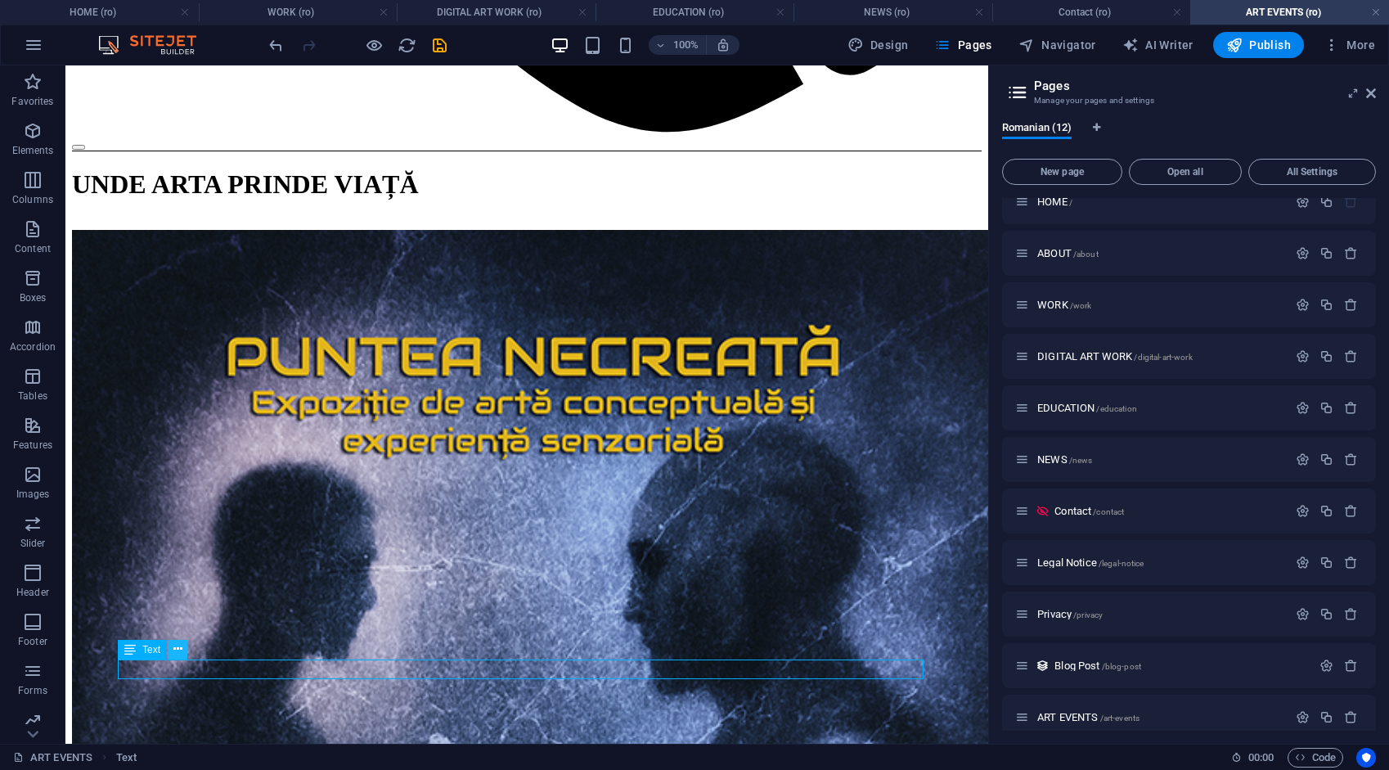
click at [177, 648] on icon at bounding box center [177, 648] width 9 height 17
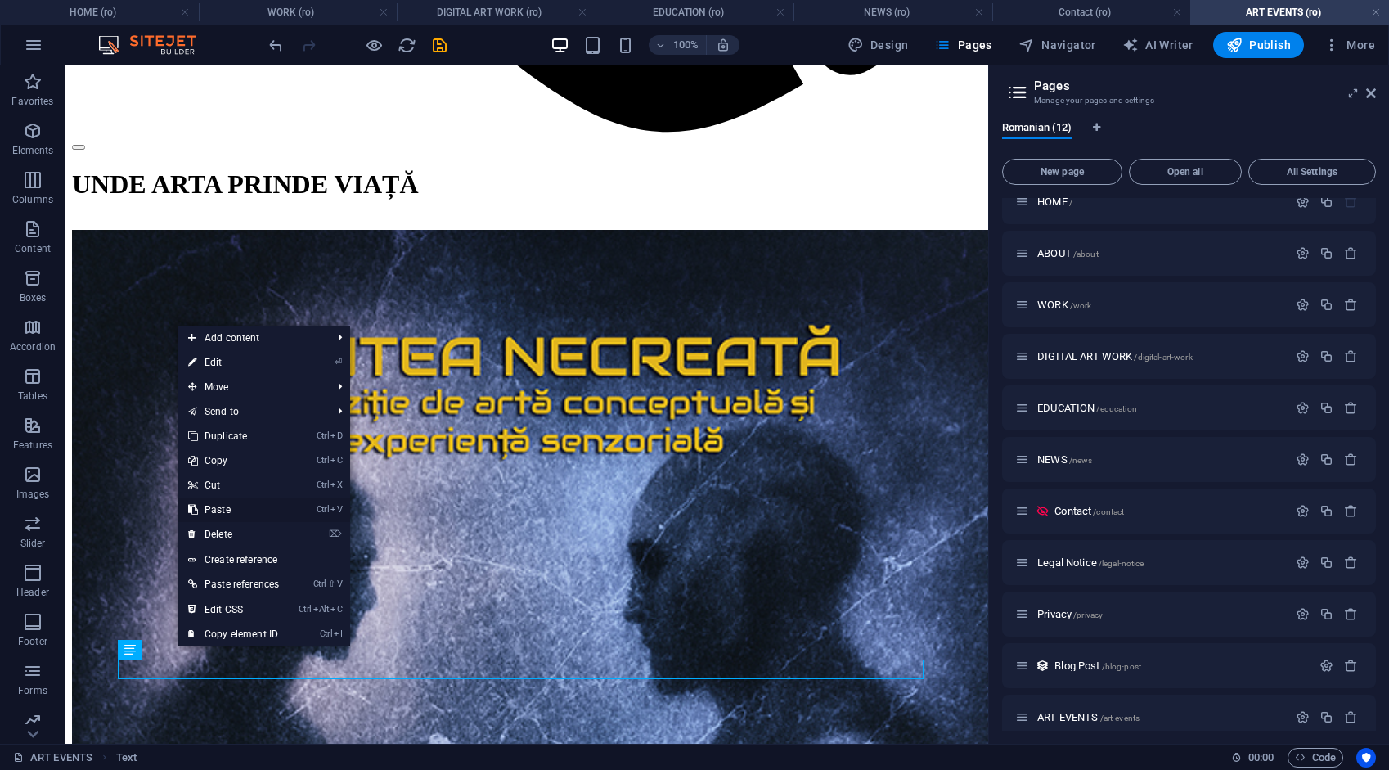
click at [229, 510] on link "Ctrl V Paste" at bounding box center [233, 509] width 110 height 25
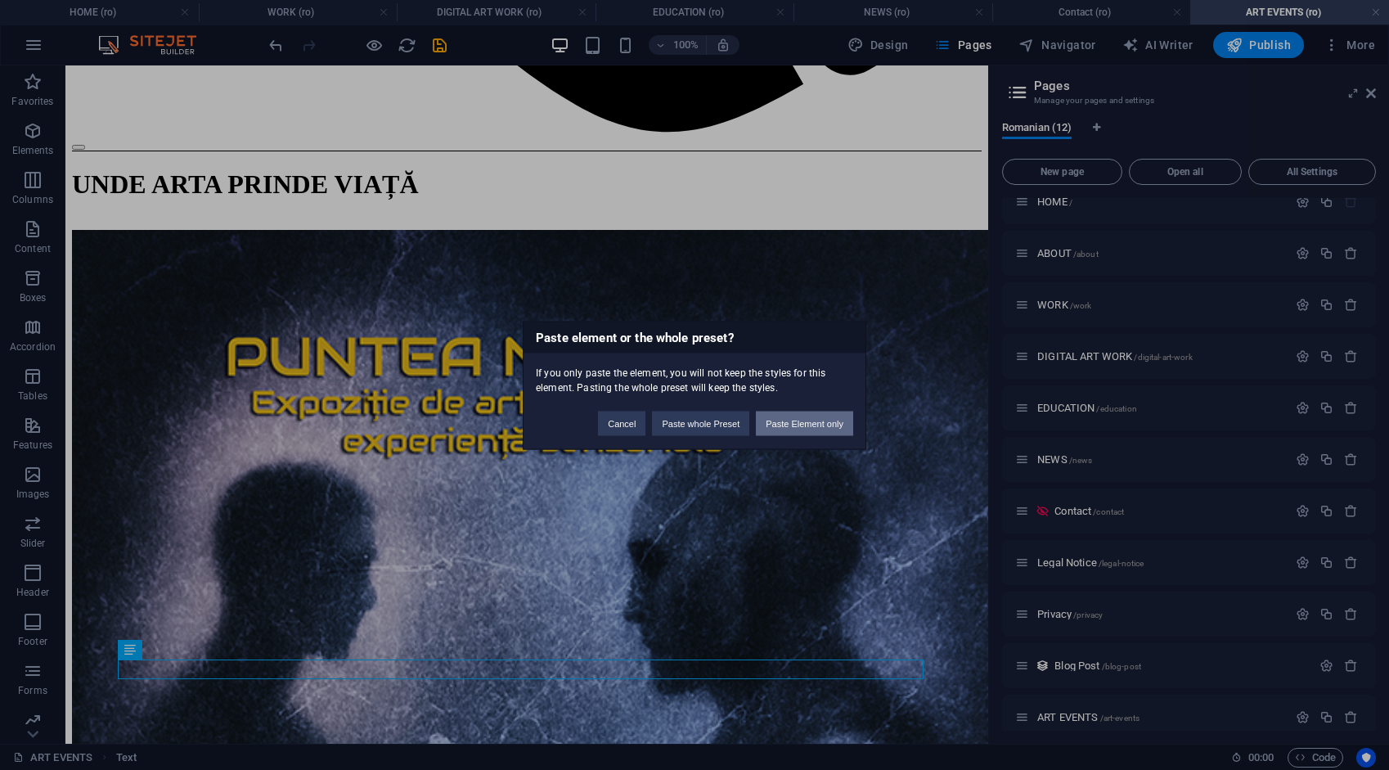
drag, startPoint x: 804, startPoint y: 417, endPoint x: 738, endPoint y: 352, distance: 93.1
click at [804, 417] on button "Paste Element only" at bounding box center [804, 423] width 97 height 25
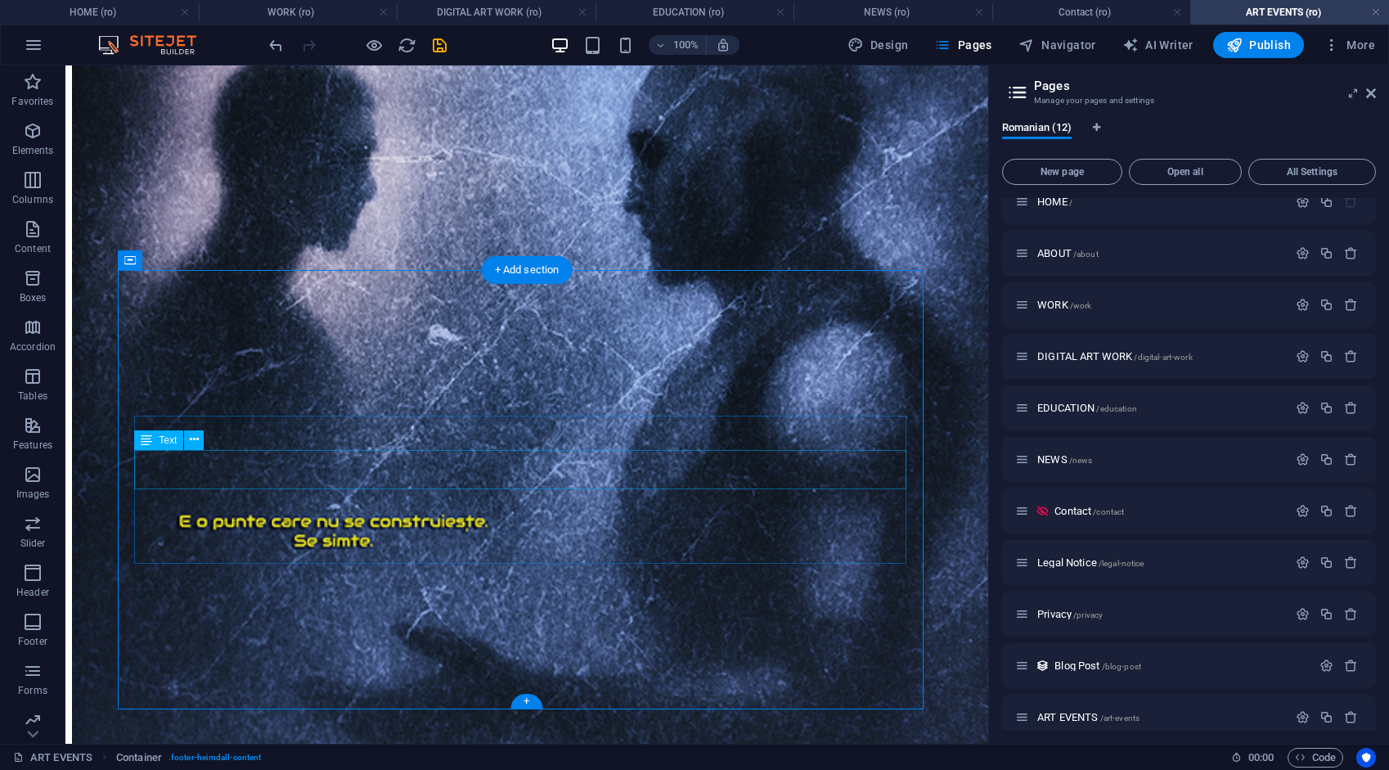
scroll to position [1805, 0]
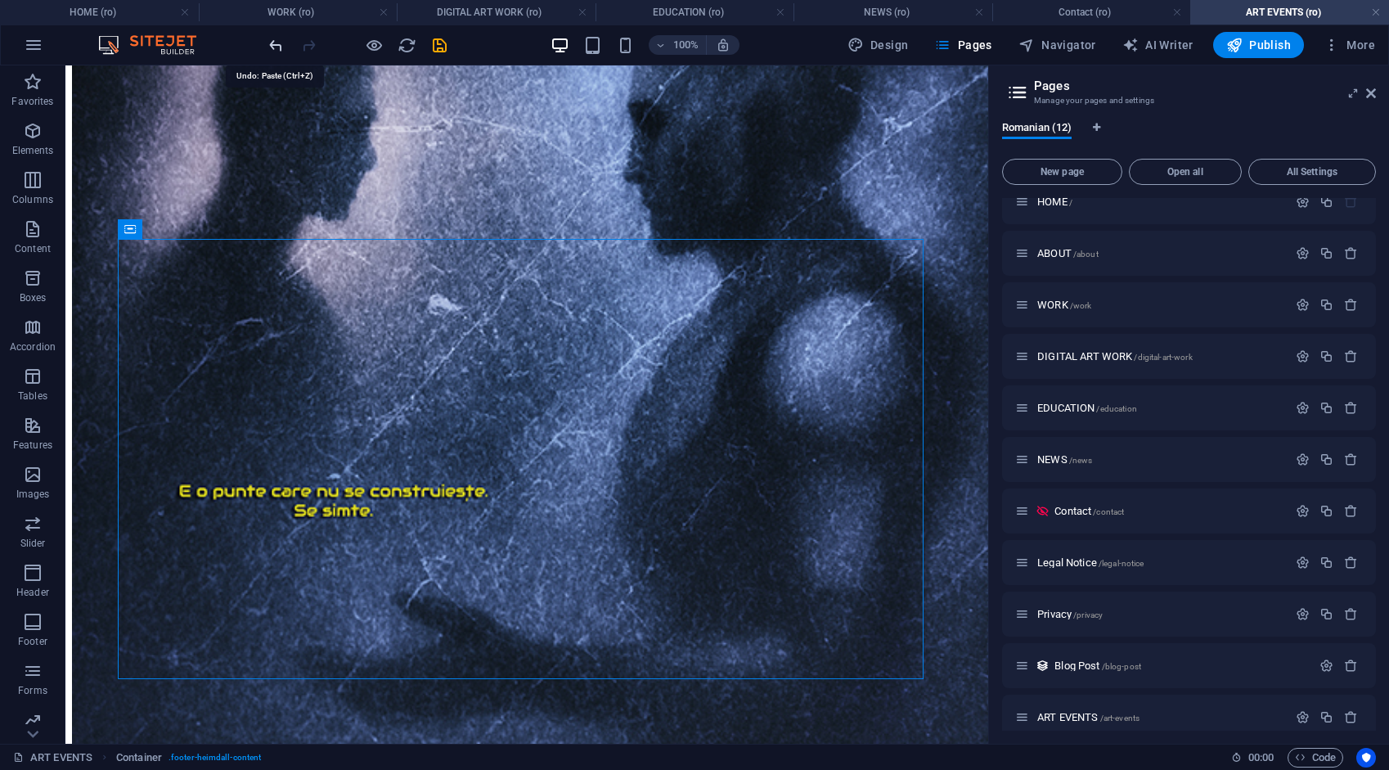
click at [280, 38] on icon "undo" at bounding box center [276, 45] width 19 height 19
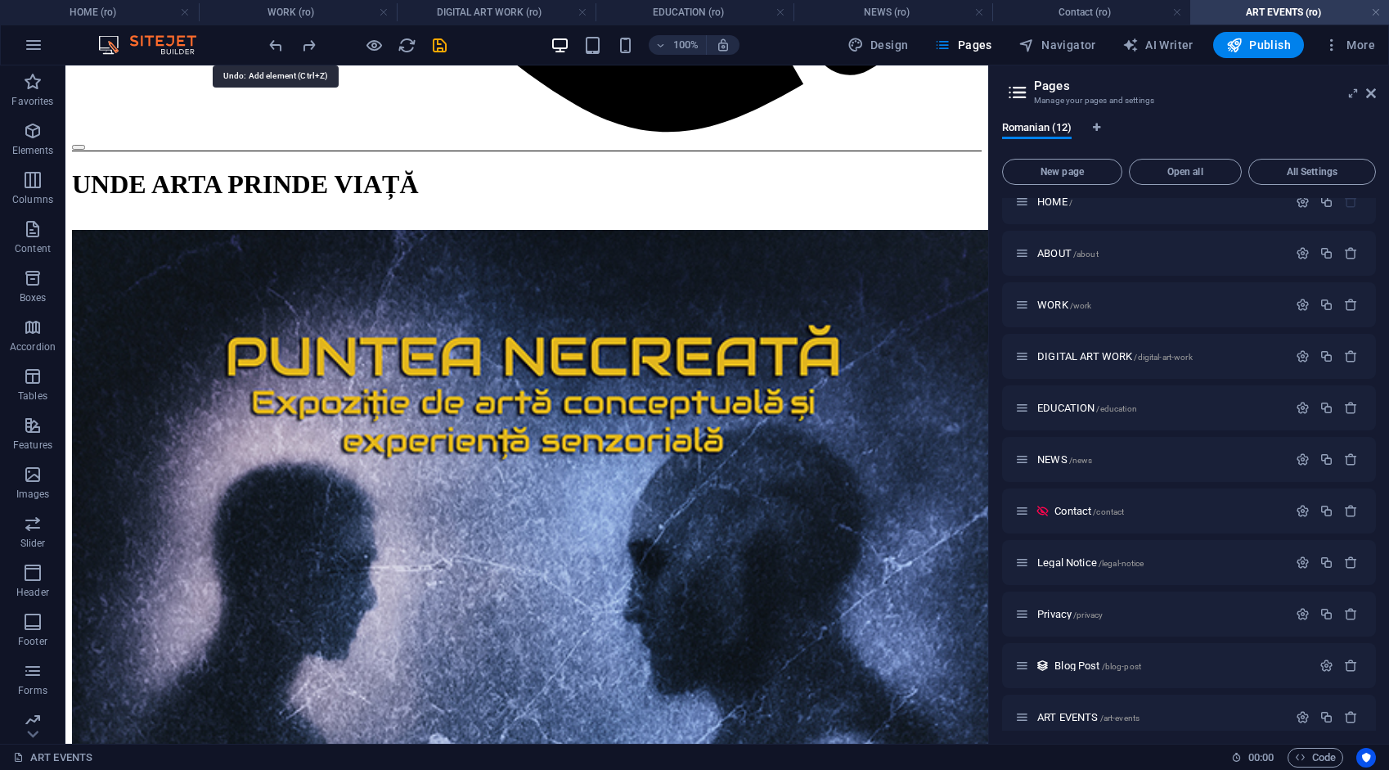
click at [280, 38] on icon "undo" at bounding box center [276, 45] width 19 height 19
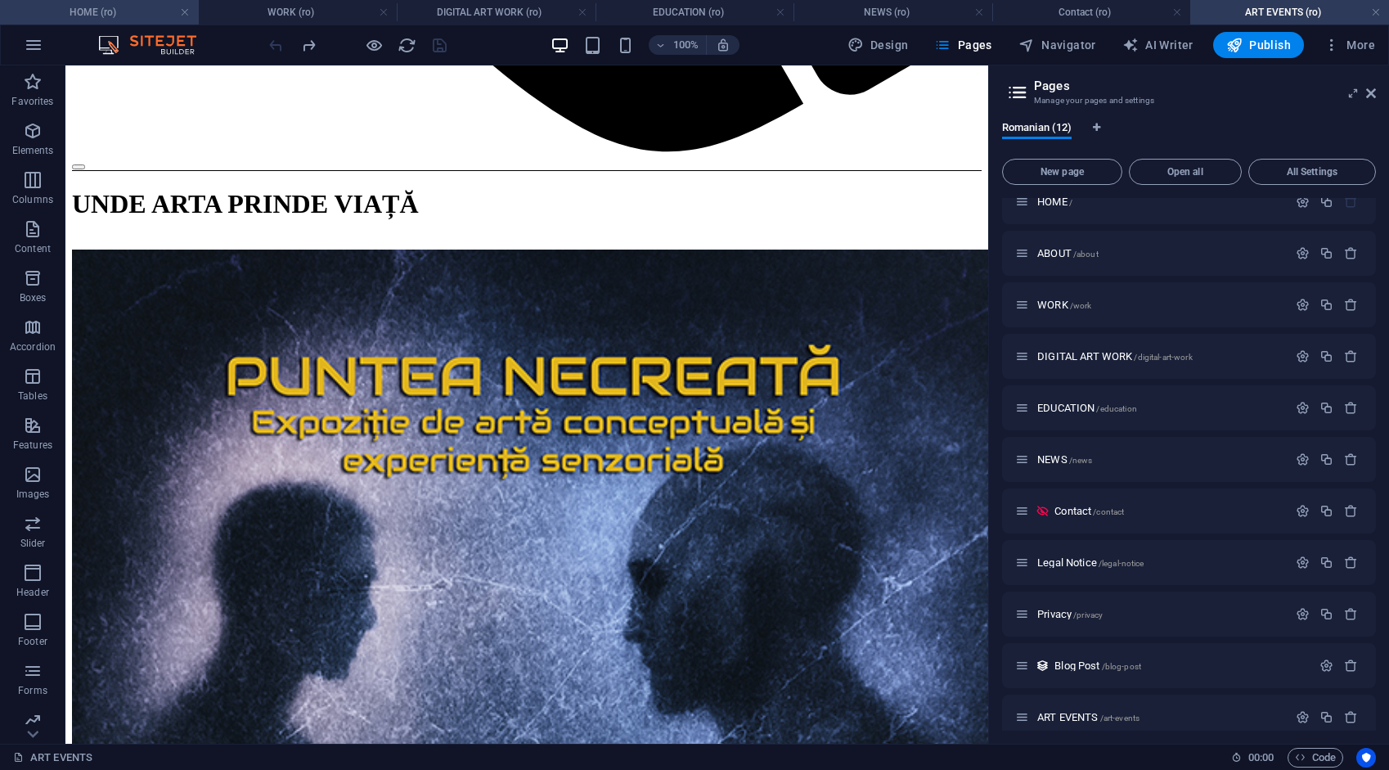
click at [142, 3] on h4 "HOME (ro)" at bounding box center [99, 12] width 199 height 18
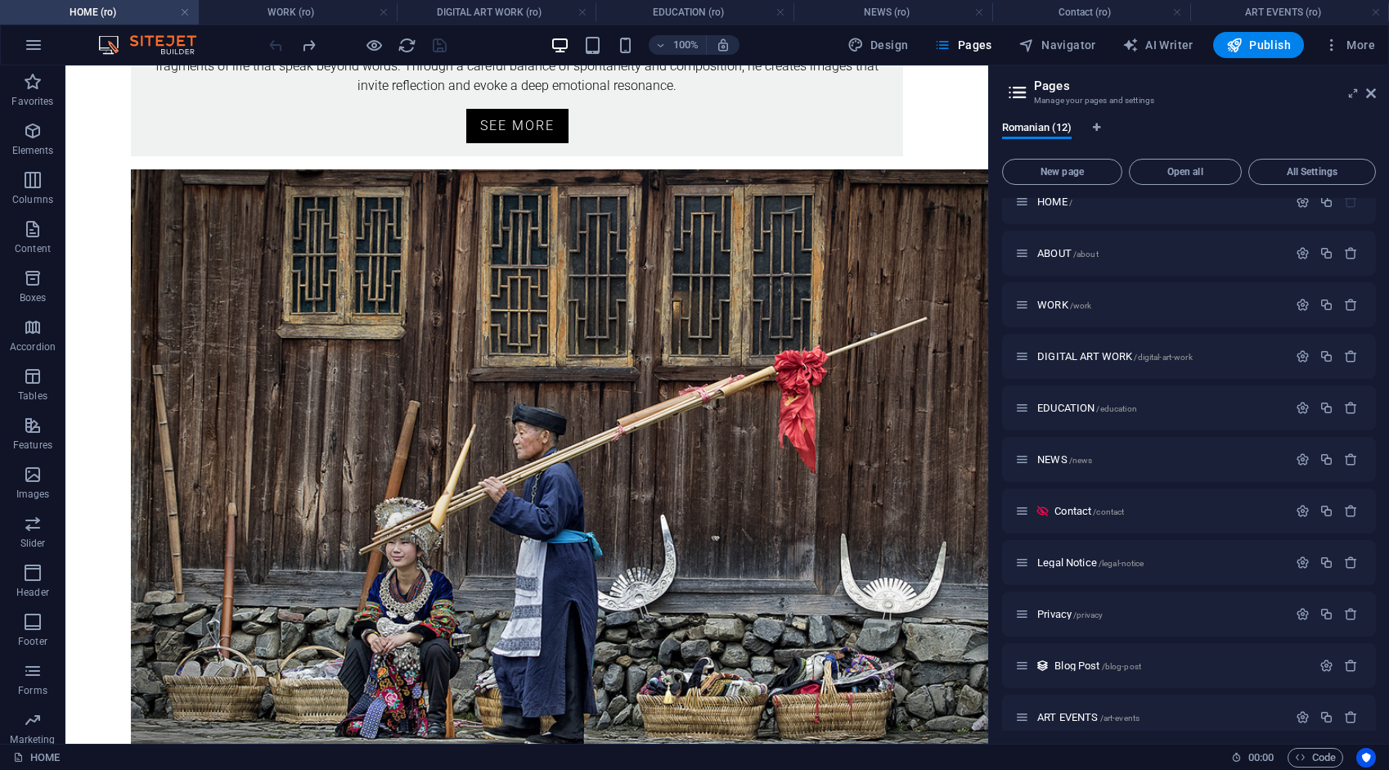
scroll to position [0, 0]
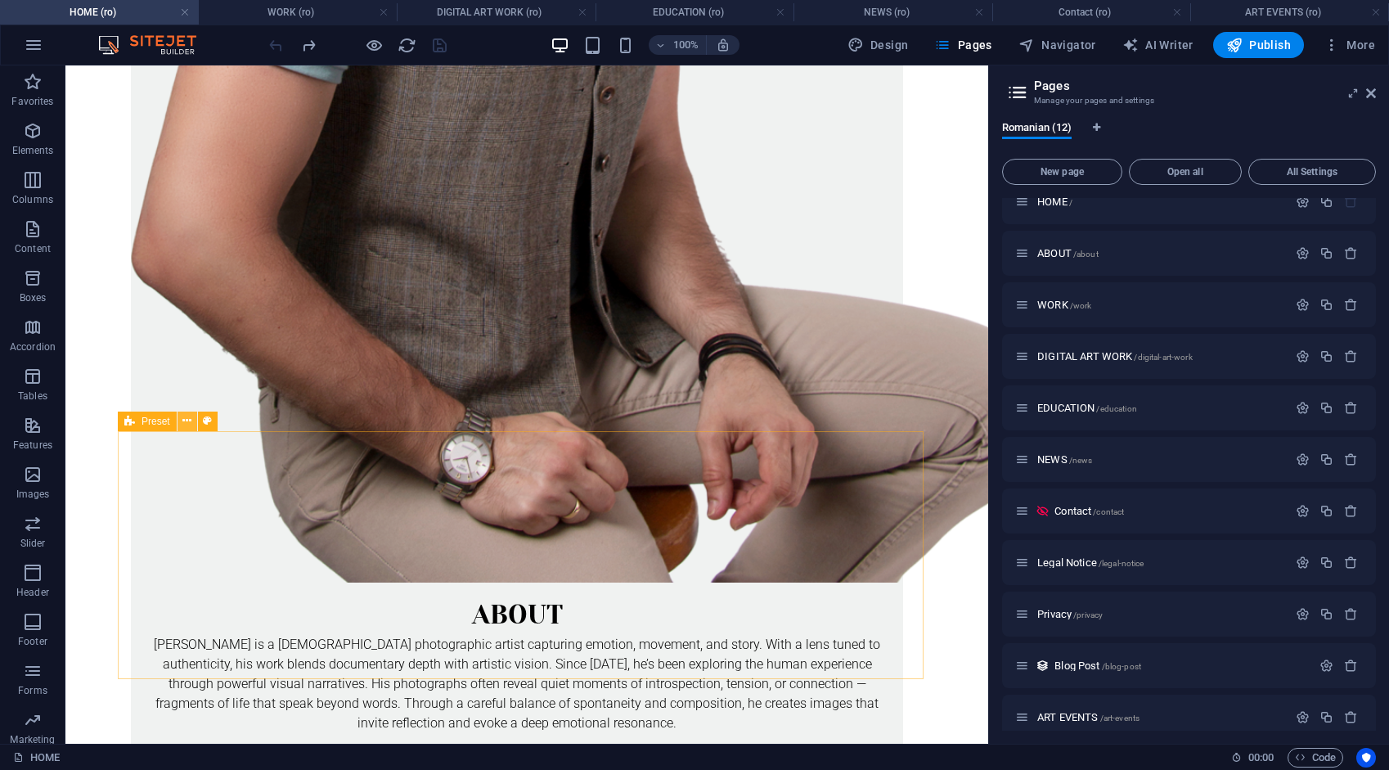
click at [183, 419] on icon at bounding box center [186, 420] width 9 height 17
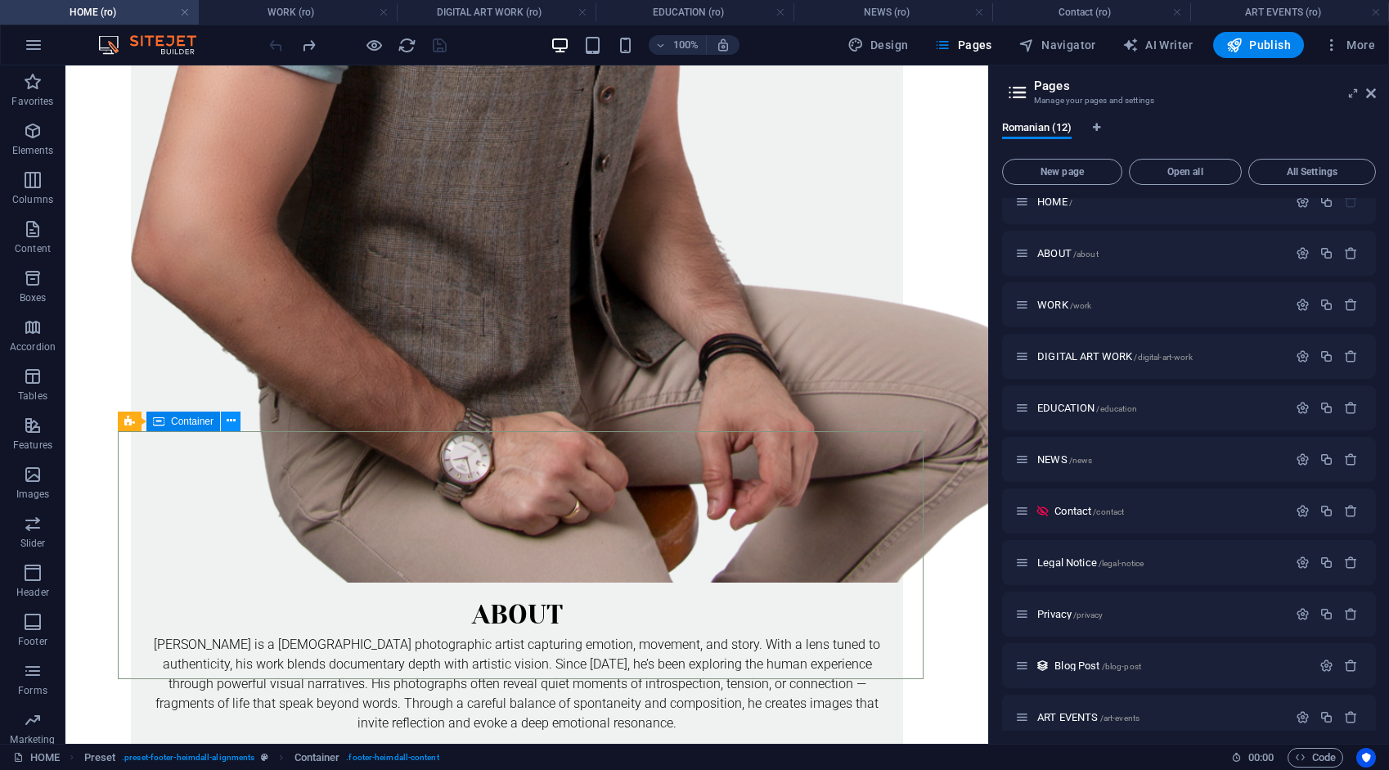
click at [228, 422] on icon at bounding box center [231, 420] width 9 height 17
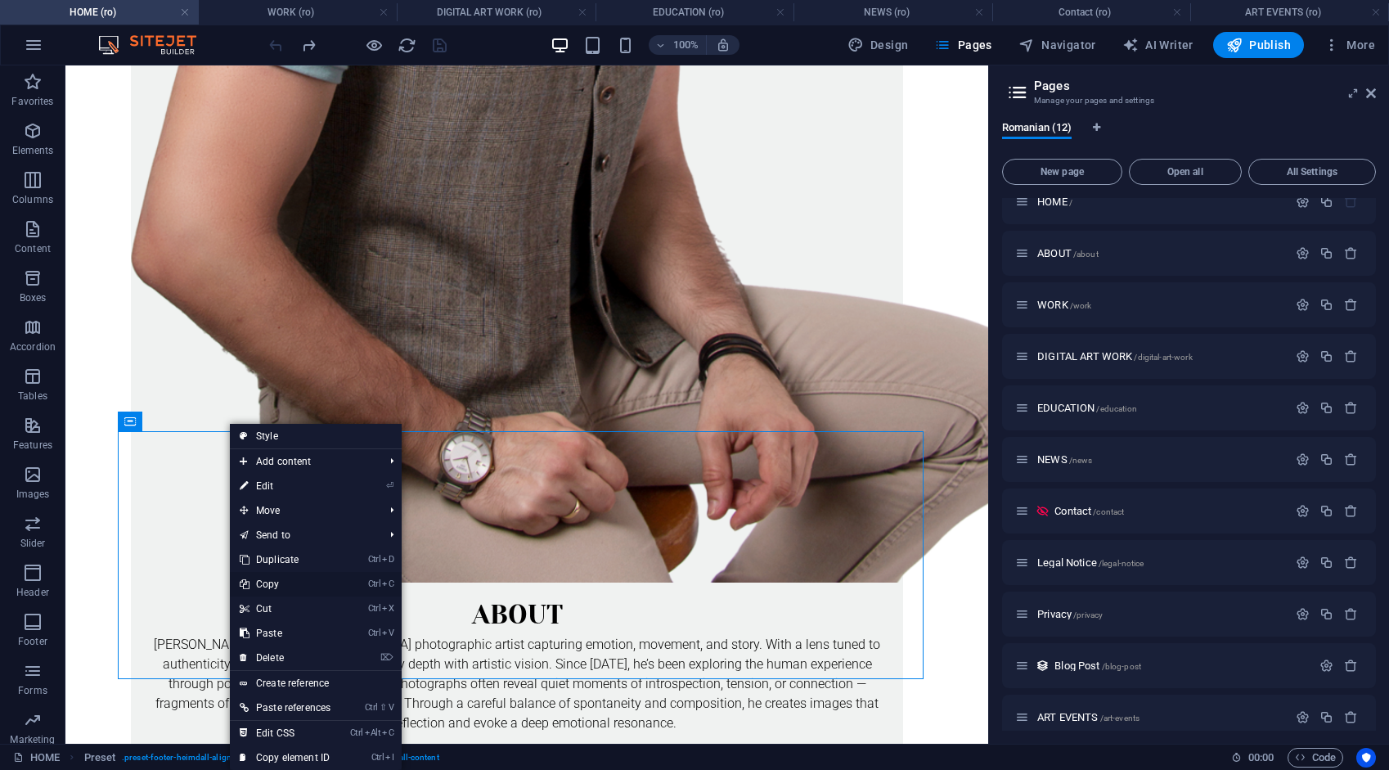
click at [270, 582] on link "Ctrl C Copy" at bounding box center [285, 584] width 110 height 25
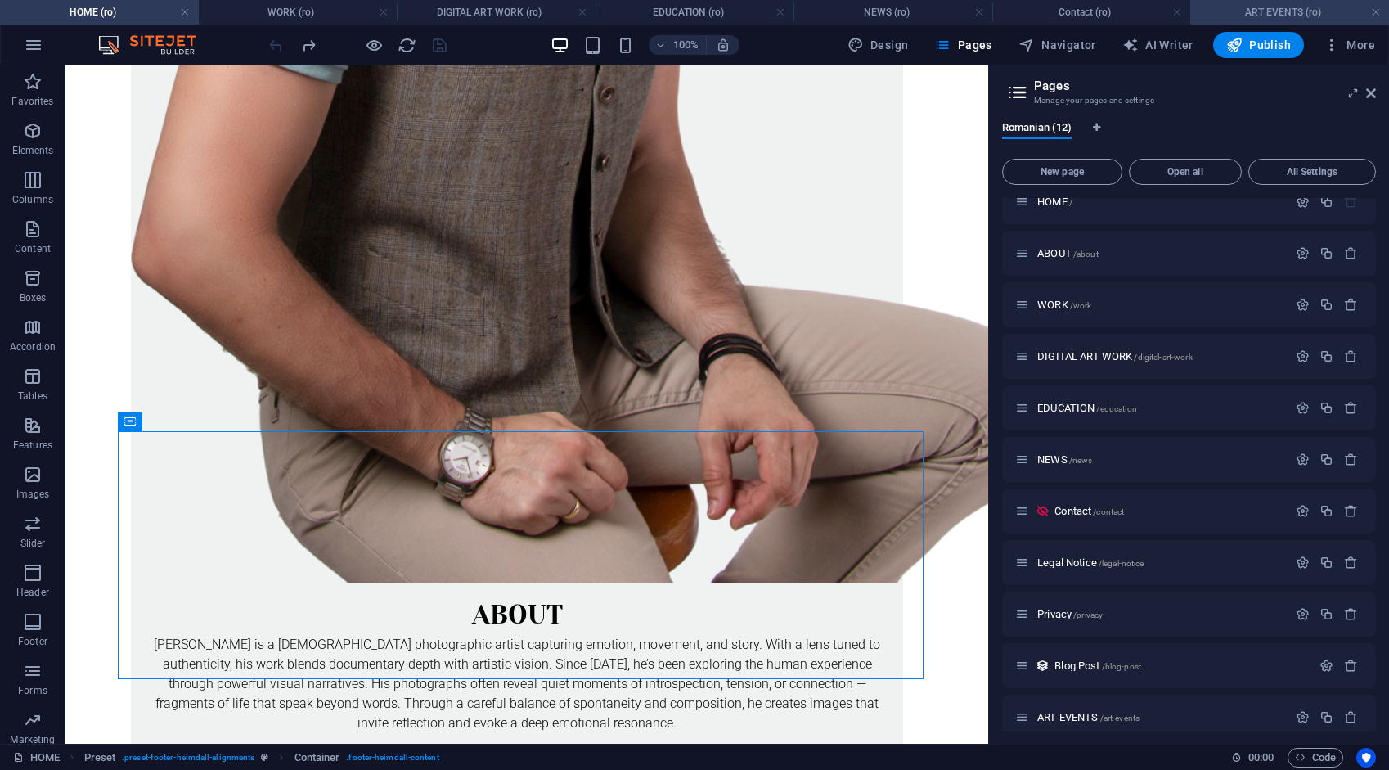
click at [1286, 10] on h4 "ART EVENTS (ro)" at bounding box center [1289, 12] width 199 height 18
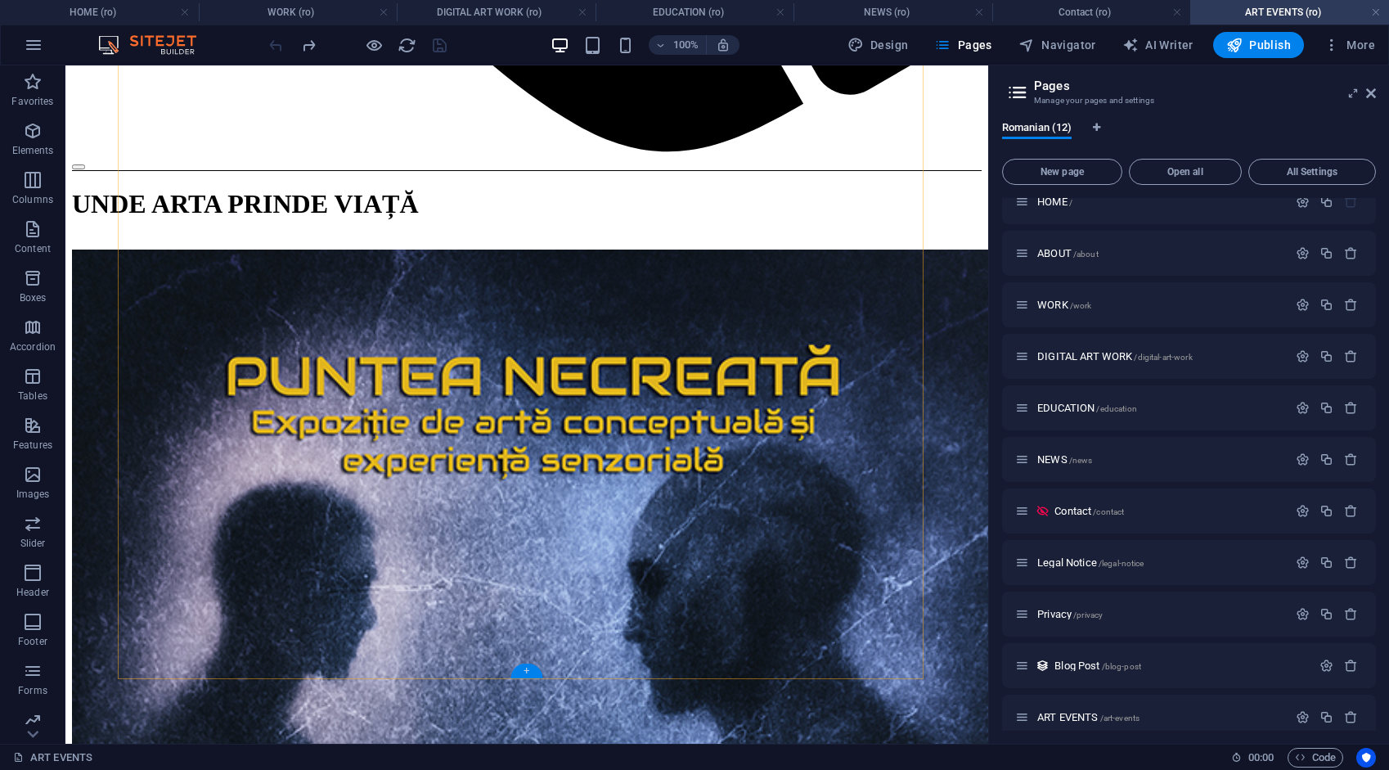
click at [526, 671] on div "+" at bounding box center [526, 670] width 32 height 15
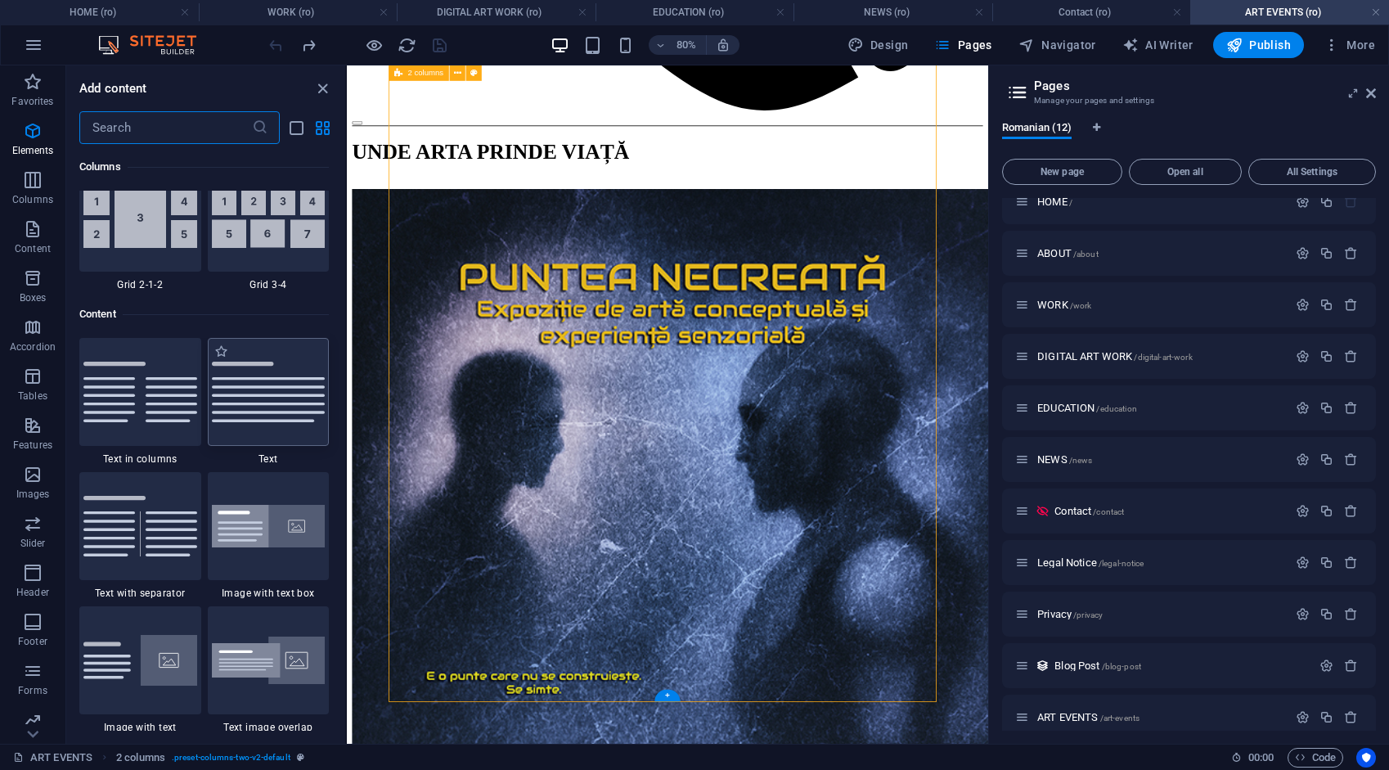
scroll to position [2862, 0]
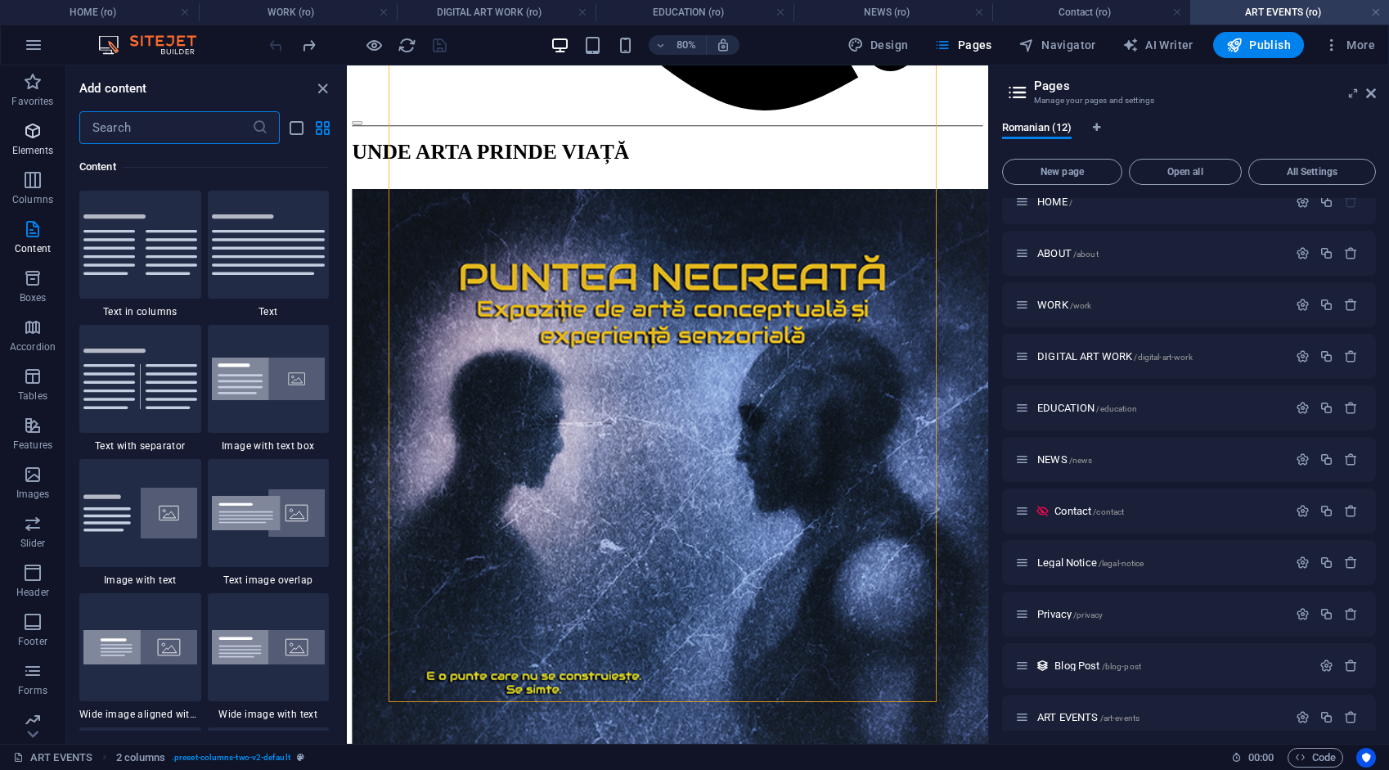
click at [28, 134] on icon "button" at bounding box center [33, 131] width 20 height 20
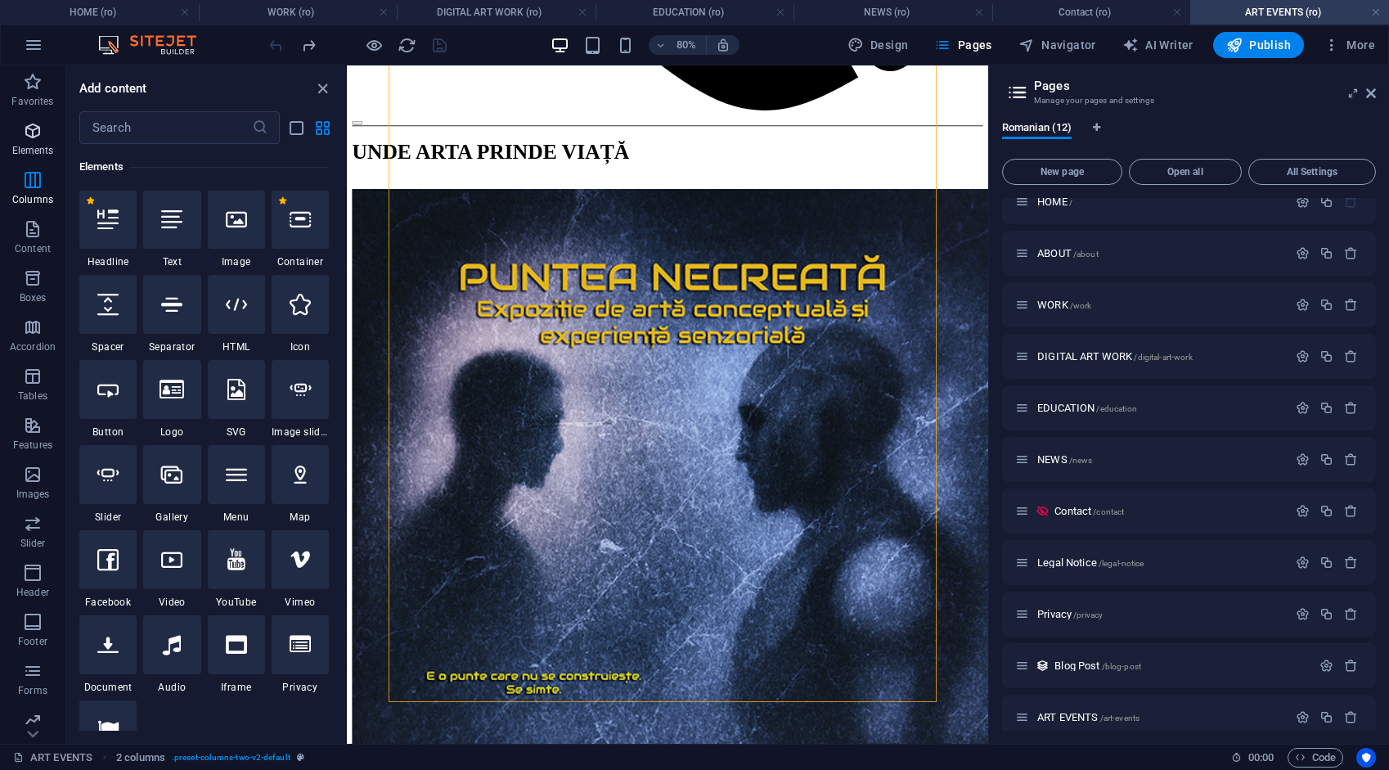
scroll to position [174, 0]
click at [311, 235] on div at bounding box center [300, 220] width 57 height 59
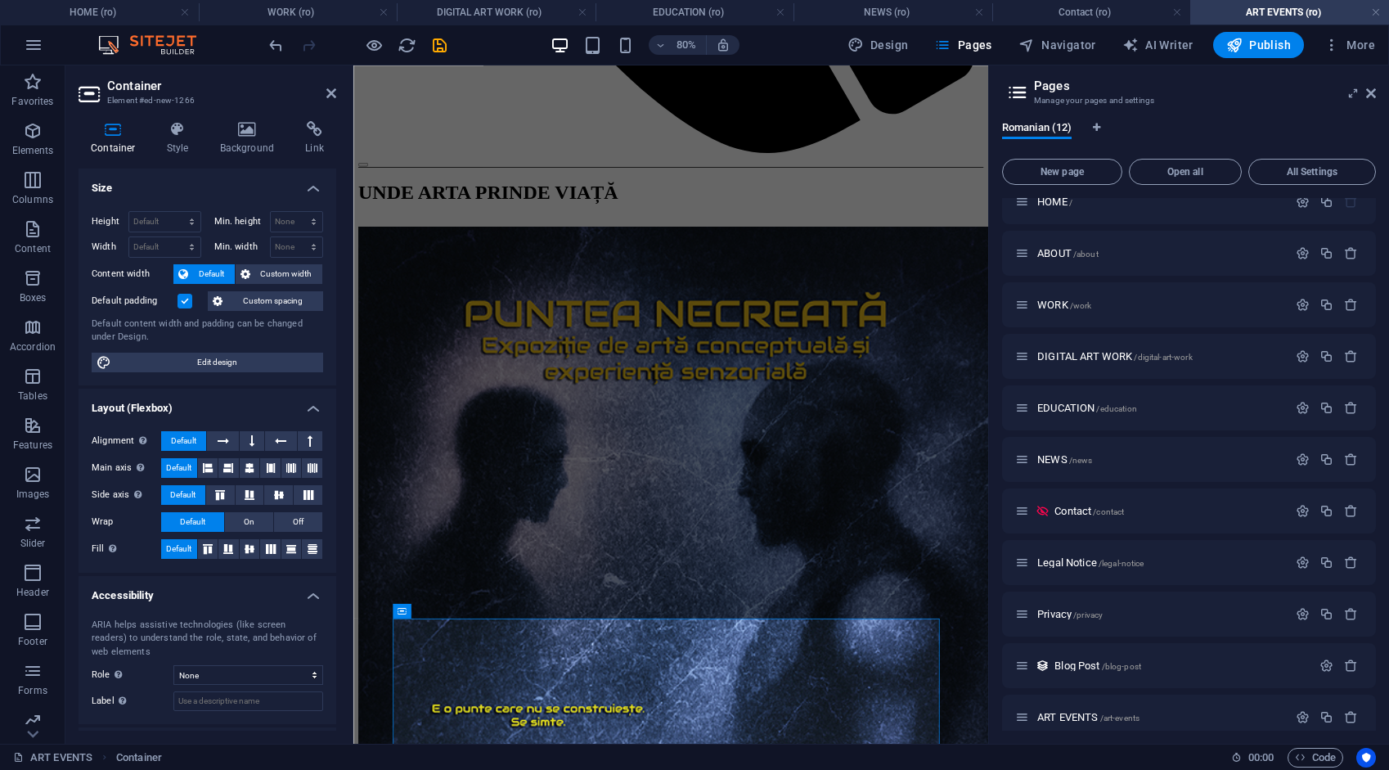
scroll to position [1249, 0]
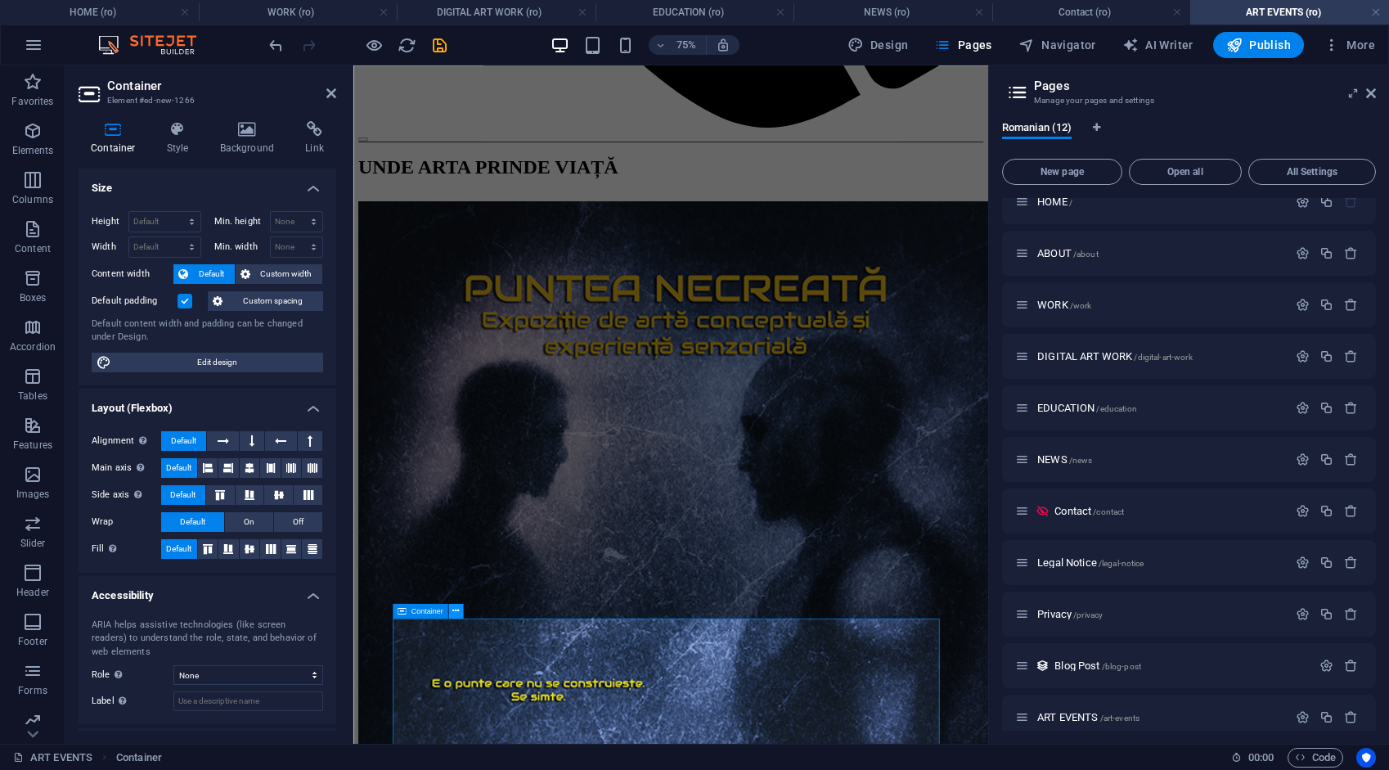
click at [455, 612] on icon at bounding box center [455, 610] width 7 height 13
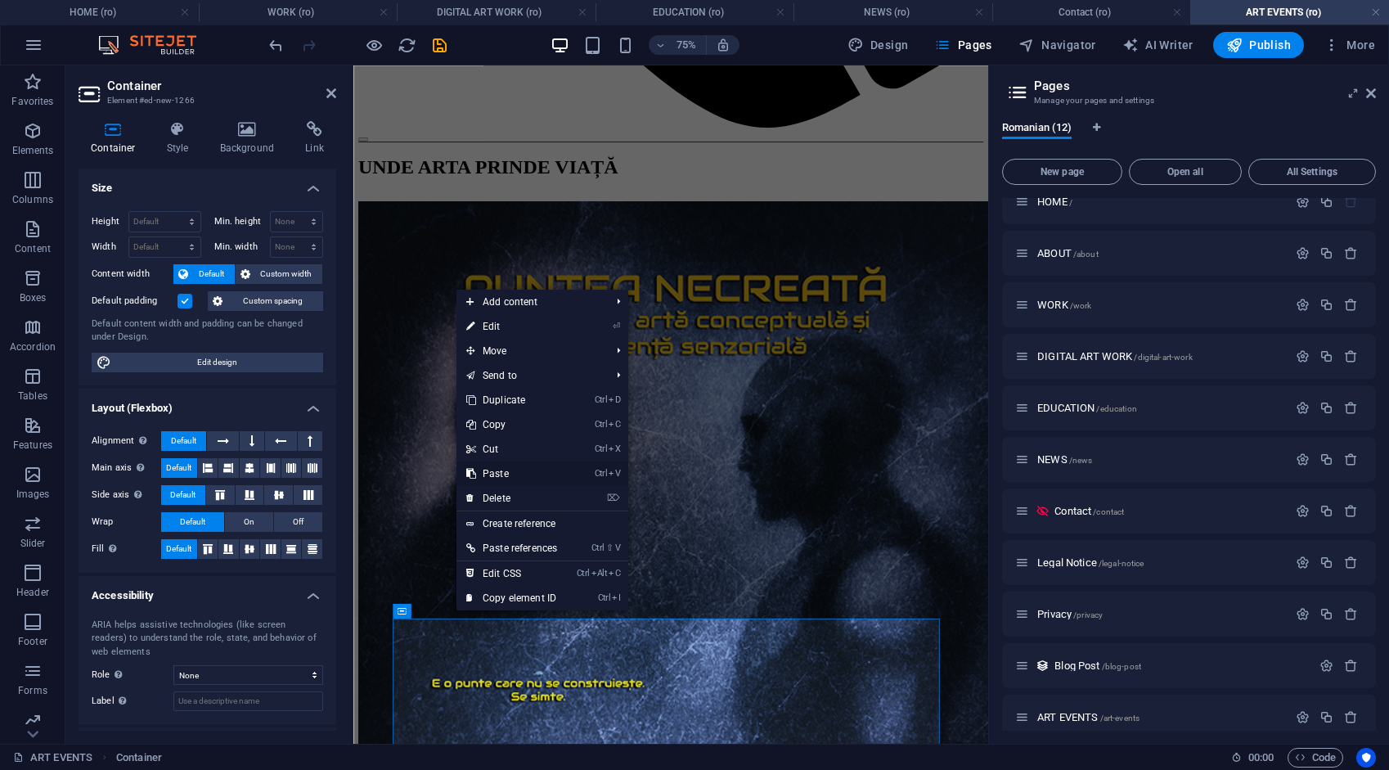
click at [504, 471] on link "Ctrl V Paste" at bounding box center [511, 473] width 110 height 25
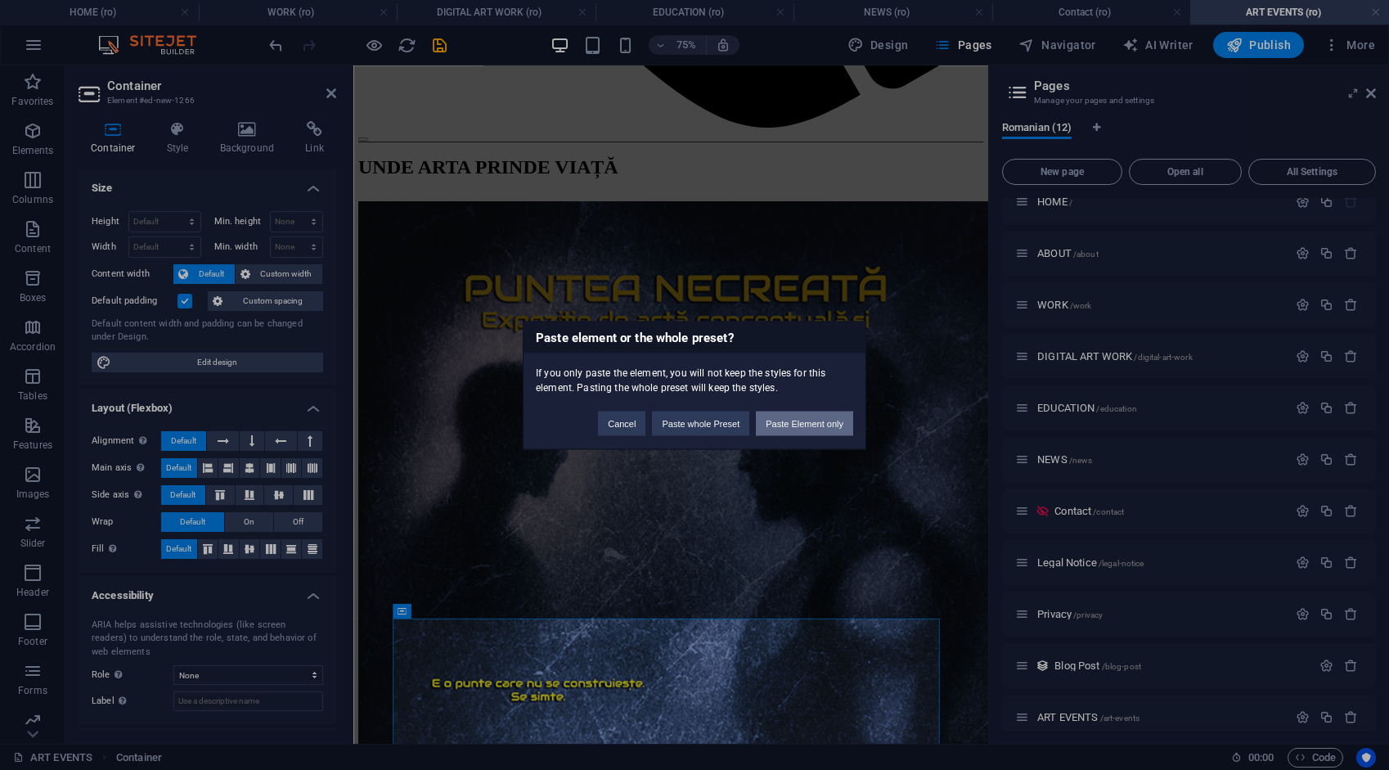
drag, startPoint x: 785, startPoint y: 425, endPoint x: 575, endPoint y: 477, distance: 216.6
click at [785, 425] on button "Paste Element only" at bounding box center [804, 423] width 97 height 25
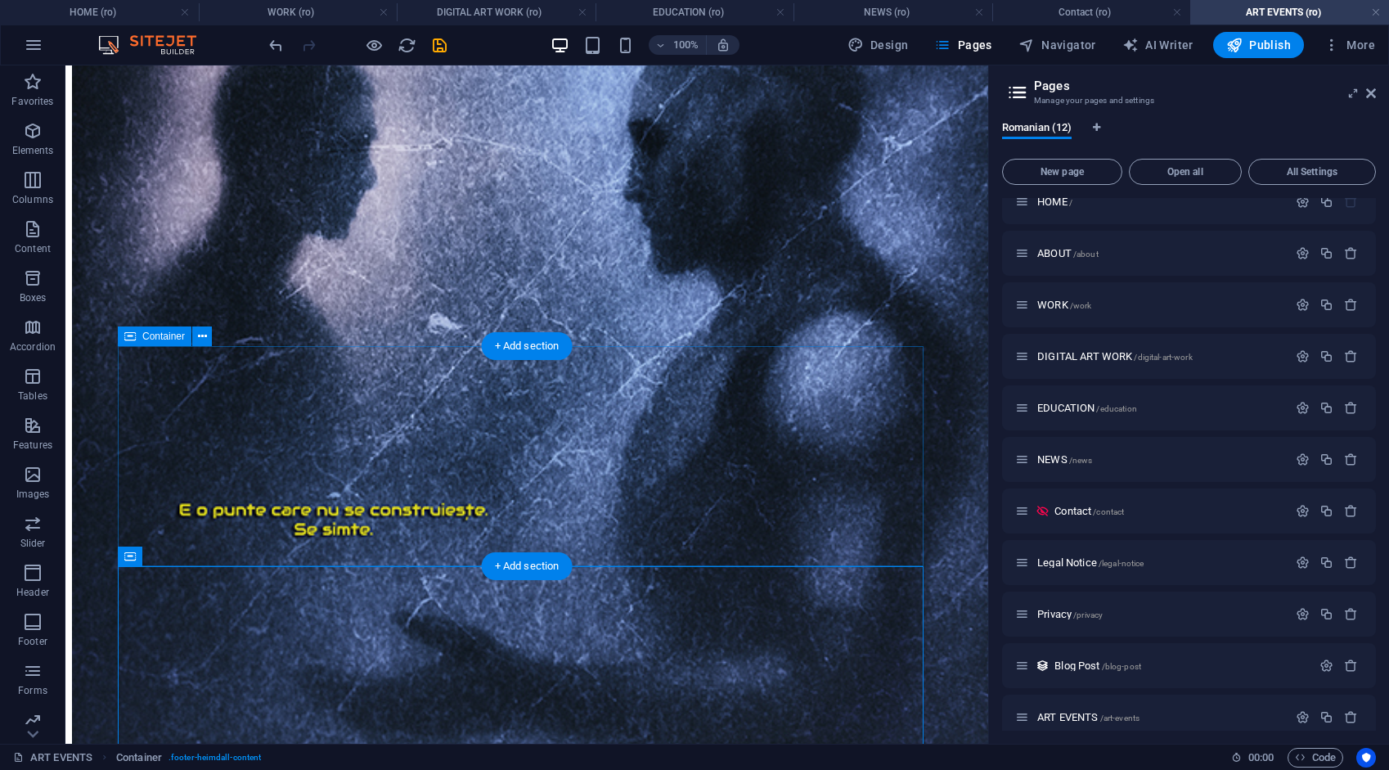
scroll to position [2006, 0]
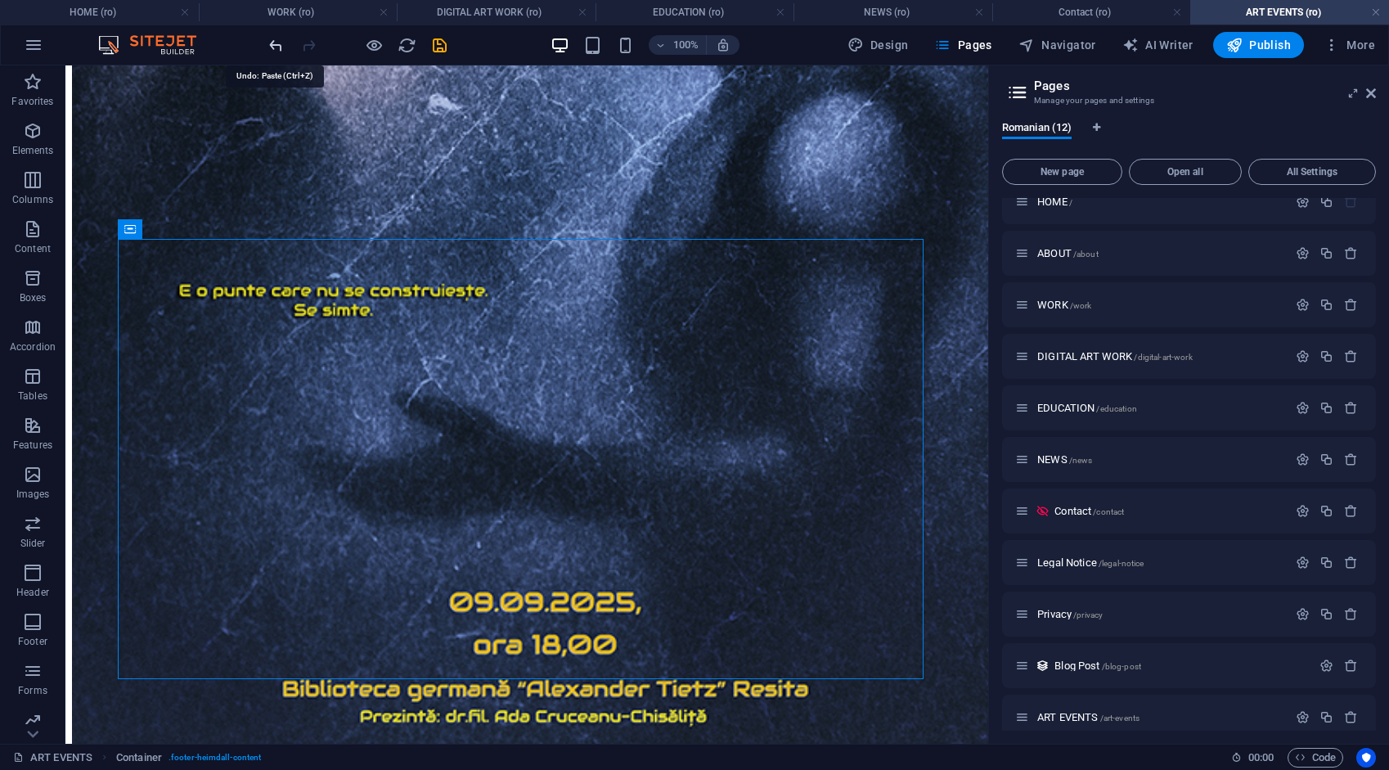
click at [276, 44] on icon "undo" at bounding box center [276, 45] width 19 height 19
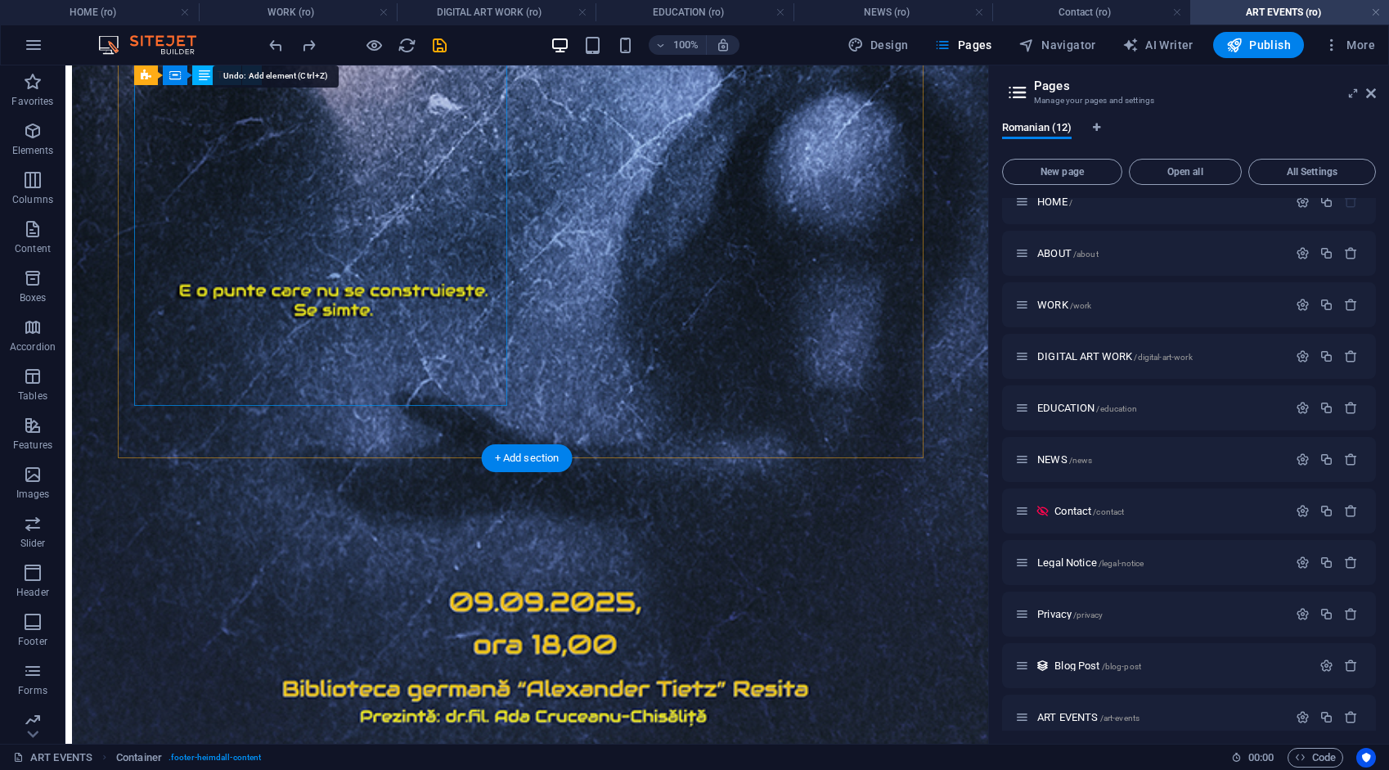
scroll to position [1566, 0]
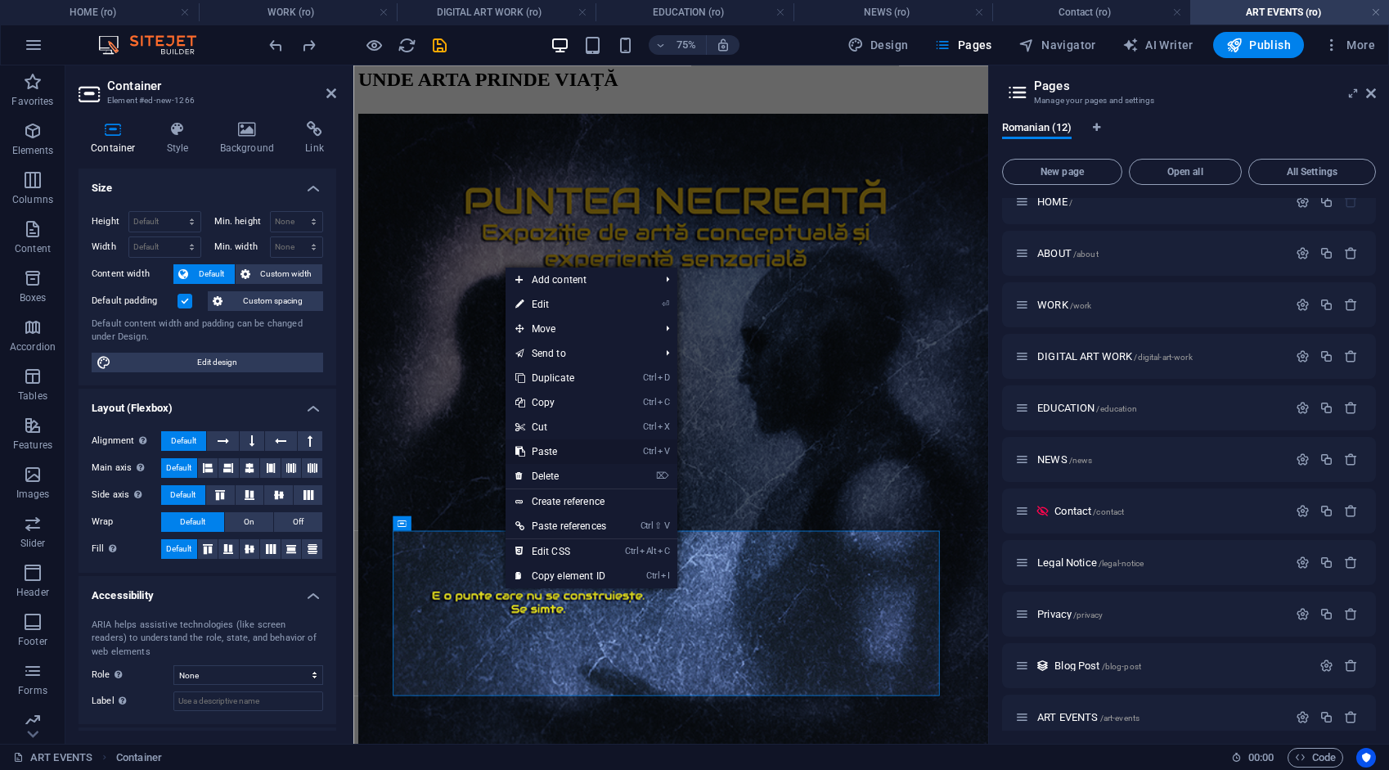
click at [555, 453] on link "Ctrl V Paste" at bounding box center [560, 451] width 110 height 25
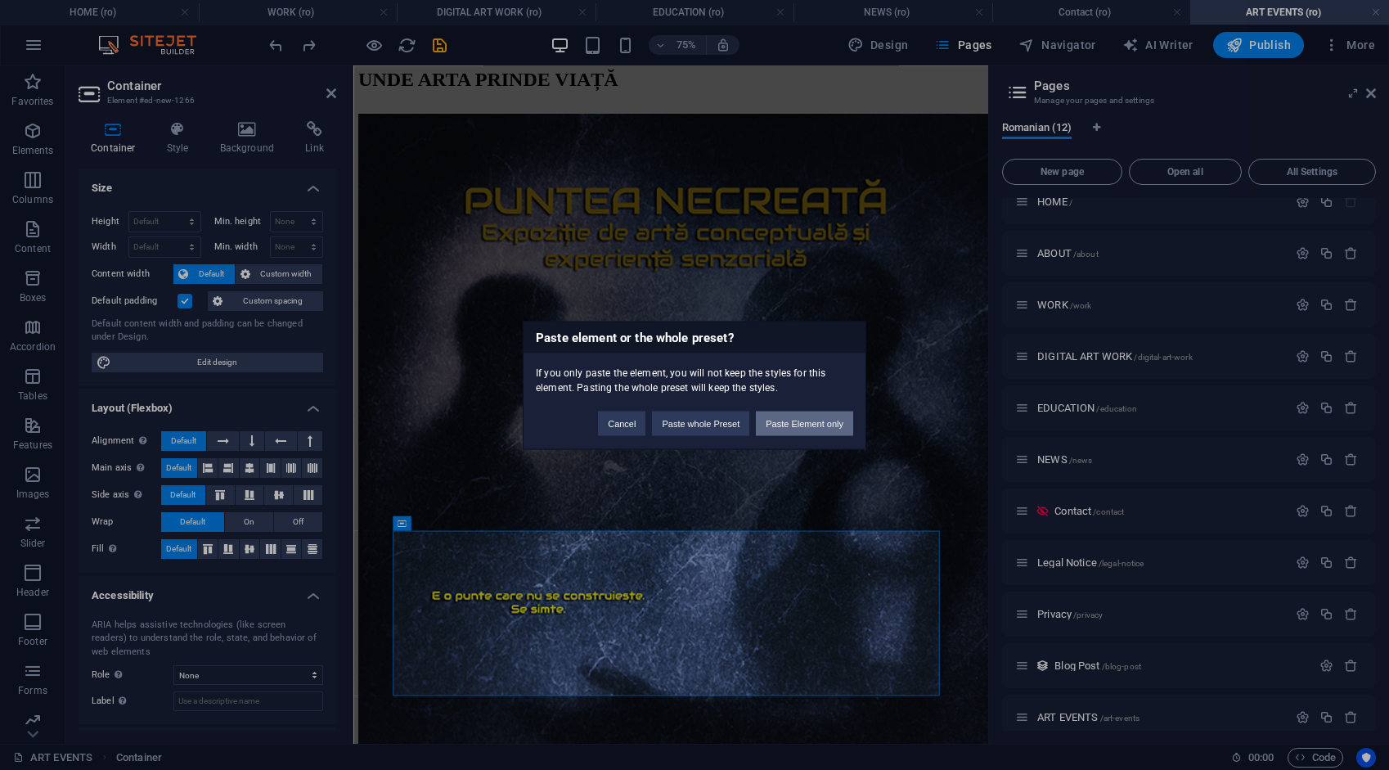
click at [789, 422] on button "Paste Element only" at bounding box center [804, 423] width 97 height 25
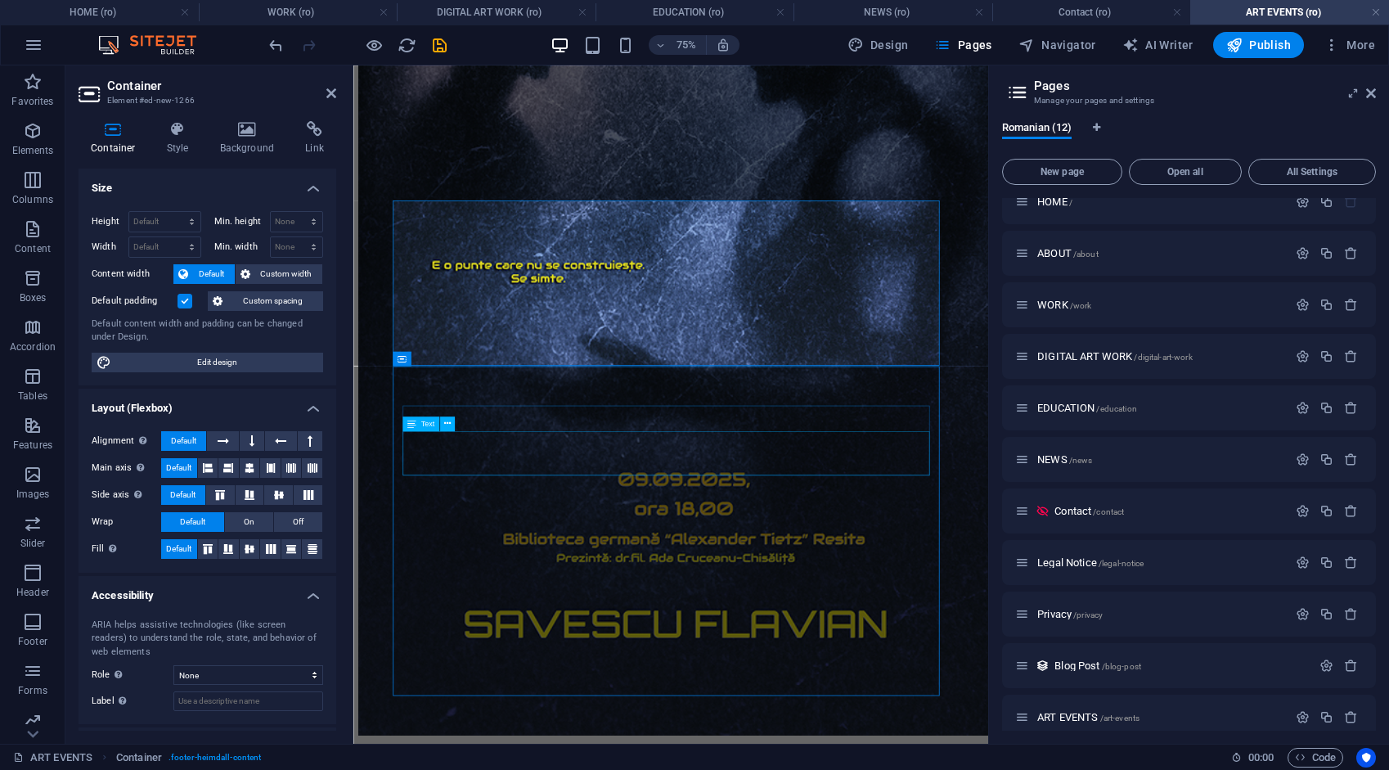
scroll to position [2006, 0]
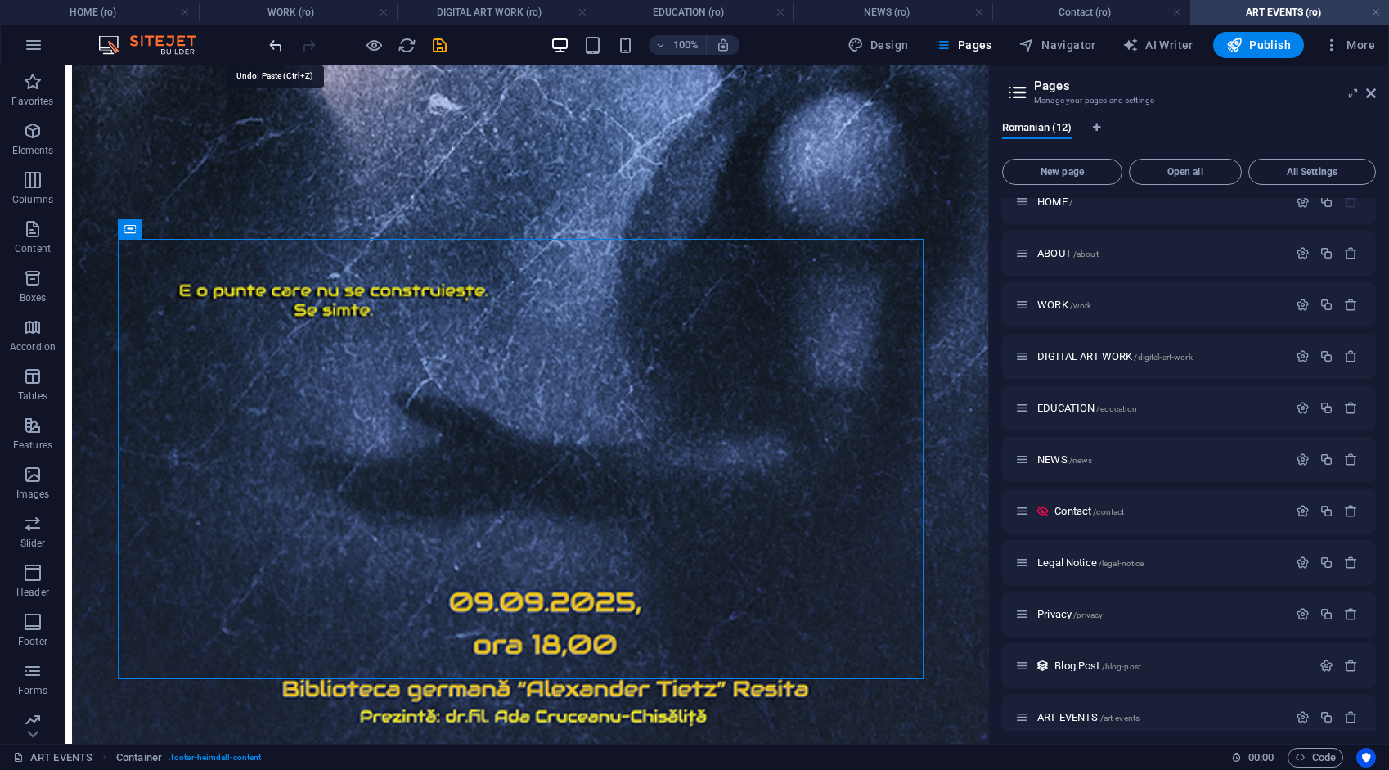
click at [275, 41] on icon "undo" at bounding box center [276, 45] width 19 height 19
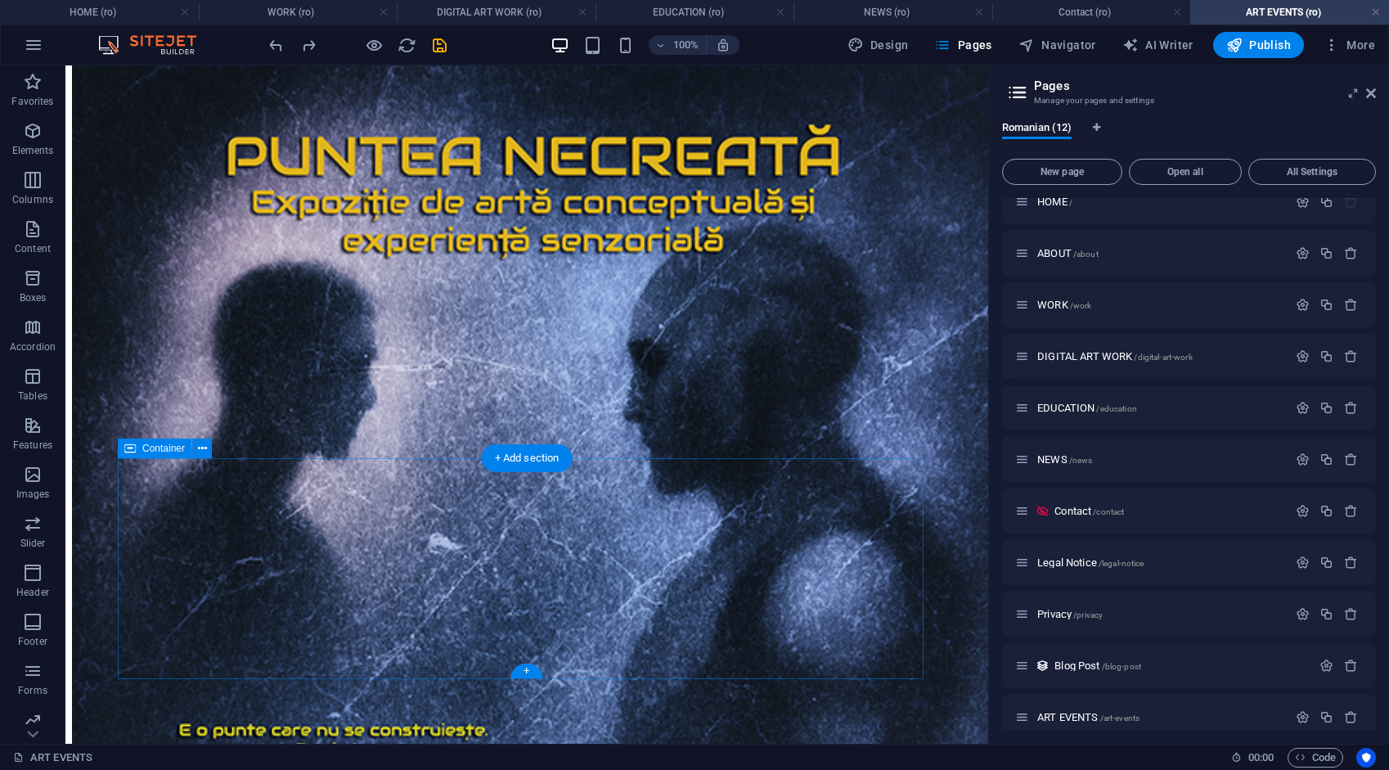
click at [200, 445] on icon at bounding box center [202, 448] width 9 height 17
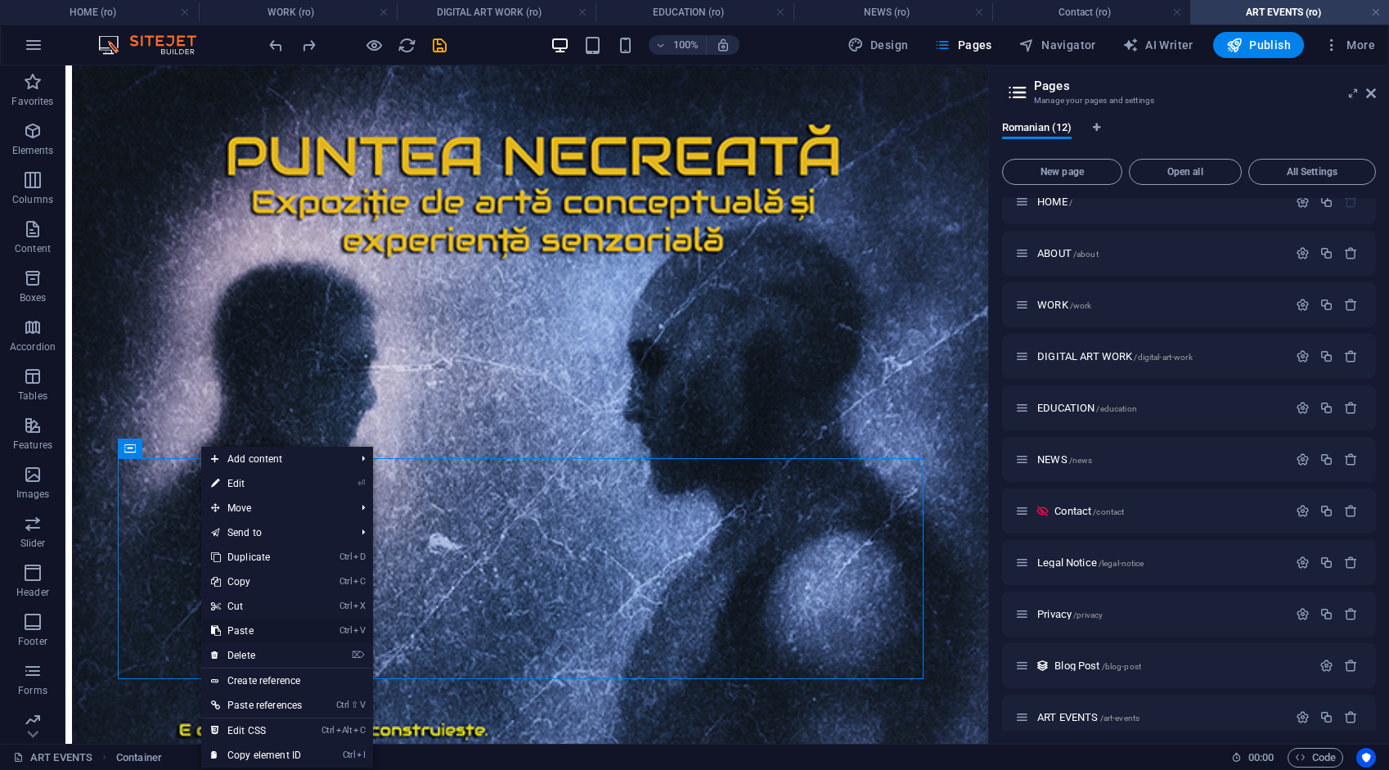
click at [239, 622] on link "Ctrl V Paste" at bounding box center [256, 630] width 110 height 25
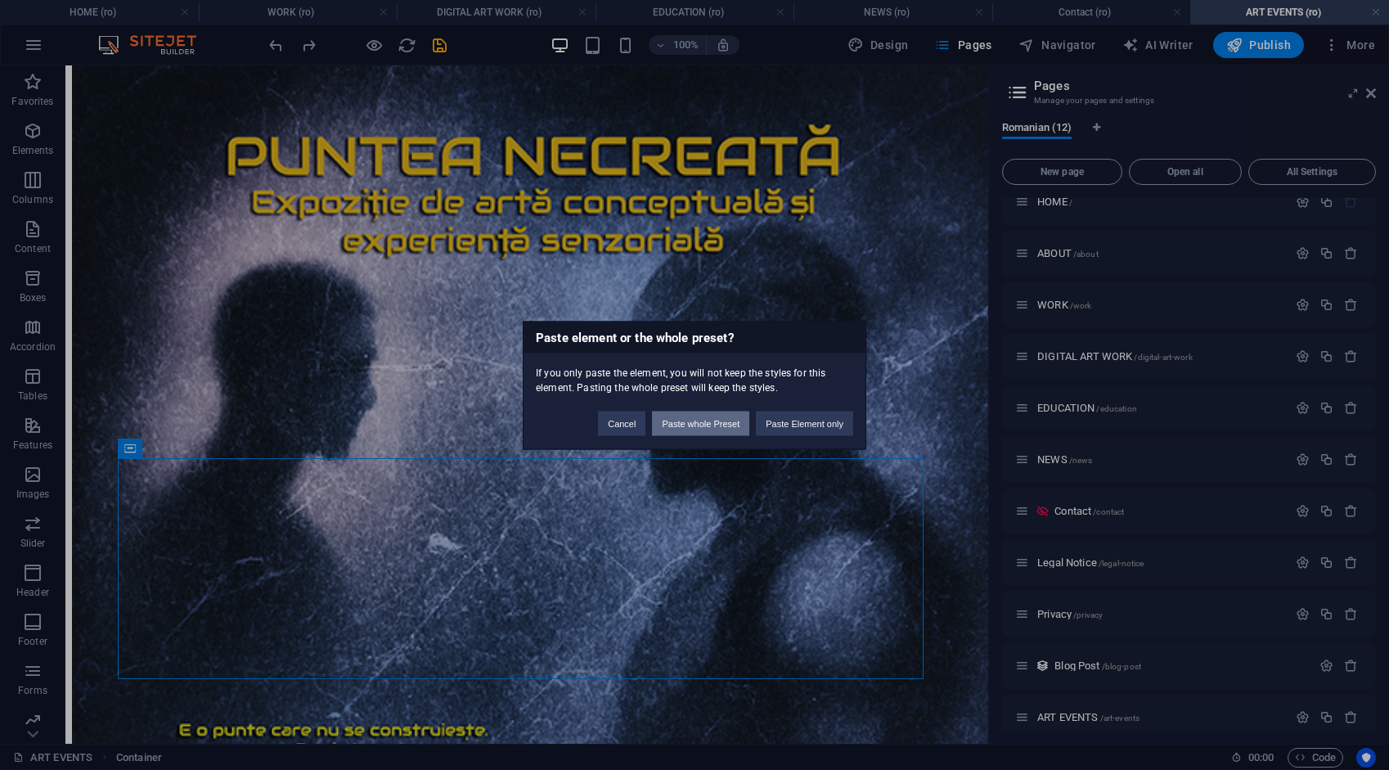
drag, startPoint x: 644, startPoint y: 360, endPoint x: 710, endPoint y: 425, distance: 93.1
click at [710, 425] on button "Paste whole Preset" at bounding box center [700, 423] width 97 height 25
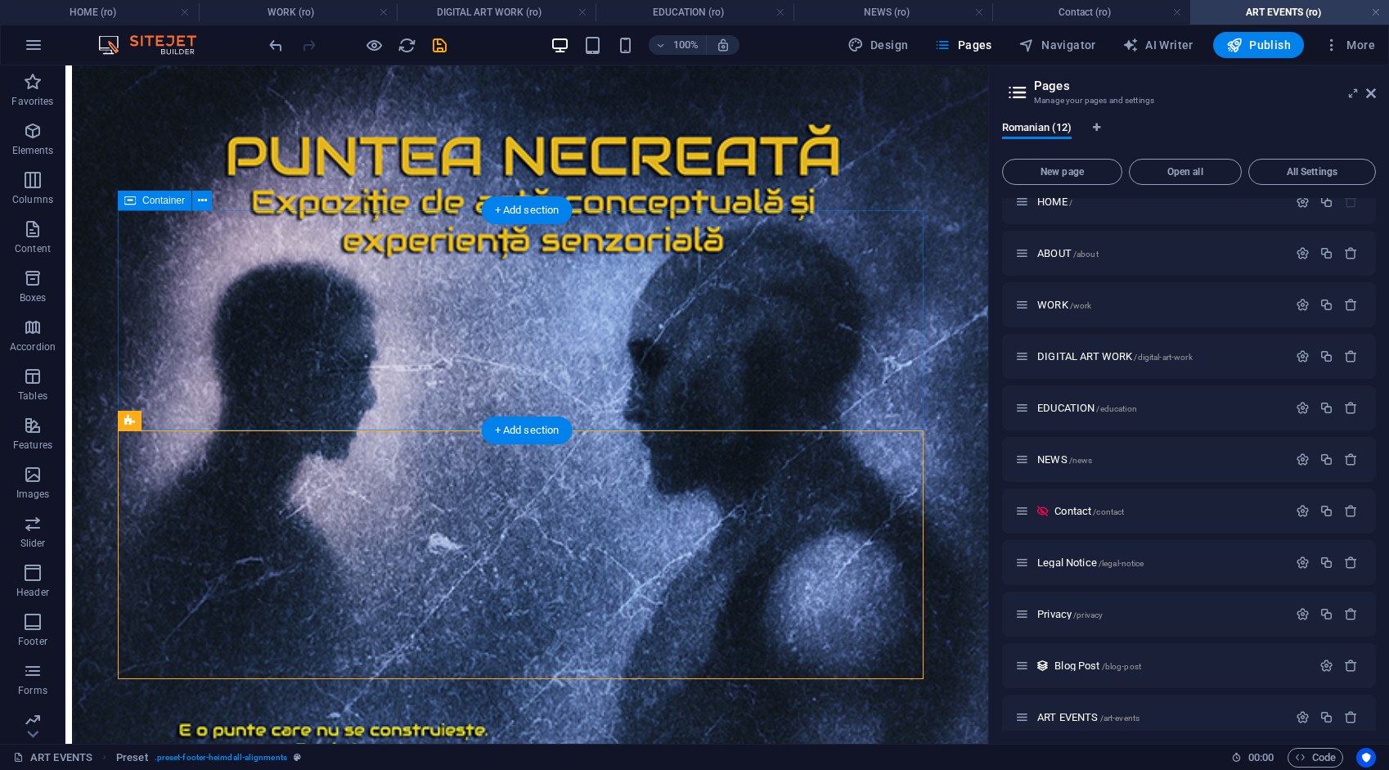
scroll to position [1814, 0]
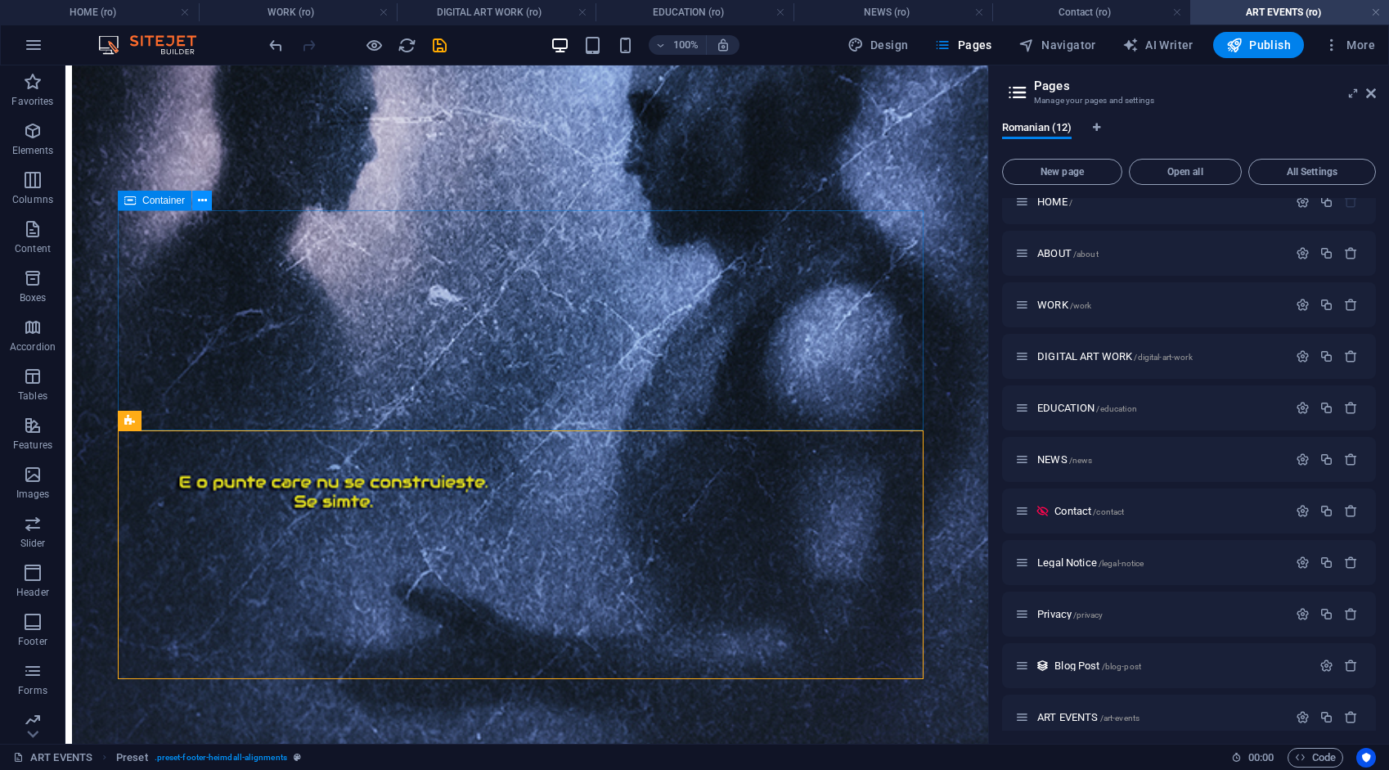
click at [203, 199] on icon at bounding box center [202, 200] width 9 height 17
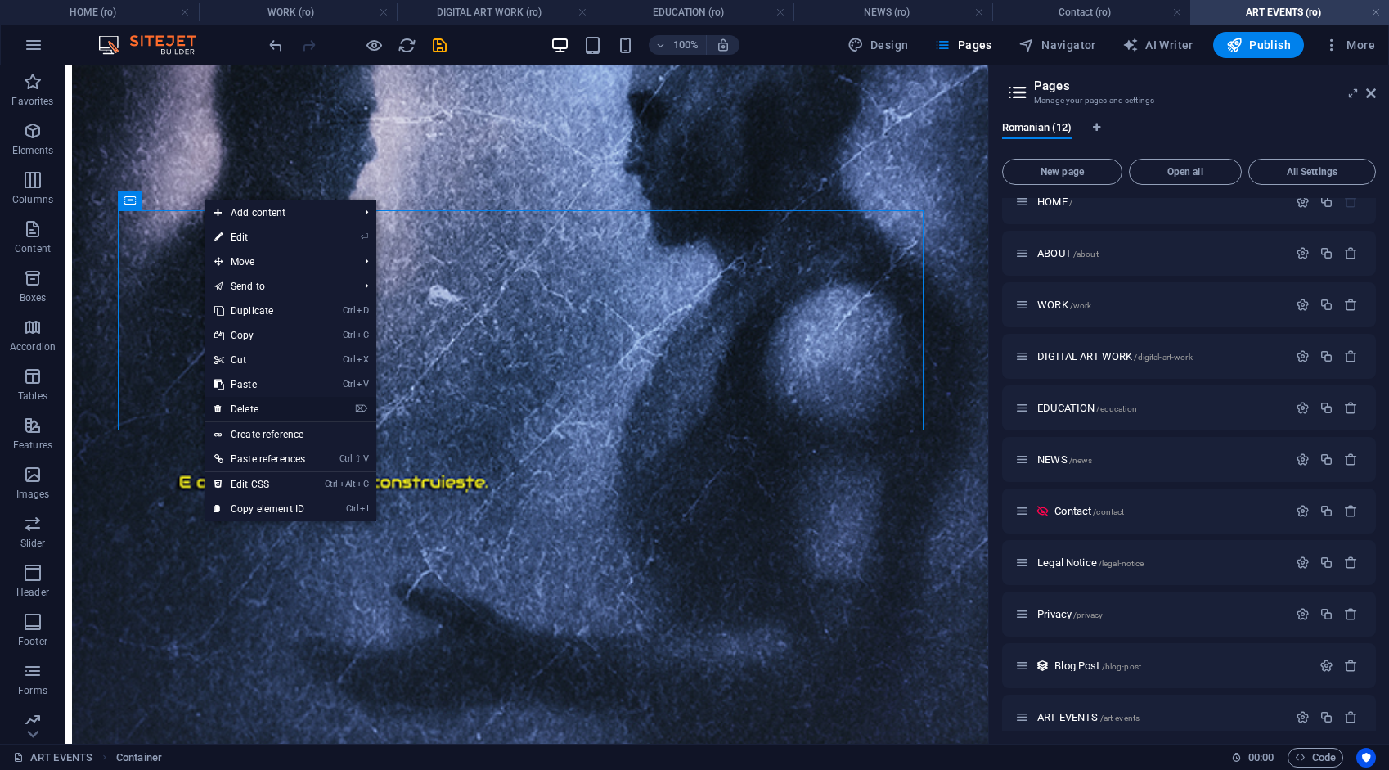
click at [255, 402] on link "⌦ Delete" at bounding box center [259, 409] width 110 height 25
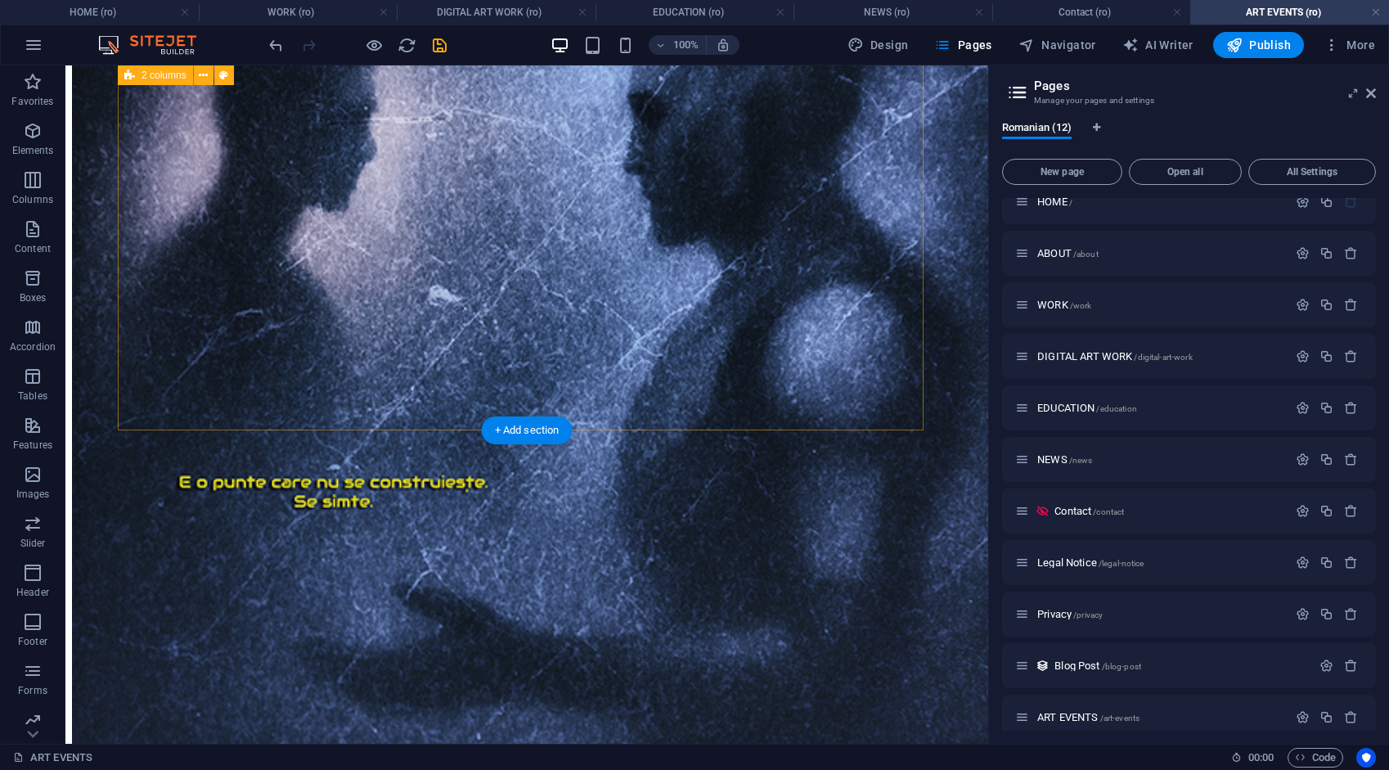
scroll to position [1594, 0]
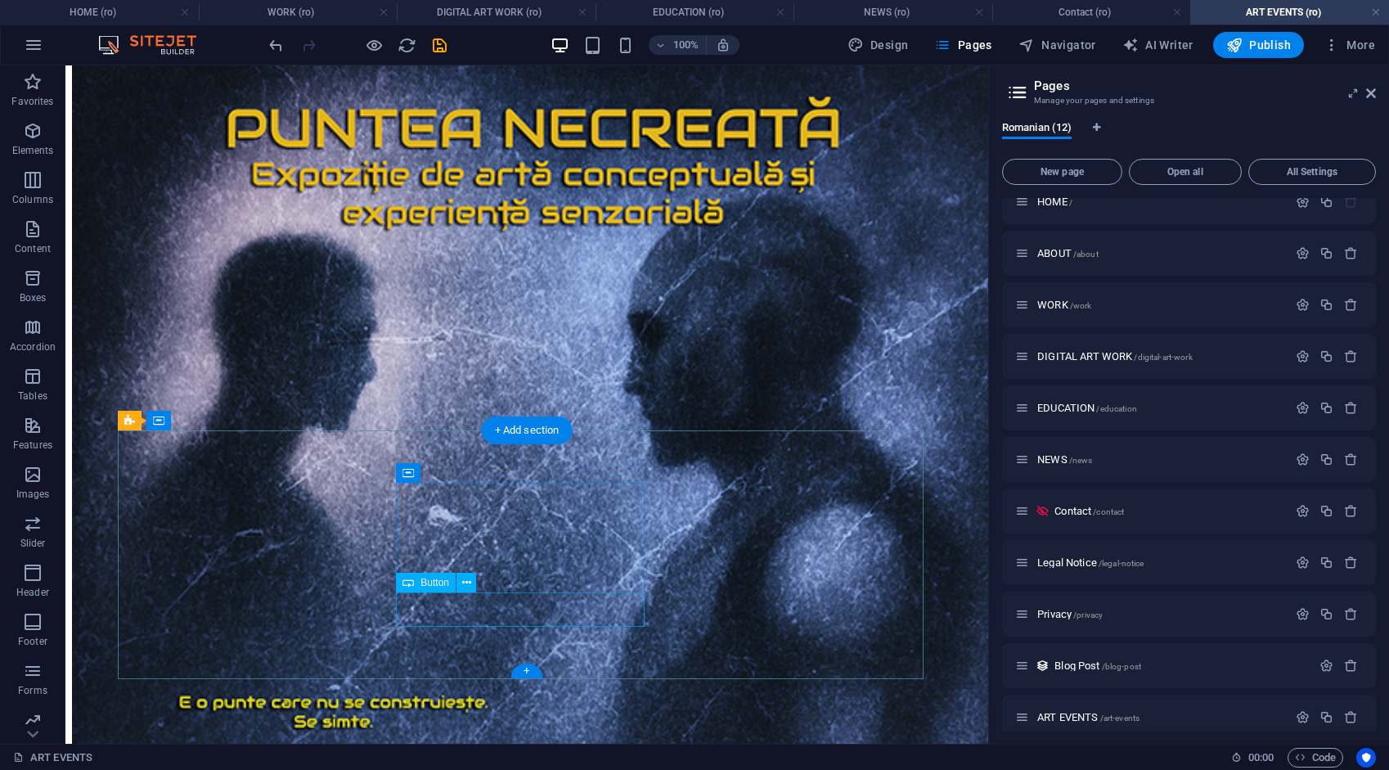
select select "8"
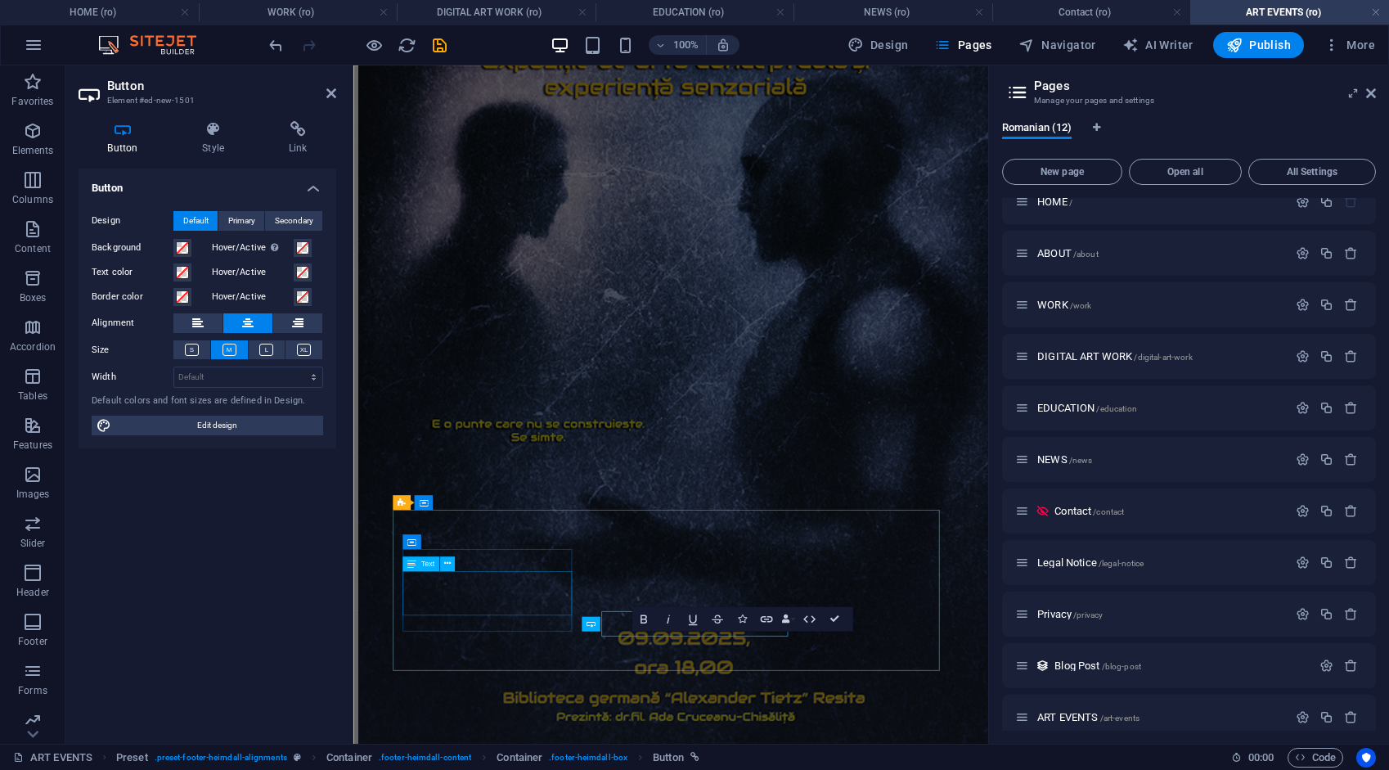
scroll to position [1394, 0]
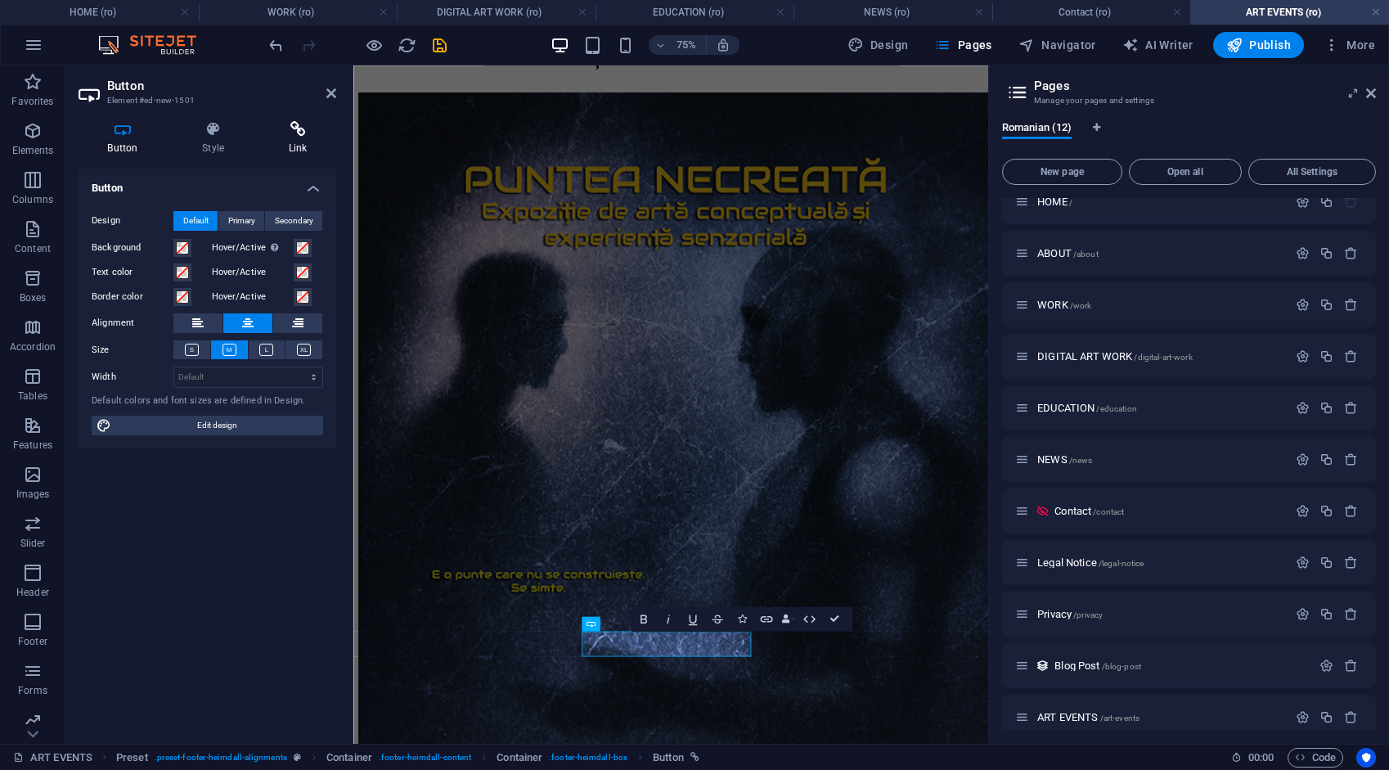
click at [294, 136] on icon at bounding box center [297, 129] width 77 height 16
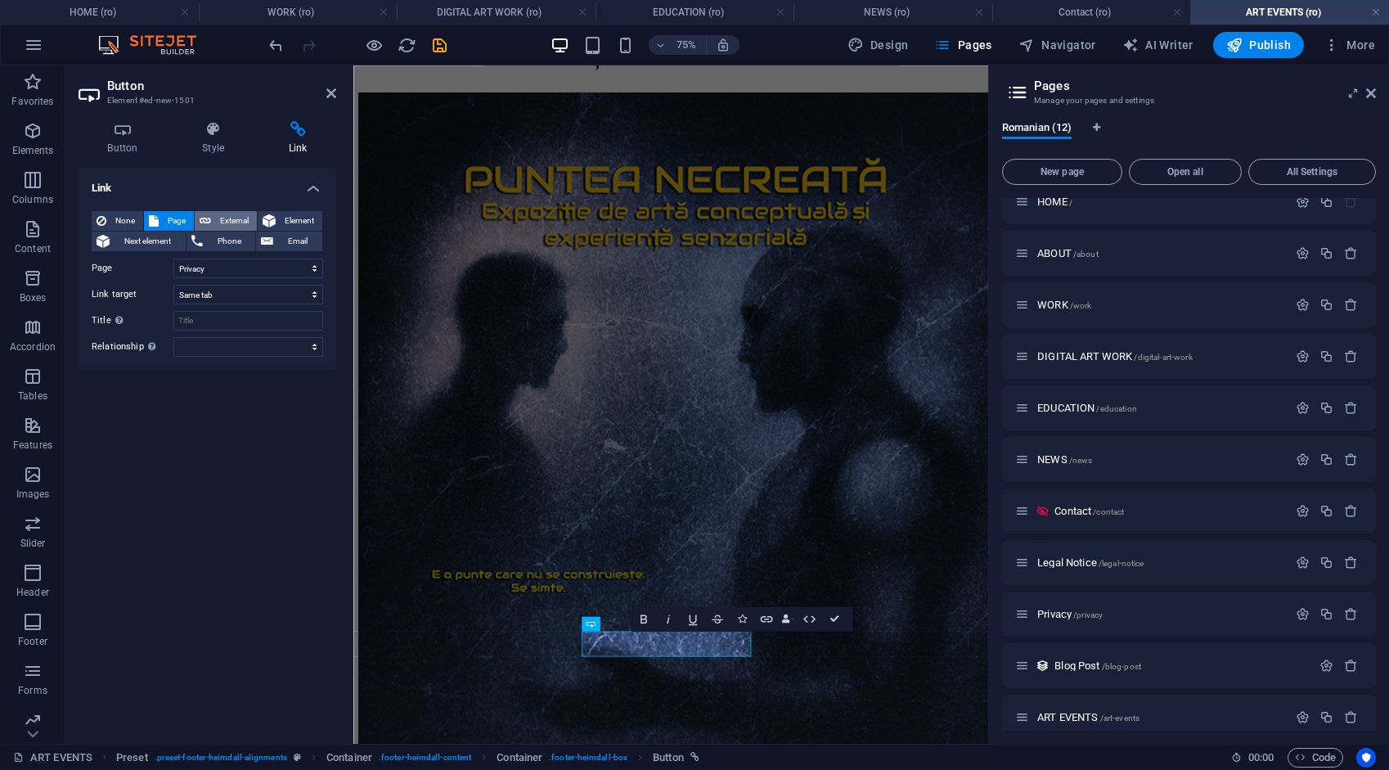
click at [245, 215] on span "External" at bounding box center [234, 221] width 36 height 20
select select "blank"
drag, startPoint x: 245, startPoint y: 270, endPoint x: 153, endPoint y: 273, distance: 91.7
click at [153, 273] on div "URL /ro/16633902" at bounding box center [207, 268] width 231 height 20
type input "/privacy"
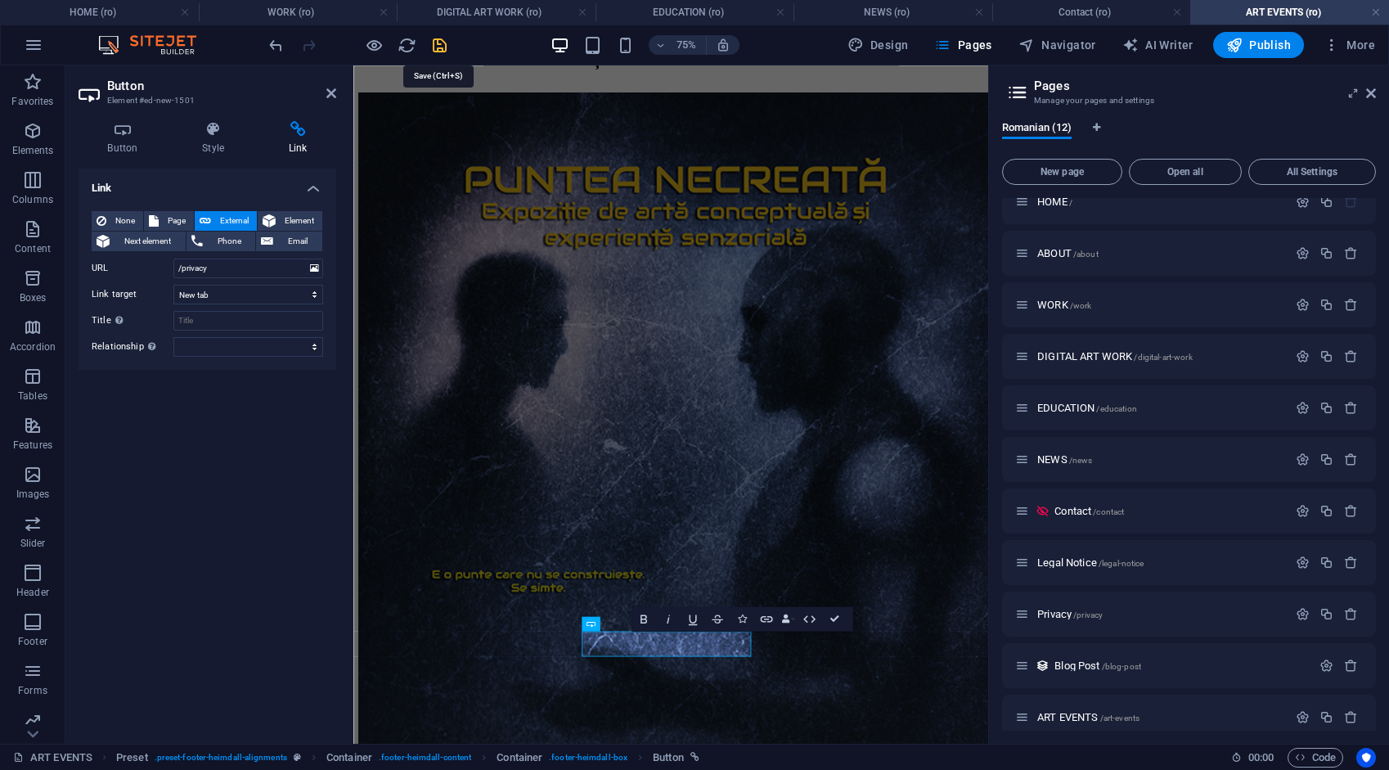
click at [434, 43] on icon "save" at bounding box center [439, 45] width 19 height 19
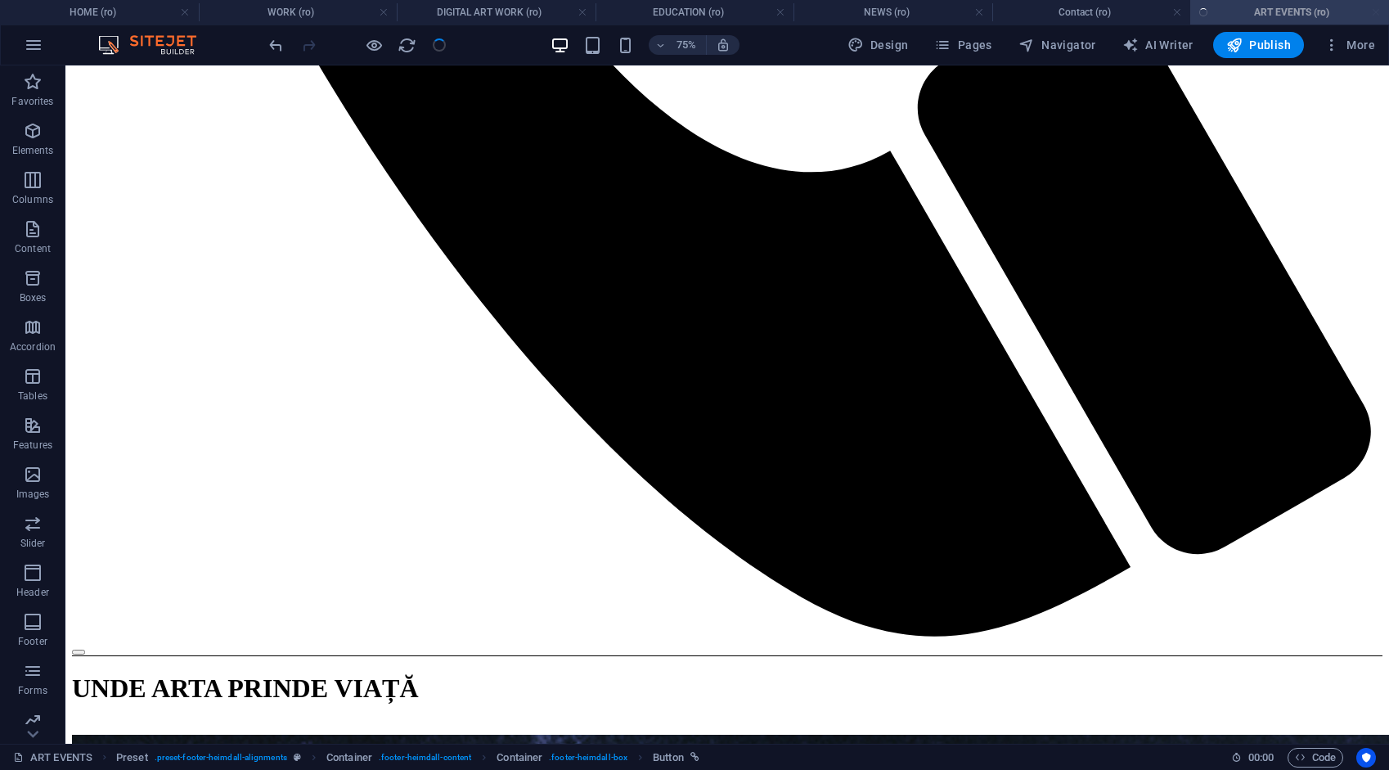
scroll to position [1536, 0]
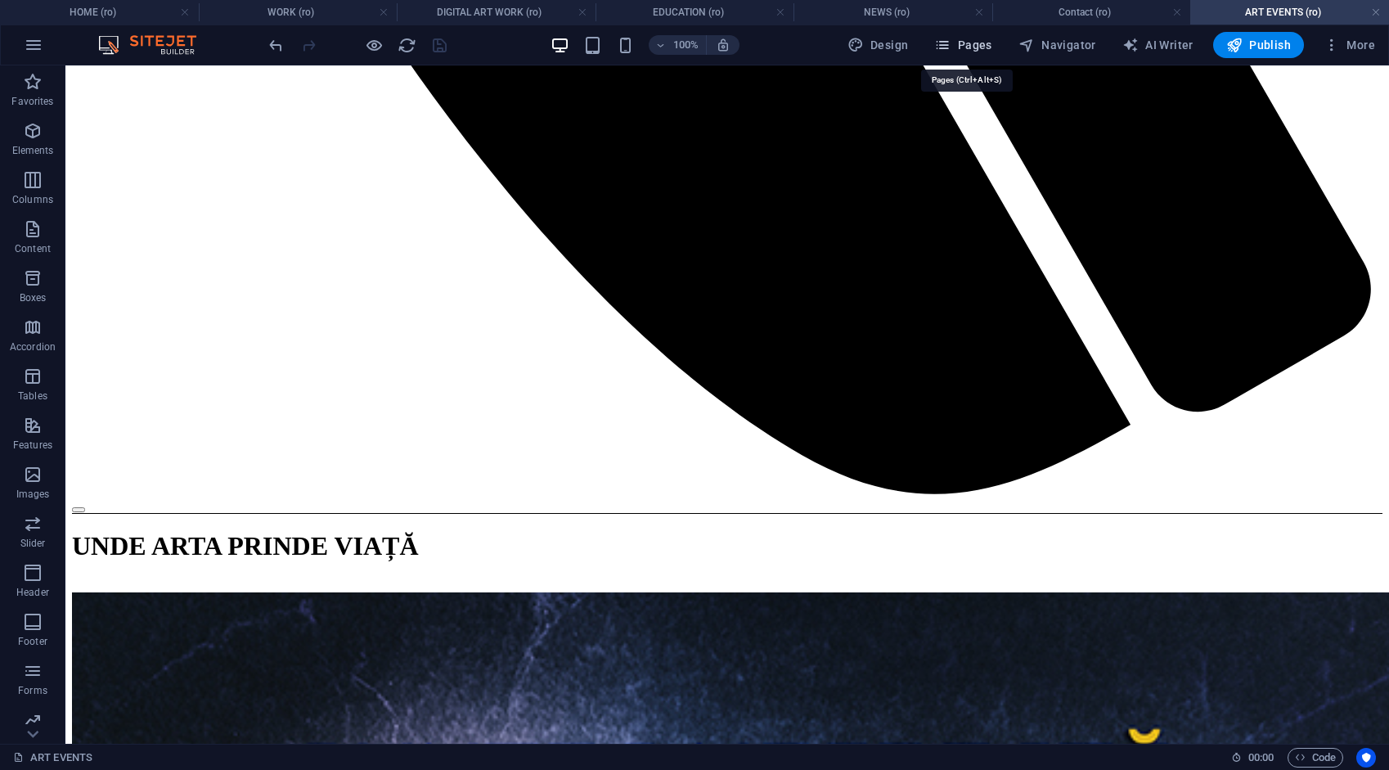
click at [975, 42] on span "Pages" at bounding box center [962, 45] width 57 height 16
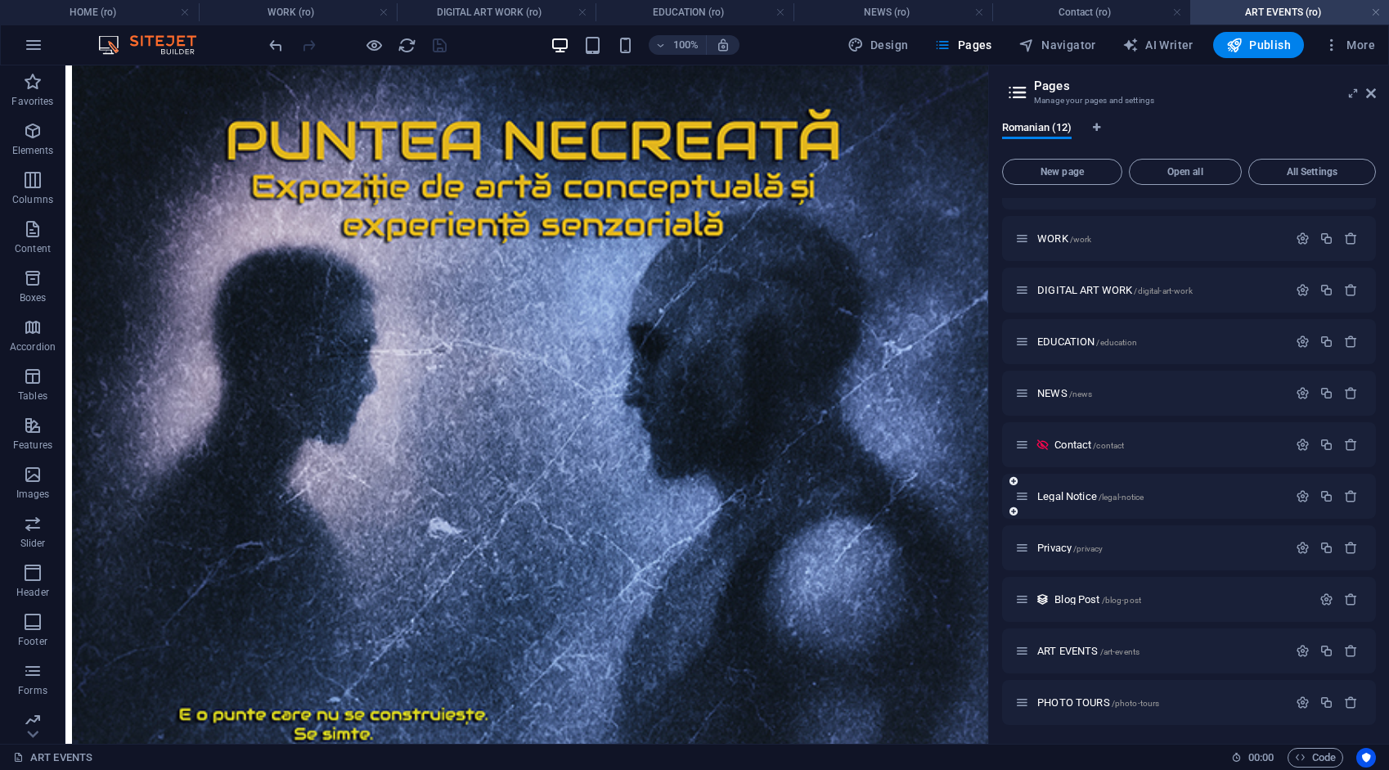
scroll to position [85, 0]
click at [1094, 697] on span "PHOTO TOURS /photo-tours" at bounding box center [1098, 702] width 122 height 12
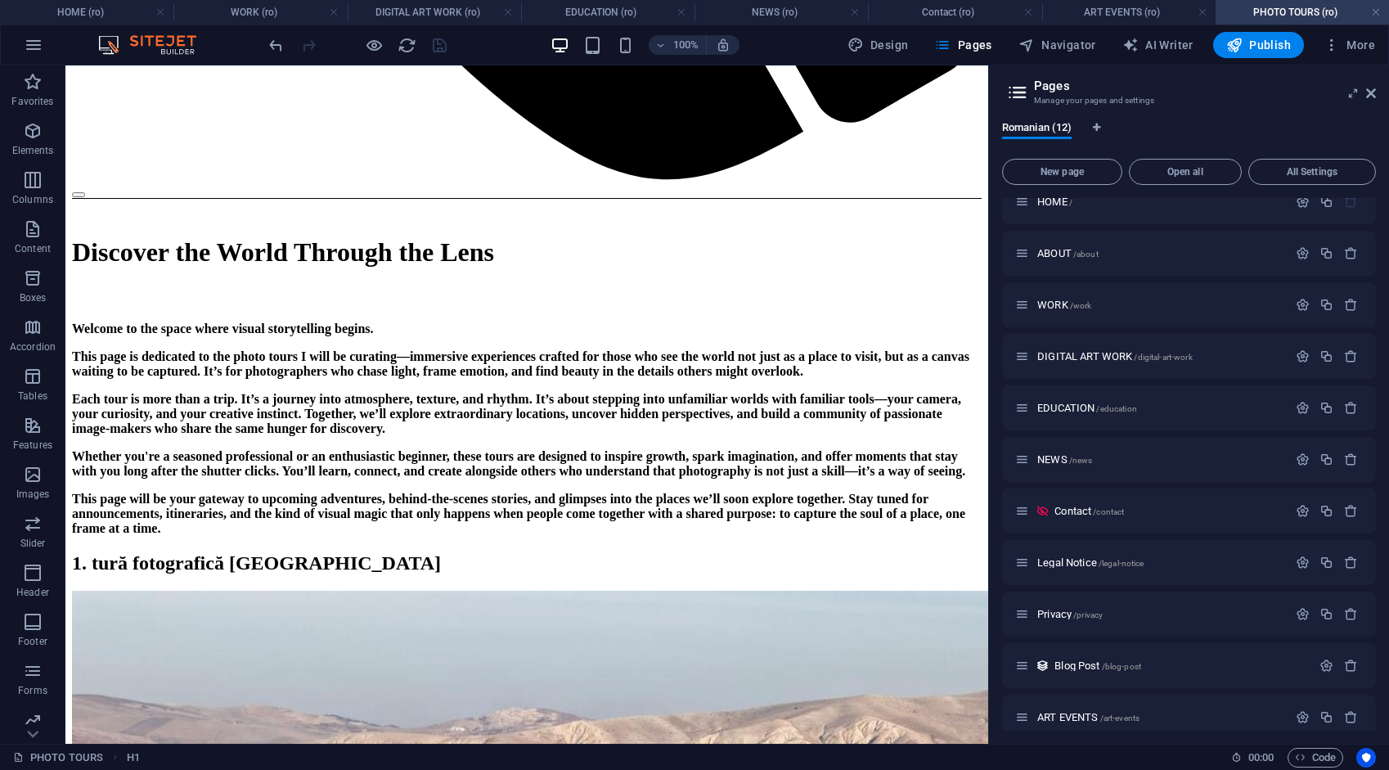
scroll to position [1340, 0]
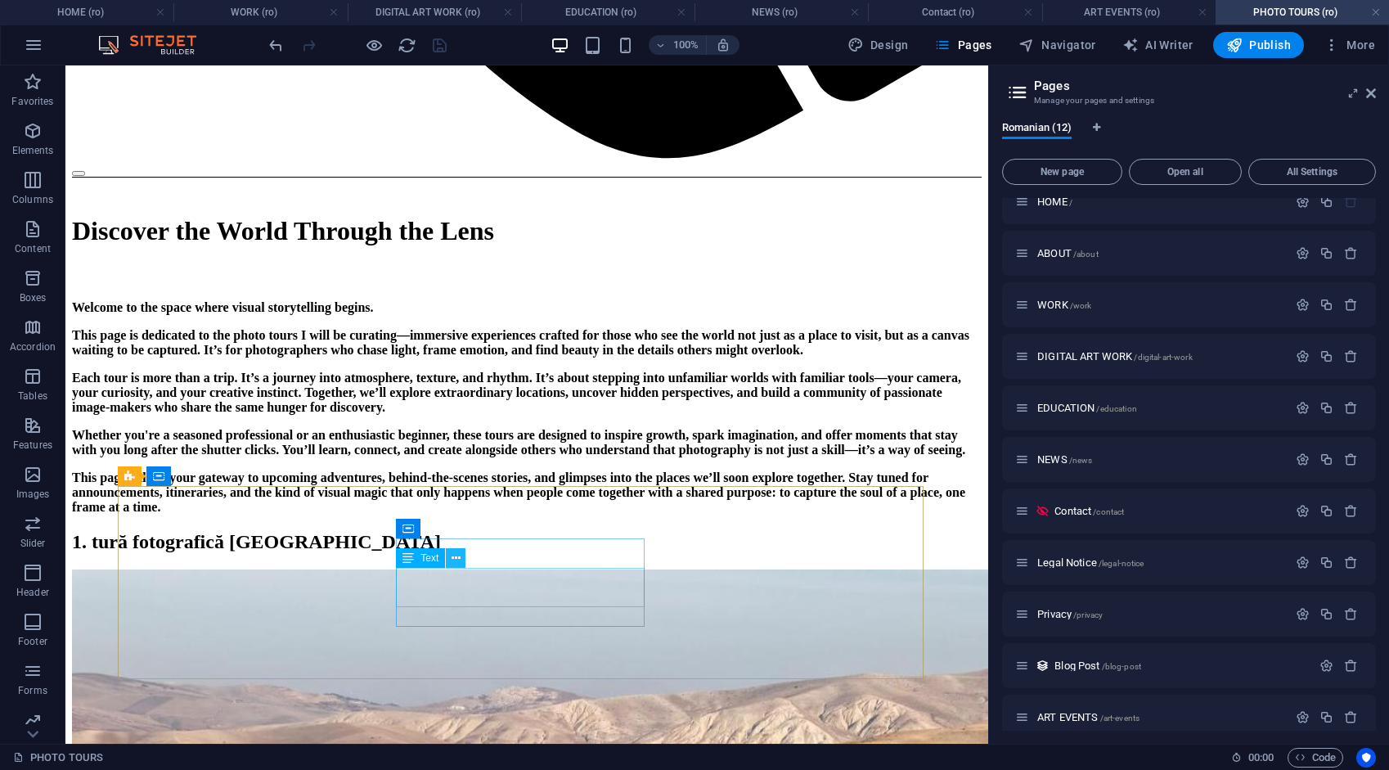
click at [453, 555] on icon at bounding box center [456, 558] width 9 height 17
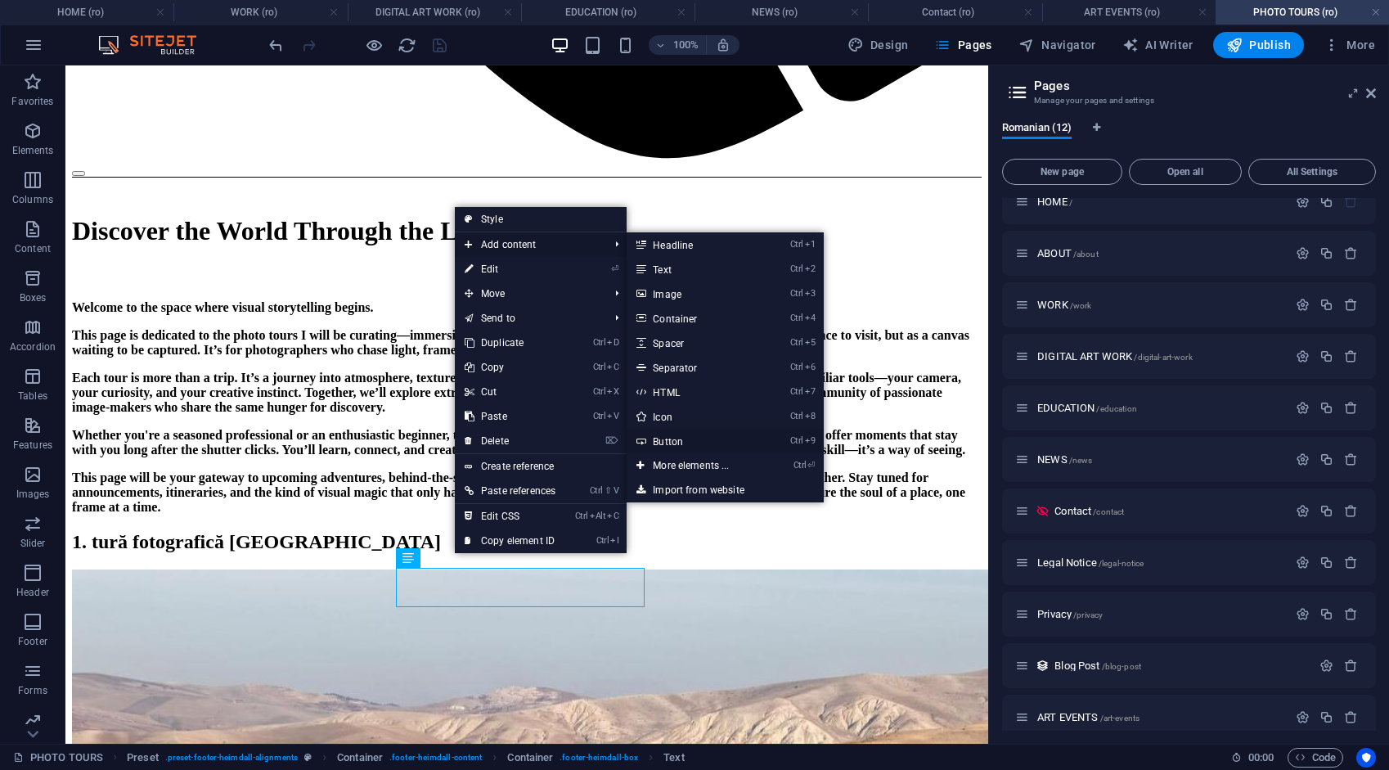
click at [681, 440] on link "Ctrl 9 Button" at bounding box center [694, 441] width 135 height 25
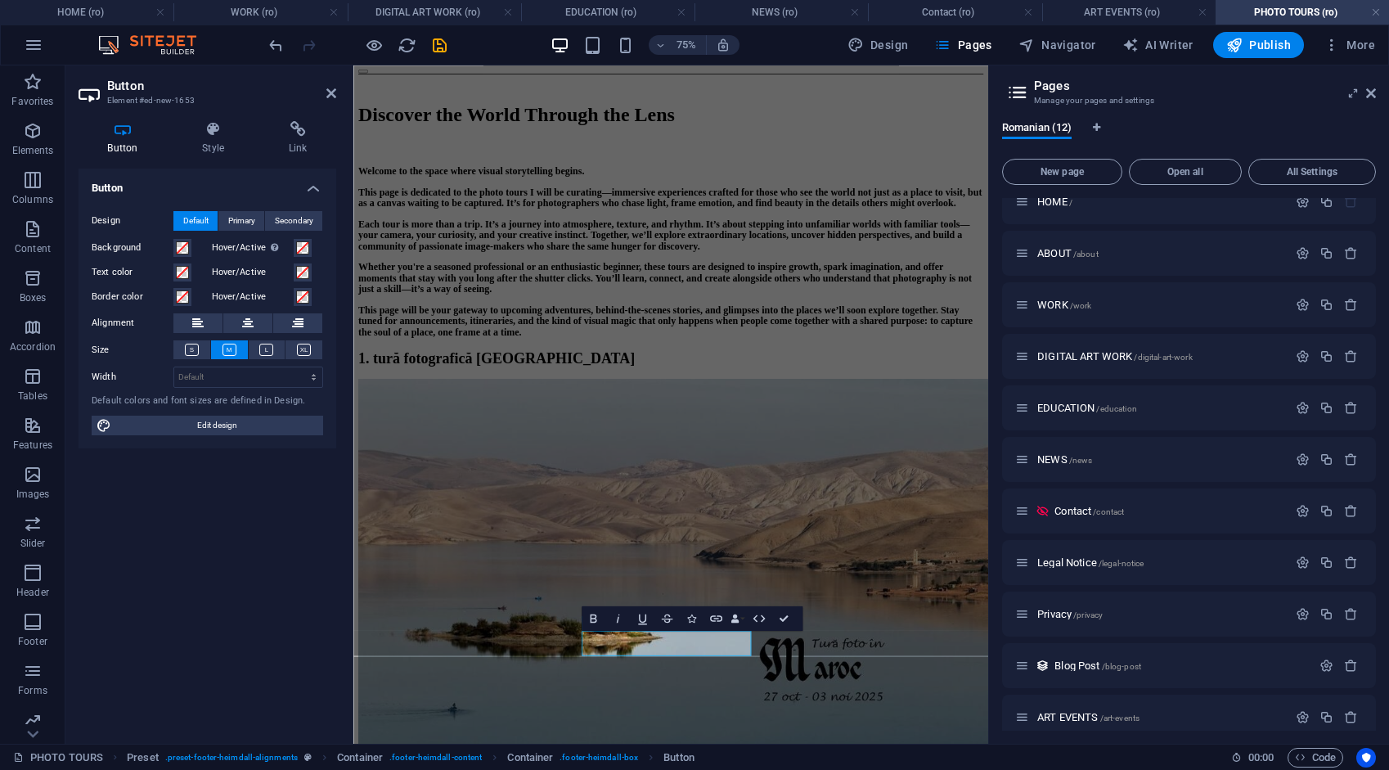
scroll to position [1067, 0]
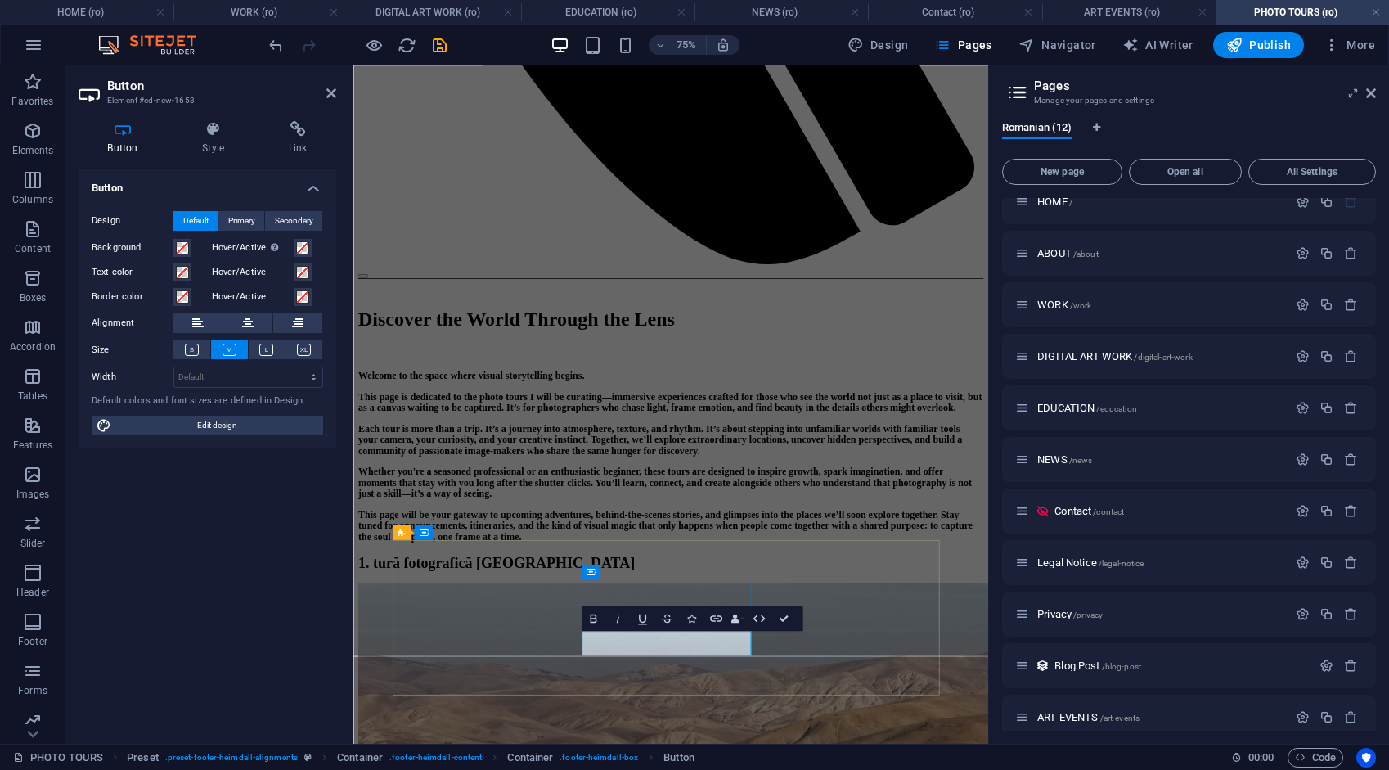
click at [253, 327] on icon at bounding box center [247, 323] width 11 height 20
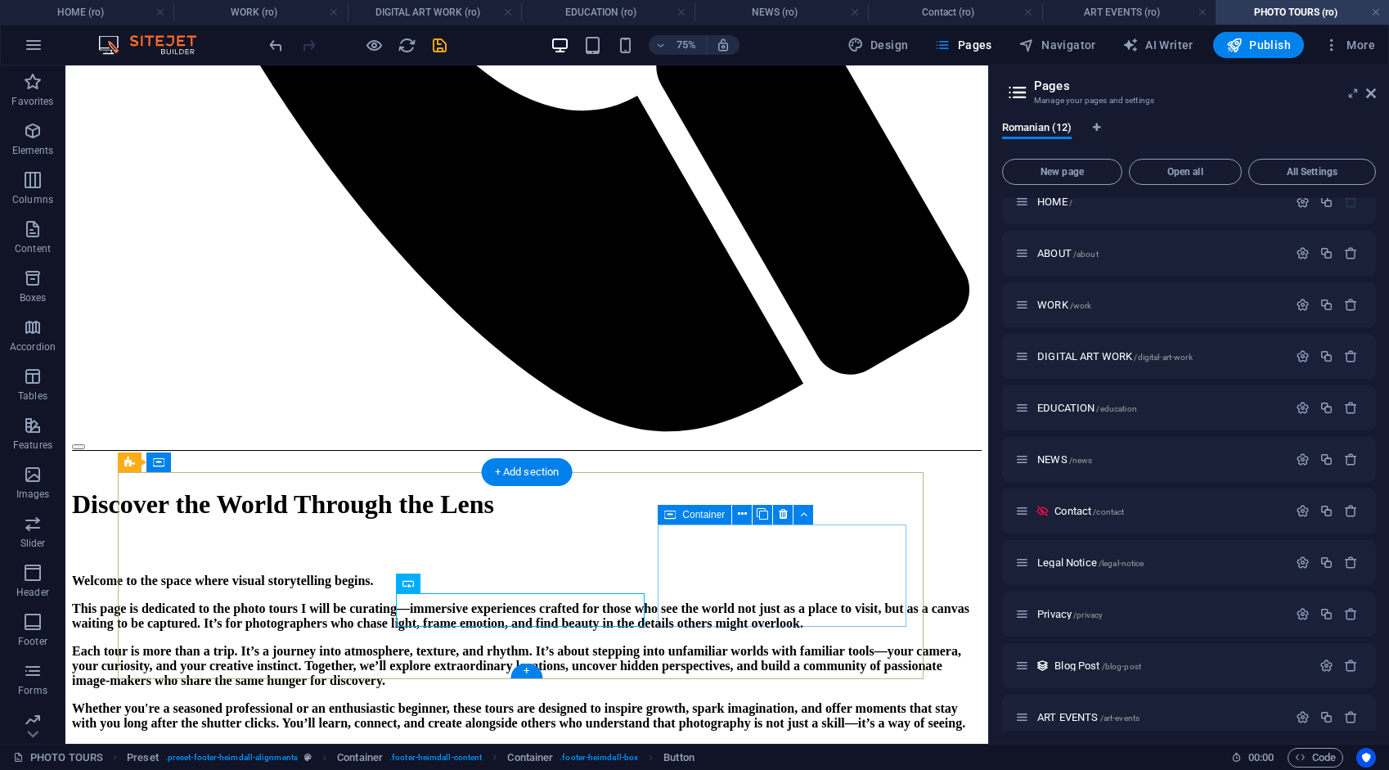
scroll to position [1354, 0]
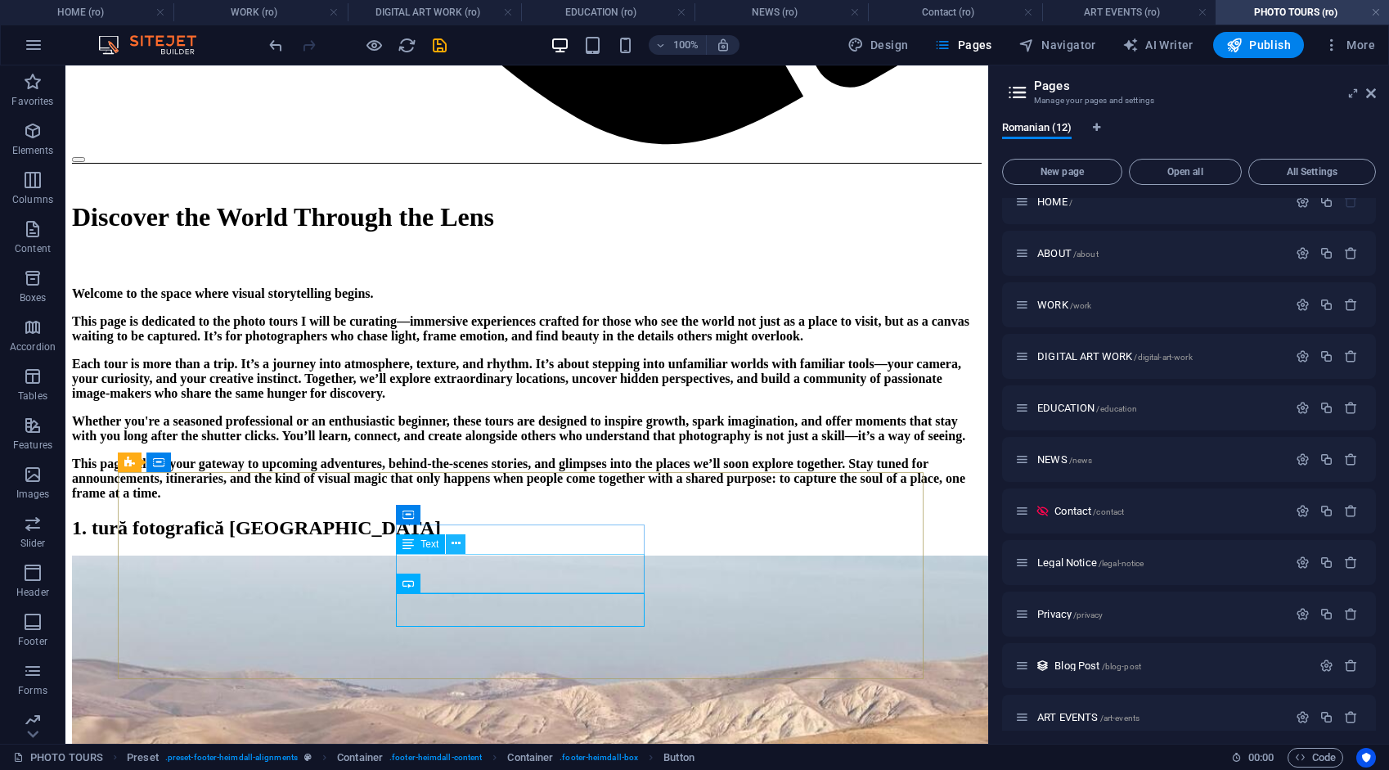
click at [456, 543] on icon at bounding box center [456, 543] width 9 height 17
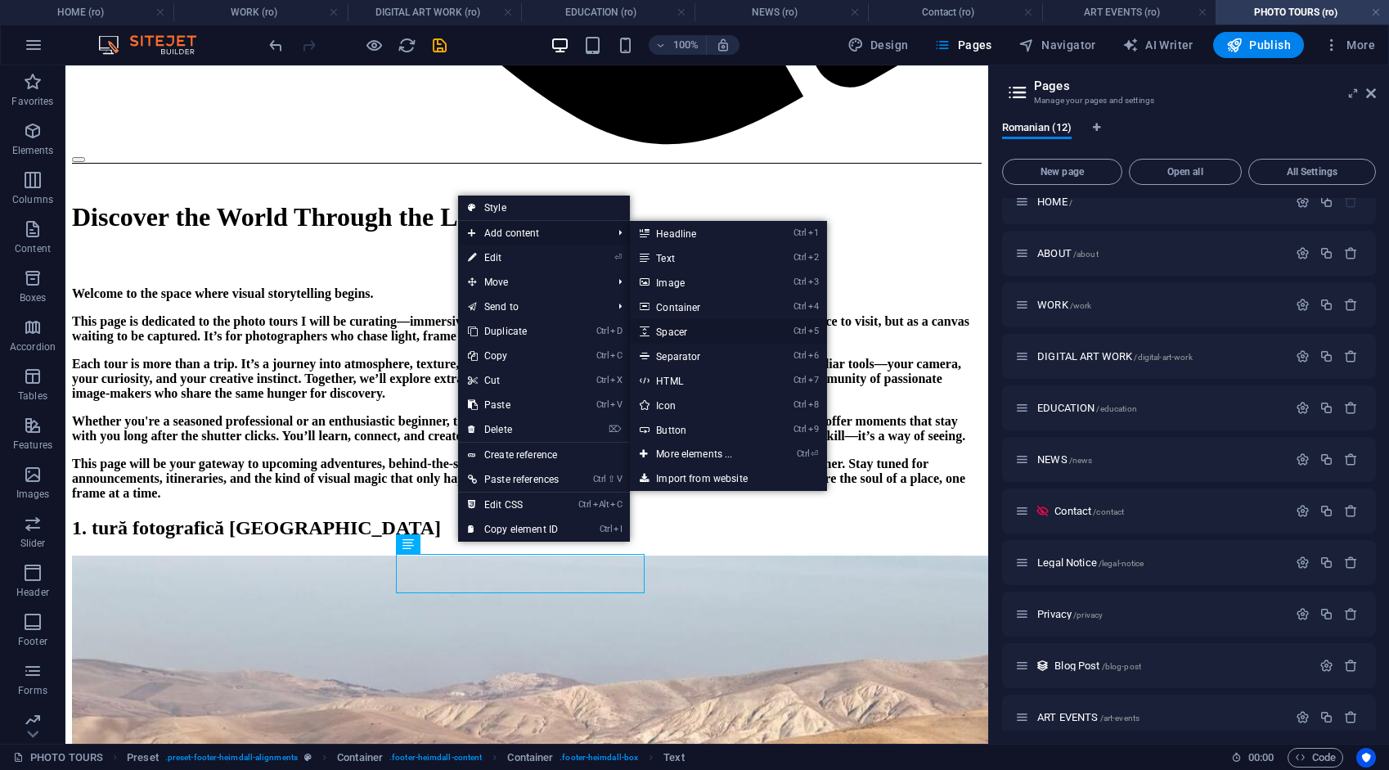
click at [676, 332] on link "Ctrl 5 Spacer" at bounding box center [697, 331] width 135 height 25
select select "px"
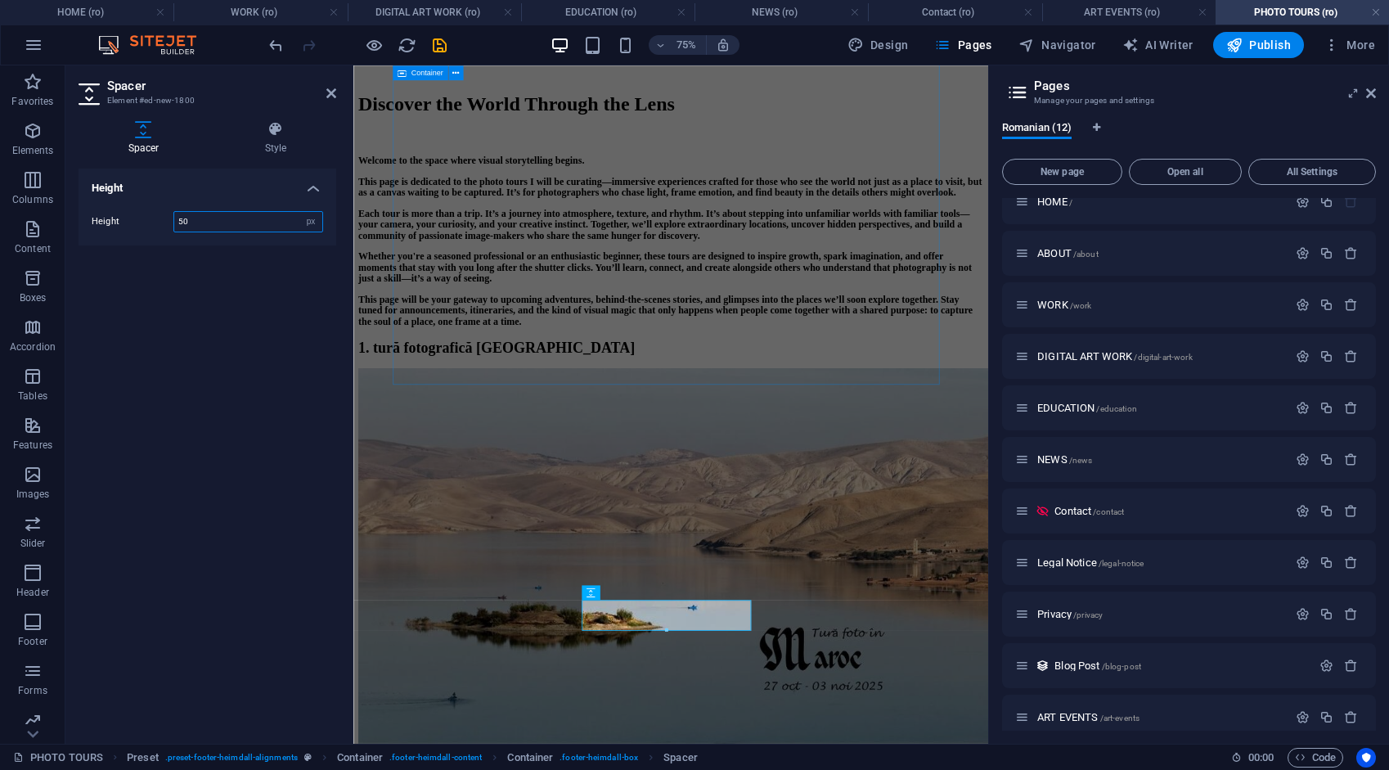
scroll to position [1108, 0]
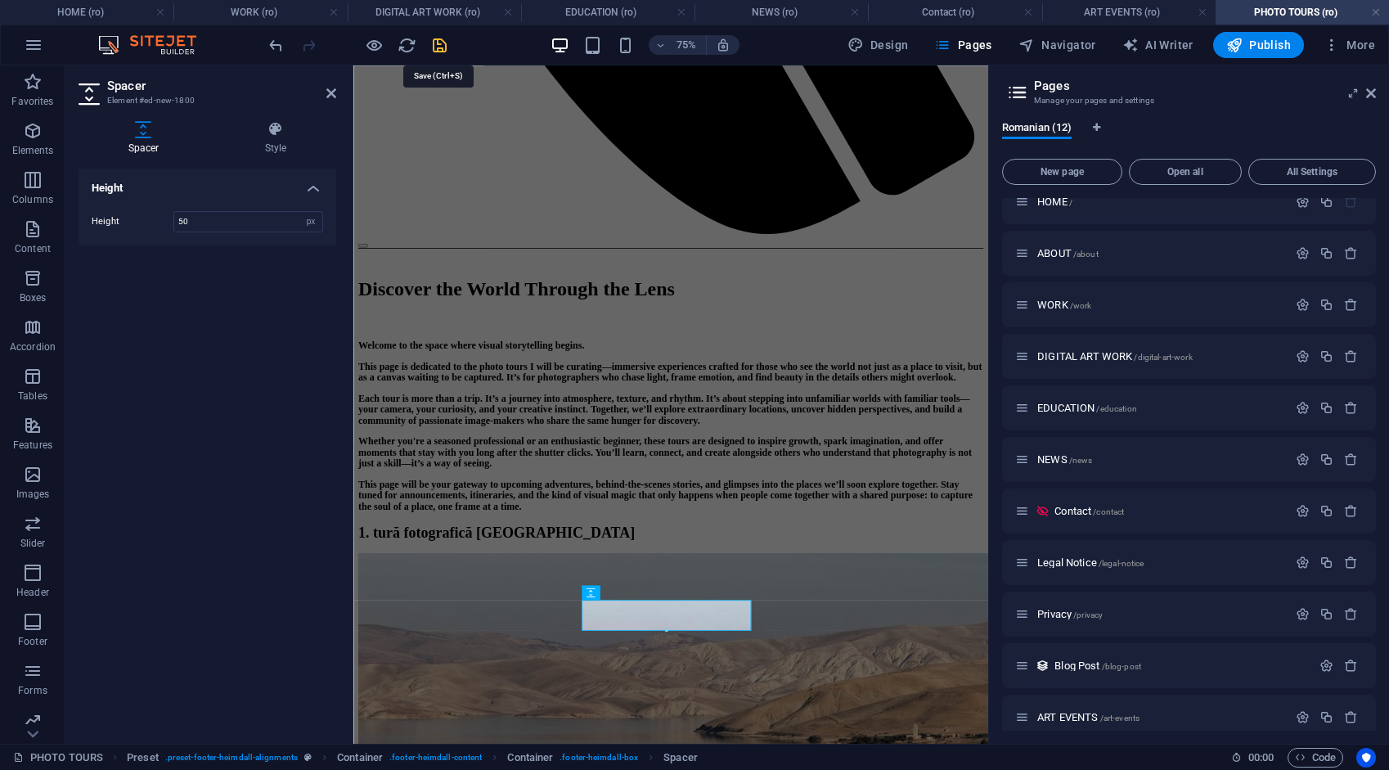
drag, startPoint x: 436, startPoint y: 43, endPoint x: 660, endPoint y: 523, distance: 529.9
click at [436, 43] on icon "save" at bounding box center [439, 45] width 19 height 19
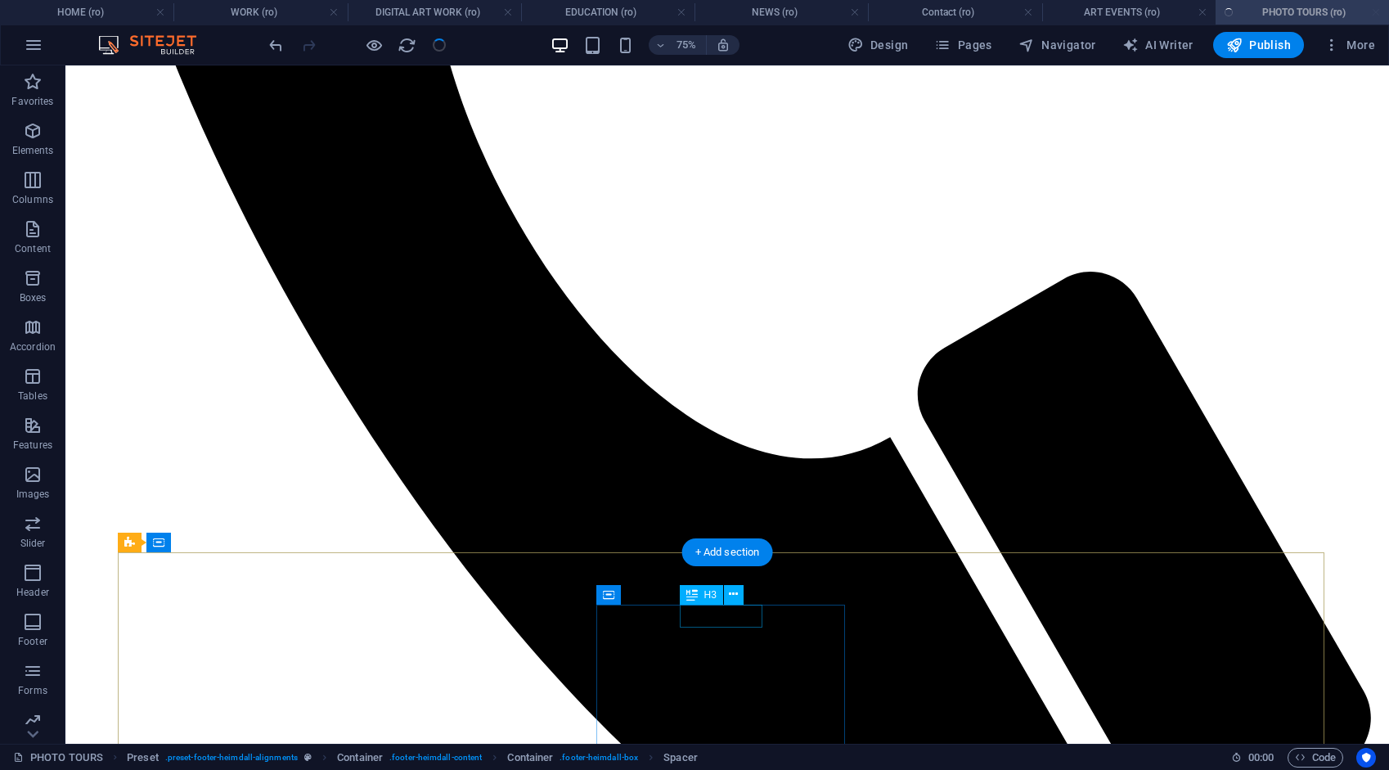
scroll to position [1229, 0]
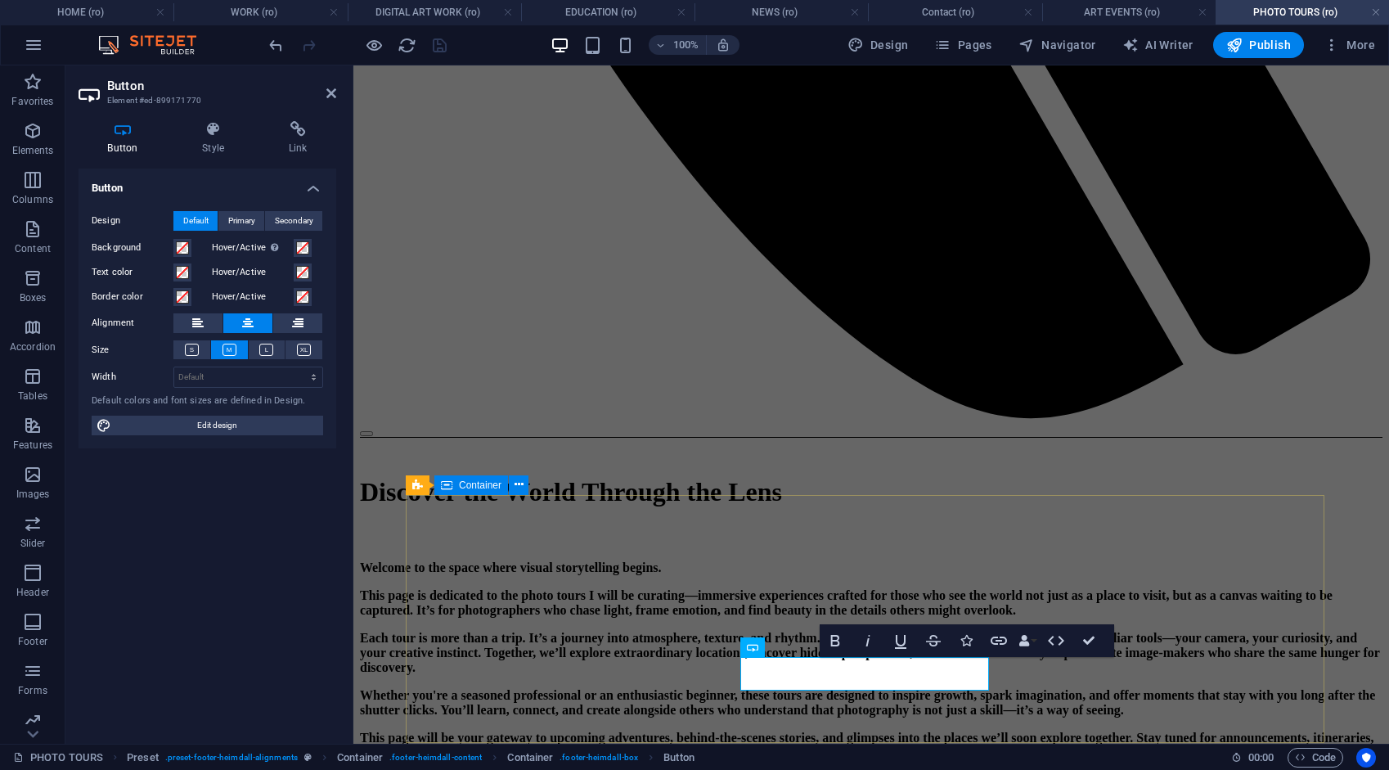
scroll to position [1334, 0]
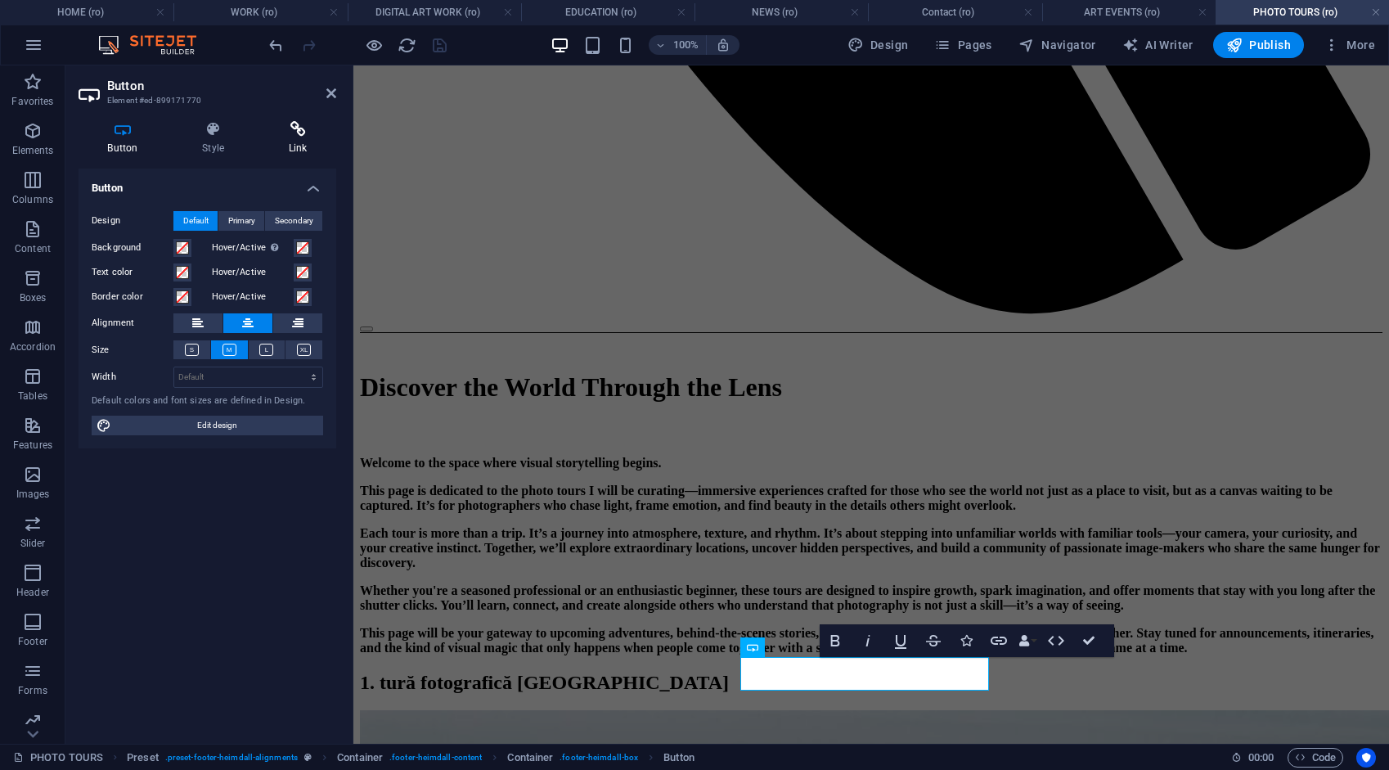
click at [304, 138] on h4 "Link" at bounding box center [297, 138] width 77 height 34
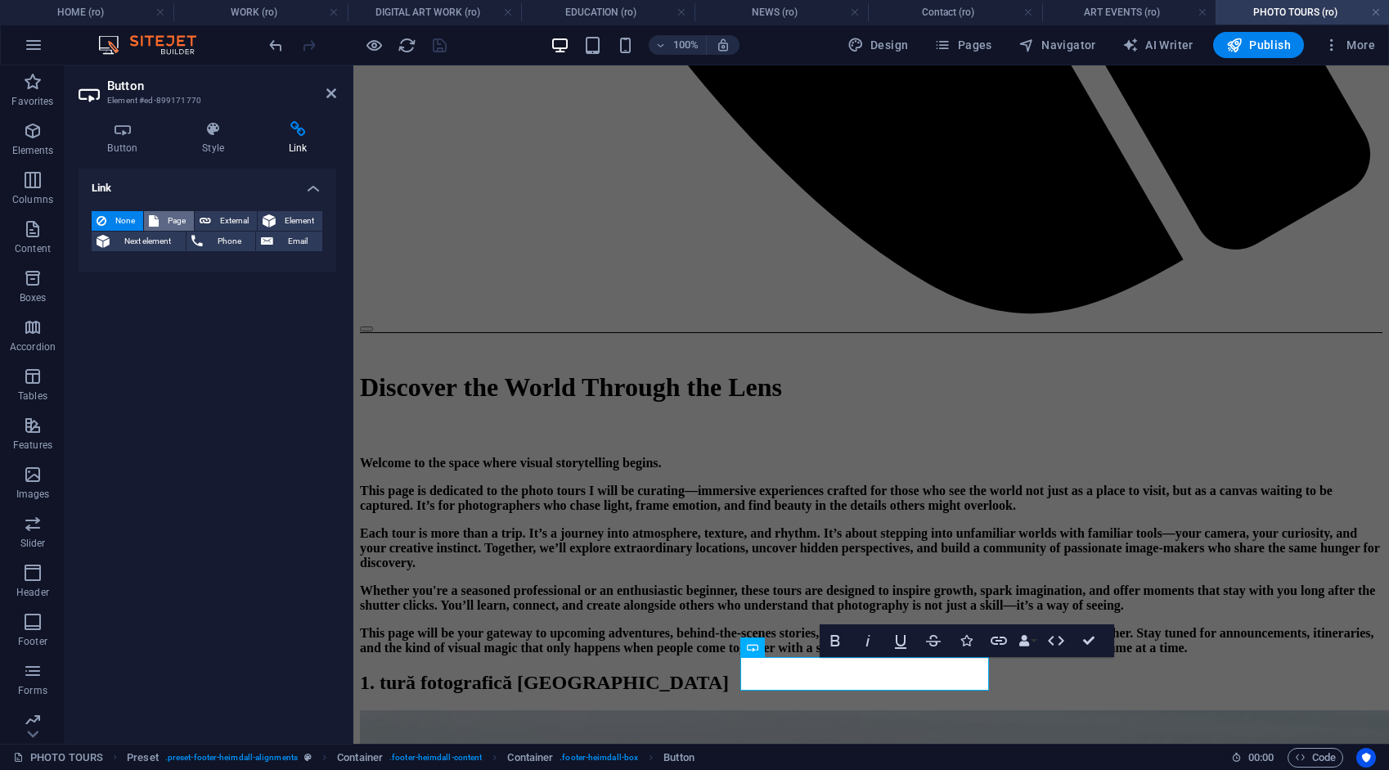
click at [180, 215] on span "Page" at bounding box center [176, 221] width 25 height 20
select select
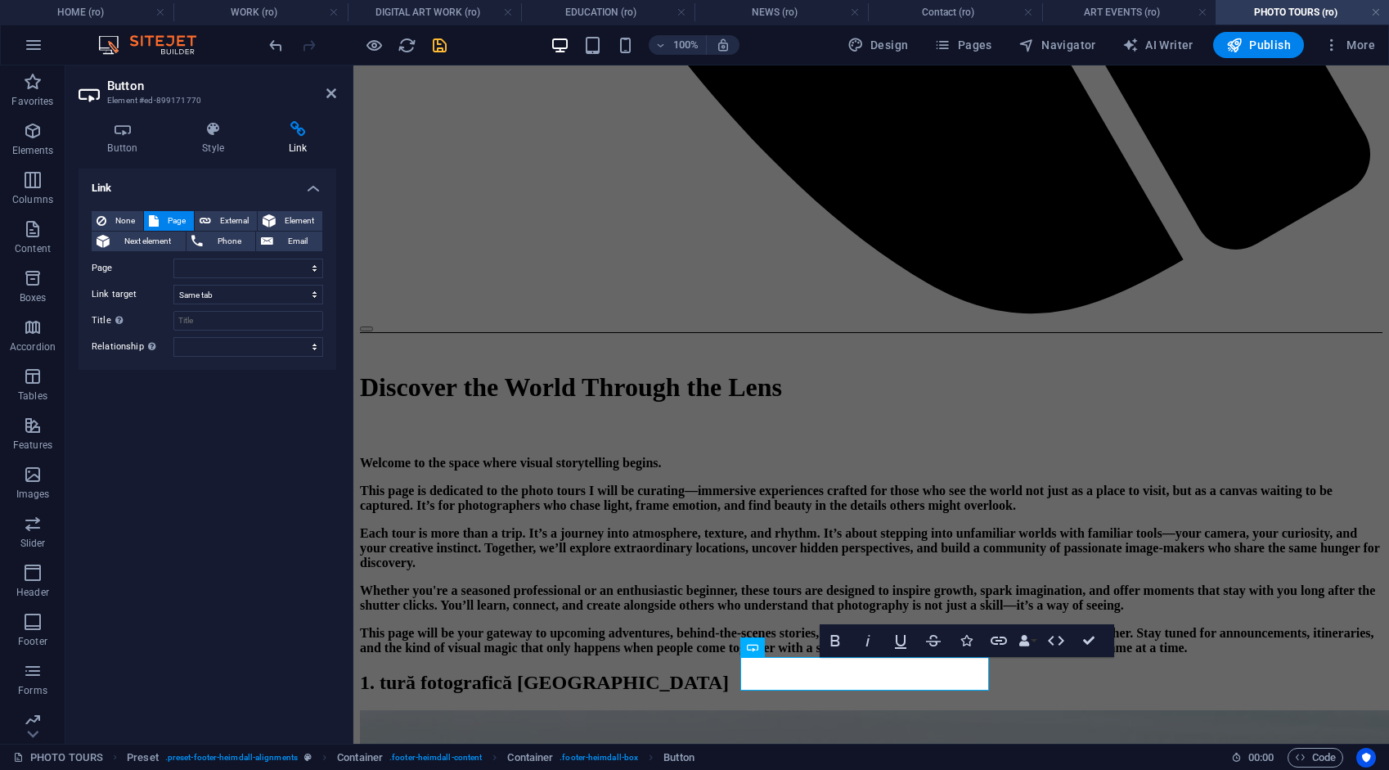
drag, startPoint x: 281, startPoint y: 427, endPoint x: 506, endPoint y: 746, distance: 390.8
click at [506, 744] on section "Favorites Elements Columns Content Boxes Accordion Tables Features Images Slide…" at bounding box center [694, 404] width 1389 height 678
click at [221, 221] on span "External" at bounding box center [234, 221] width 36 height 20
select select "blank"
click at [231, 267] on input "URL" at bounding box center [248, 268] width 150 height 20
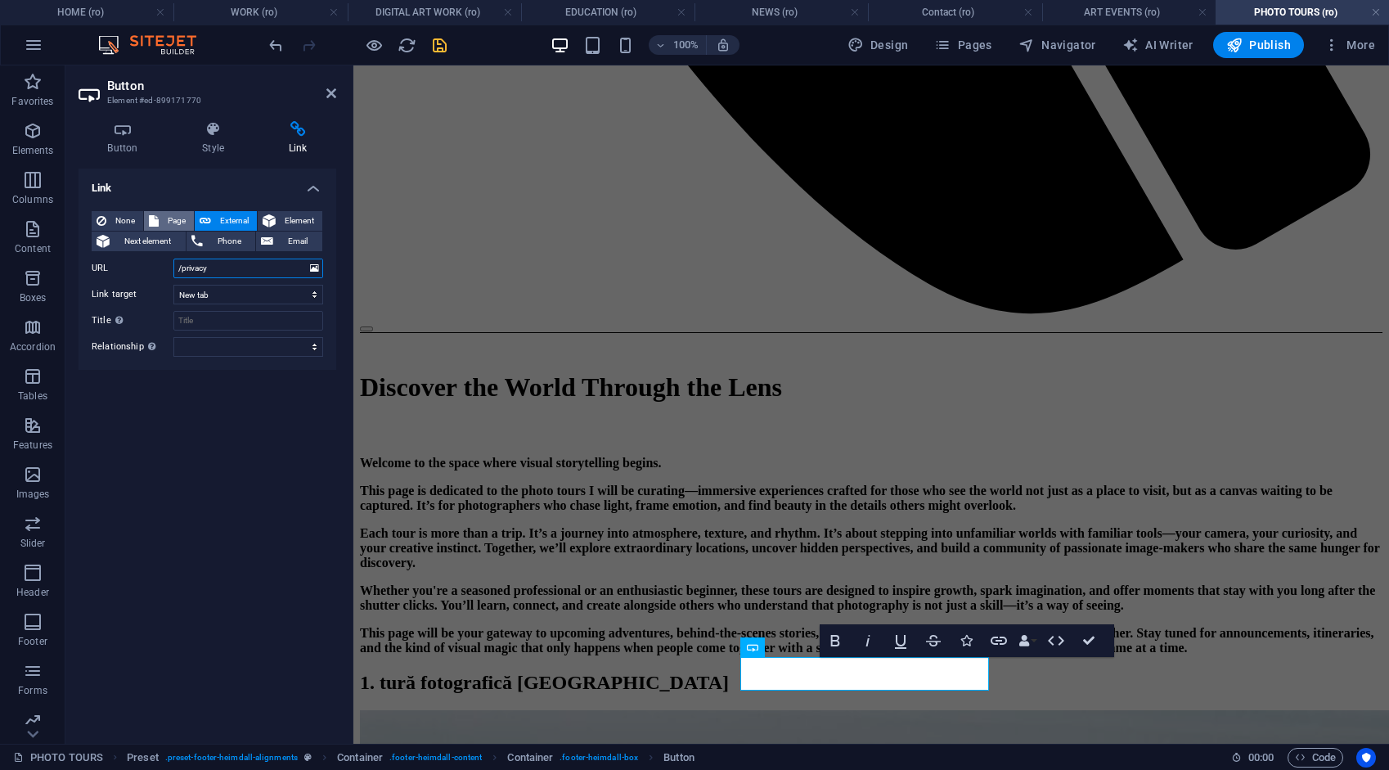
type input "/privacy"
click at [171, 213] on span "Page" at bounding box center [176, 221] width 25 height 20
select select
click at [213, 272] on select "HOME ABOUT WORK DIGITAL ART WORK EDUCATION NEWS Contact Legal Notice Privacy AR…" at bounding box center [248, 268] width 150 height 20
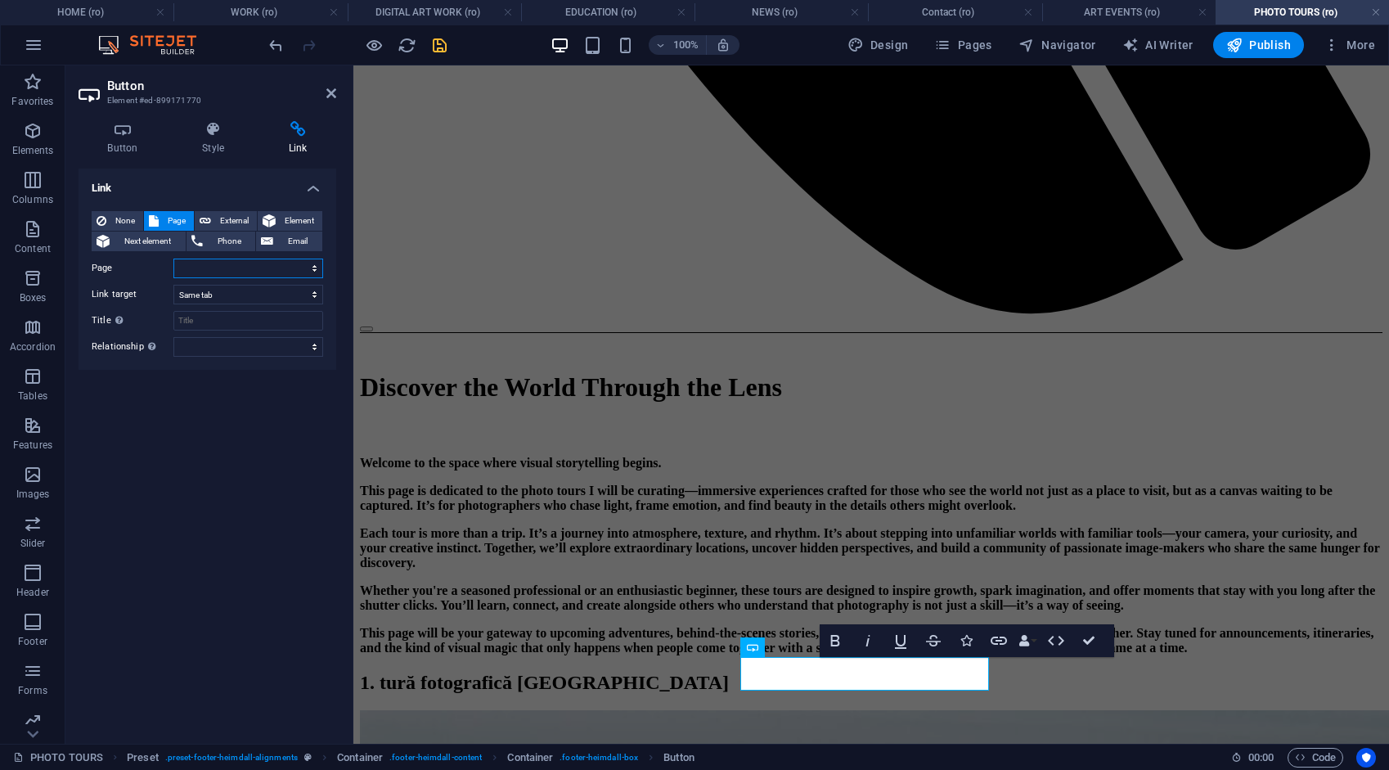
select select "8"
click at [173, 258] on select "HOME ABOUT WORK DIGITAL ART WORK EDUCATION NEWS Contact Legal Notice Privacy AR…" at bounding box center [248, 268] width 150 height 20
click at [437, 44] on icon "save" at bounding box center [439, 45] width 19 height 19
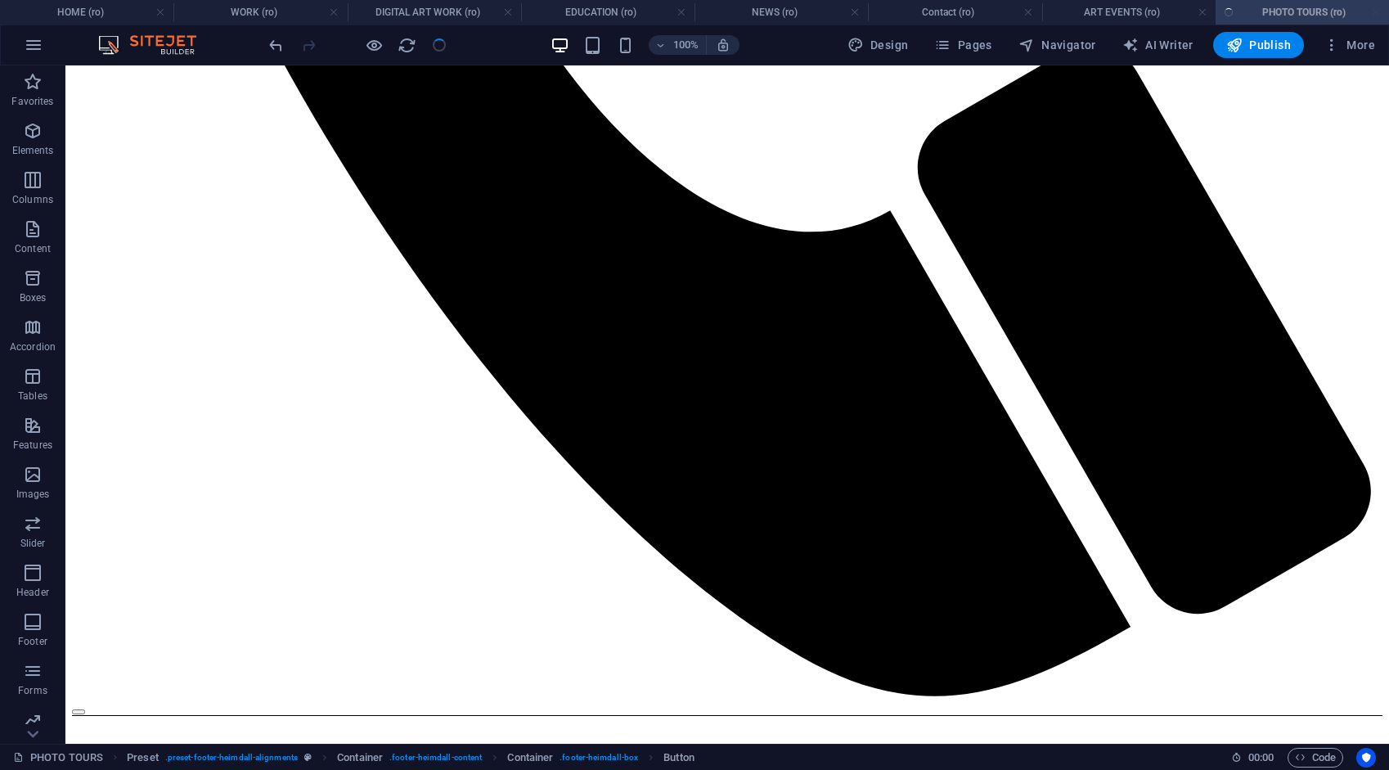
scroll to position [1229, 0]
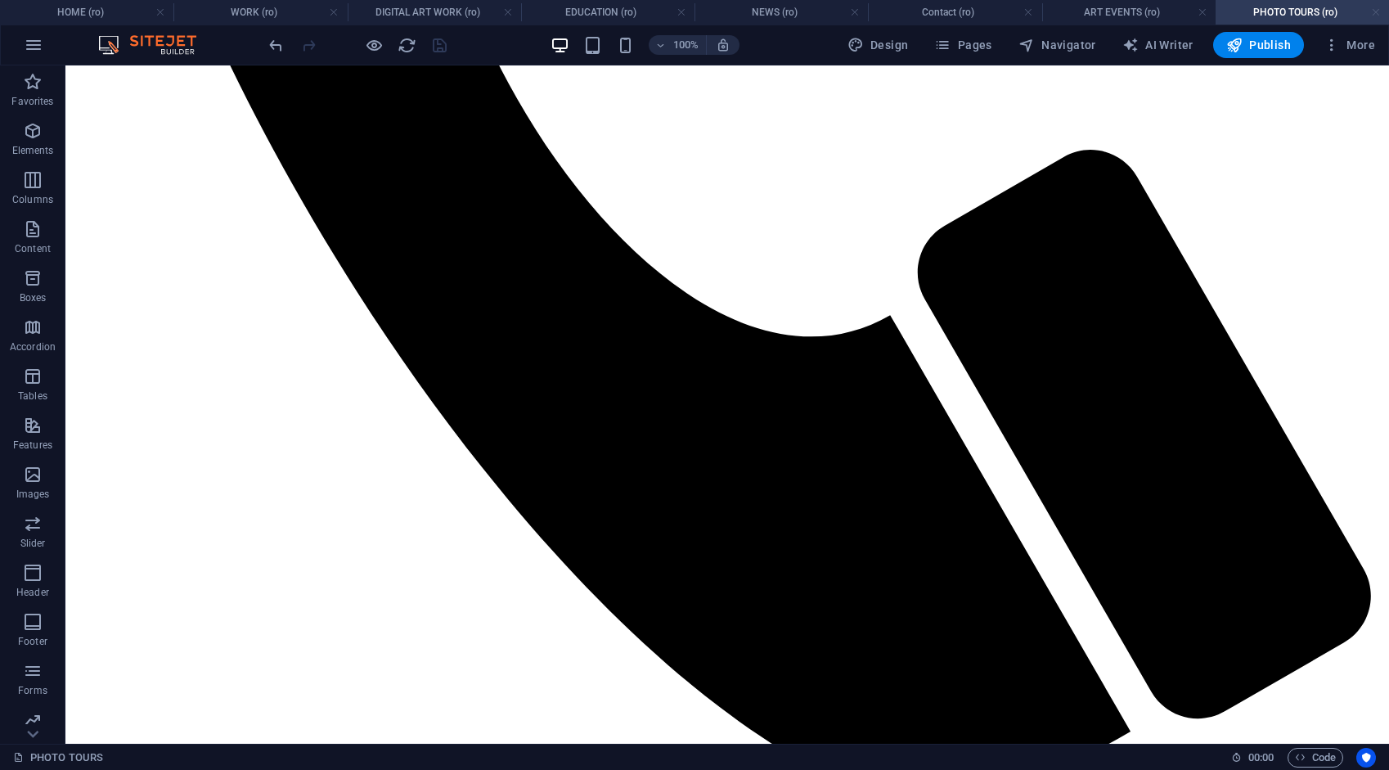
click at [1376, 12] on link at bounding box center [1376, 13] width 10 height 16
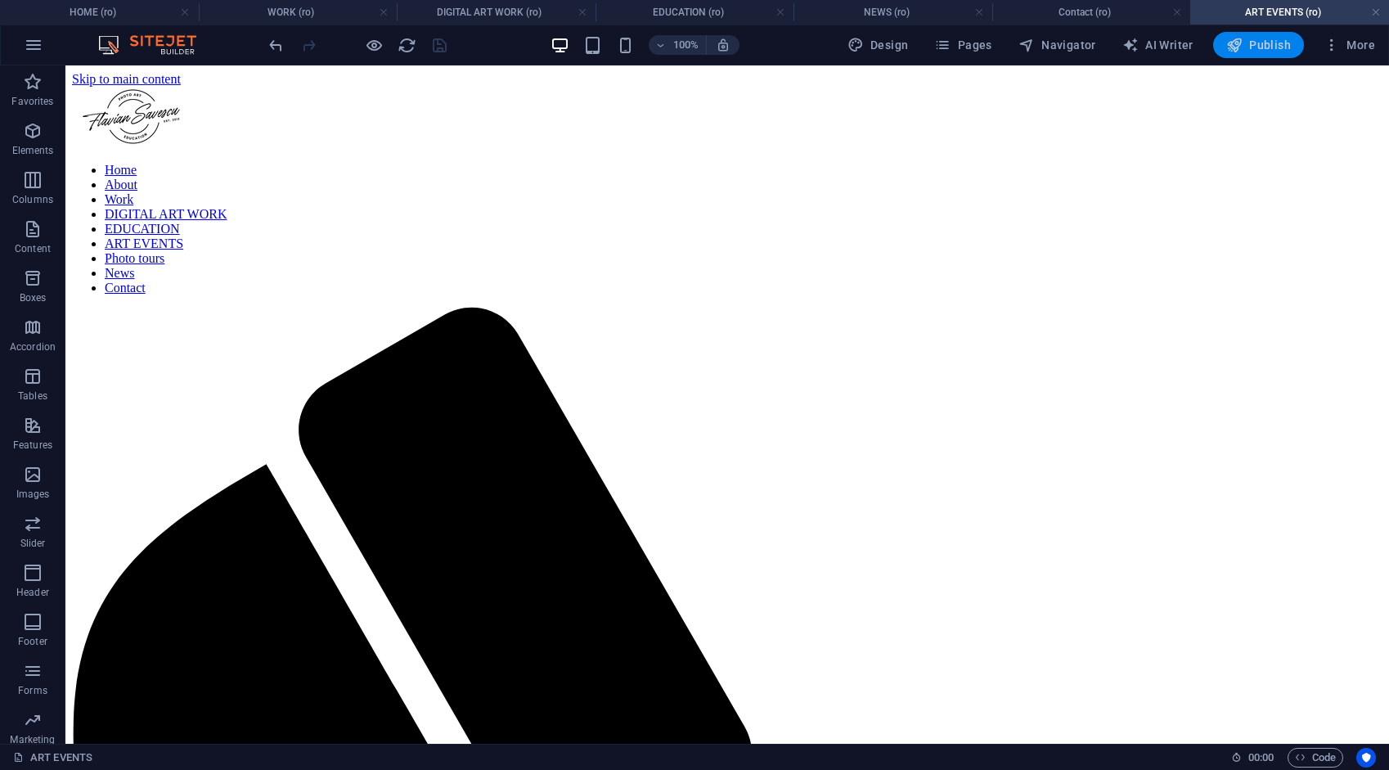
scroll to position [1528, 0]
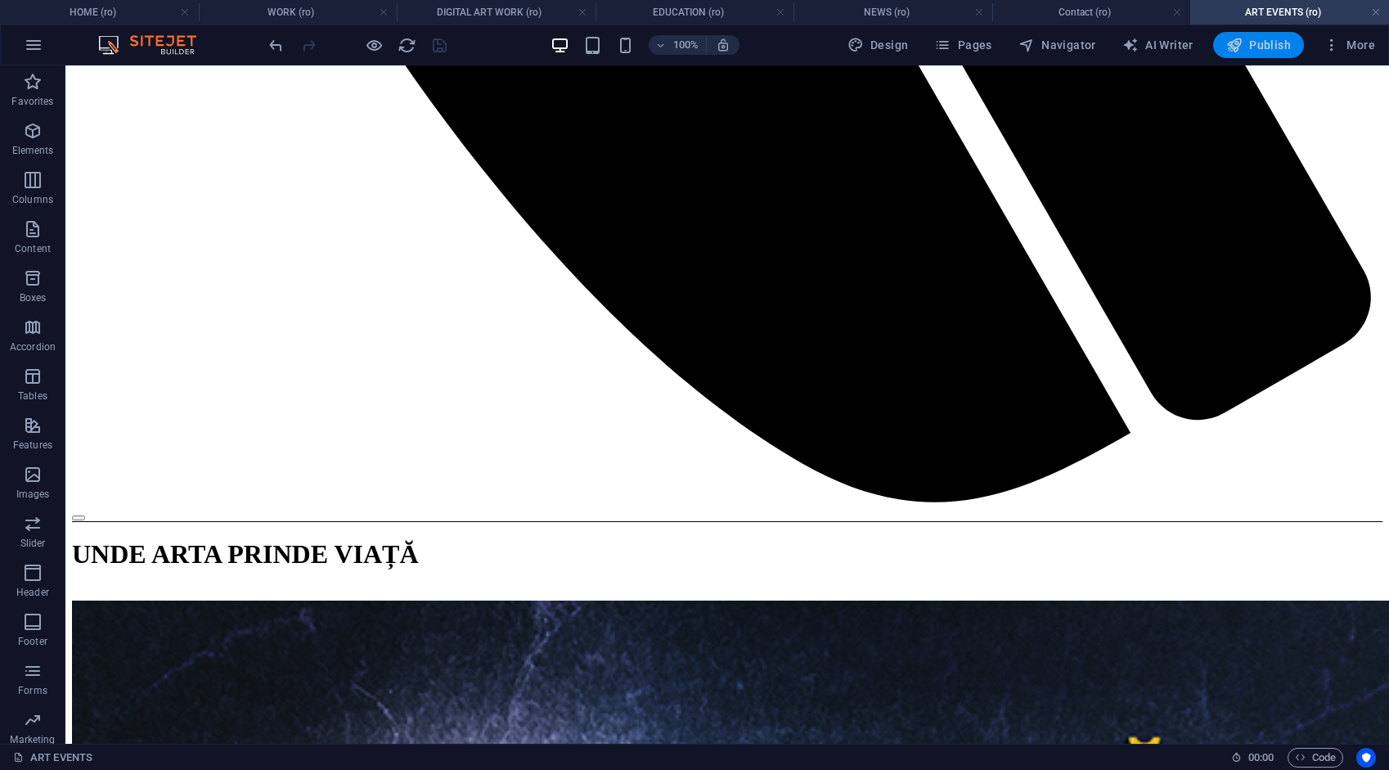
click at [1266, 44] on span "Publish" at bounding box center [1258, 45] width 65 height 16
click at [1373, 11] on link at bounding box center [1376, 13] width 10 height 16
click at [1373, 11] on ul "HOME (ro) WORK (ro) DIGITAL ART WORK (ro) EDUCATION (ro) NEWS (ro) Contact (ro)…" at bounding box center [694, 12] width 1389 height 25
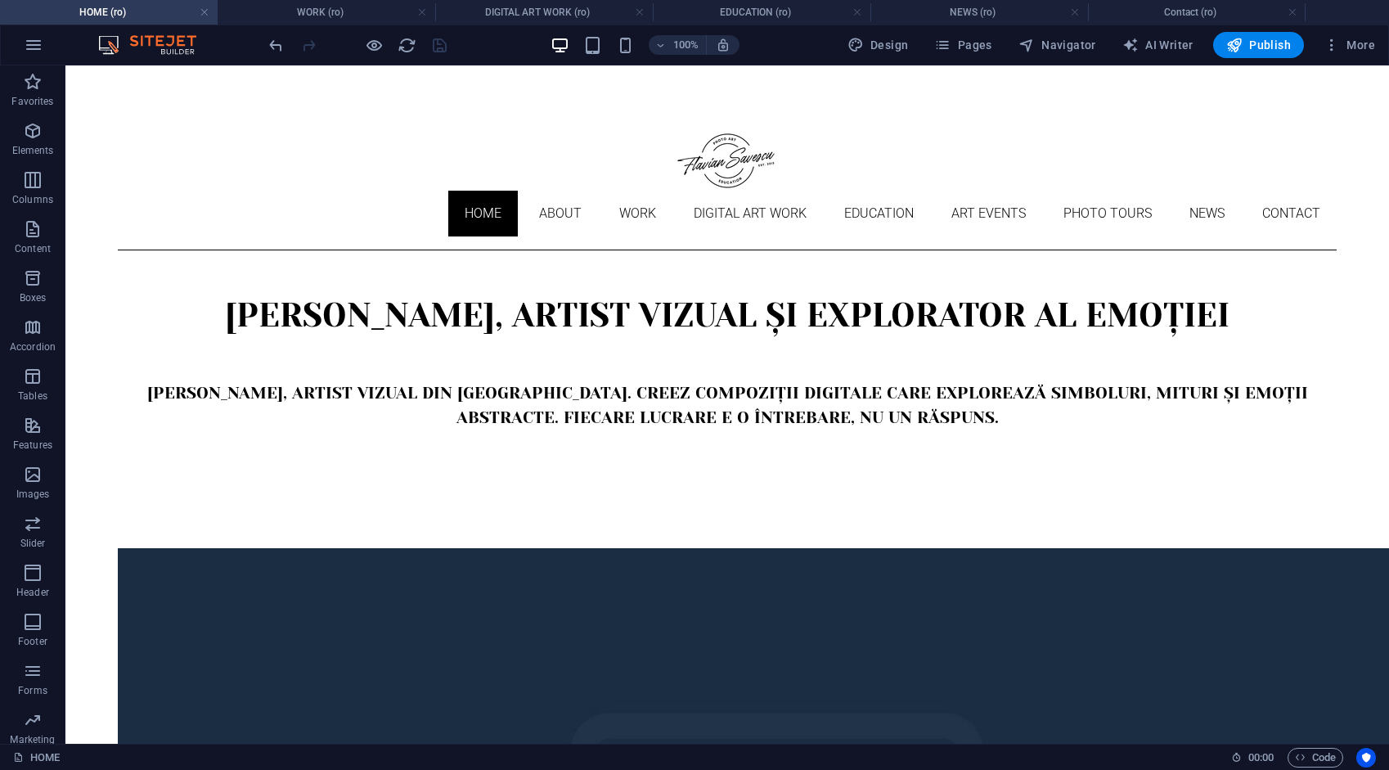
scroll to position [2403, 0]
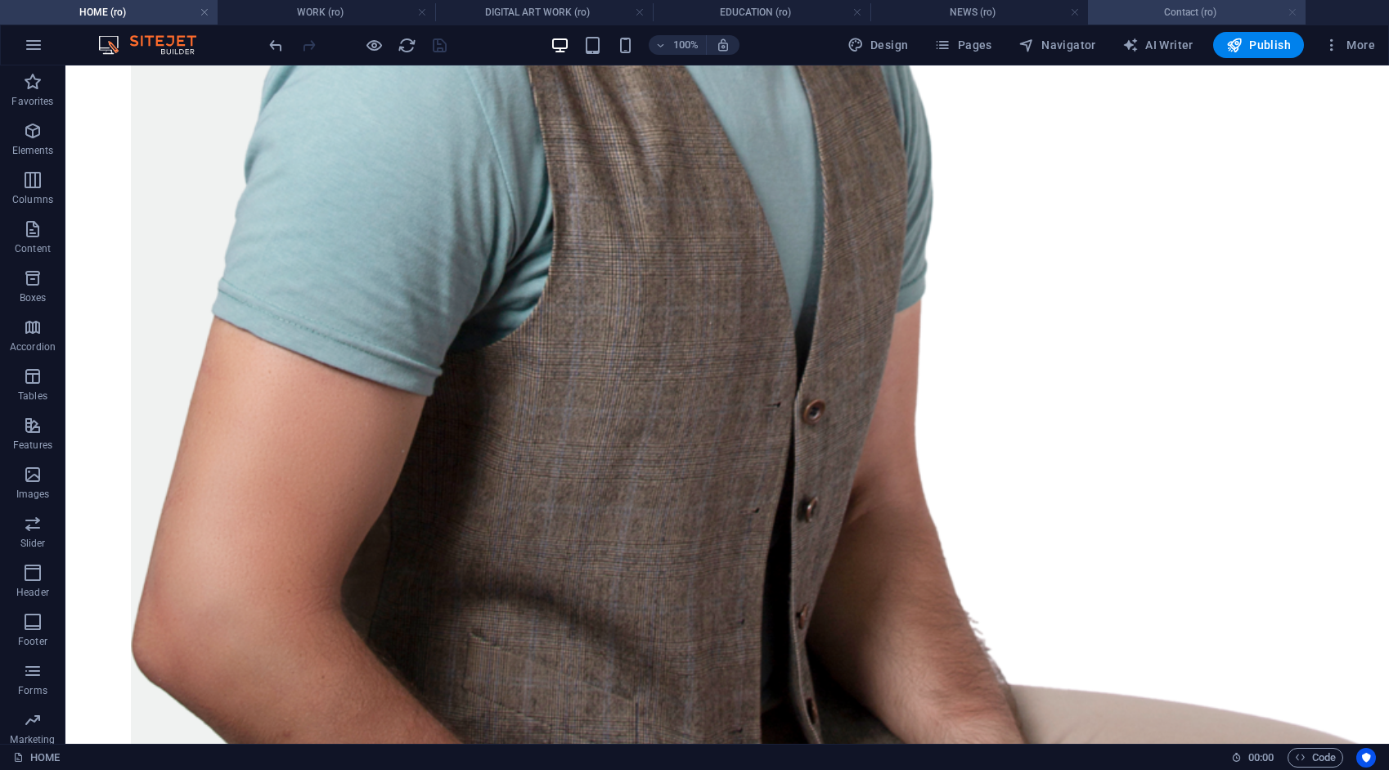
click at [1291, 10] on link at bounding box center [1292, 13] width 10 height 16
click at [1291, 10] on ul "HOME (ro) WORK (ro) DIGITAL ART WORK (ro) EDUCATION (ro) NEWS (ro) Contact (ro)" at bounding box center [694, 12] width 1389 height 25
click at [1080, 11] on h4 "NEWS (ro)" at bounding box center [979, 12] width 218 height 18
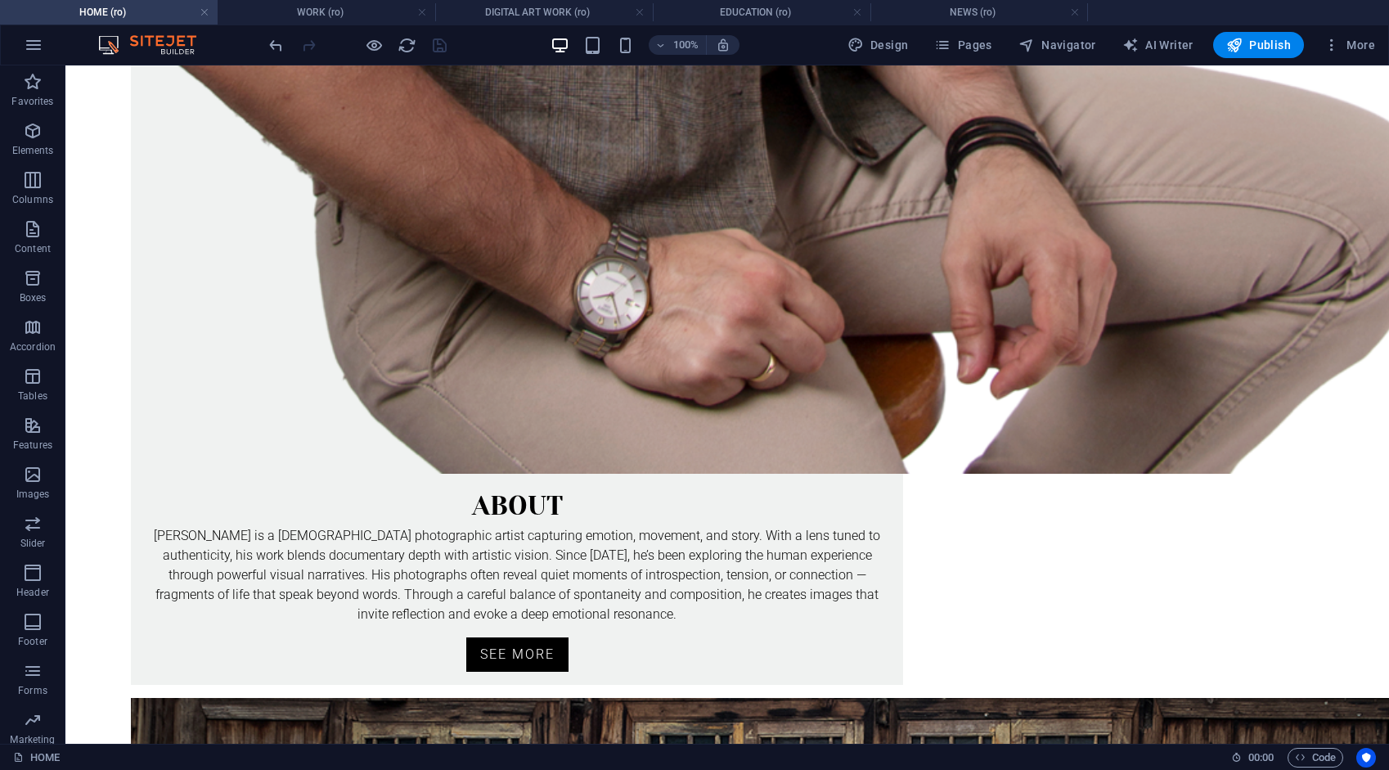
scroll to position [0, 0]
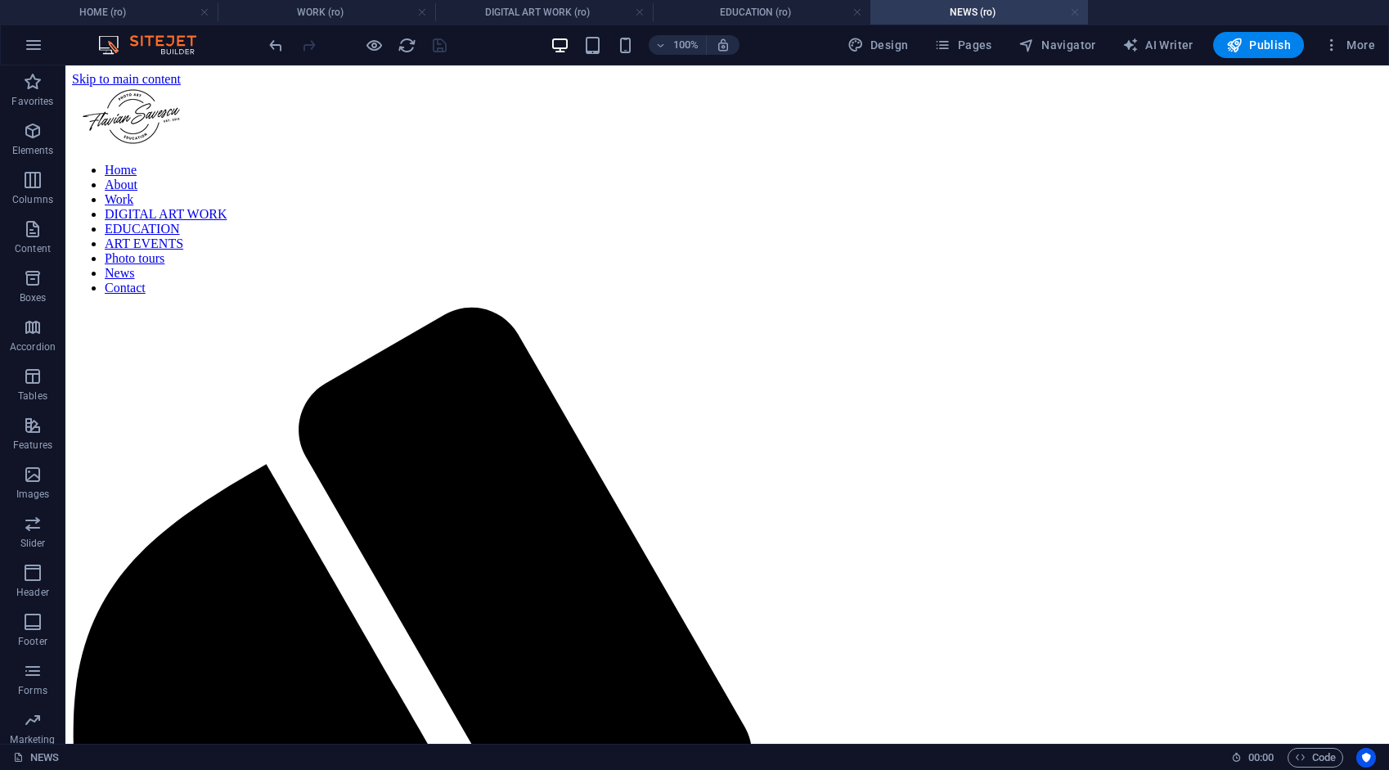
click at [1072, 11] on link at bounding box center [1075, 13] width 10 height 16
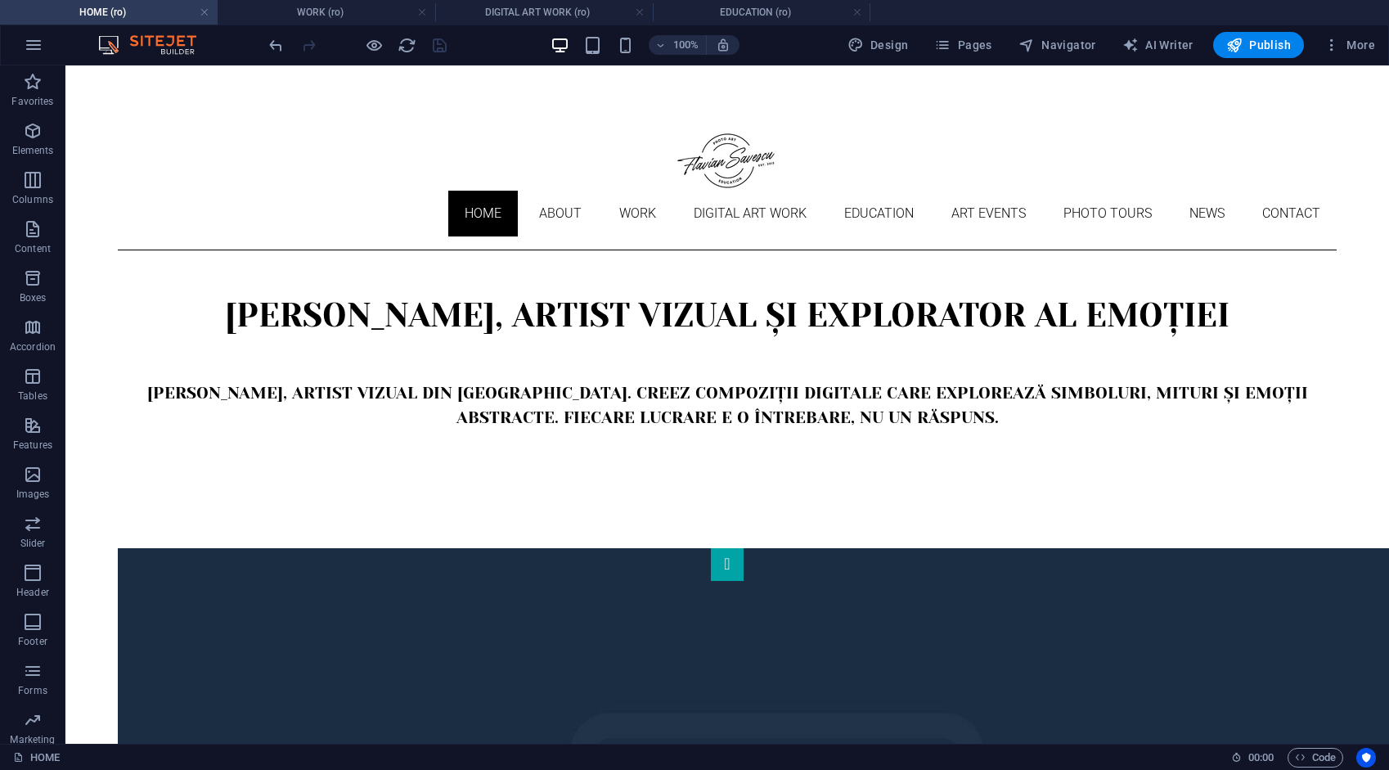
scroll to position [2403, 0]
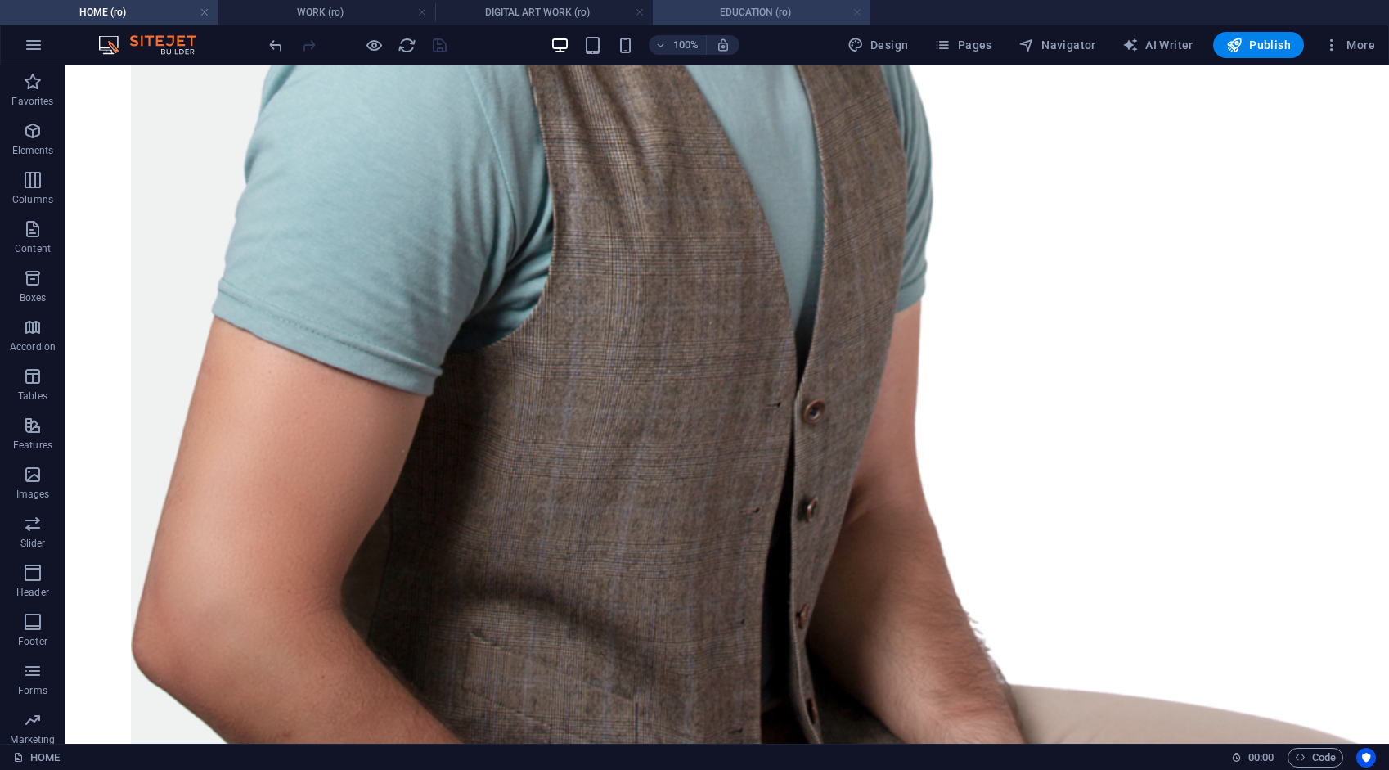
click at [859, 15] on link at bounding box center [857, 13] width 10 height 16
click at [859, 14] on ul "HOME (ro) WORK (ro) DIGITAL ART WORK (ro) EDUCATION (ro)" at bounding box center [694, 12] width 1389 height 25
click at [644, 12] on link at bounding box center [640, 13] width 10 height 16
click at [644, 11] on ul "HOME (ro) WORK (ro) DIGITAL ART WORK (ro)" at bounding box center [694, 12] width 1389 height 25
click at [420, 11] on link at bounding box center [422, 13] width 10 height 16
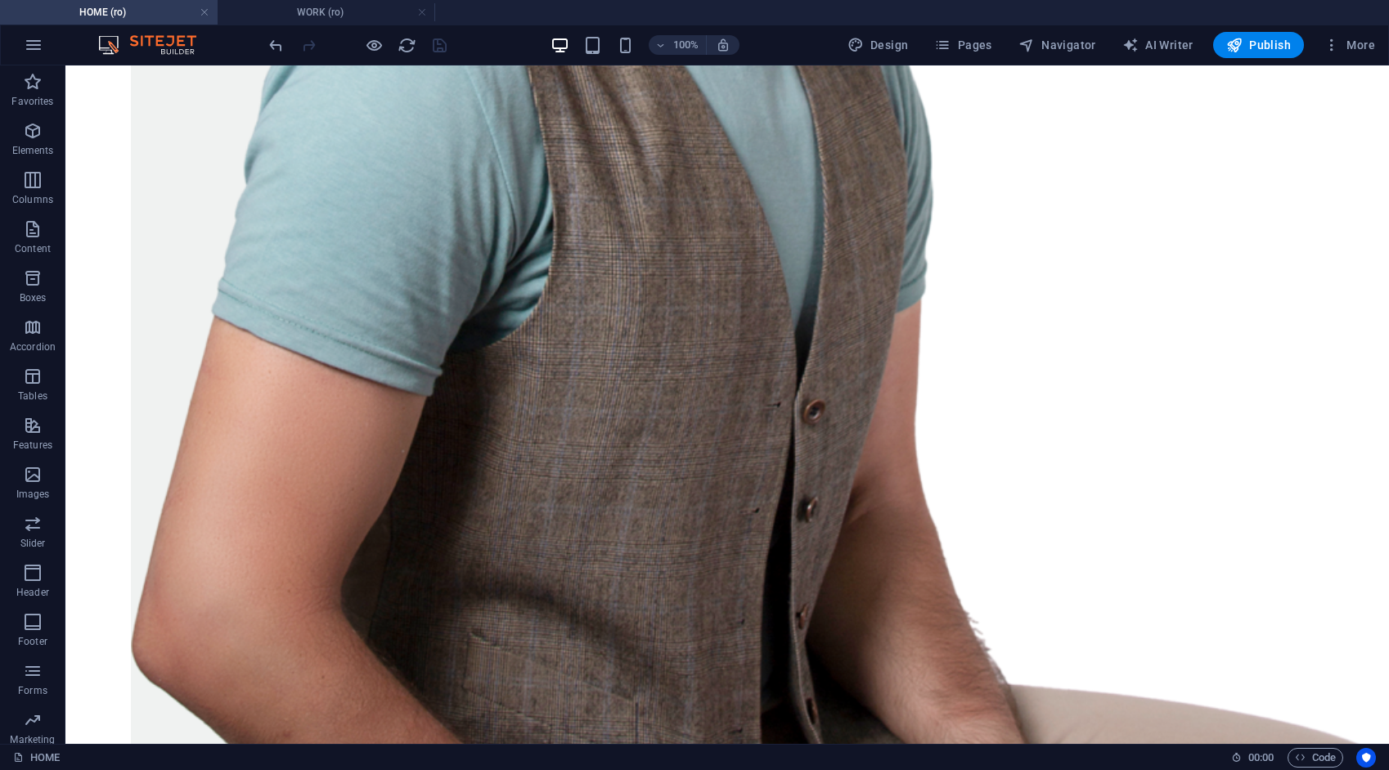
scroll to position [2379, 0]
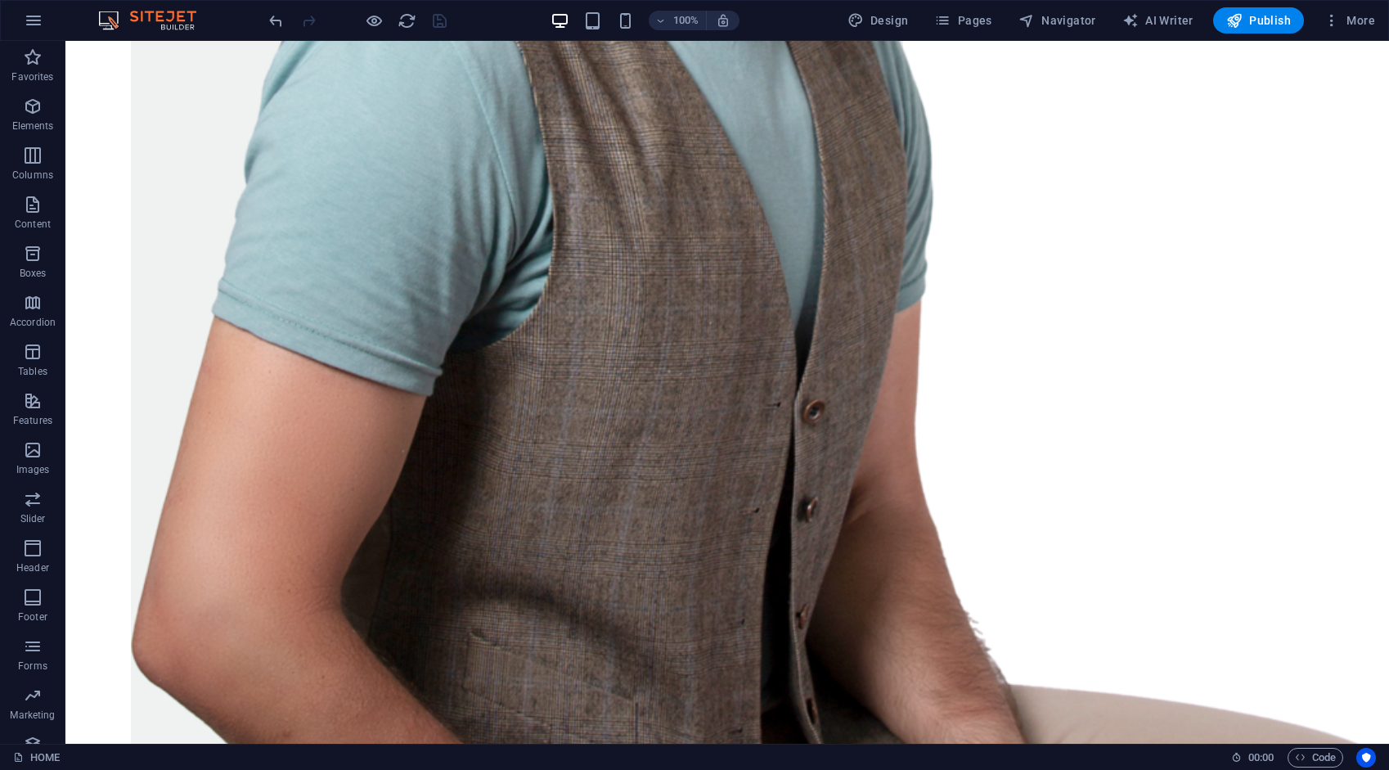
click at [435, 23] on div at bounding box center [357, 20] width 183 height 26
drag, startPoint x: 739, startPoint y: 618, endPoint x: 450, endPoint y: 617, distance: 289.6
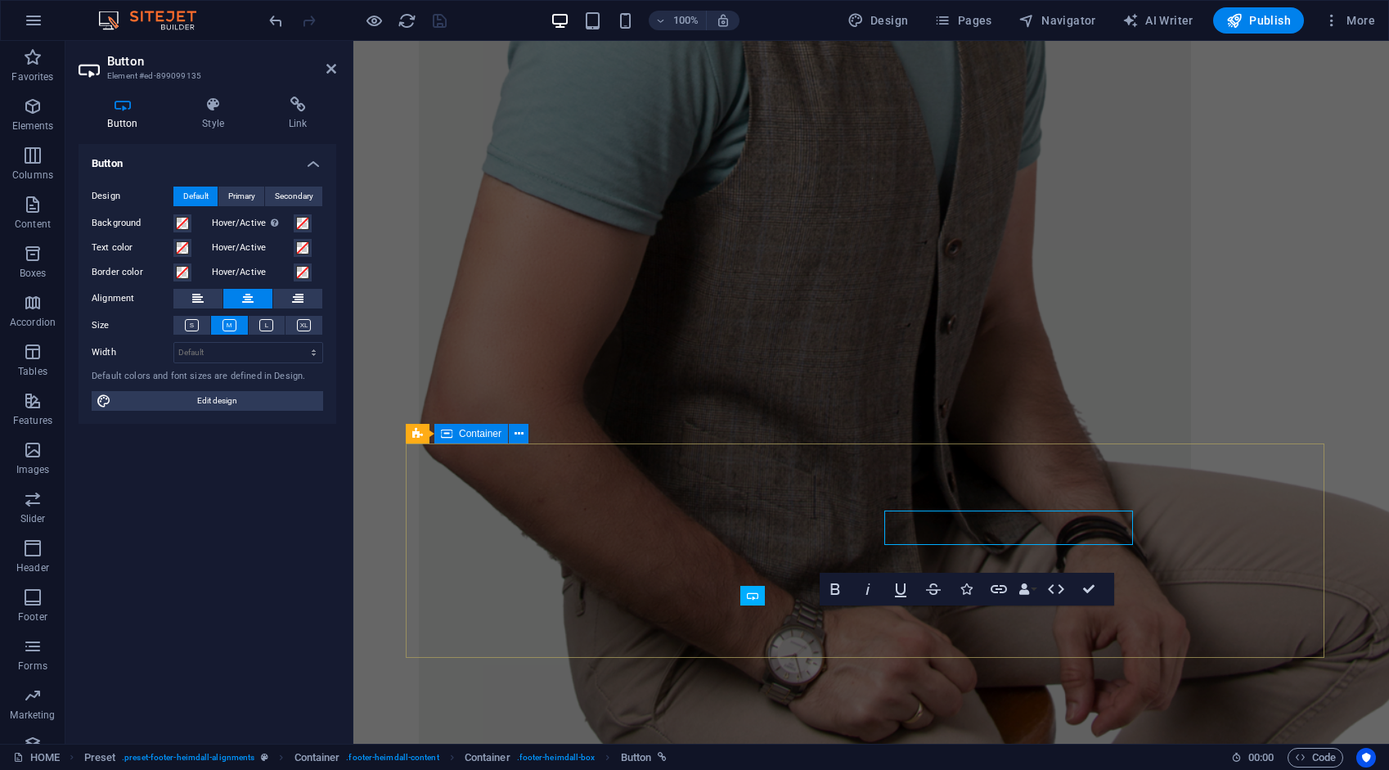
scroll to position [2473, 0]
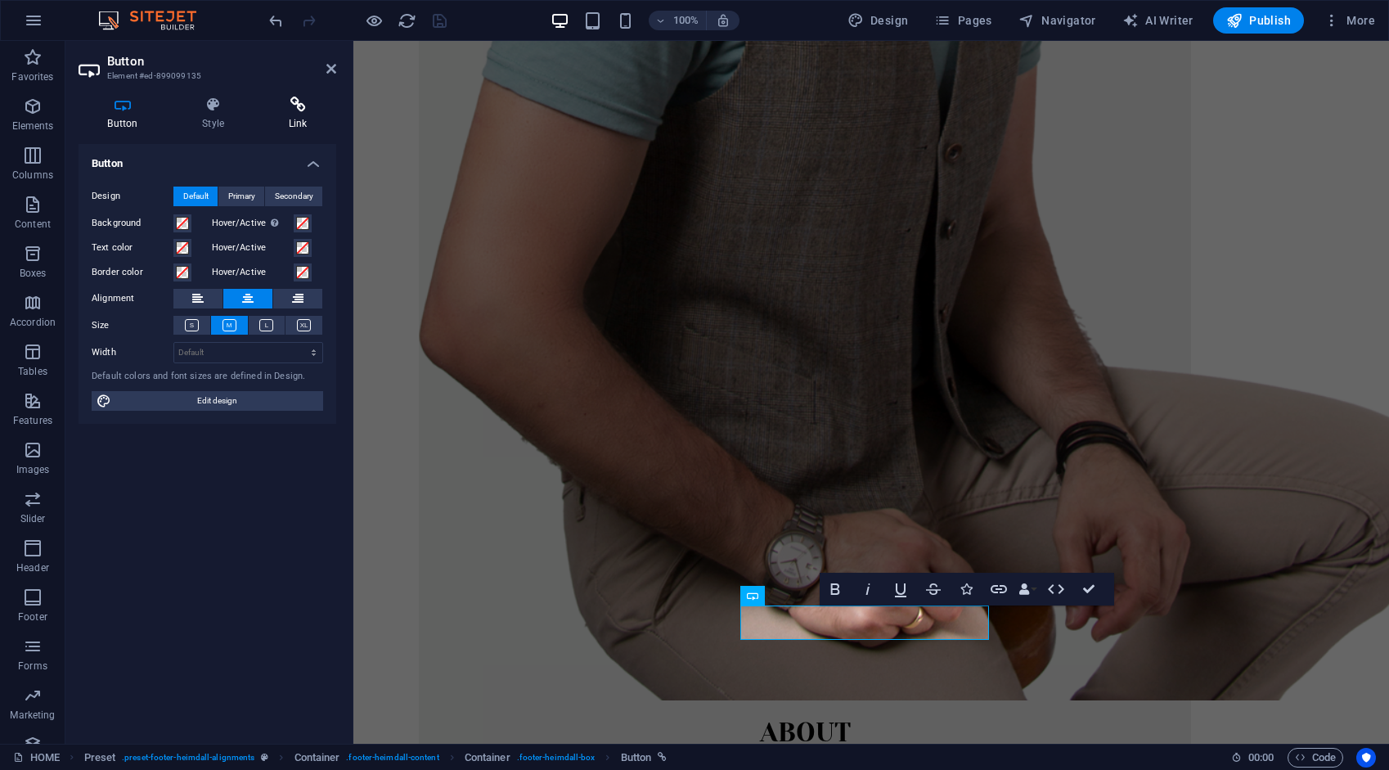
click at [300, 110] on icon at bounding box center [297, 105] width 77 height 16
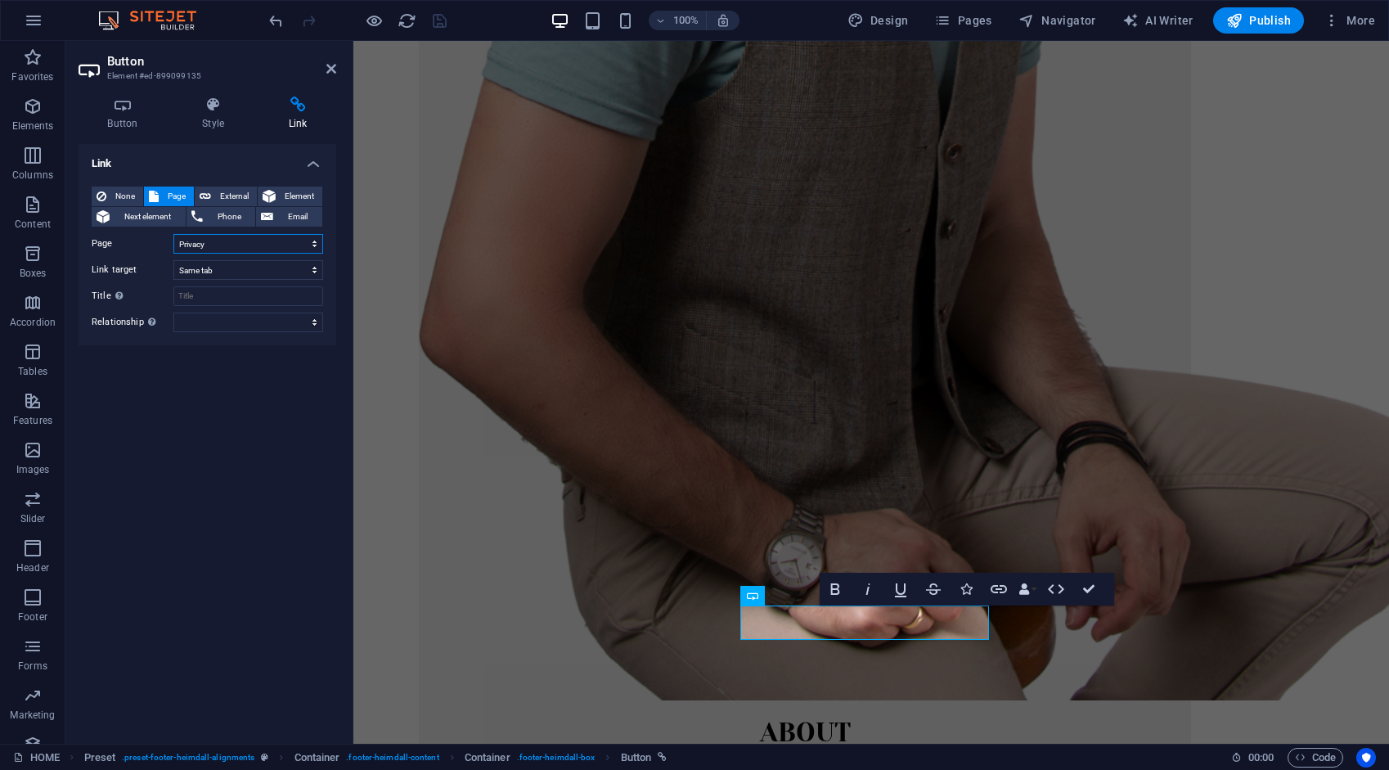
click at [223, 246] on select "HOME ABOUT WORK DIGITAL ART WORK EDUCATION NEWS Contact Legal Notice Privacy AR…" at bounding box center [248, 244] width 150 height 20
click at [223, 245] on select "HOME ABOUT WORK DIGITAL ART WORK EDUCATION NEWS Contact Legal Notice Privacy AR…" at bounding box center [248, 244] width 150 height 20
click at [443, 18] on div at bounding box center [357, 20] width 183 height 26
click at [442, 17] on div at bounding box center [357, 20] width 183 height 26
click at [442, 16] on div at bounding box center [357, 20] width 183 height 26
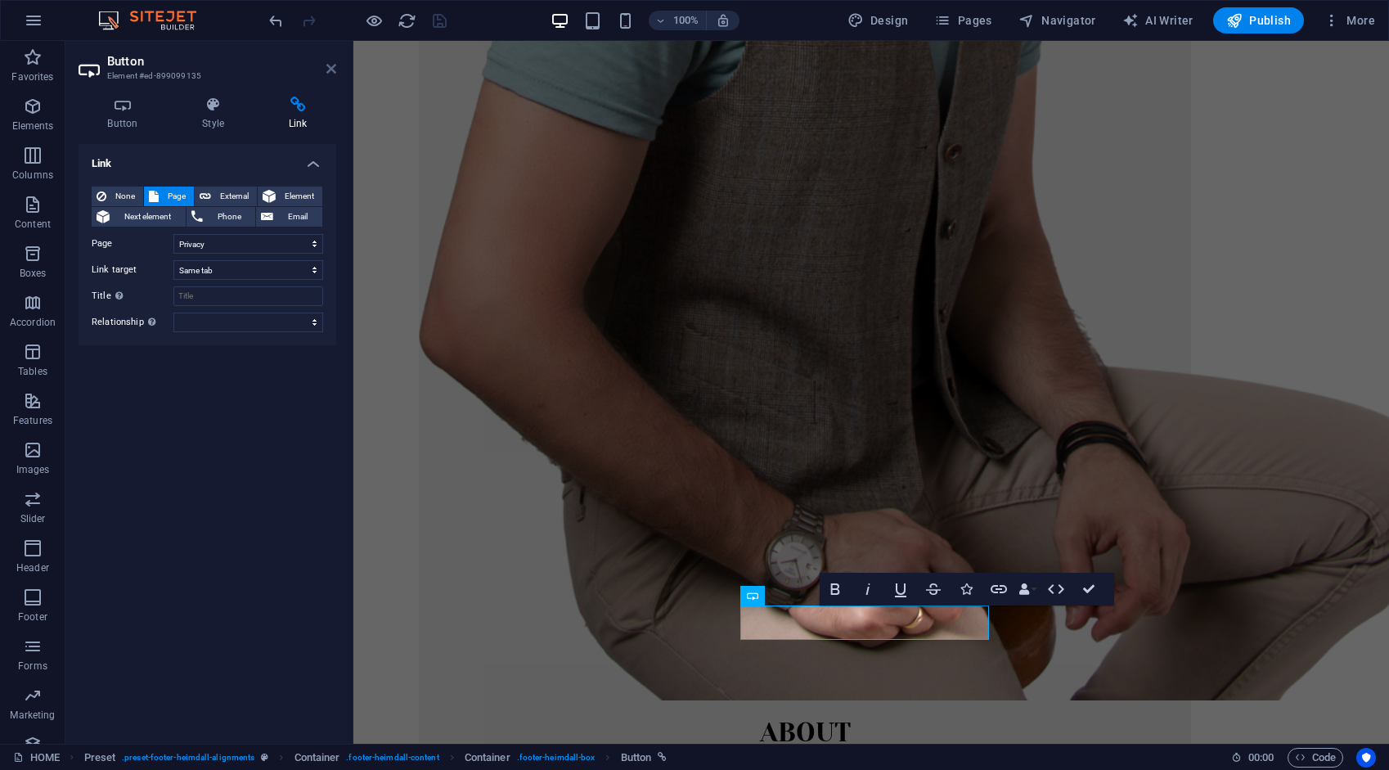
drag, startPoint x: 330, startPoint y: 67, endPoint x: 264, endPoint y: 26, distance: 77.2
click at [330, 67] on icon at bounding box center [331, 68] width 10 height 13
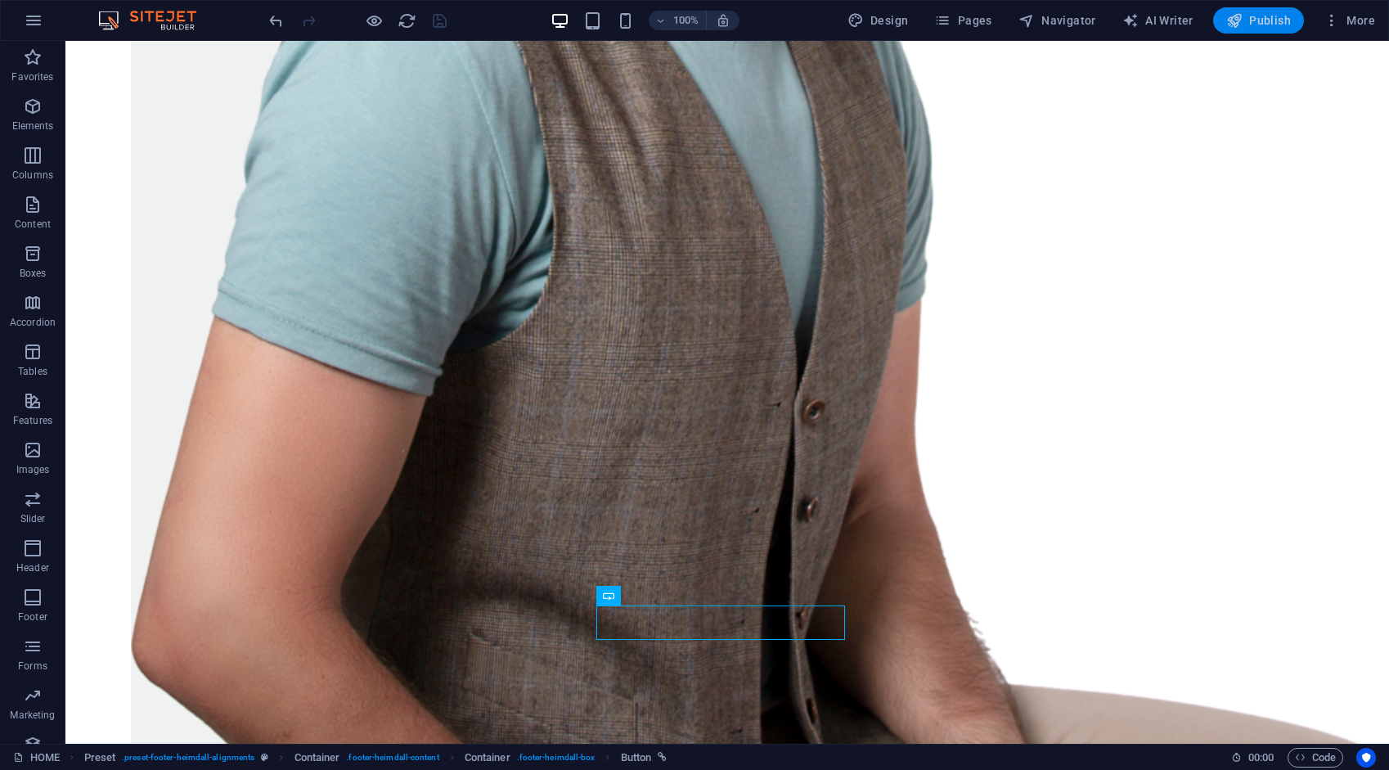
click at [1242, 19] on icon "button" at bounding box center [1234, 20] width 16 height 16
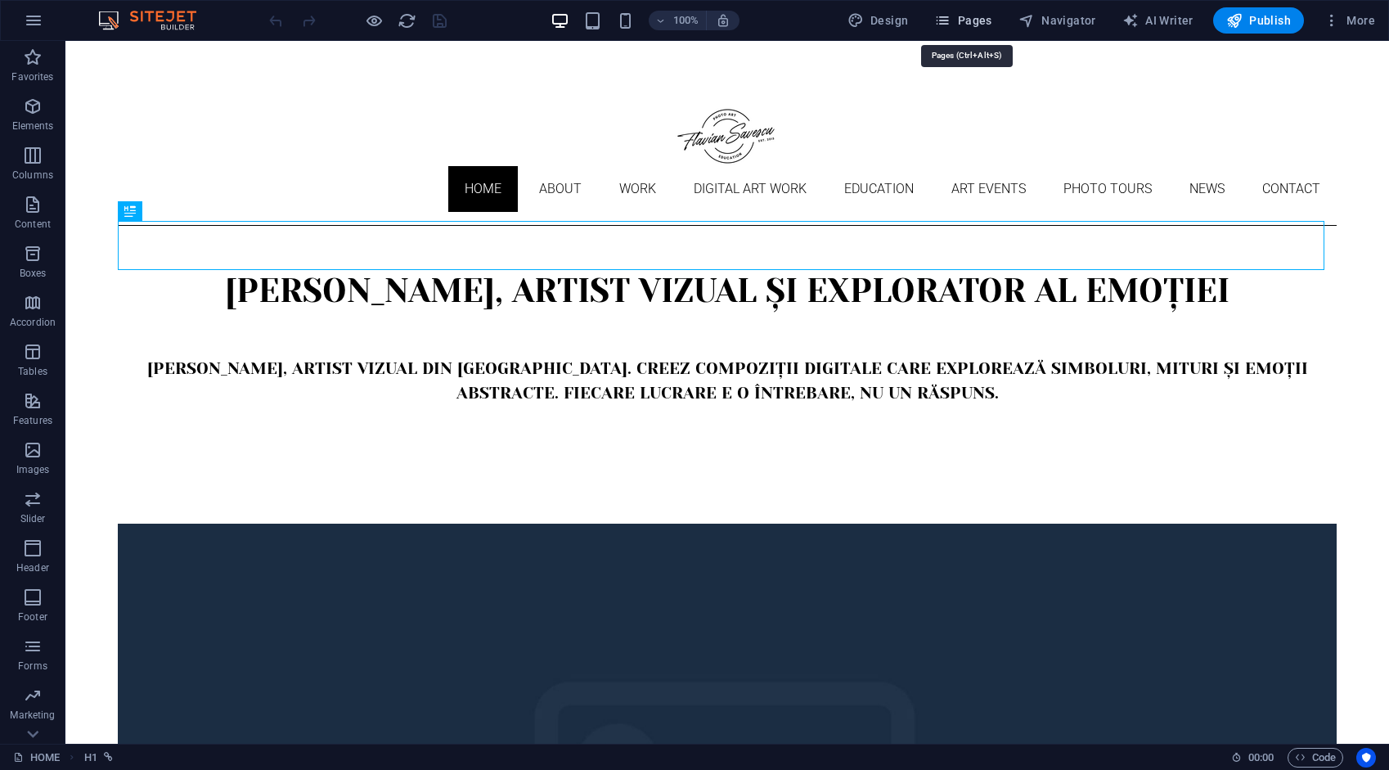
click at [982, 19] on span "Pages" at bounding box center [962, 20] width 57 height 16
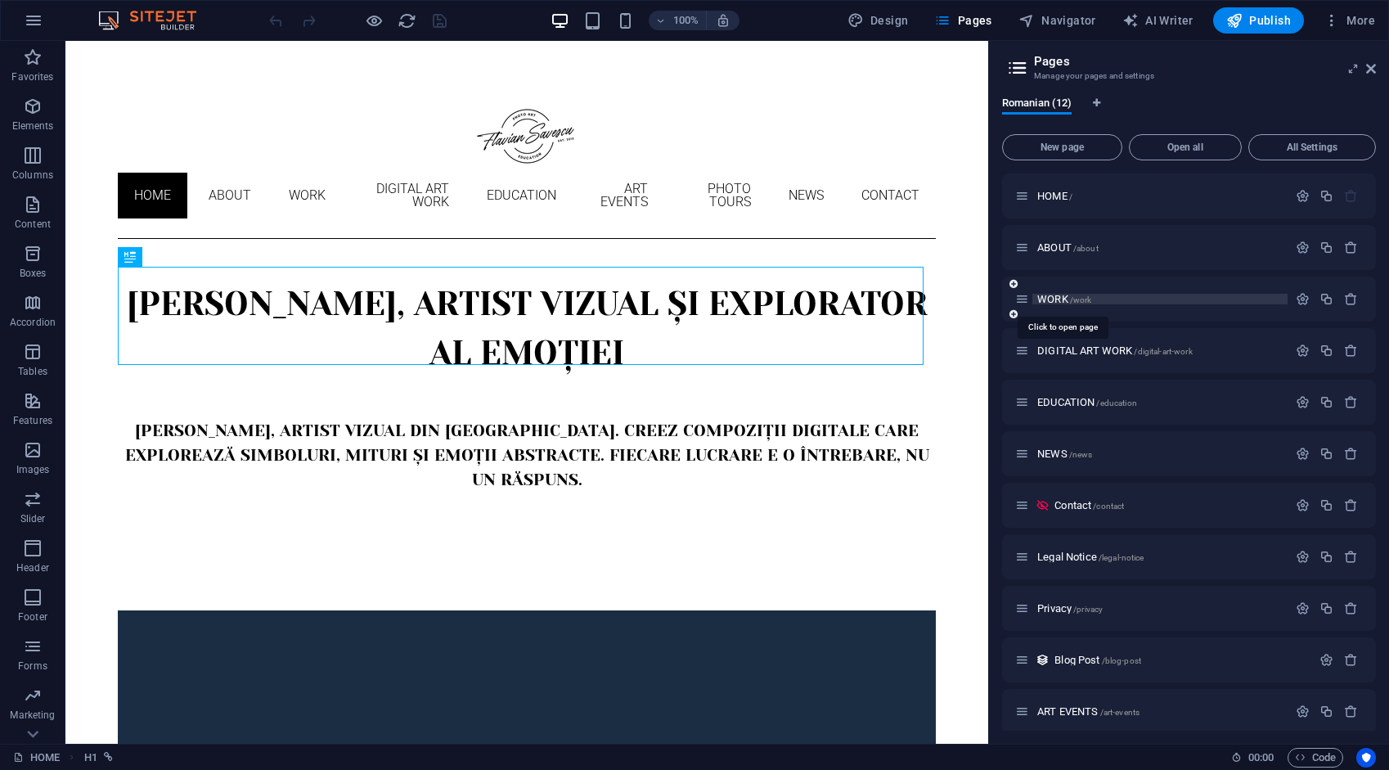
click at [1059, 294] on span "WORK /work" at bounding box center [1064, 299] width 54 height 12
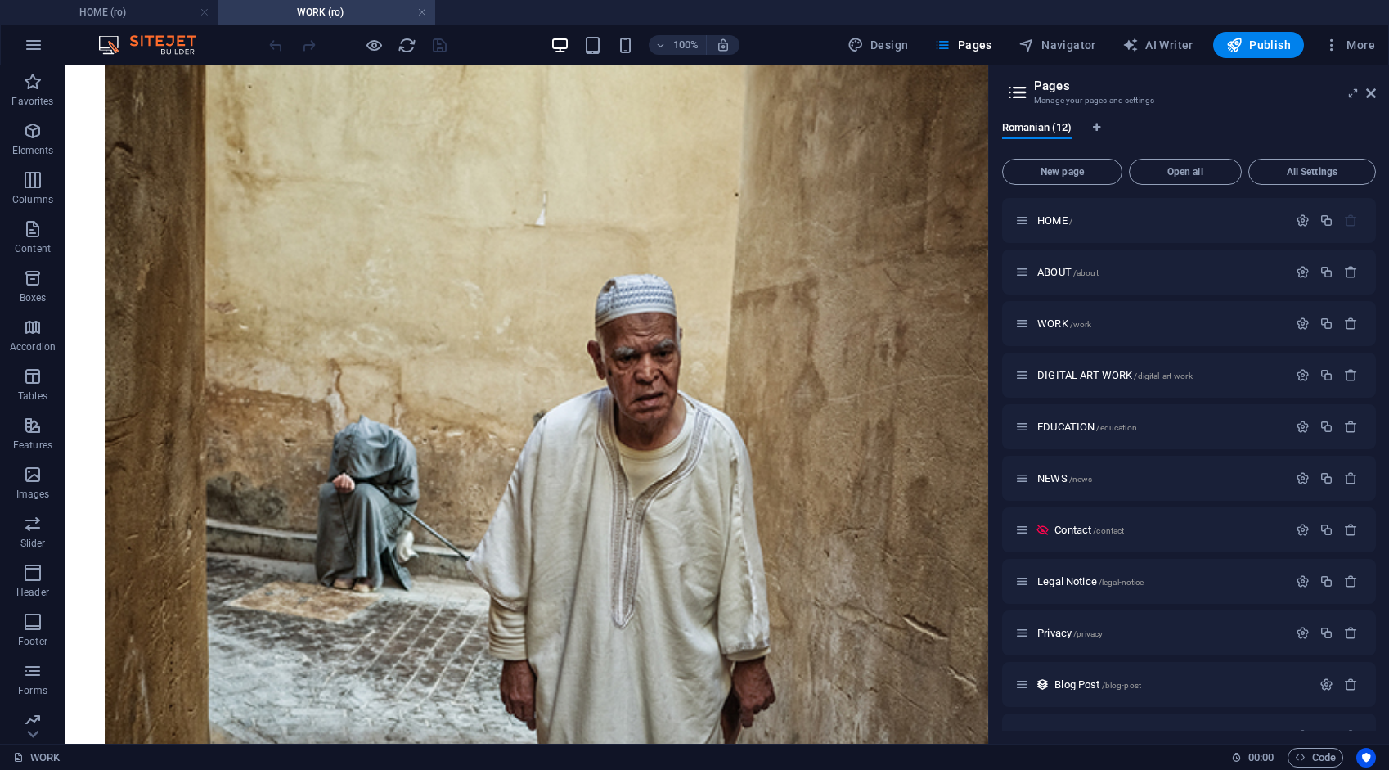
scroll to position [7645, 0]
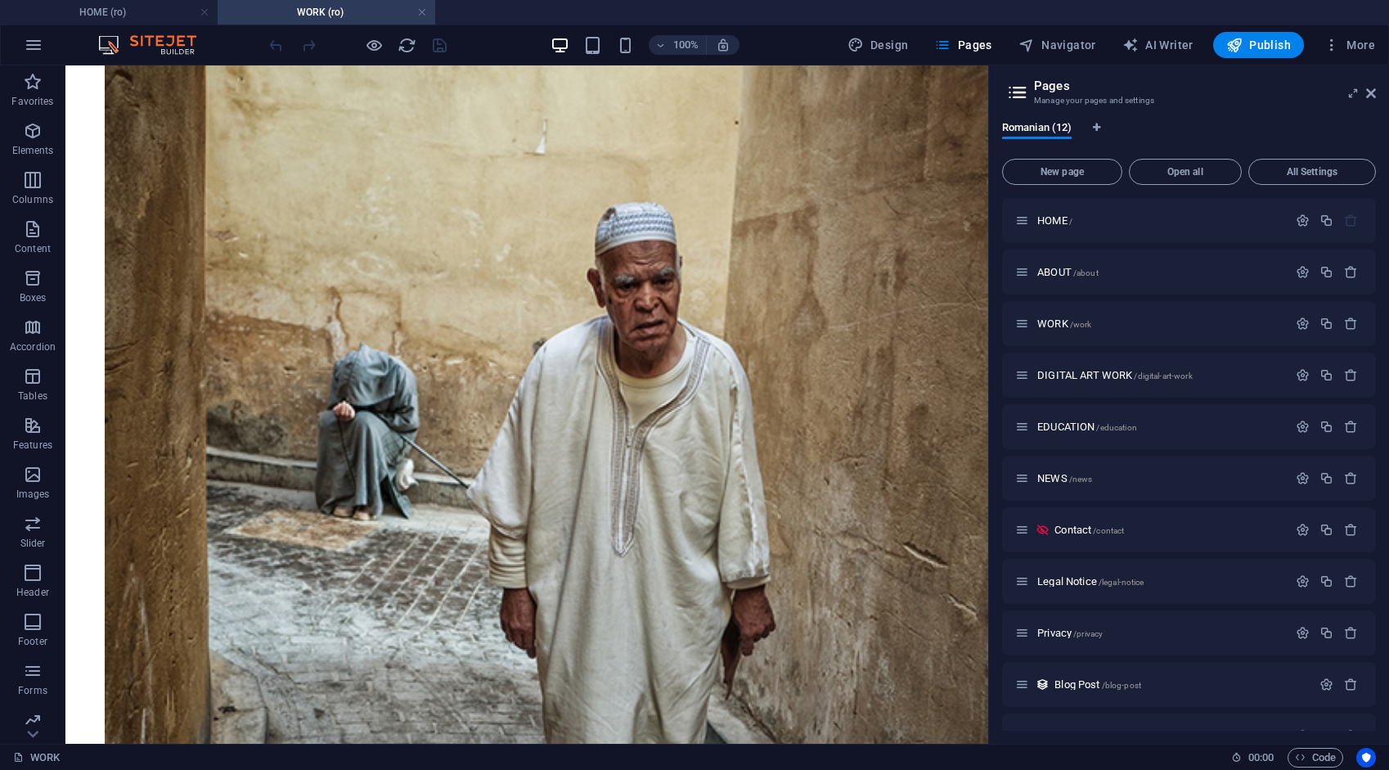
drag, startPoint x: 983, startPoint y: 349, endPoint x: 1067, endPoint y: 759, distance: 418.4
drag, startPoint x: 529, startPoint y: 612, endPoint x: 298, endPoint y: 795, distance: 295.2
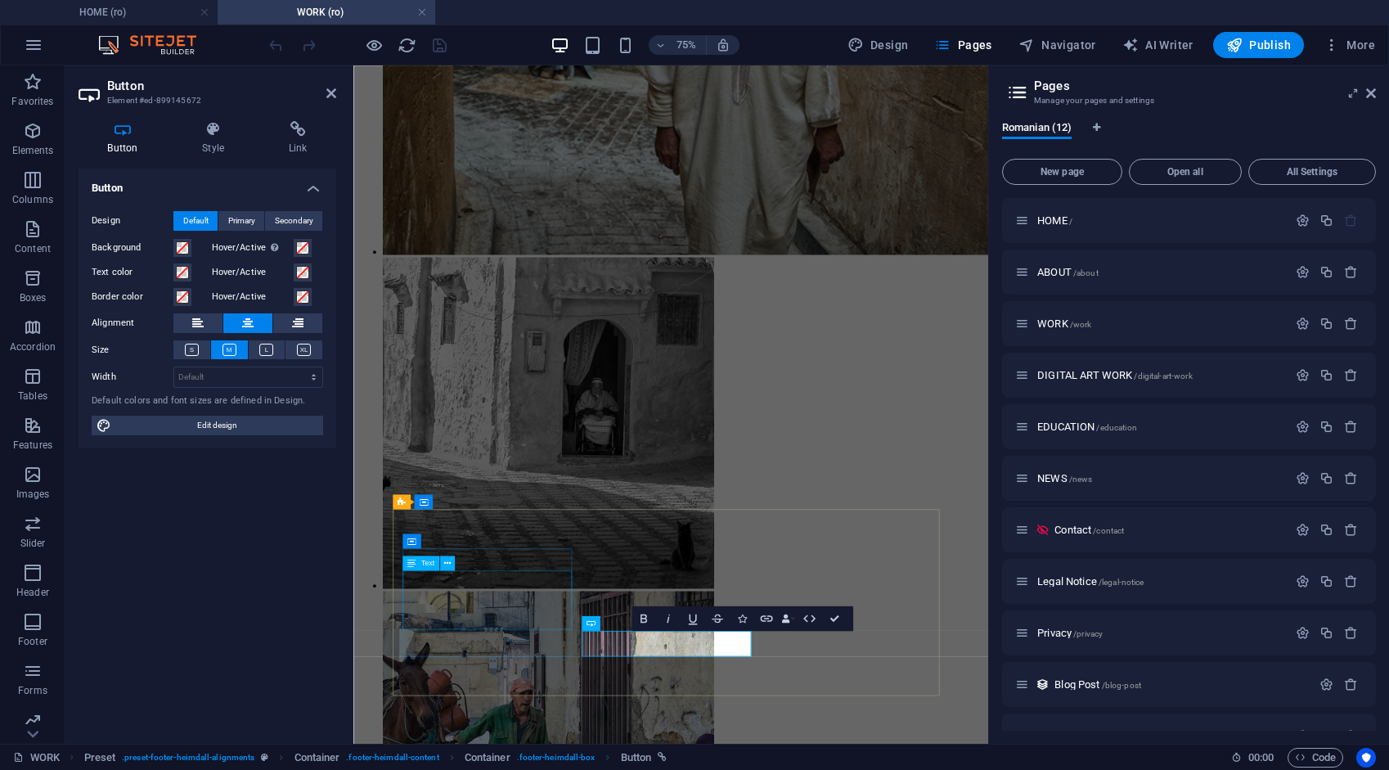
scroll to position [6892, 0]
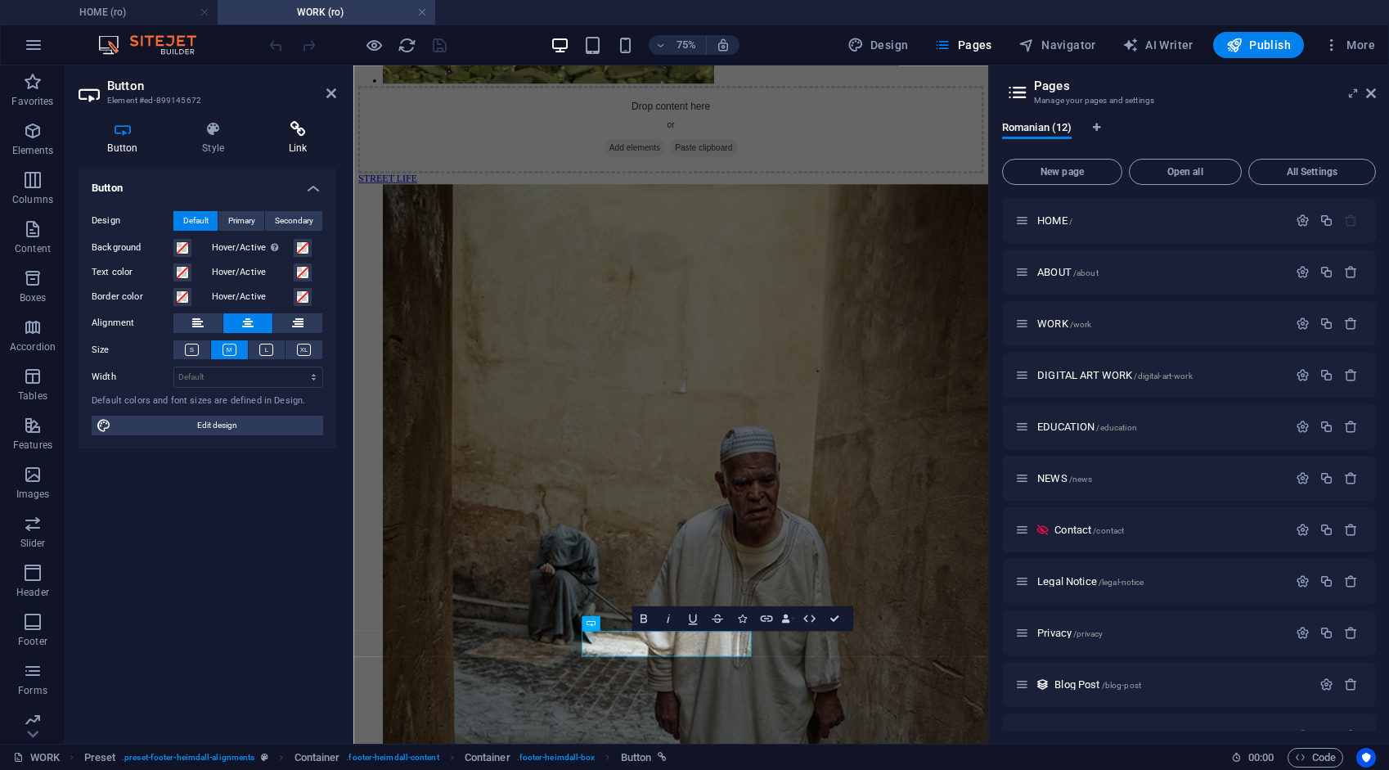
click at [301, 144] on h4 "Link" at bounding box center [297, 138] width 77 height 34
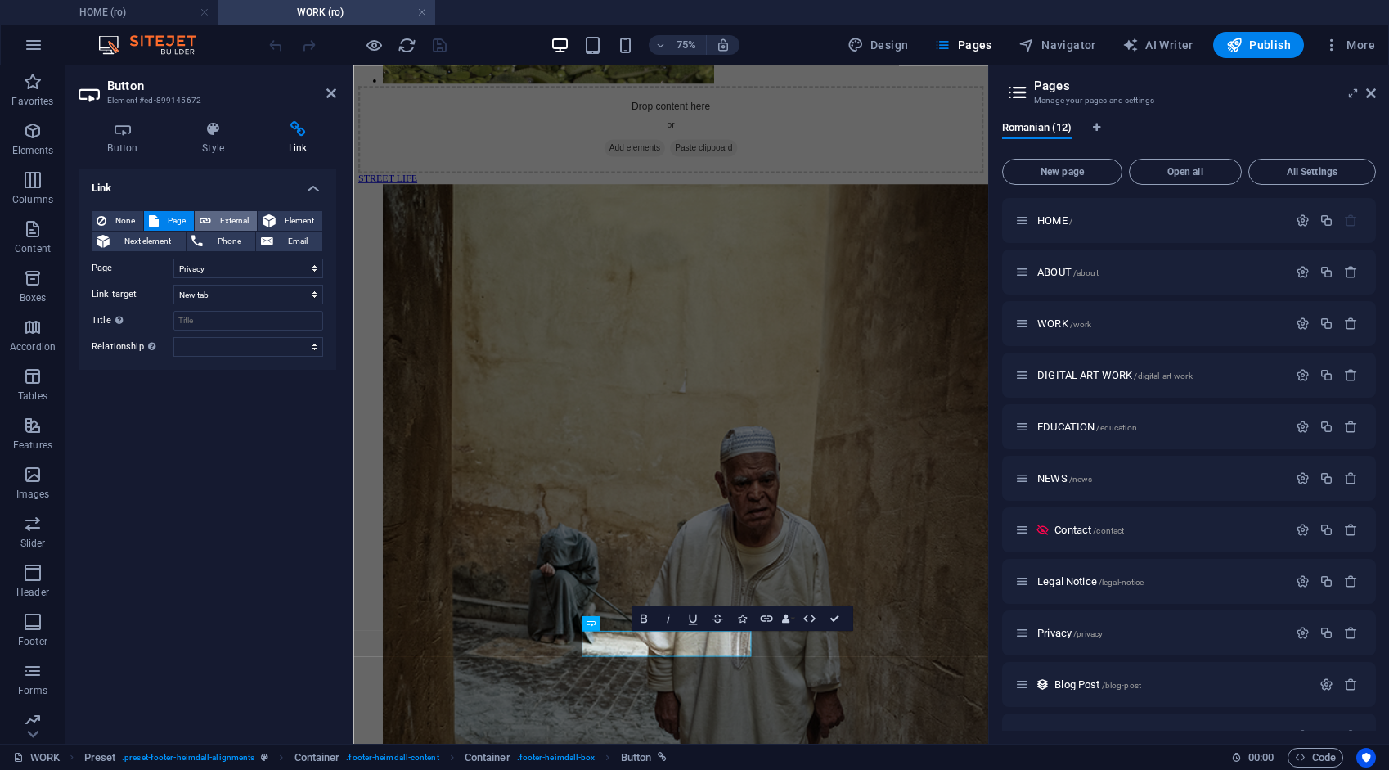
click at [229, 218] on span "External" at bounding box center [234, 221] width 36 height 20
click at [184, 216] on span "Page" at bounding box center [176, 221] width 25 height 20
select select
click at [443, 43] on icon "save" at bounding box center [439, 45] width 19 height 19
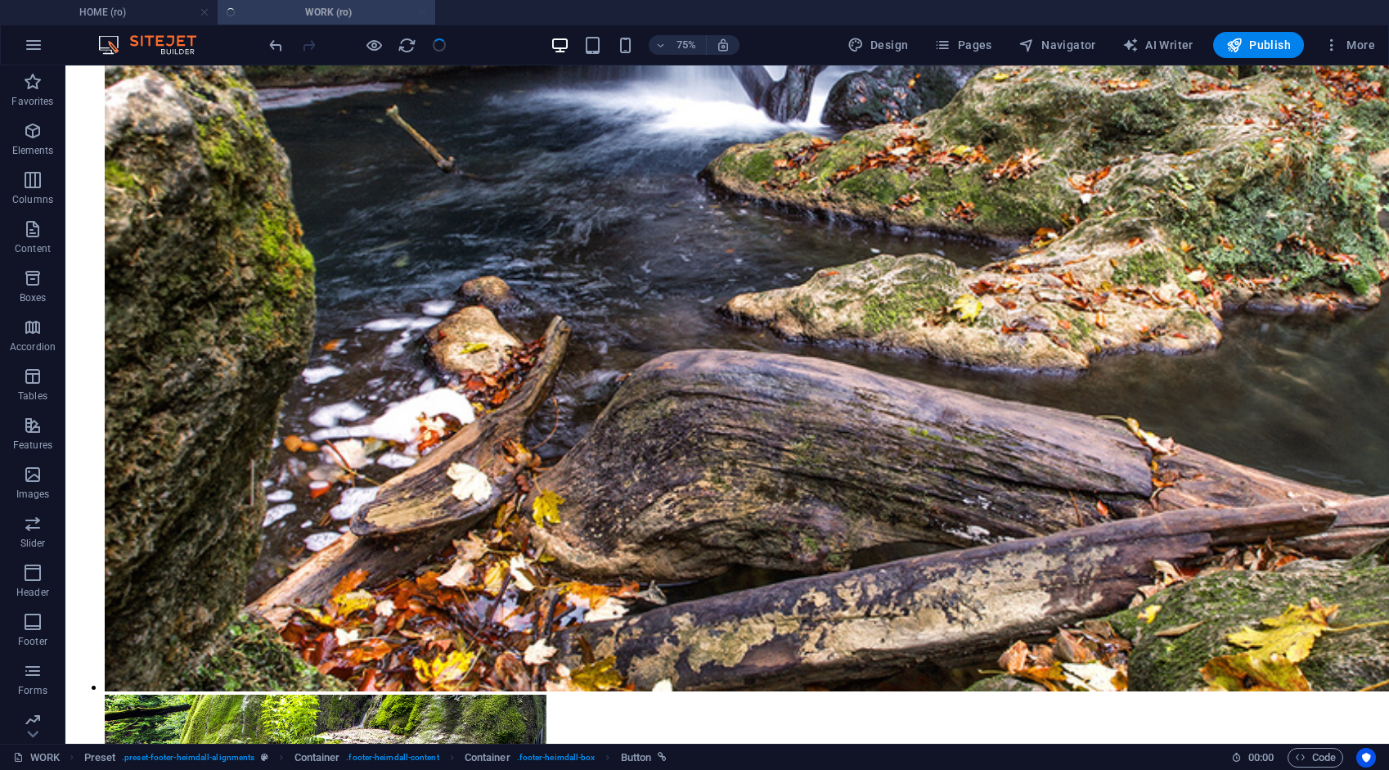
scroll to position [10253, 0]
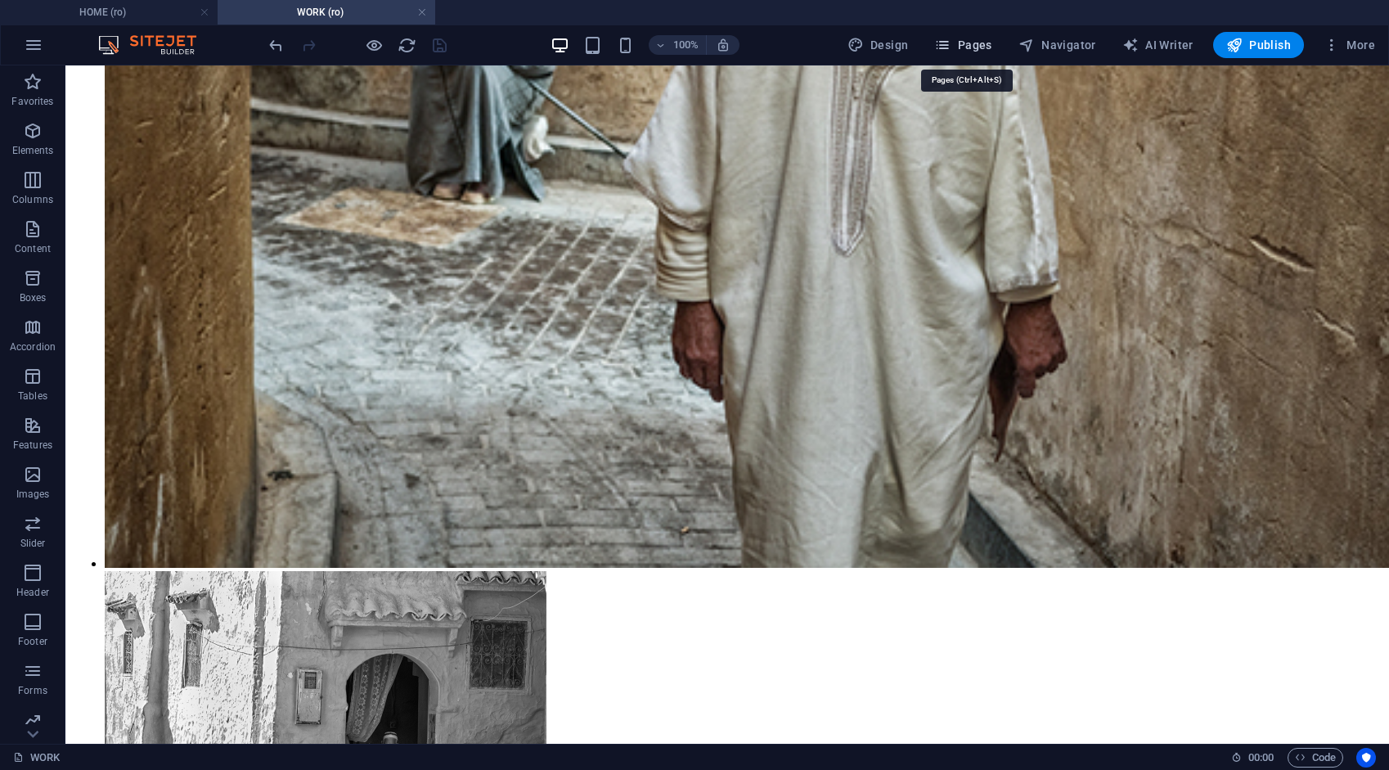
click at [973, 49] on span "Pages" at bounding box center [962, 45] width 57 height 16
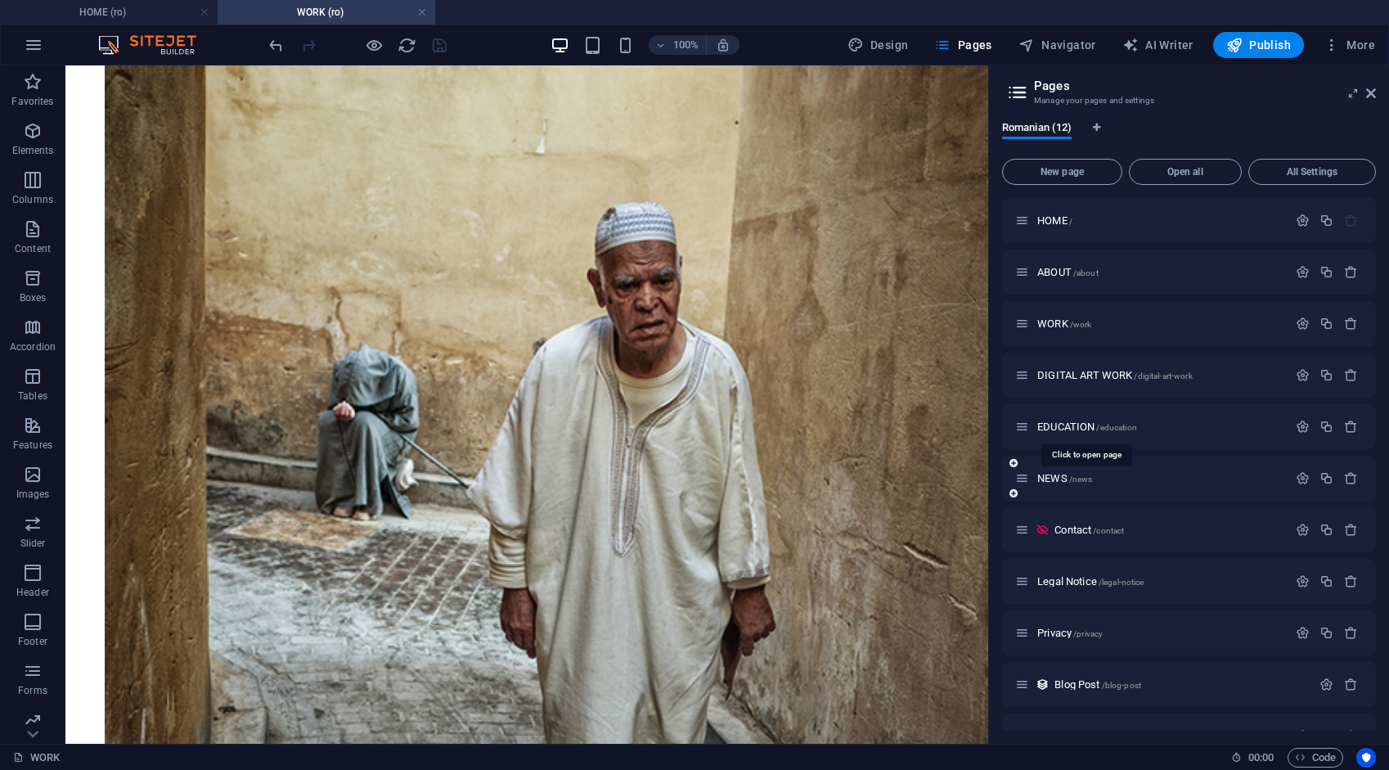
click at [1067, 427] on span "EDUCATION /education" at bounding box center [1087, 426] width 100 height 12
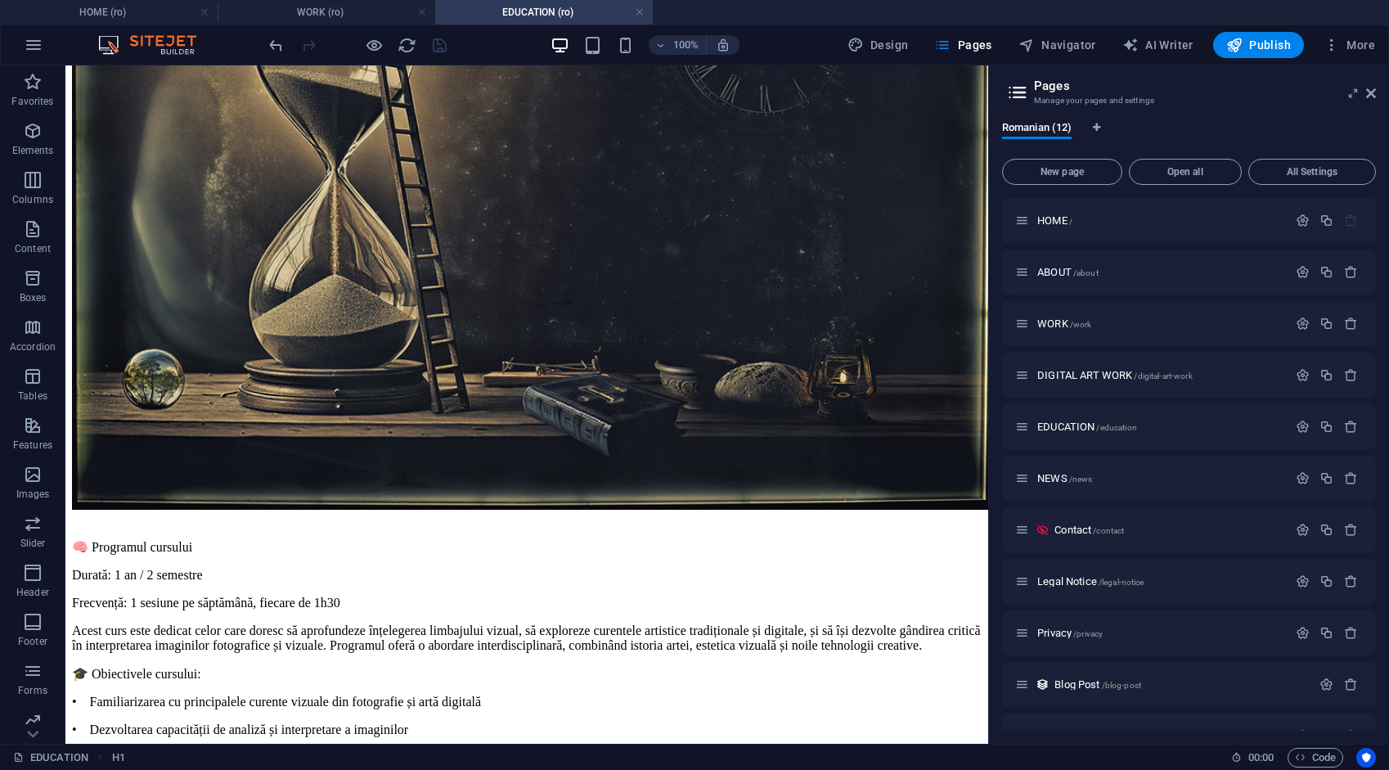
scroll to position [4729, 0]
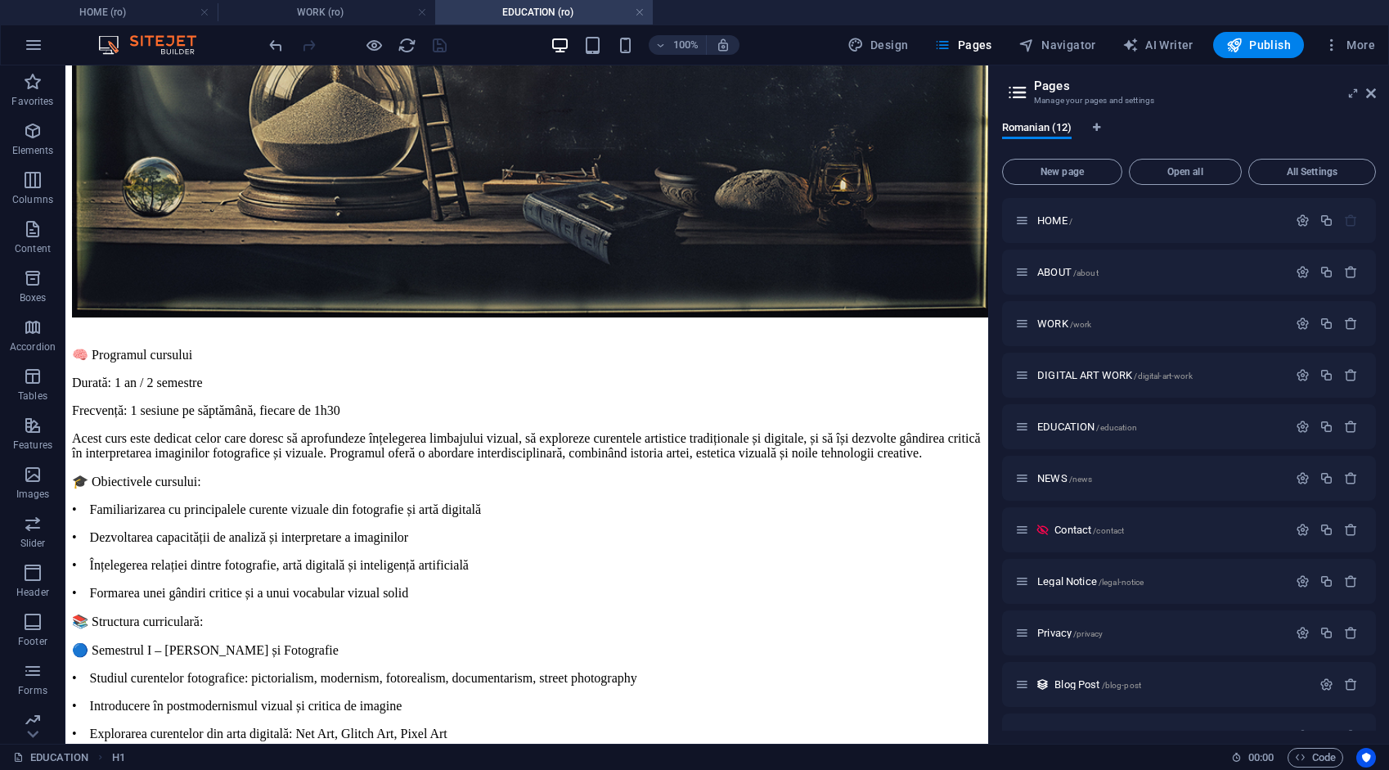
drag, startPoint x: 980, startPoint y: 119, endPoint x: 1061, endPoint y: 745, distance: 631.0
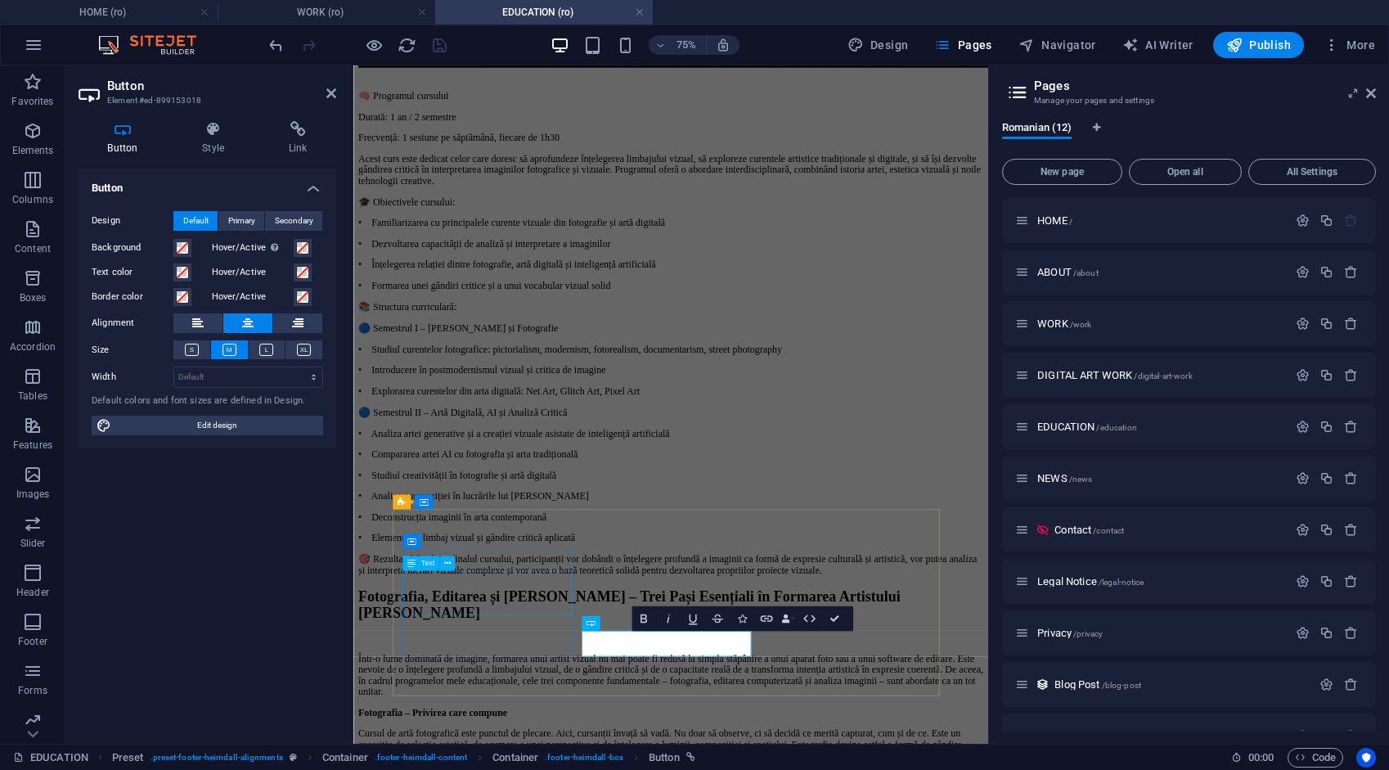
scroll to position [4414, 0]
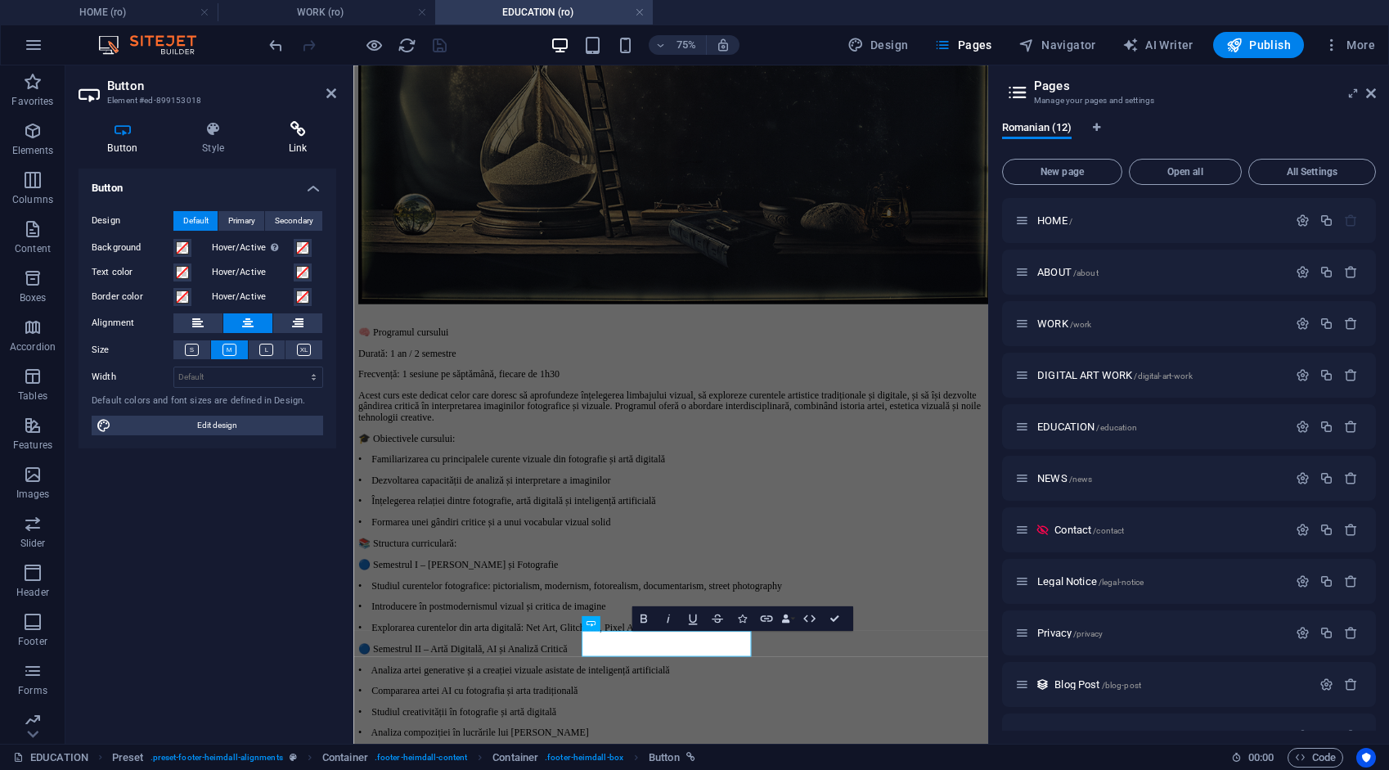
click at [295, 128] on icon at bounding box center [297, 129] width 77 height 16
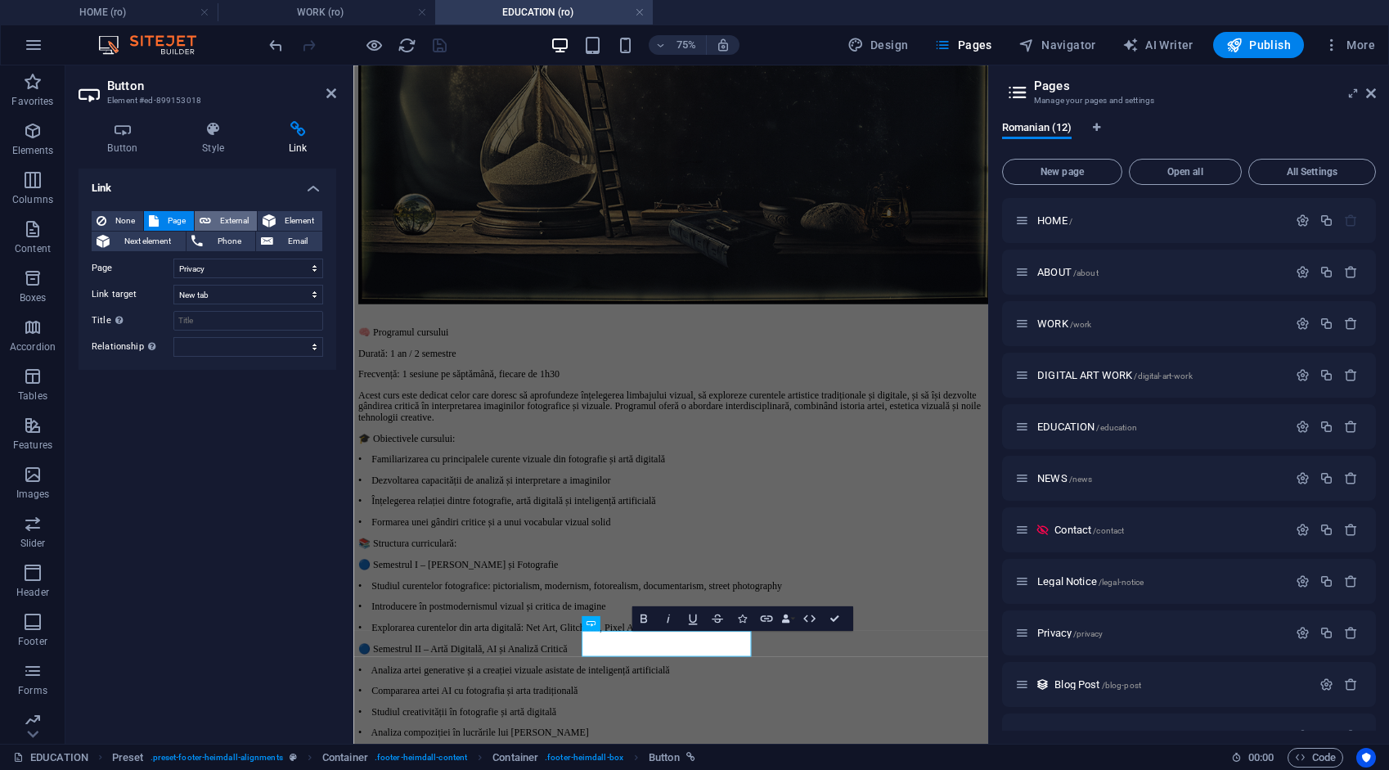
click at [231, 218] on span "External" at bounding box center [234, 221] width 36 height 20
click at [174, 222] on span "Page" at bounding box center [176, 221] width 25 height 20
select select
click at [441, 43] on icon "save" at bounding box center [439, 45] width 19 height 19
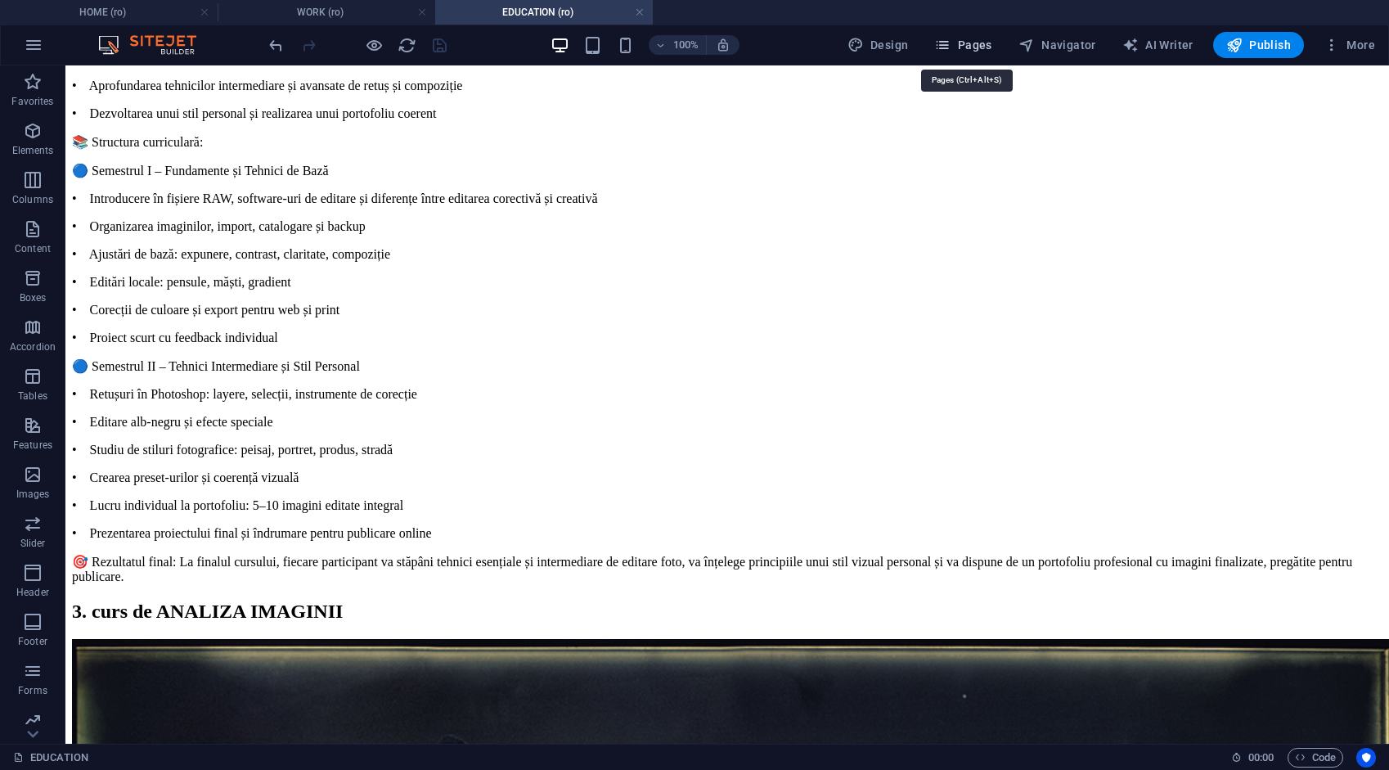
click at [976, 47] on span "Pages" at bounding box center [962, 45] width 57 height 16
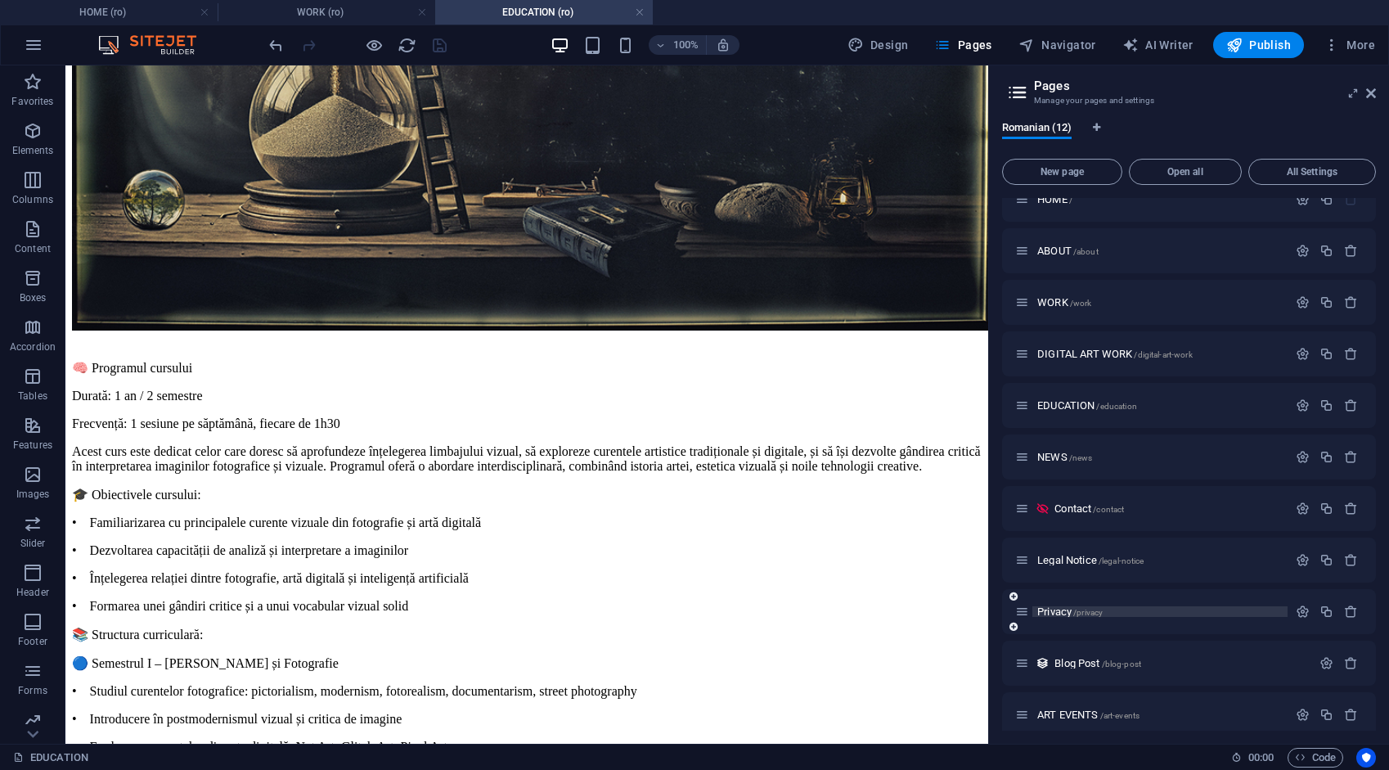
scroll to position [85, 0]
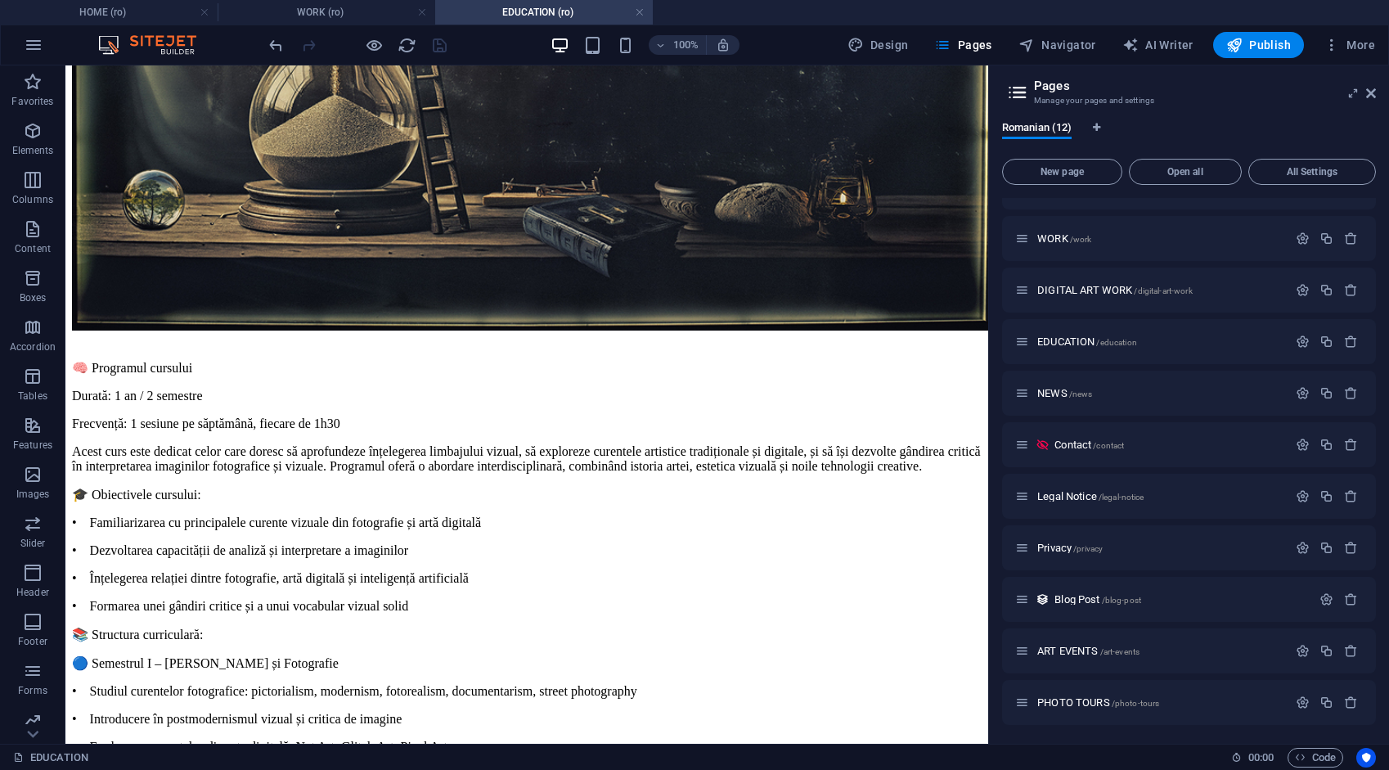
click at [1076, 648] on span "ART EVENTS /art-events" at bounding box center [1088, 651] width 102 height 12
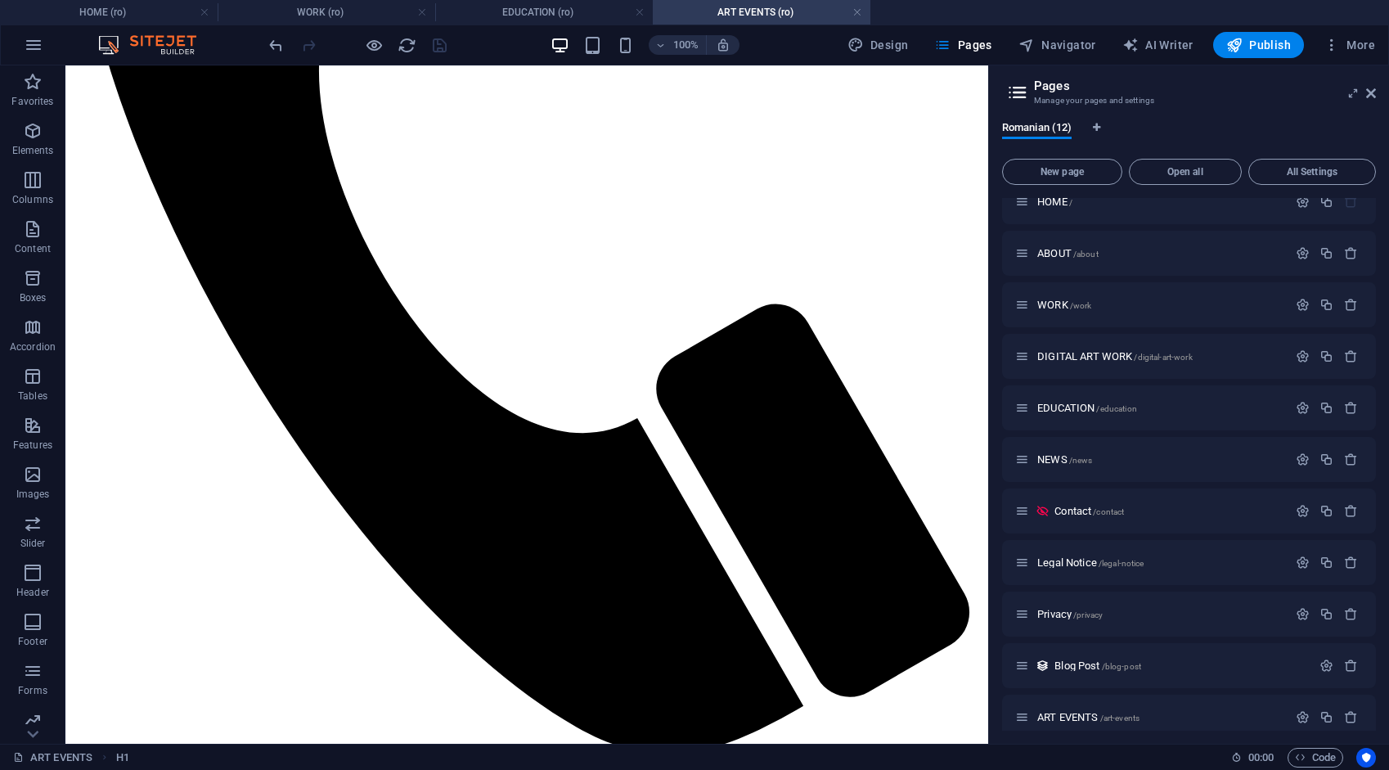
scroll to position [1594, 0]
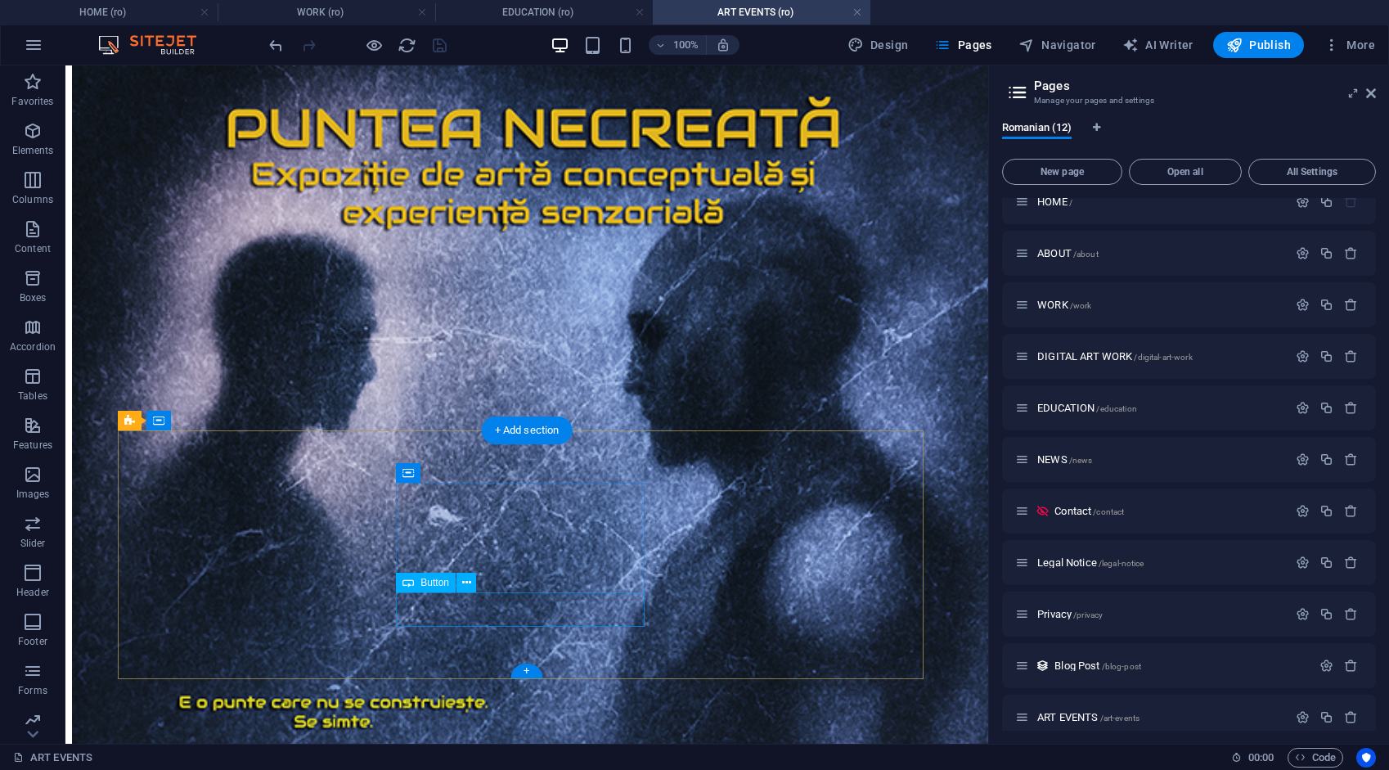
select select "8"
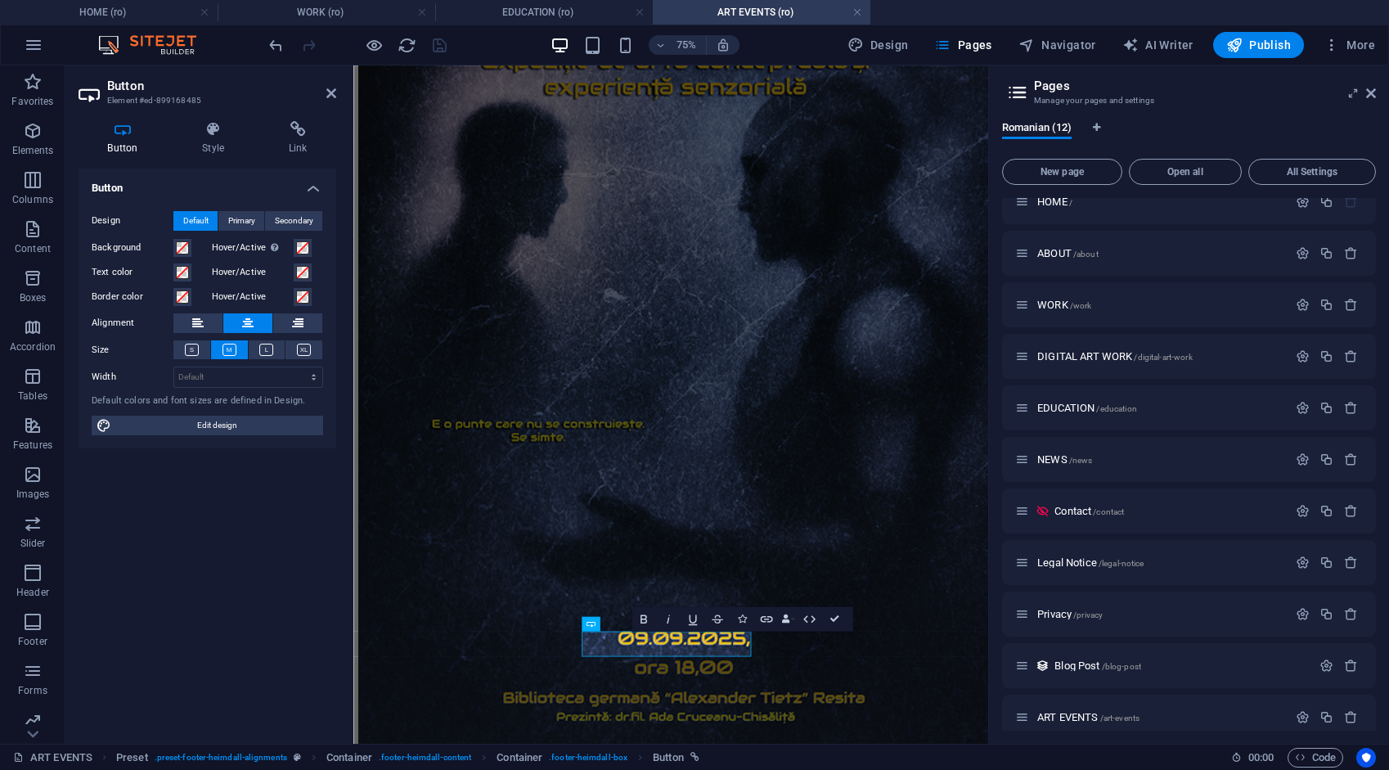
scroll to position [1394, 0]
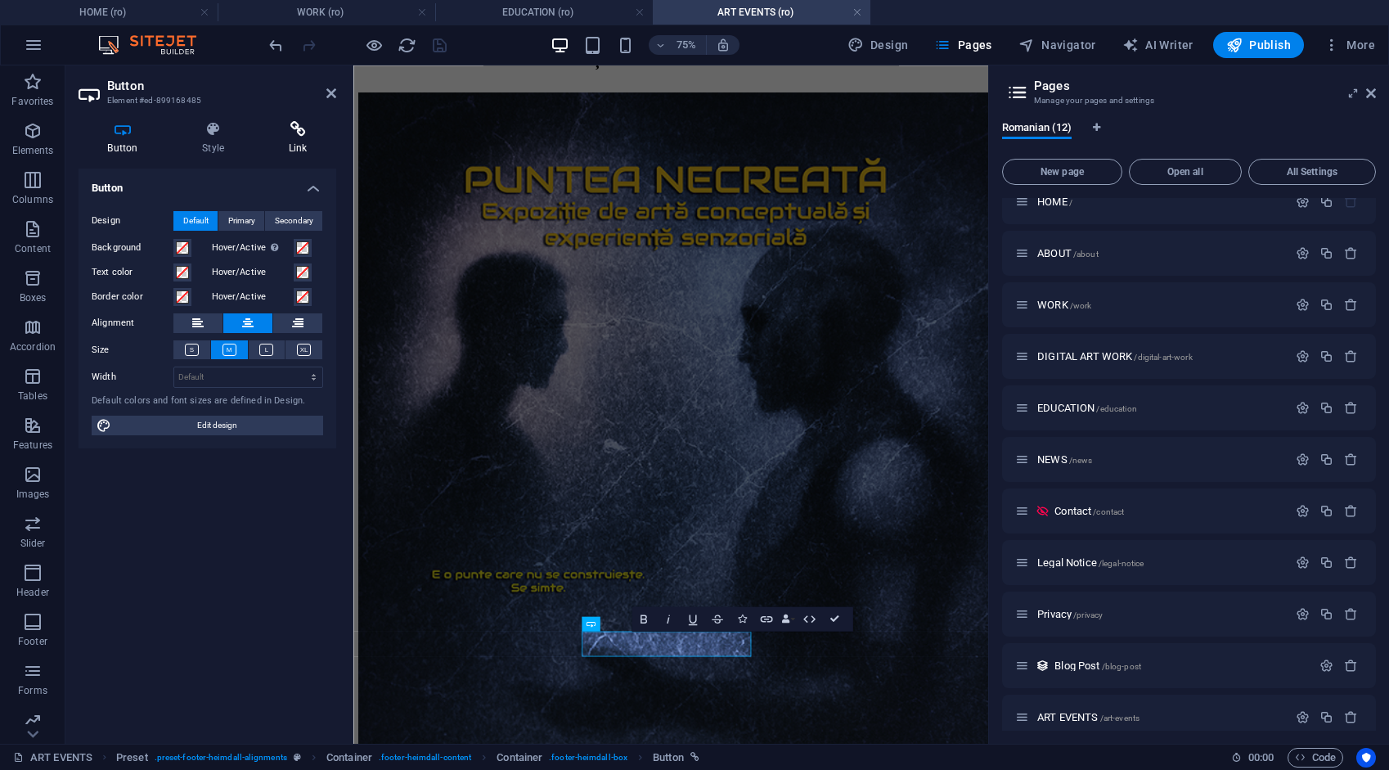
click at [303, 135] on icon at bounding box center [297, 129] width 77 height 16
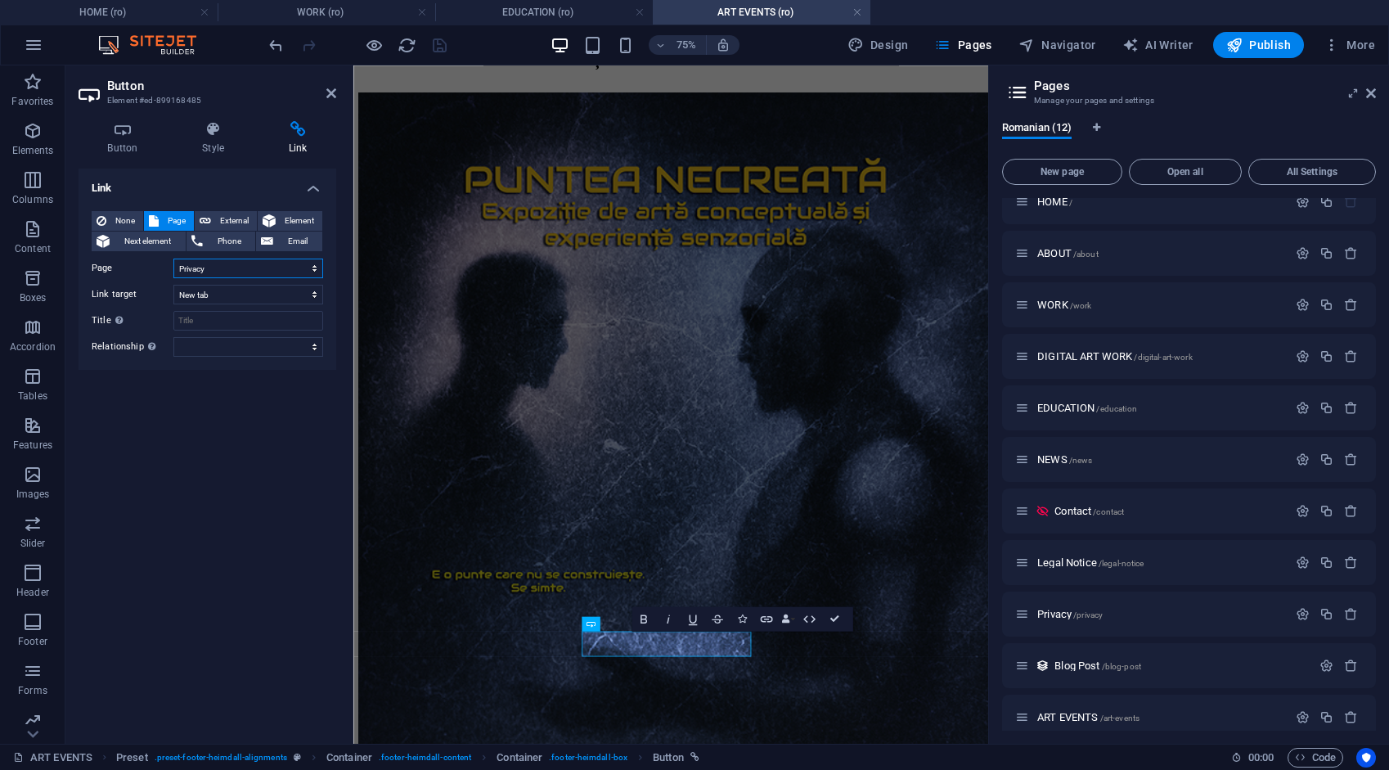
click at [223, 265] on select "HOME ABOUT WORK DIGITAL ART WORK EDUCATION NEWS Contact Legal Notice Privacy AR…" at bounding box center [248, 268] width 150 height 20
click at [229, 218] on span "External" at bounding box center [234, 221] width 36 height 20
click at [439, 47] on icon "save" at bounding box center [439, 45] width 19 height 19
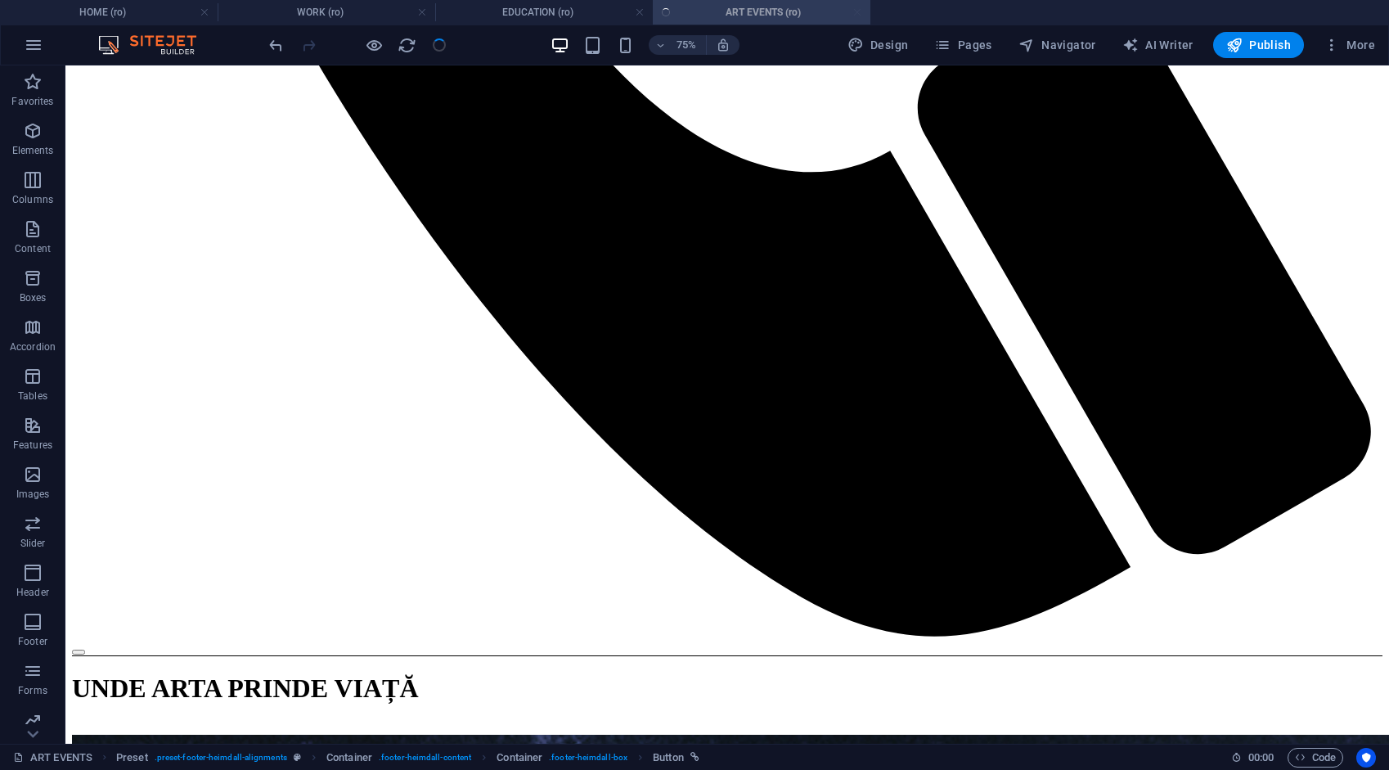
scroll to position [1536, 0]
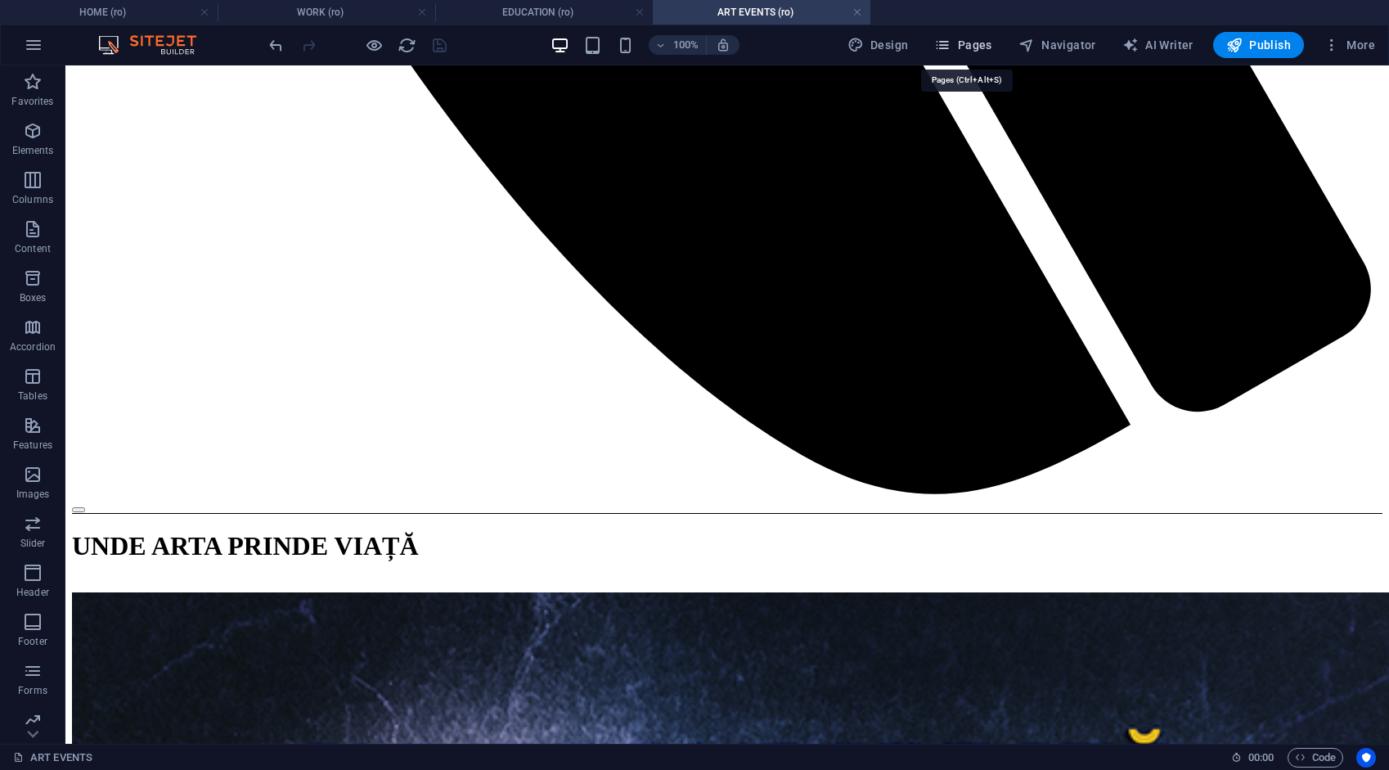
click at [980, 46] on span "Pages" at bounding box center [962, 45] width 57 height 16
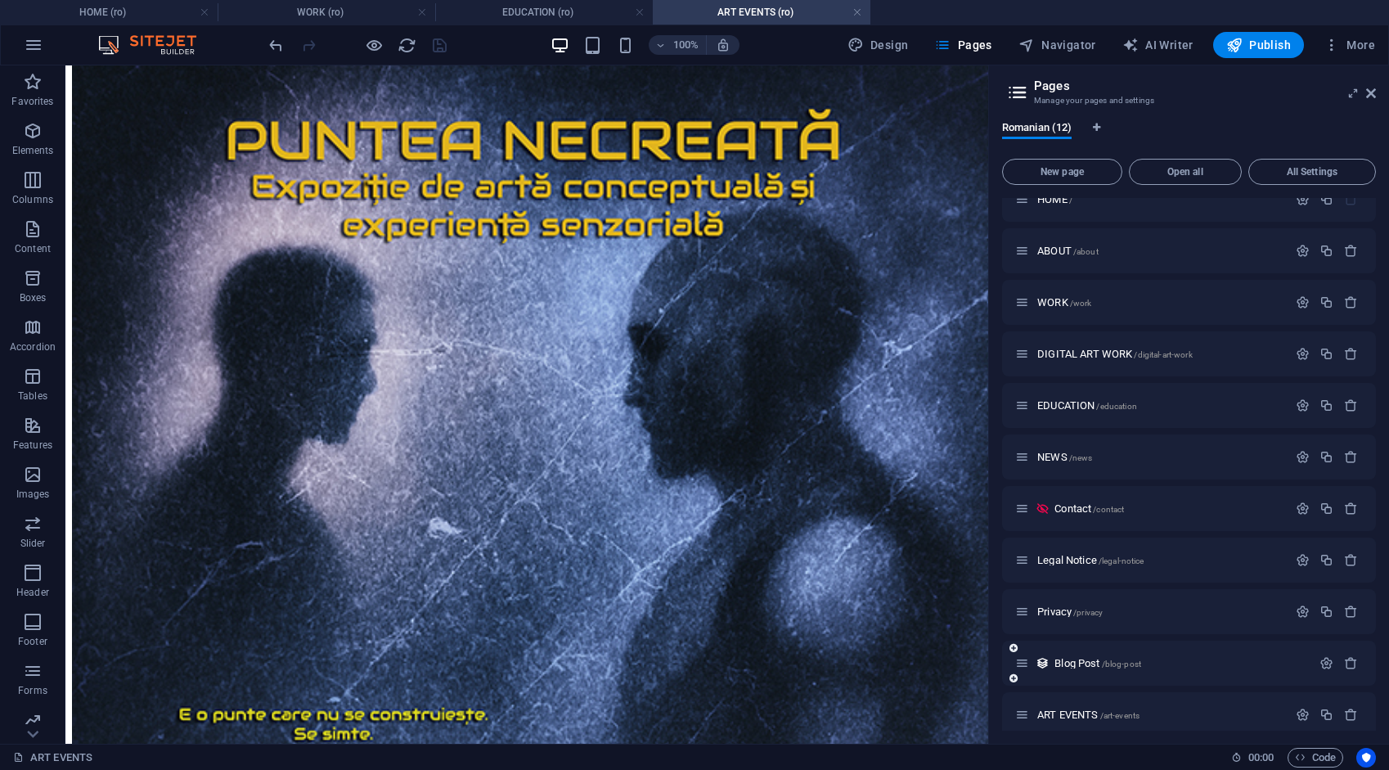
scroll to position [85, 0]
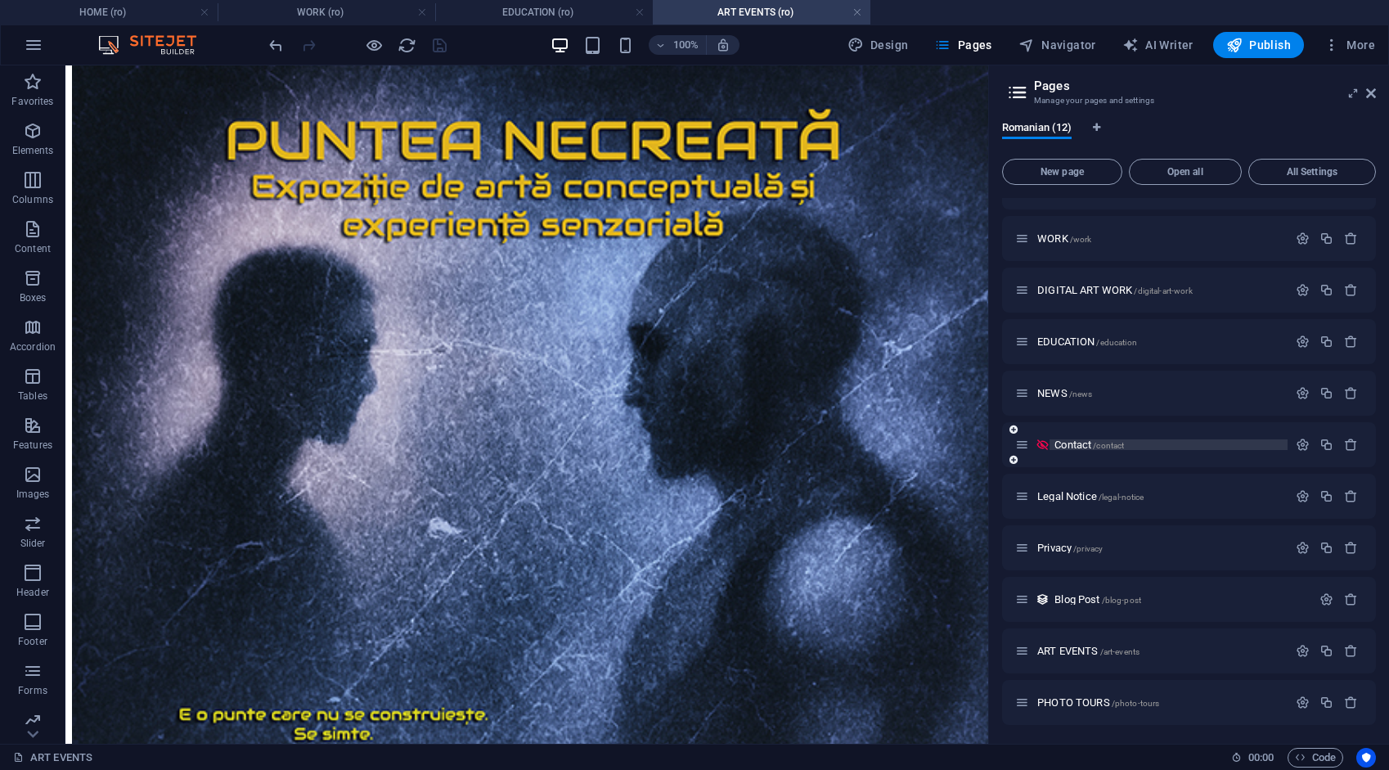
click at [1072, 439] on span "Contact /contact" at bounding box center [1089, 444] width 70 height 12
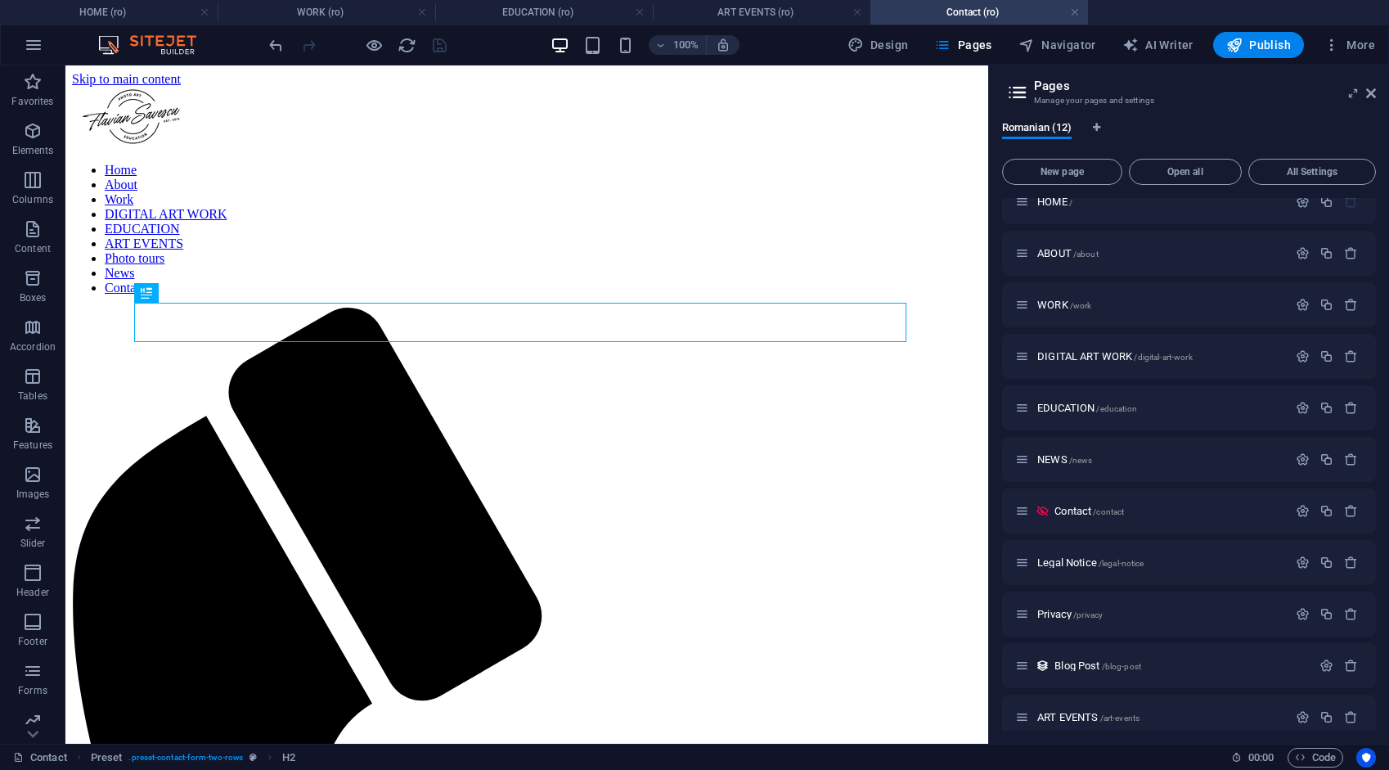
scroll to position [283, 0]
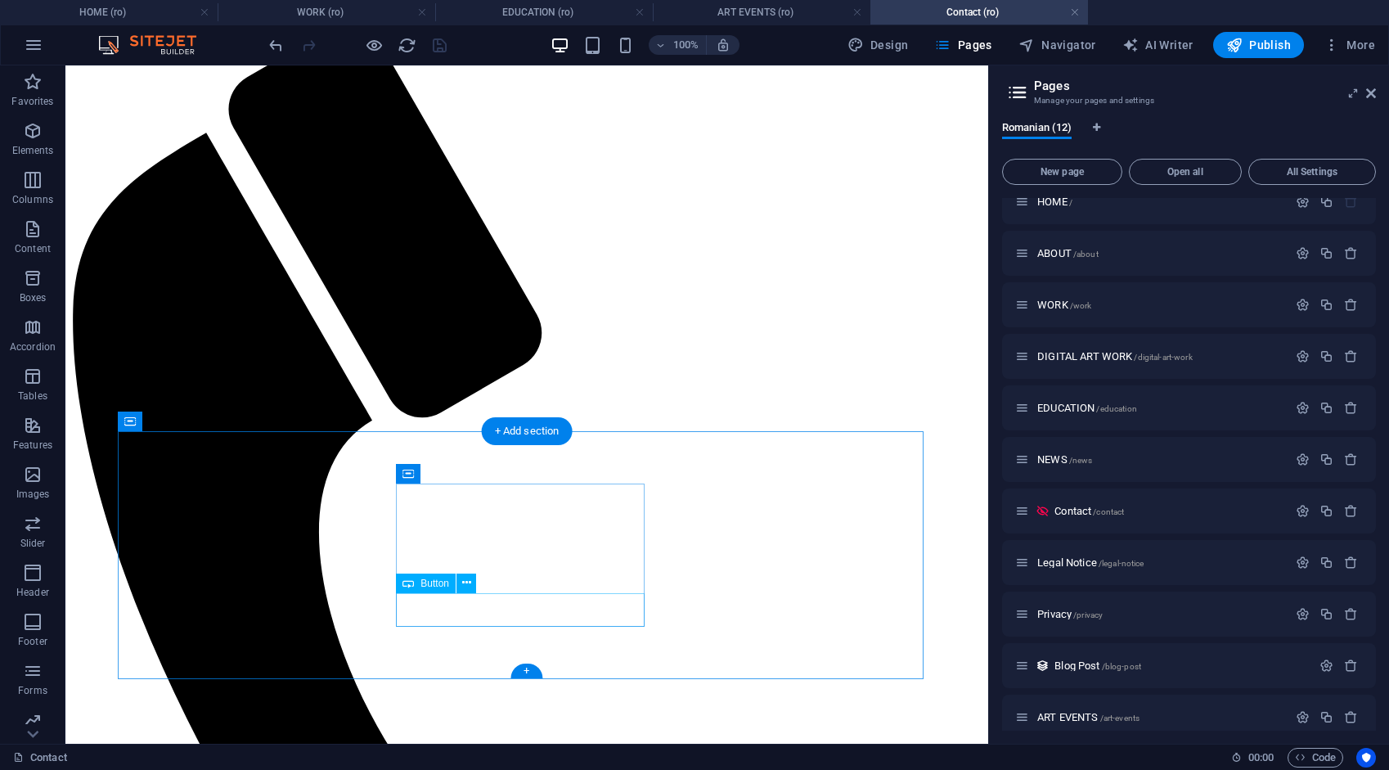
select select "8"
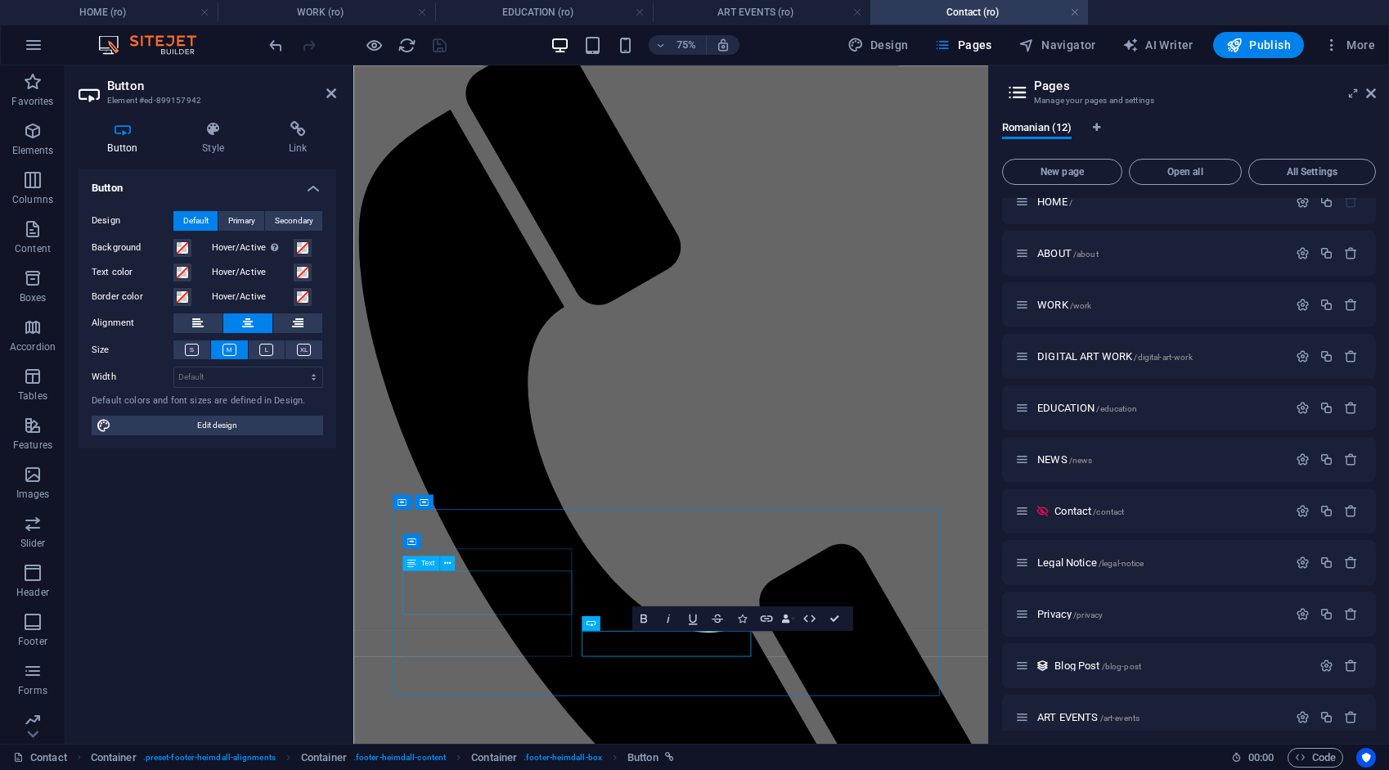
scroll to position [56, 0]
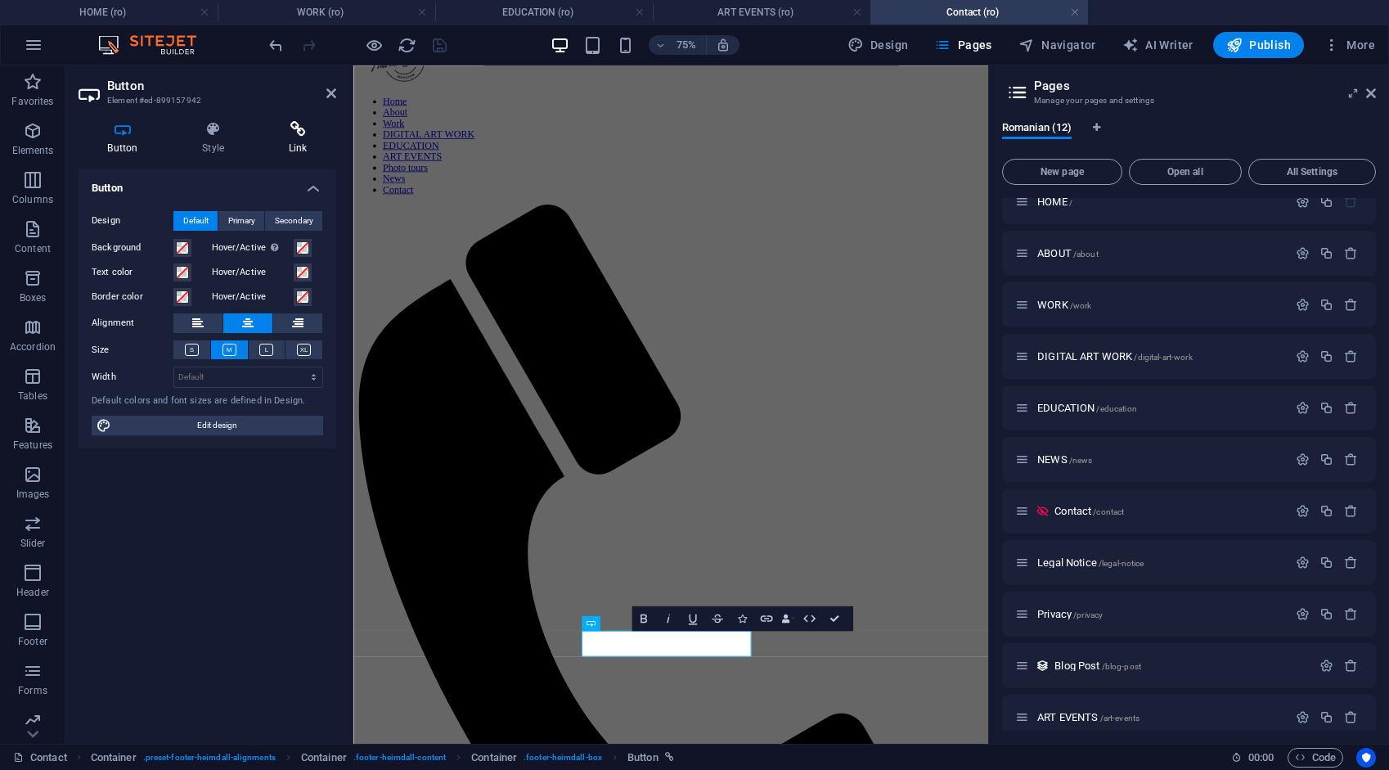
click at [293, 135] on icon at bounding box center [297, 129] width 77 height 16
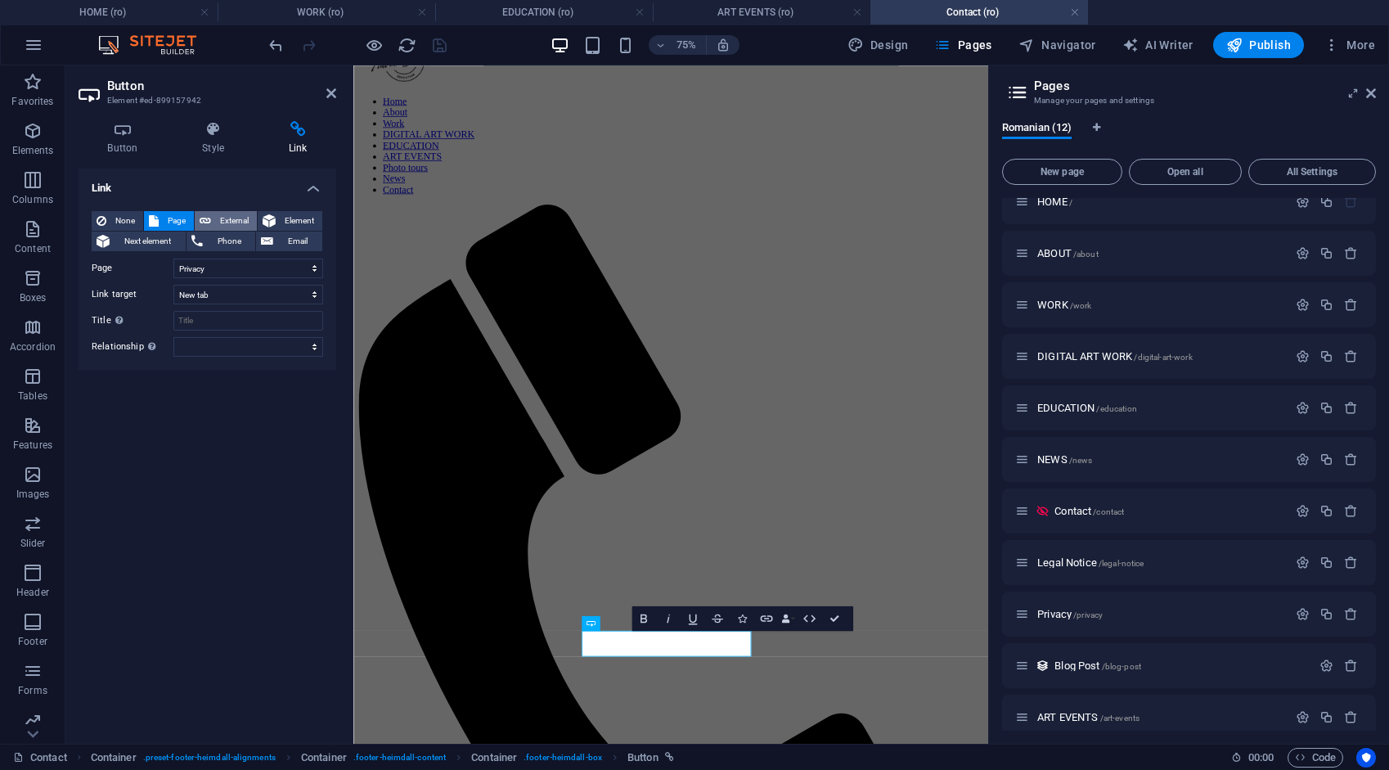
click at [232, 218] on span "External" at bounding box center [234, 221] width 36 height 20
click at [433, 44] on icon "save" at bounding box center [439, 45] width 19 height 19
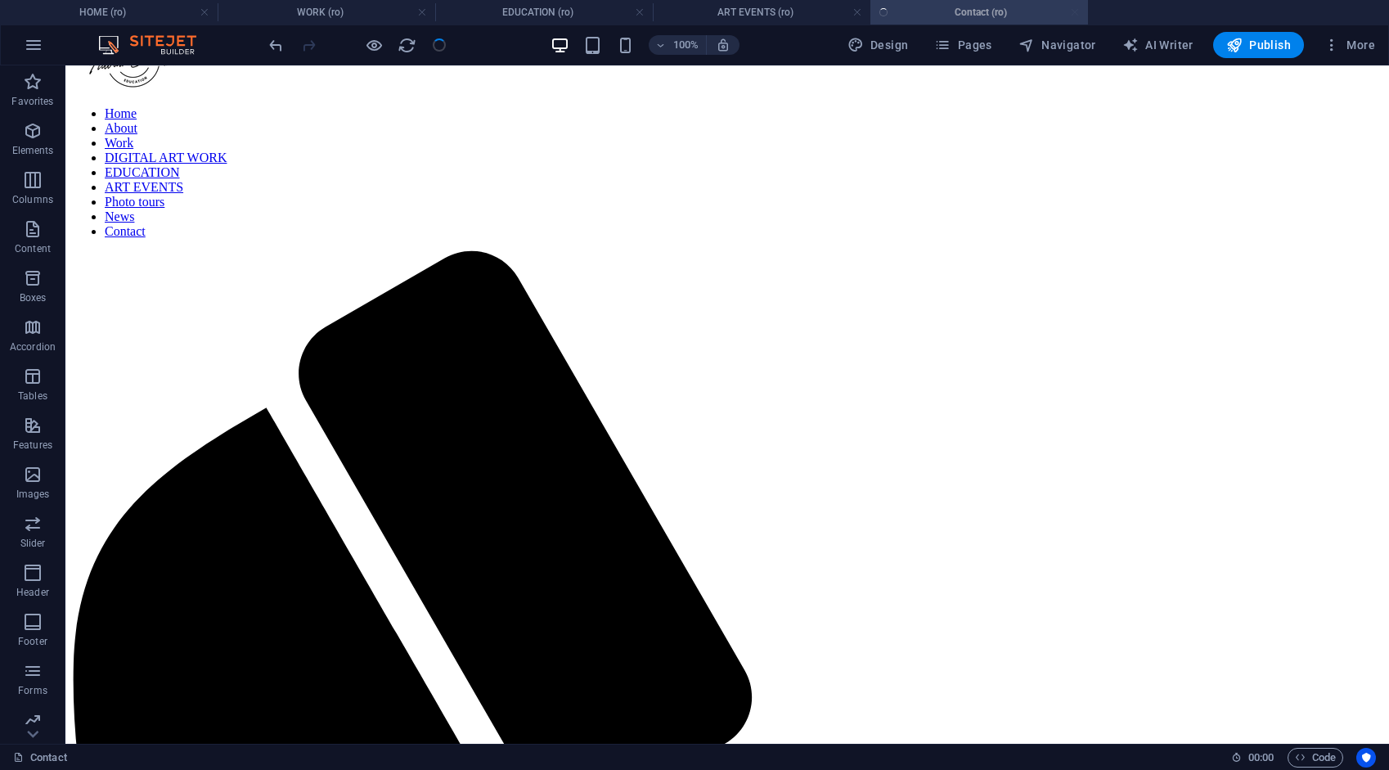
scroll to position [224, 0]
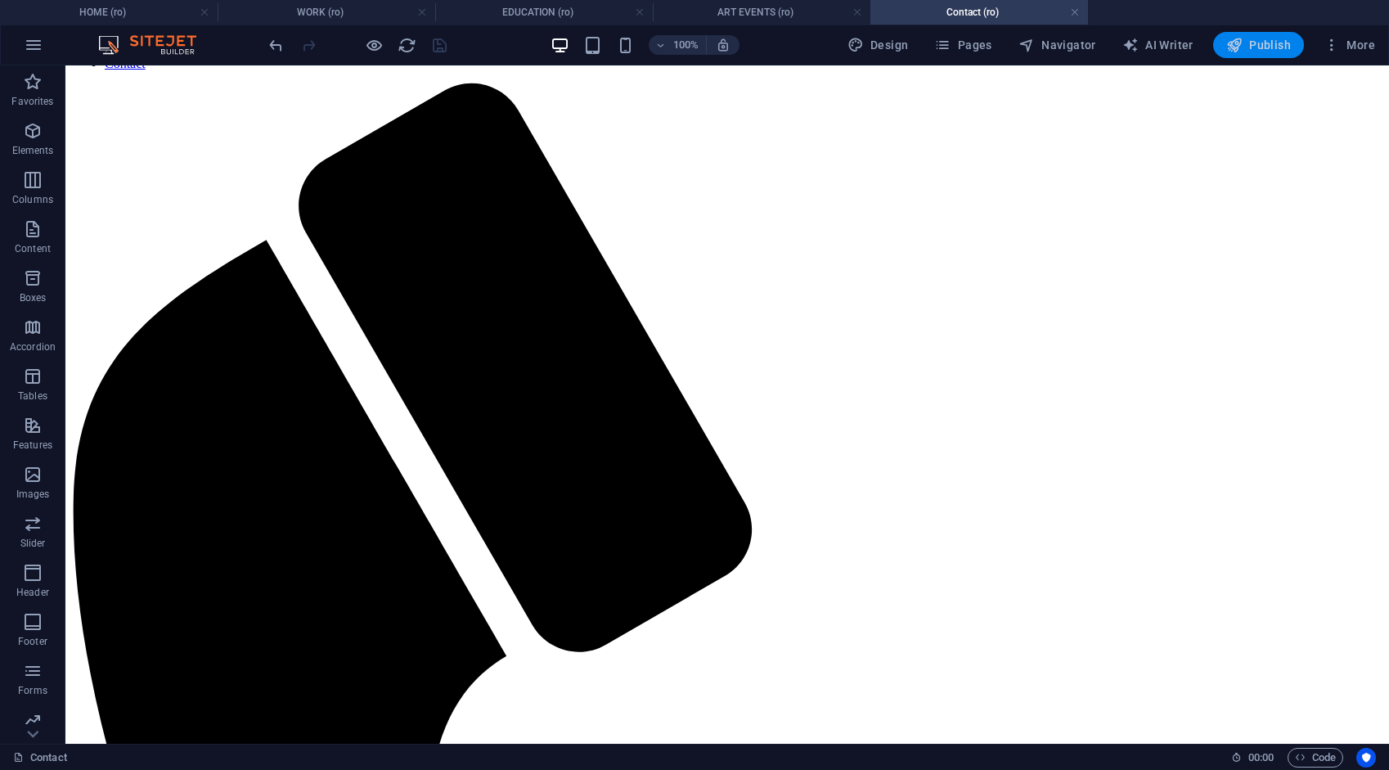
click at [1277, 48] on span "Publish" at bounding box center [1258, 45] width 65 height 16
